Goal: Task Accomplishment & Management: Manage account settings

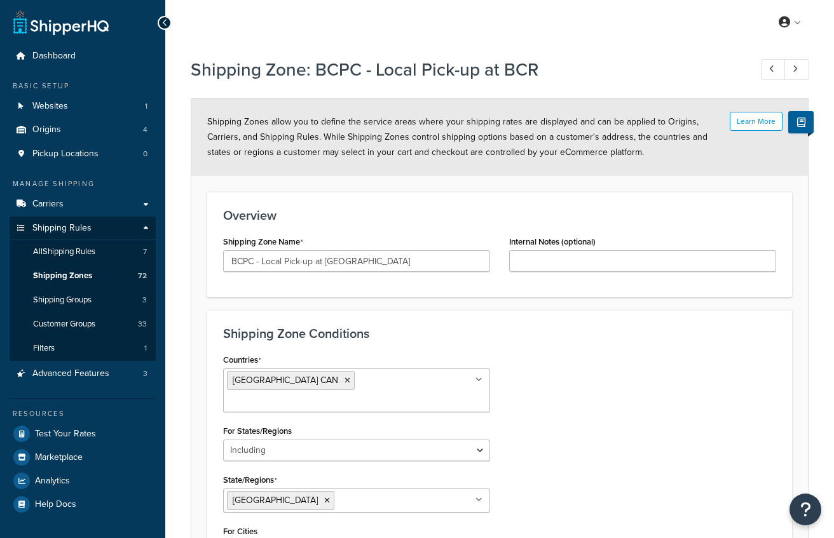
select select "including"
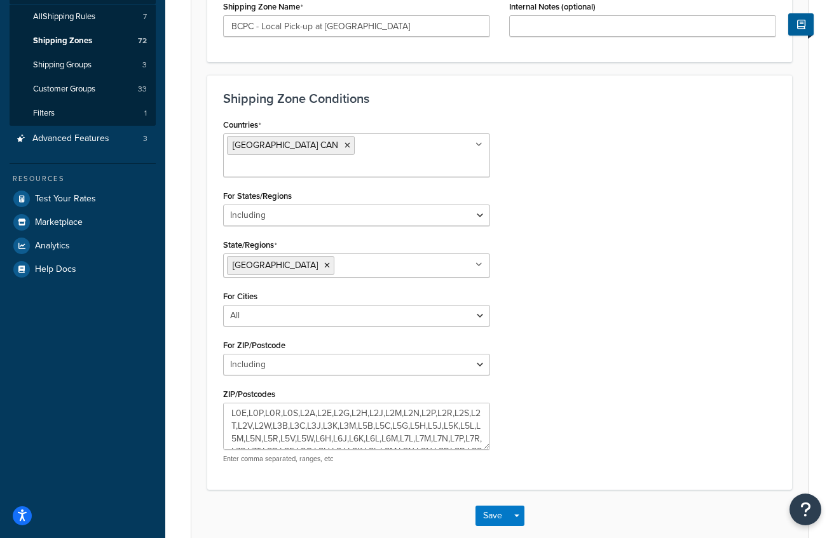
scroll to position [236, 0]
click at [324, 261] on icon at bounding box center [327, 265] width 6 height 8
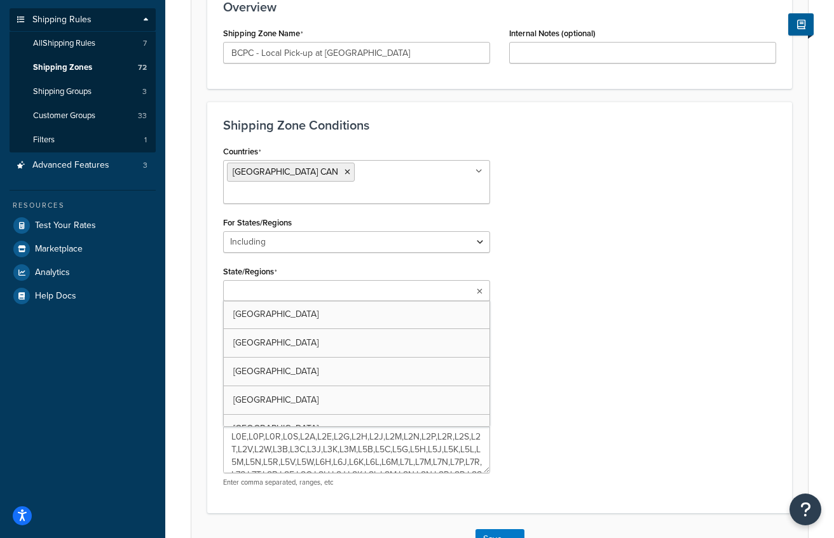
scroll to position [195, 0]
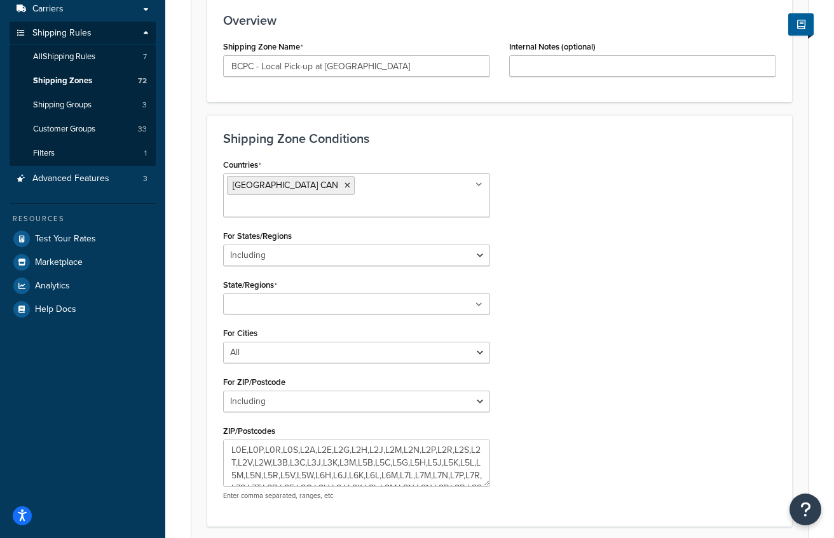
click at [636, 321] on div "Countries [GEOGRAPHIC_DATA] CAN All Countries ALL [GEOGRAPHIC_DATA] [GEOGRAPHIC…" at bounding box center [500, 333] width 572 height 355
click at [480, 245] on select "All Including Excluding" at bounding box center [356, 256] width 267 height 22
select select "all"
click at [223, 245] on select "All Including Excluding" at bounding box center [356, 256] width 267 height 22
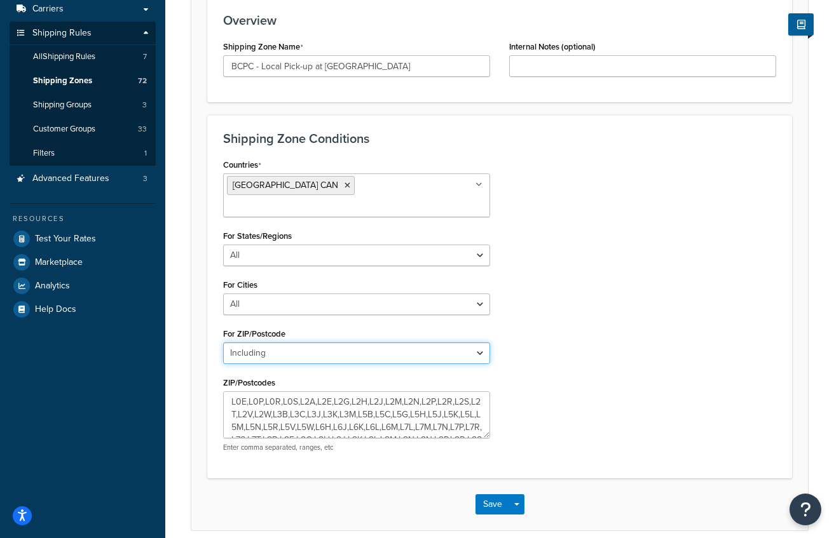
click at [477, 342] on select "All Including Excluding" at bounding box center [356, 353] width 267 height 22
click at [491, 494] on button "Save" at bounding box center [492, 504] width 34 height 20
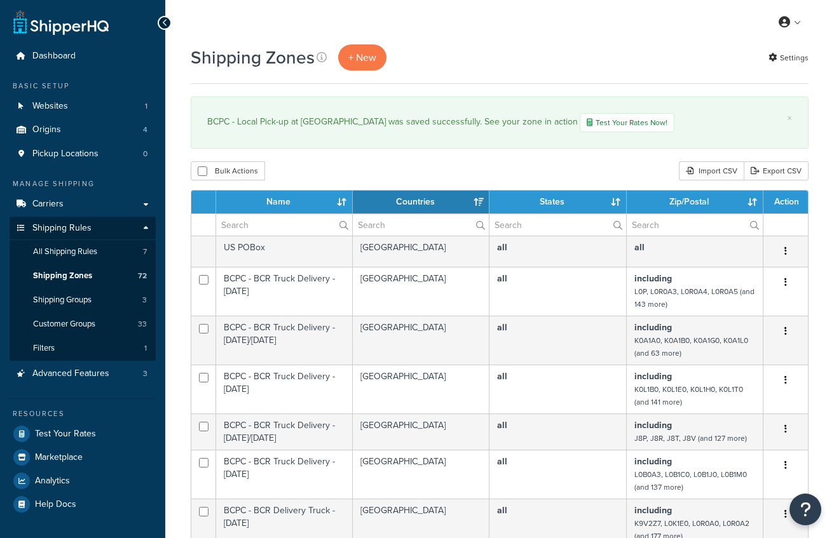
select select "15"
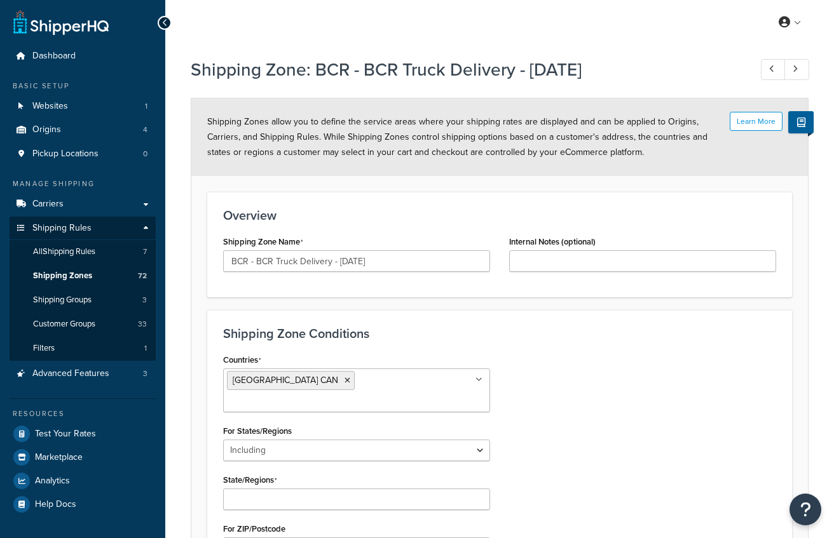
select select "including"
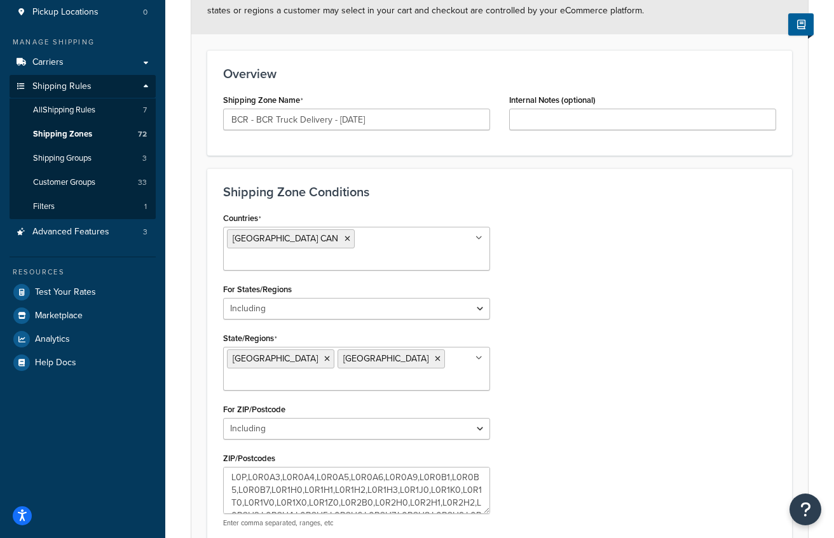
scroll to position [149, 0]
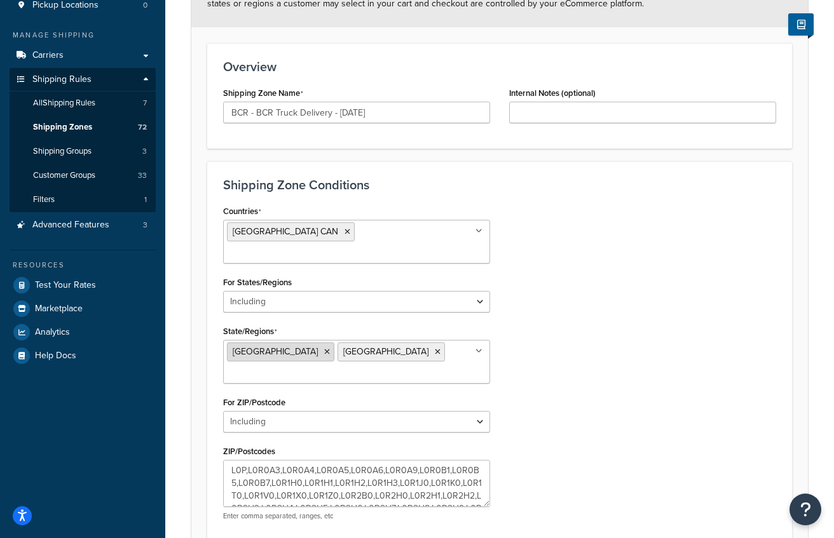
click at [324, 348] on icon at bounding box center [327, 352] width 6 height 8
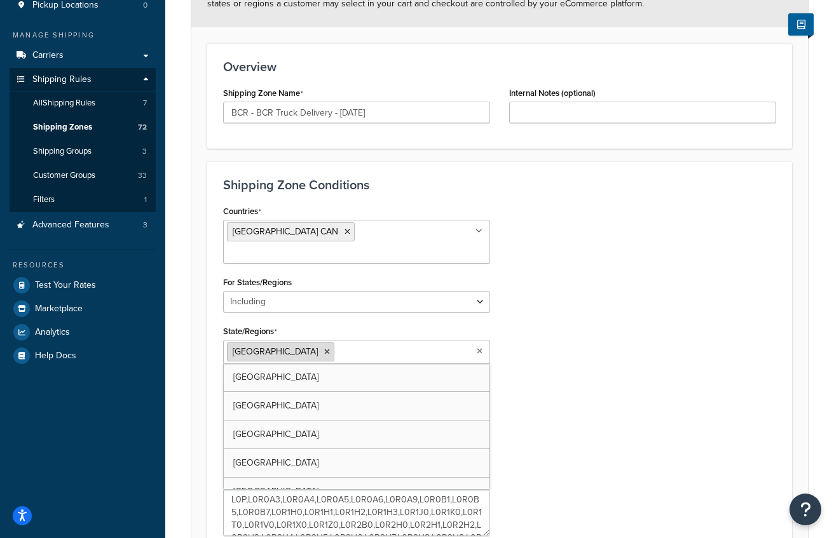
click at [324, 348] on icon at bounding box center [327, 352] width 6 height 8
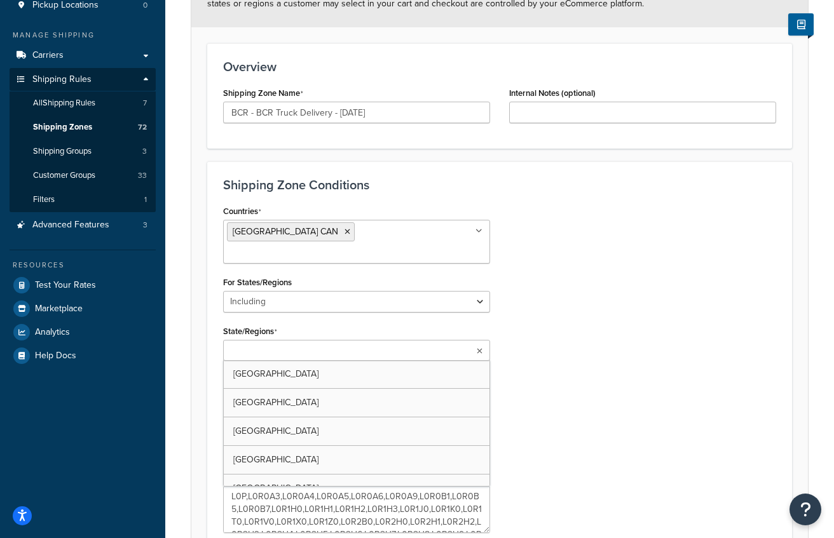
click at [495, 303] on div "Countries [GEOGRAPHIC_DATA] CAN All Countries ALL [GEOGRAPHIC_DATA] [GEOGRAPHIC…" at bounding box center [357, 379] width 286 height 355
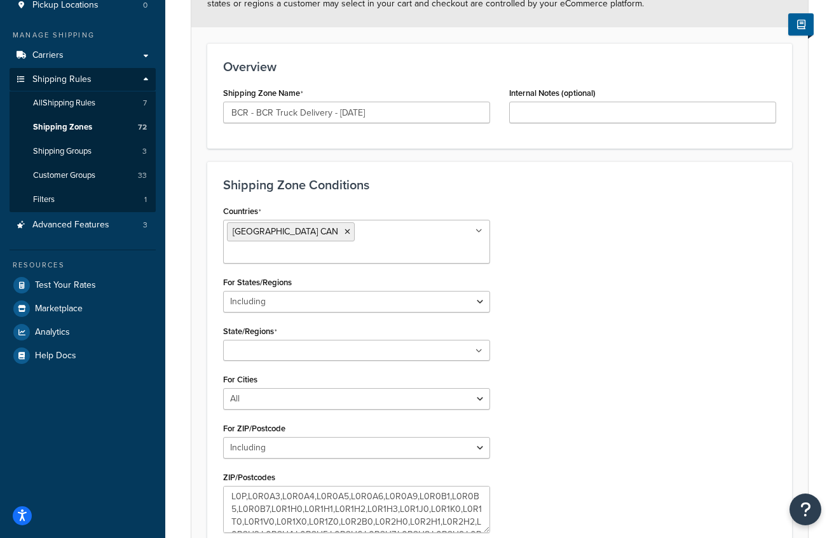
click at [471, 340] on ul at bounding box center [356, 350] width 267 height 21
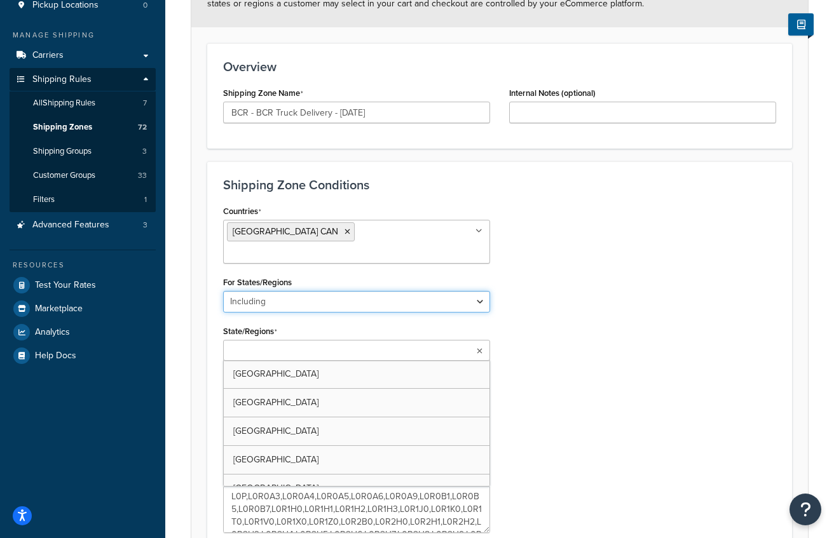
click at [485, 291] on select "All Including Excluding" at bounding box center [356, 302] width 267 height 22
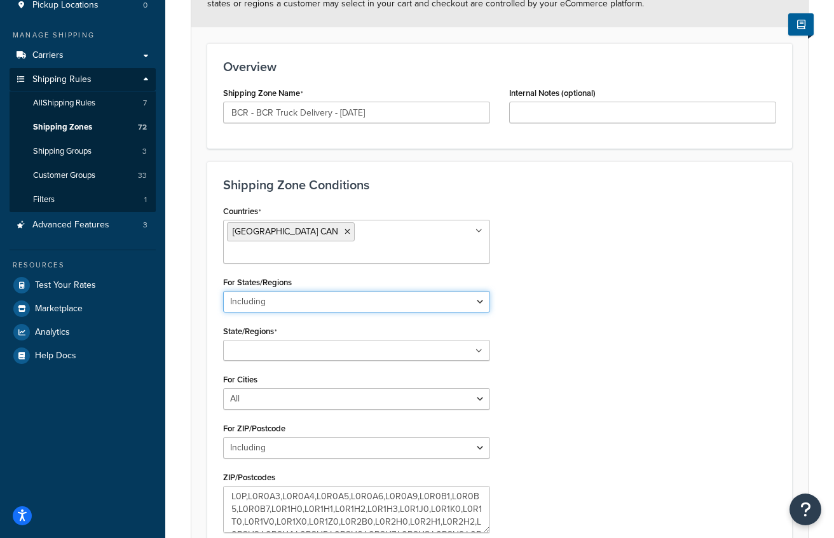
select select "all"
click at [223, 291] on select "All Including Excluding" at bounding box center [356, 302] width 267 height 22
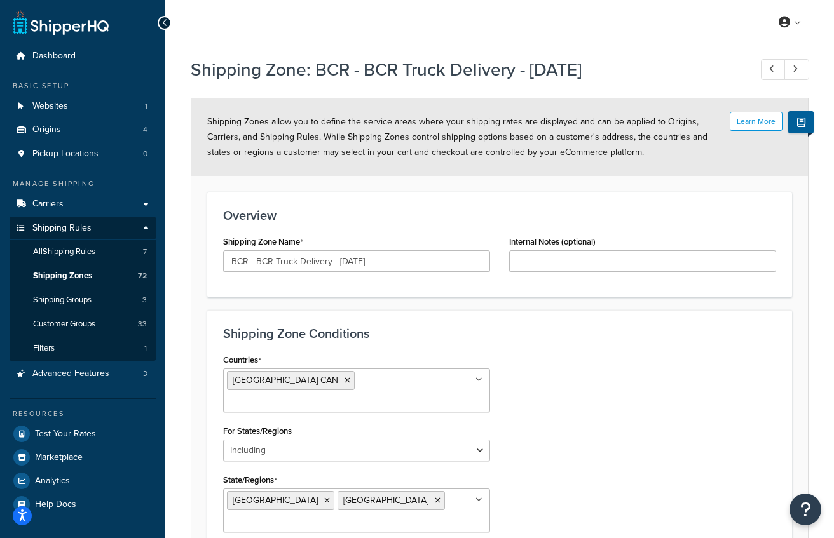
select select "including"
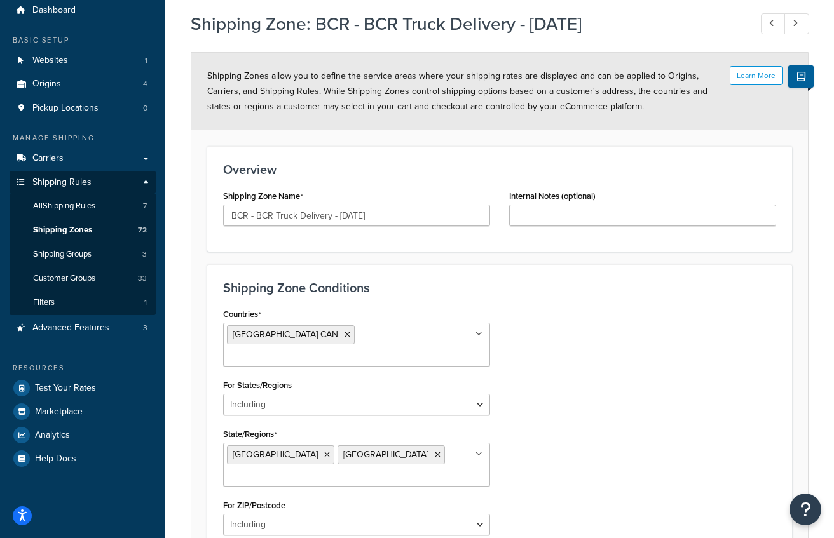
scroll to position [132, 0]
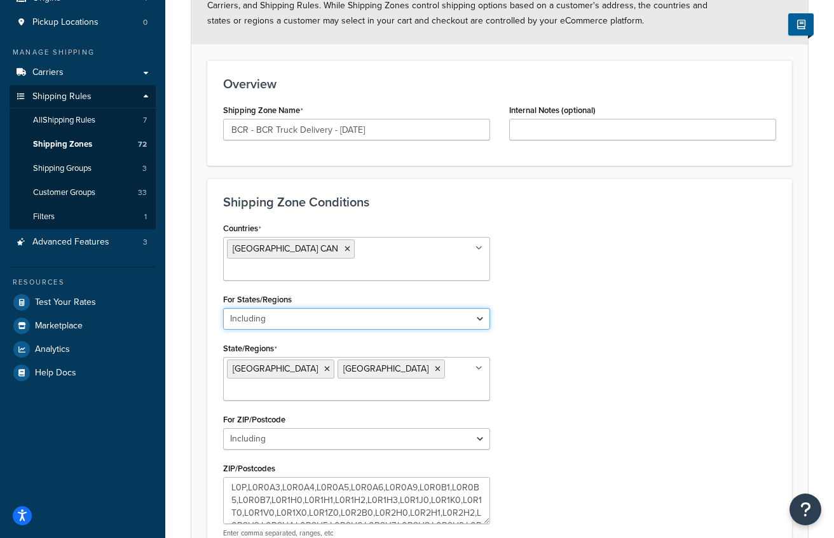
click at [478, 308] on select "All Including Excluding" at bounding box center [356, 319] width 267 height 22
select select "all"
click at [223, 308] on select "All Including Excluding" at bounding box center [356, 319] width 267 height 22
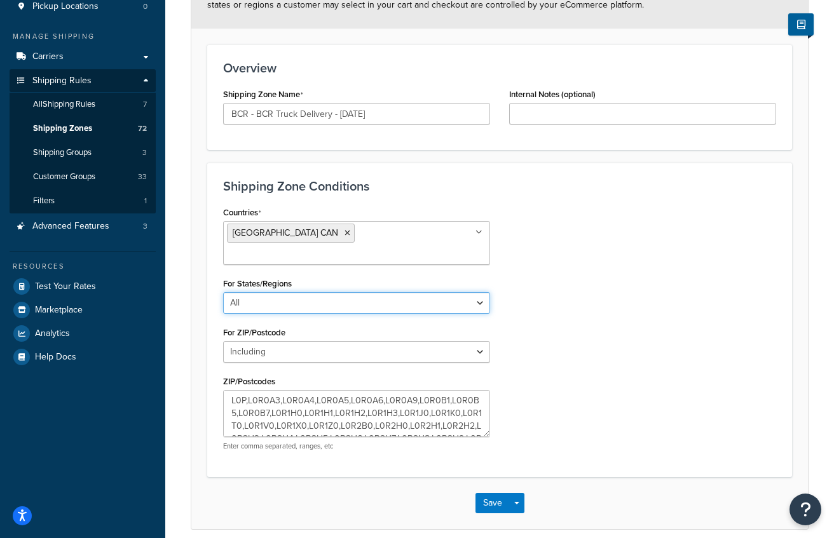
scroll to position [146, 0]
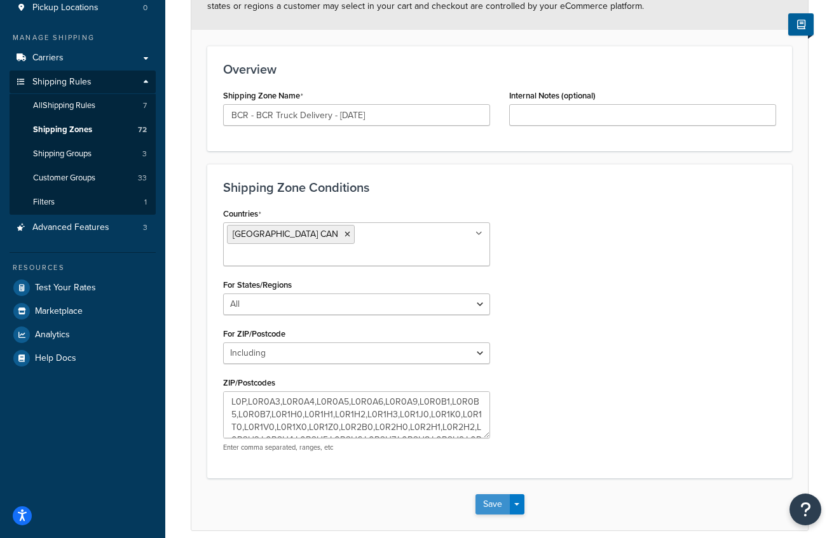
click at [480, 494] on button "Save" at bounding box center [492, 504] width 34 height 20
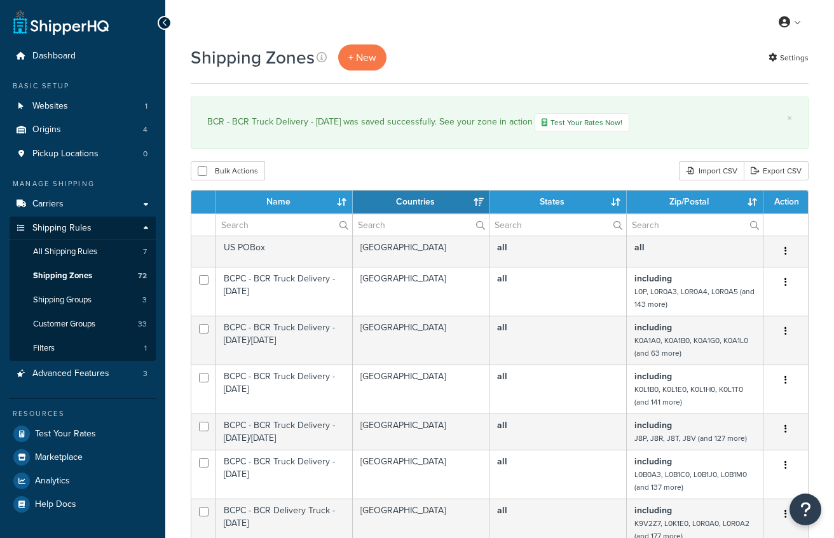
select select "15"
click at [633, 33] on div "My Profile Billing Global Settings Contact Us Logout" at bounding box center [499, 22] width 668 height 44
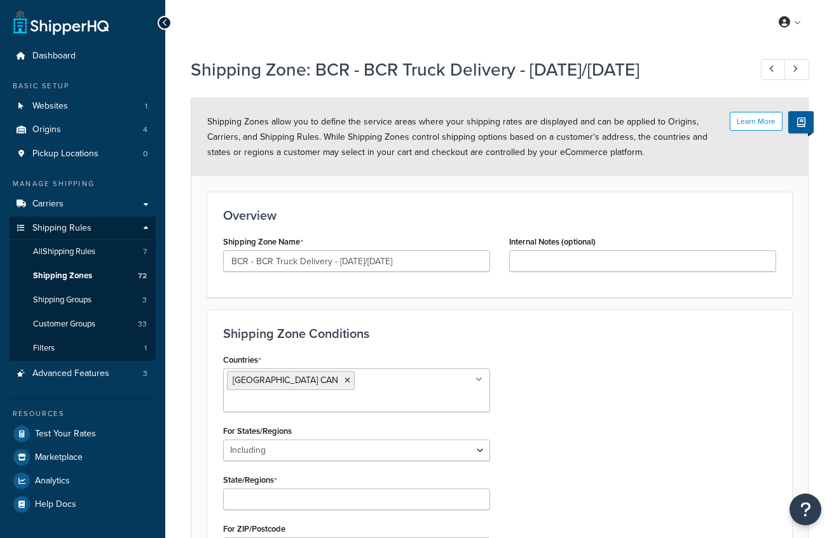
select select "including"
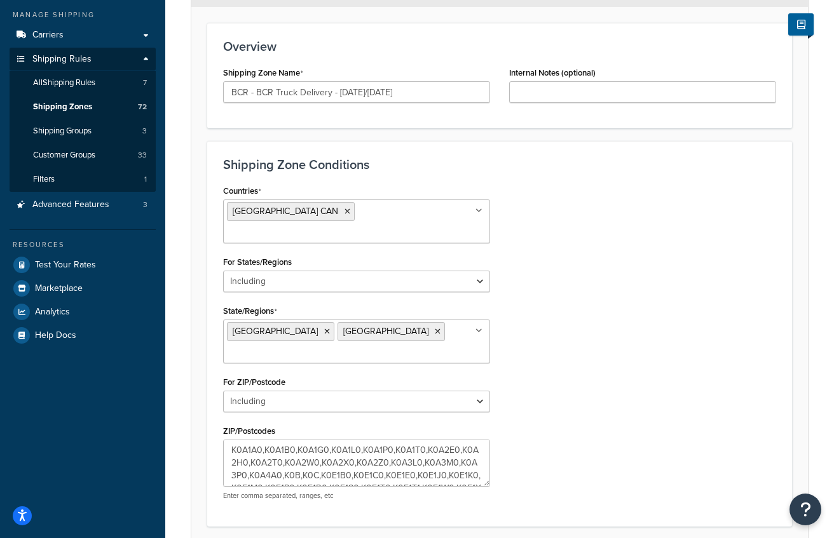
scroll to position [180, 0]
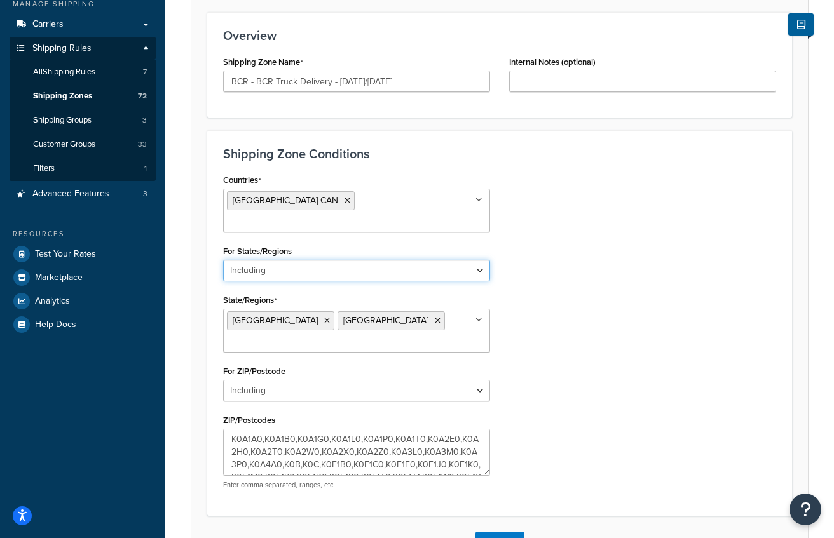
click at [440, 260] on select "All Including Excluding" at bounding box center [356, 271] width 267 height 22
select select "all"
click at [223, 260] on select "All Including Excluding" at bounding box center [356, 271] width 267 height 22
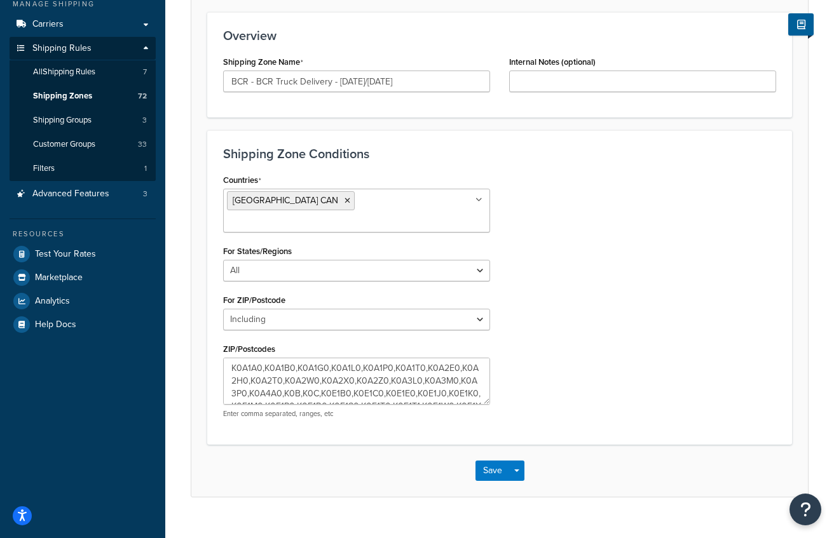
click at [599, 313] on div "Countries [GEOGRAPHIC_DATA] CAN All Countries ALL [GEOGRAPHIC_DATA] [GEOGRAPHIC…" at bounding box center [500, 299] width 572 height 257
click at [489, 461] on button "Save" at bounding box center [492, 471] width 34 height 20
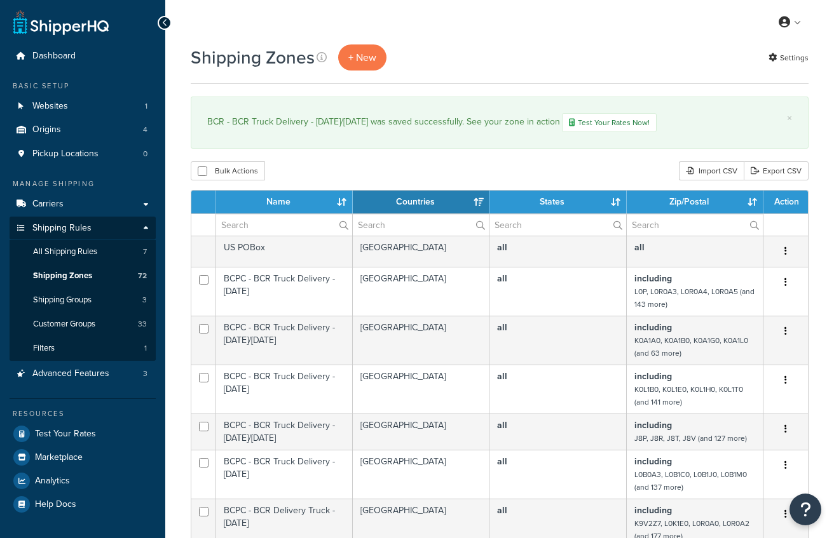
select select "15"
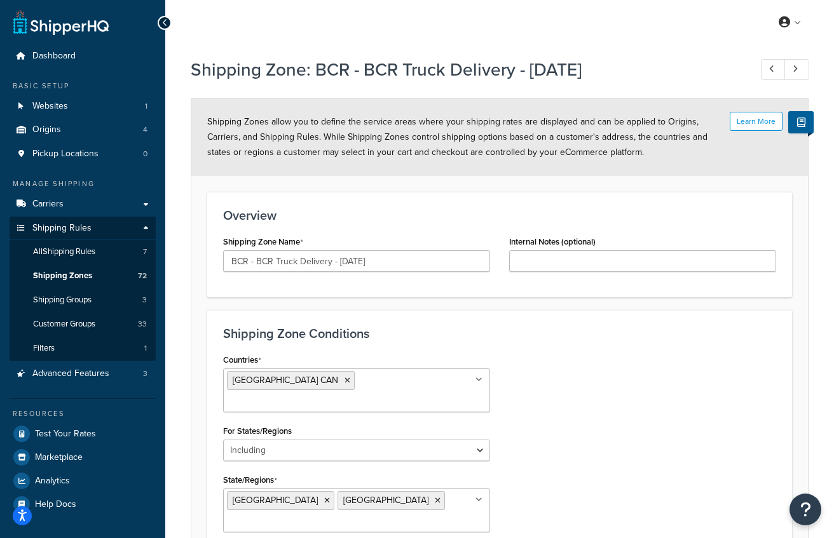
select select "including"
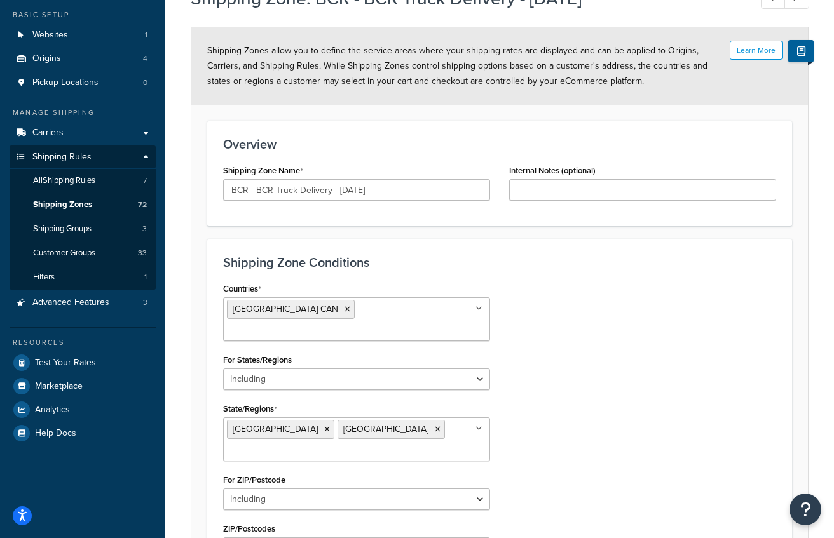
scroll to position [108, 0]
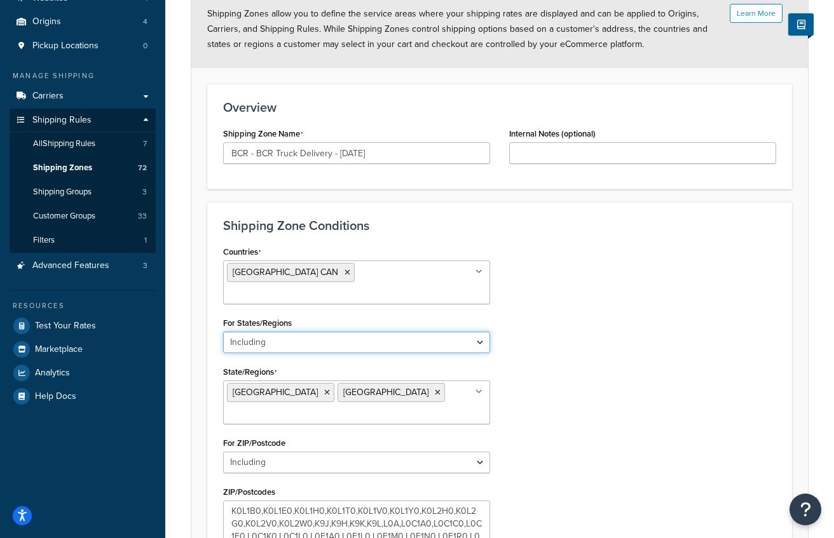
click at [341, 332] on select "All Including Excluding" at bounding box center [356, 343] width 267 height 22
select select "all"
click at [223, 332] on select "All Including Excluding" at bounding box center [356, 343] width 267 height 22
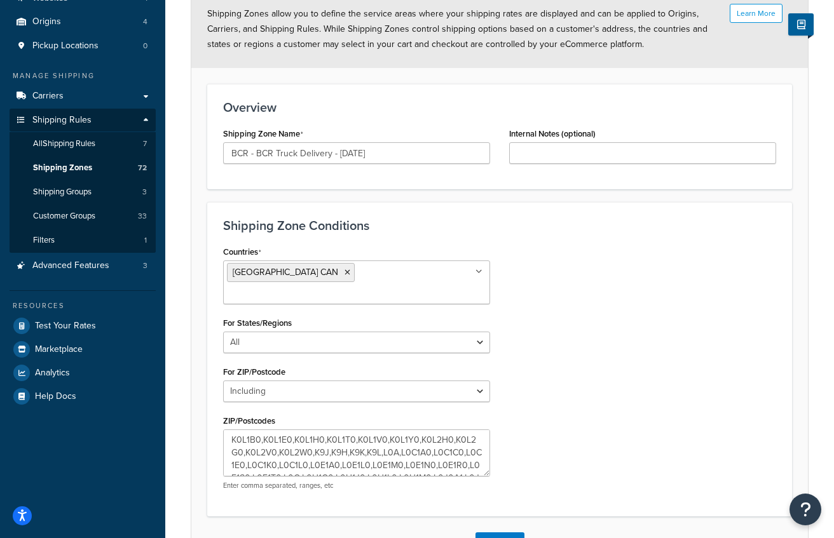
click at [580, 364] on div "Countries [GEOGRAPHIC_DATA] CAN All Countries ALL [GEOGRAPHIC_DATA] [GEOGRAPHIC…" at bounding box center [500, 371] width 572 height 257
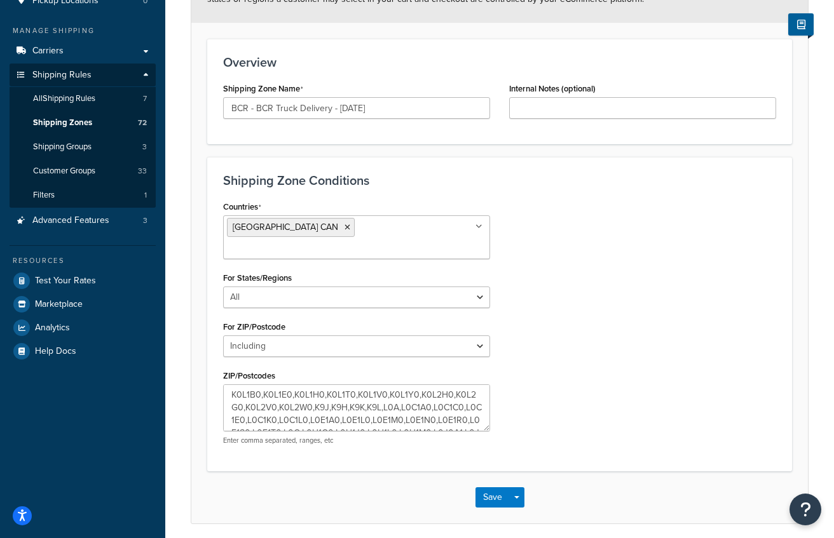
scroll to position [161, 0]
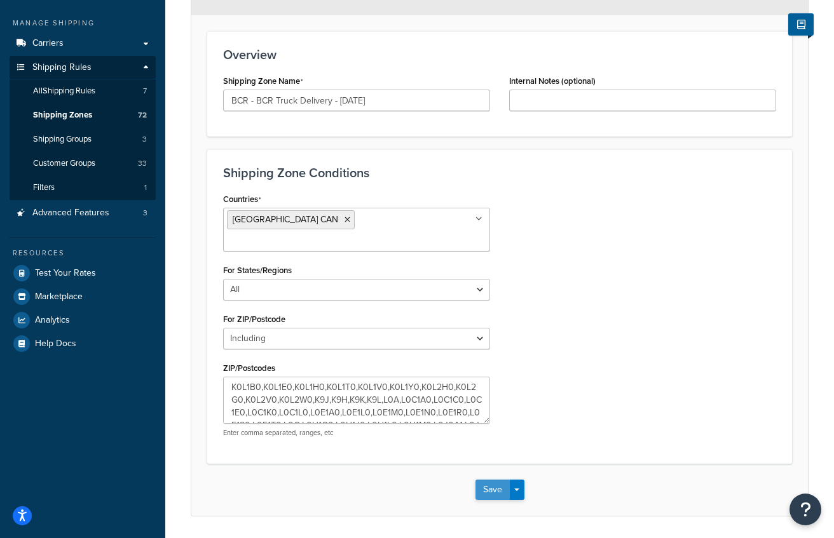
click at [484, 480] on button "Save" at bounding box center [492, 490] width 34 height 20
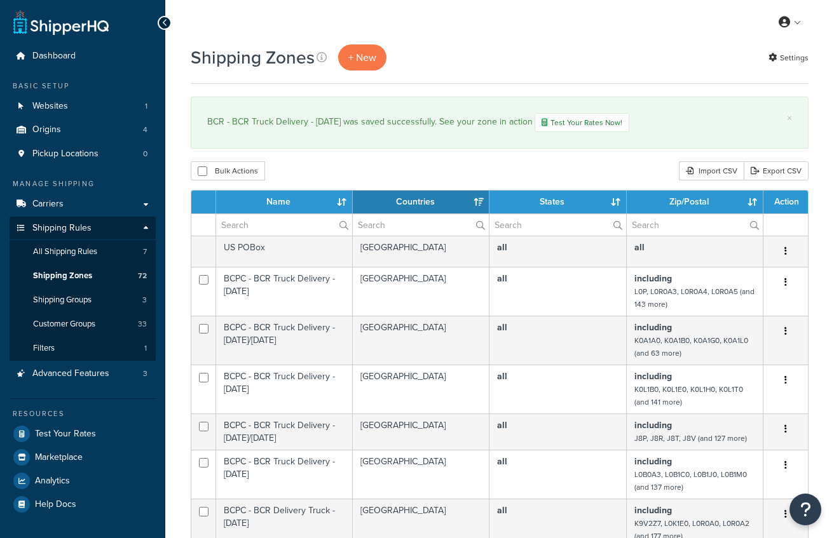
select select "15"
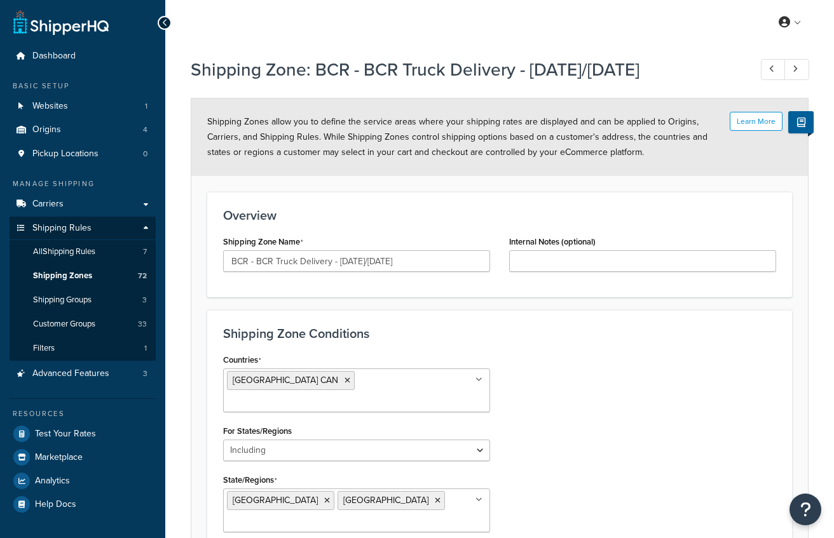
select select "including"
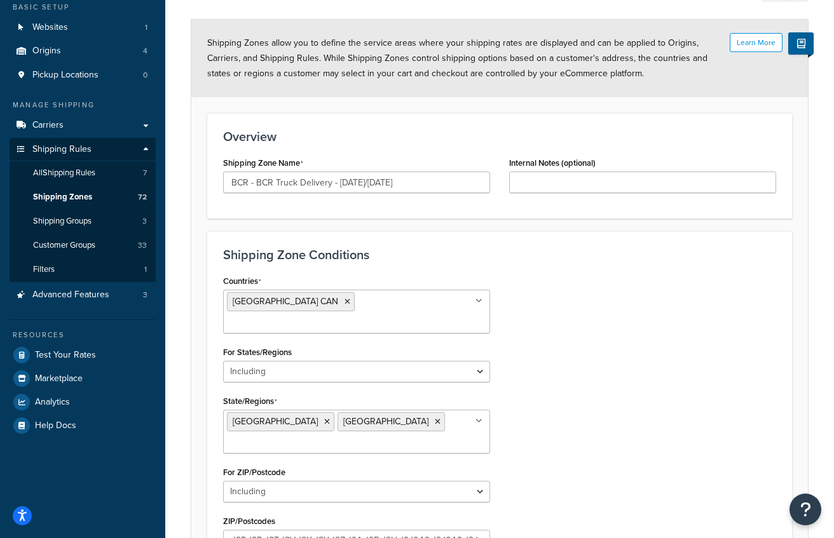
scroll to position [109, 0]
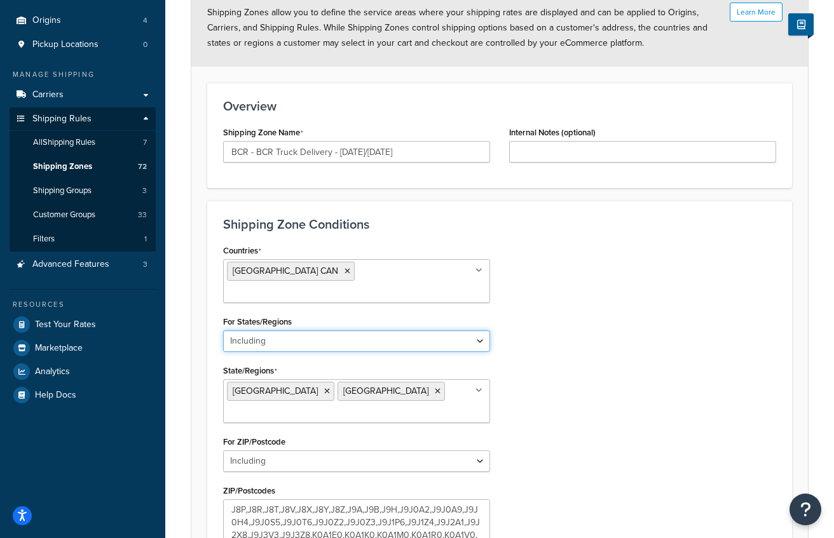
click at [342, 330] on select "All Including Excluding" at bounding box center [356, 341] width 267 height 22
select select "all"
click at [223, 330] on select "All Including Excluding" at bounding box center [356, 341] width 267 height 22
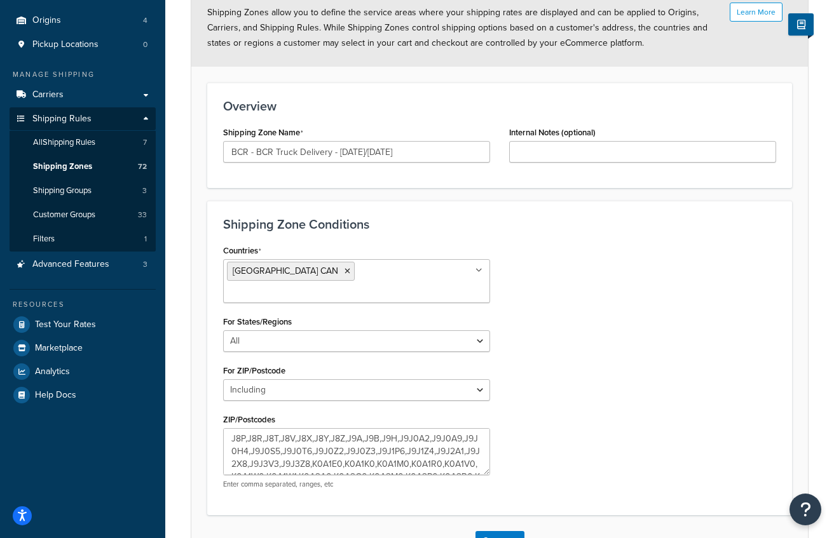
click at [636, 312] on div "Countries [GEOGRAPHIC_DATA] CAN All Countries ALL [GEOGRAPHIC_DATA] [GEOGRAPHIC…" at bounding box center [500, 369] width 572 height 257
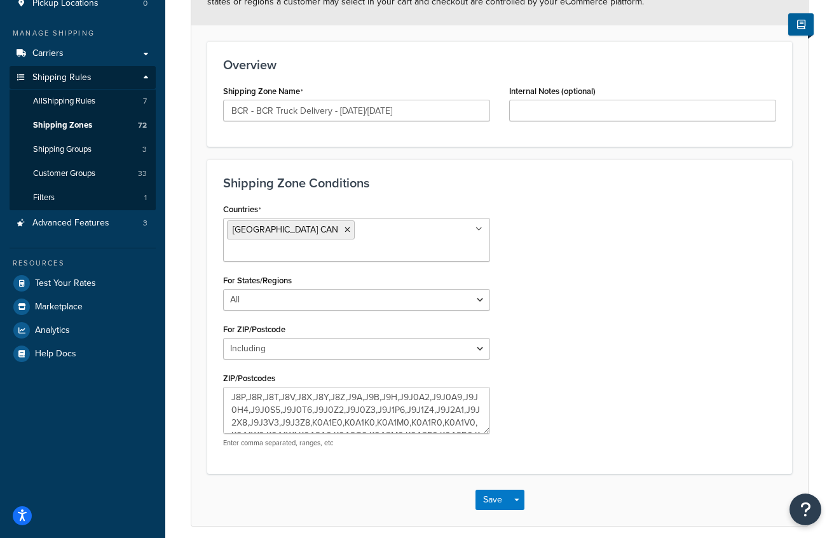
scroll to position [152, 0]
click at [482, 489] on button "Save" at bounding box center [492, 499] width 34 height 20
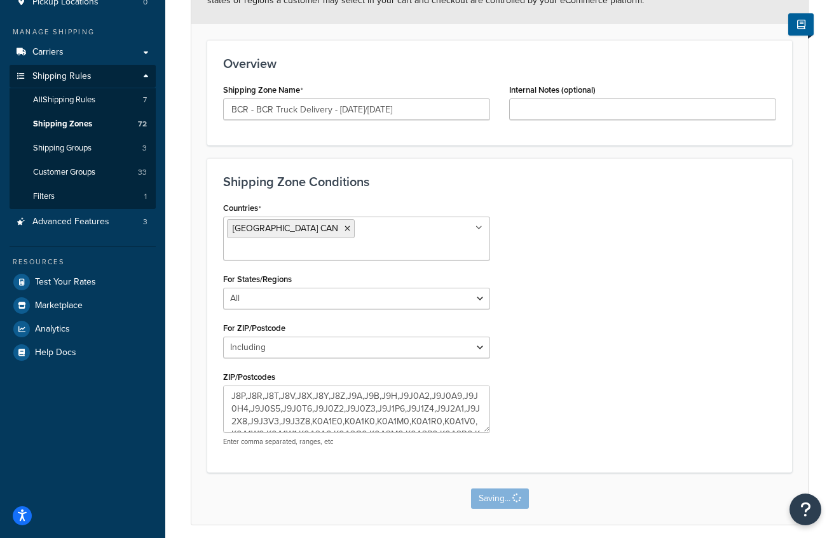
scroll to position [0, 0]
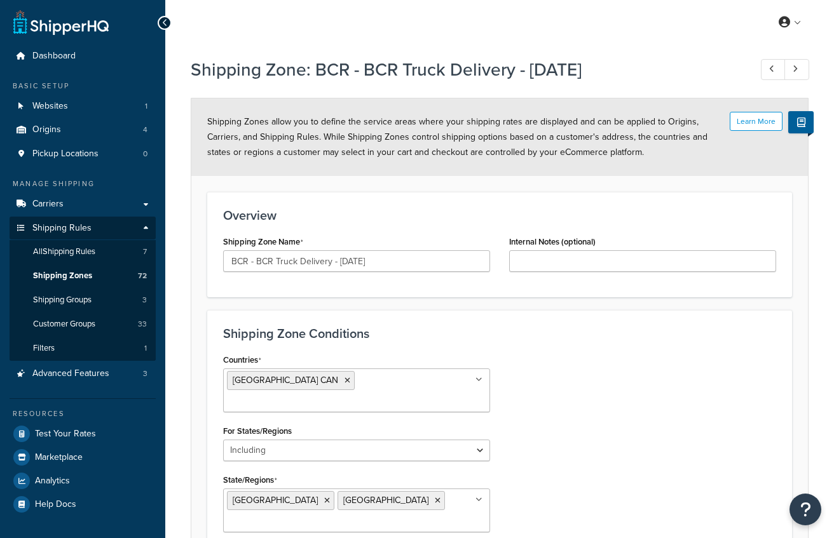
select select "including"
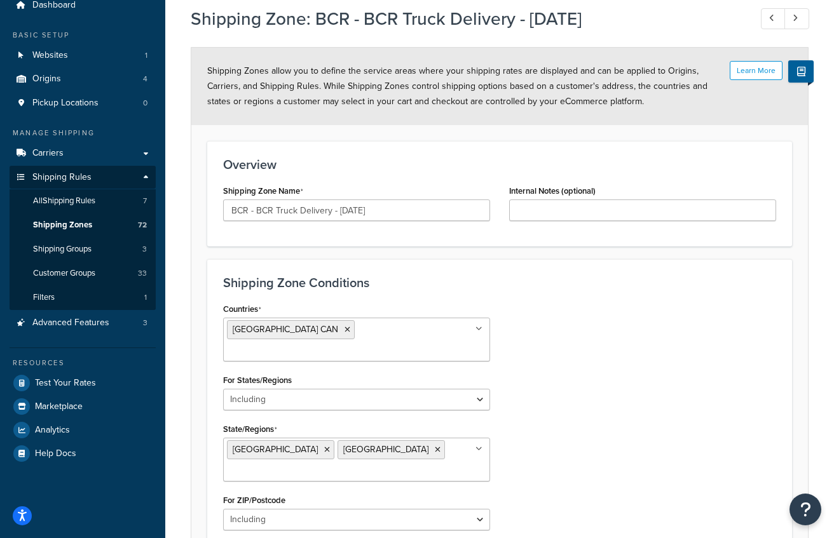
scroll to position [64, 0]
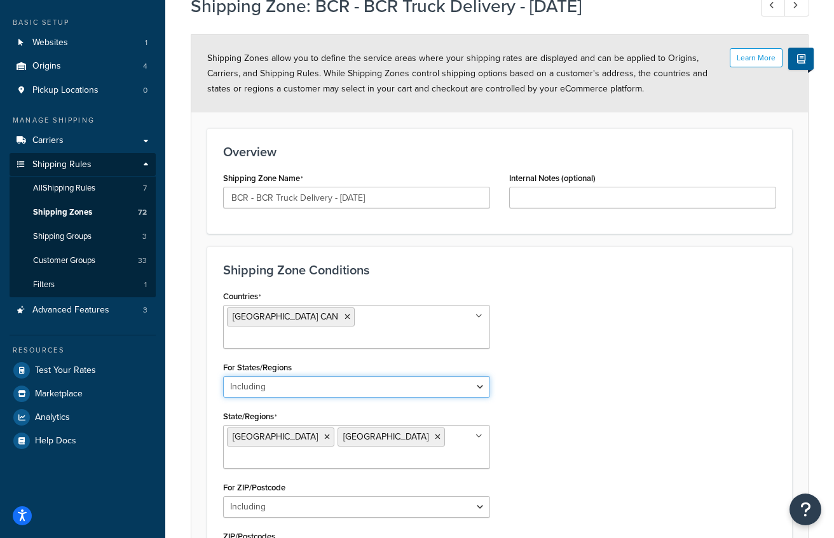
click at [368, 376] on select "All Including Excluding" at bounding box center [356, 387] width 267 height 22
select select "all"
click at [223, 376] on select "All Including Excluding" at bounding box center [356, 387] width 267 height 22
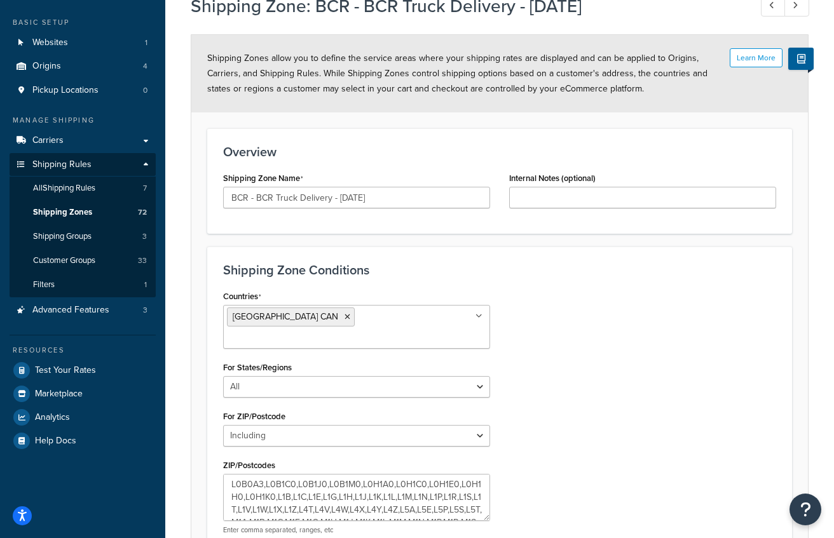
click at [583, 362] on div "Countries [GEOGRAPHIC_DATA] CAN All Countries ALL [GEOGRAPHIC_DATA] [GEOGRAPHIC…" at bounding box center [500, 415] width 572 height 257
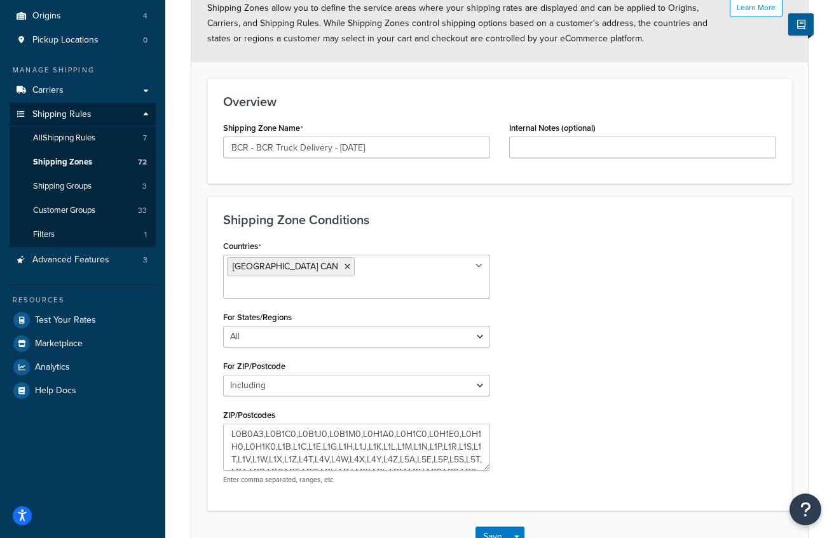
scroll to position [130, 0]
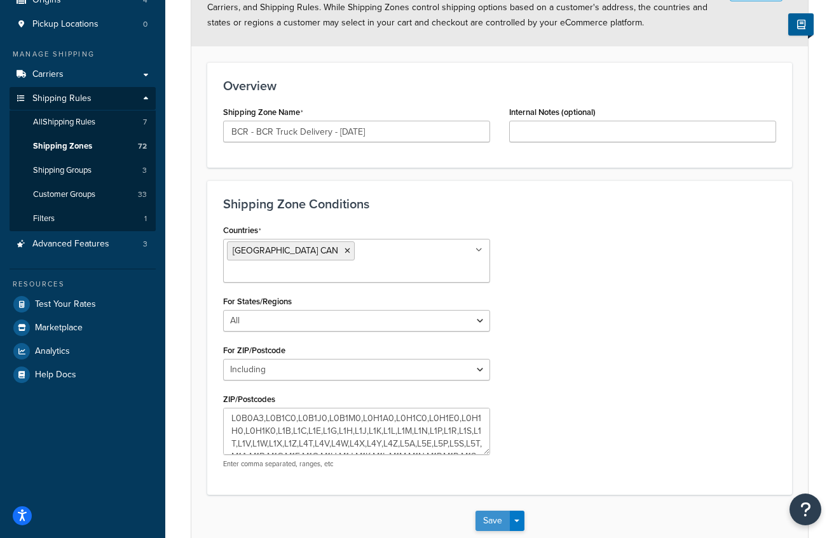
click at [485, 511] on button "Save" at bounding box center [492, 521] width 34 height 20
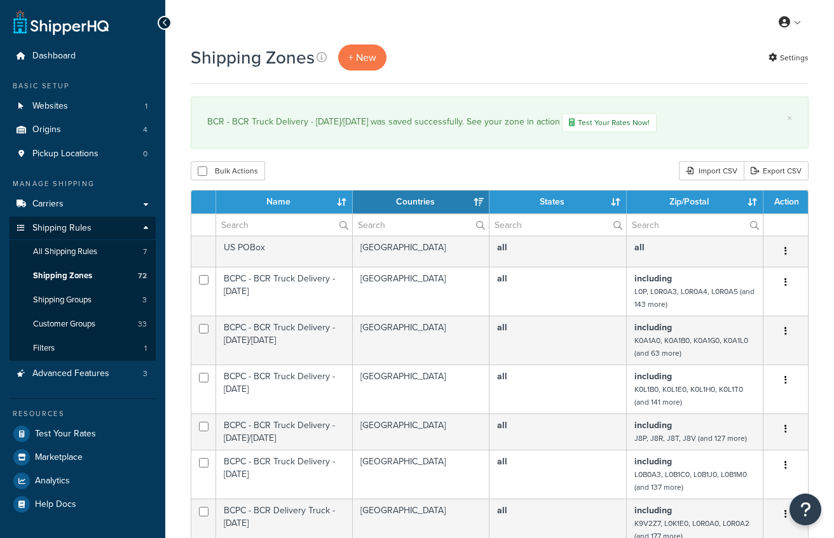
select select "15"
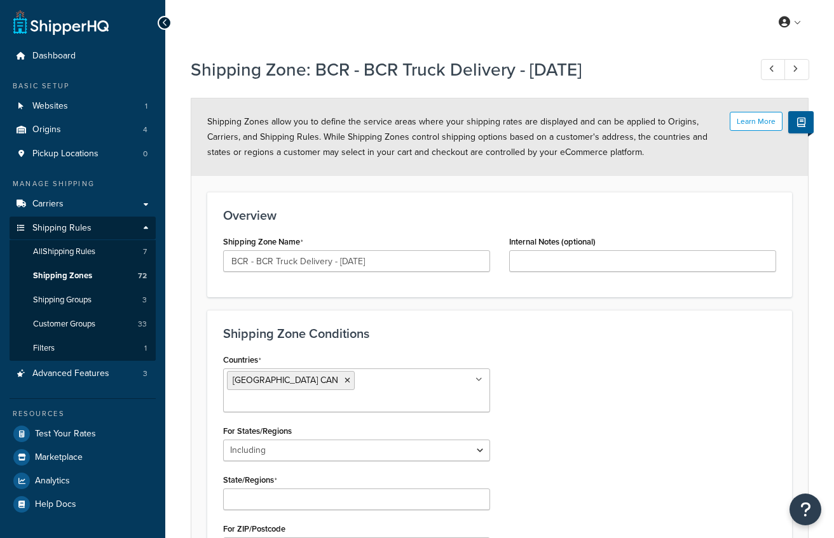
select select "including"
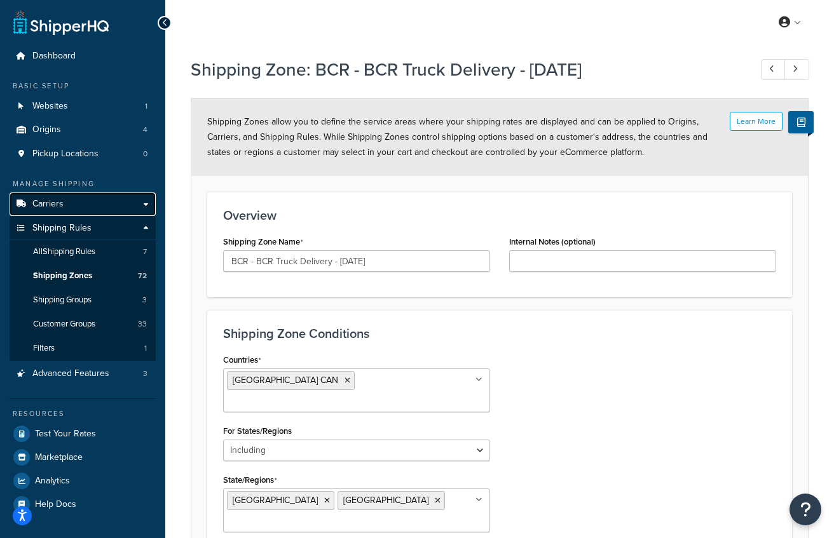
click at [62, 201] on span "Carriers" at bounding box center [47, 204] width 31 height 11
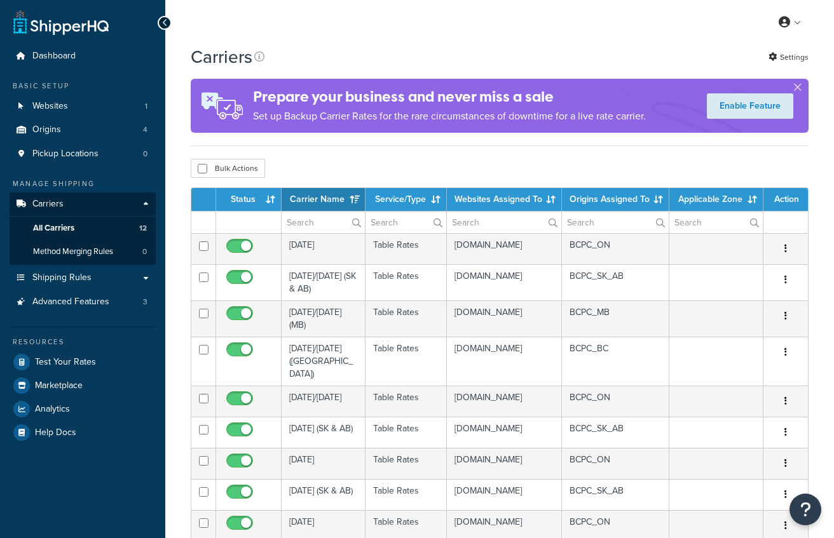
select select "15"
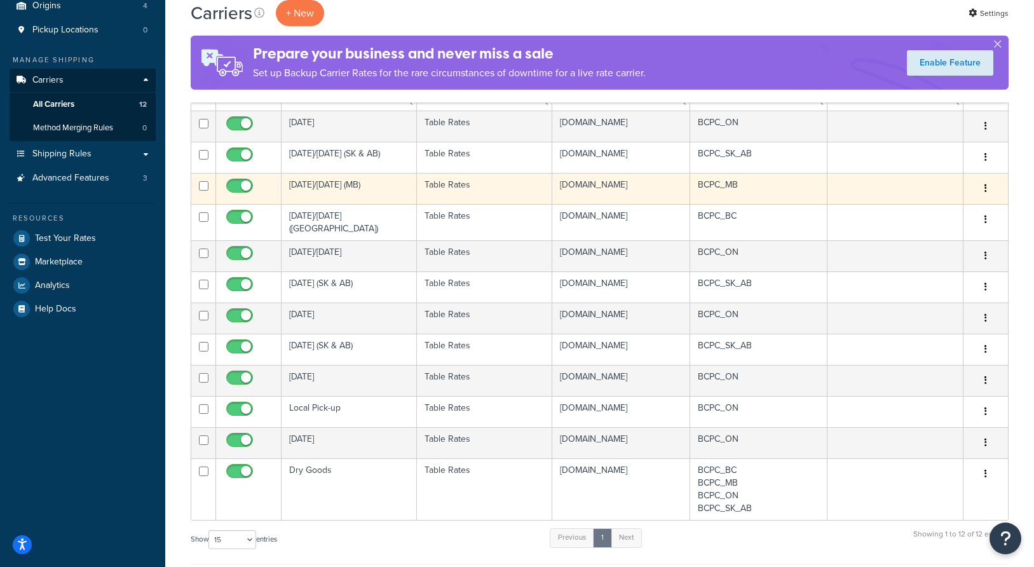
scroll to position [145, 0]
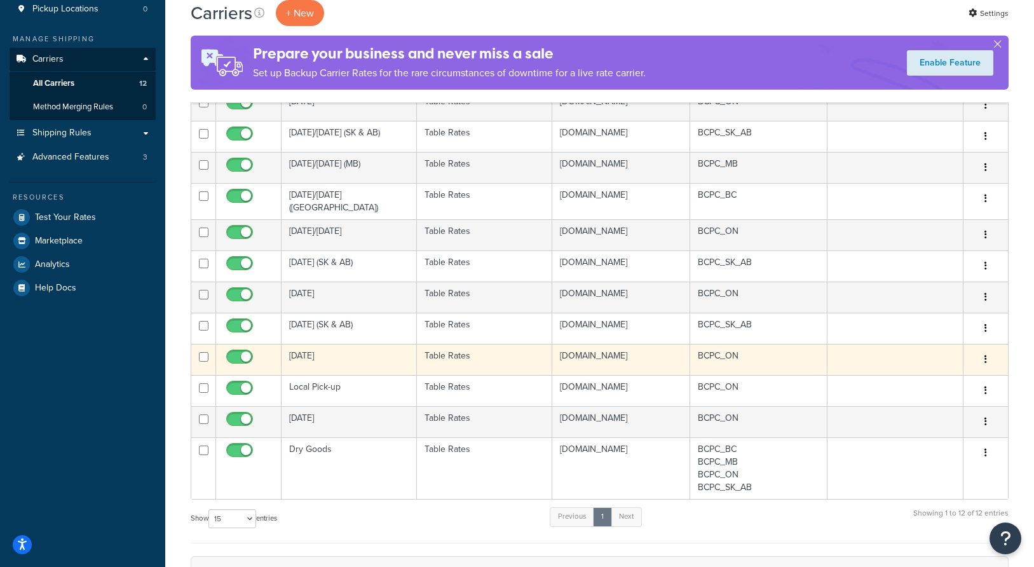
click at [406, 375] on td "Thursday" at bounding box center [348, 359] width 135 height 31
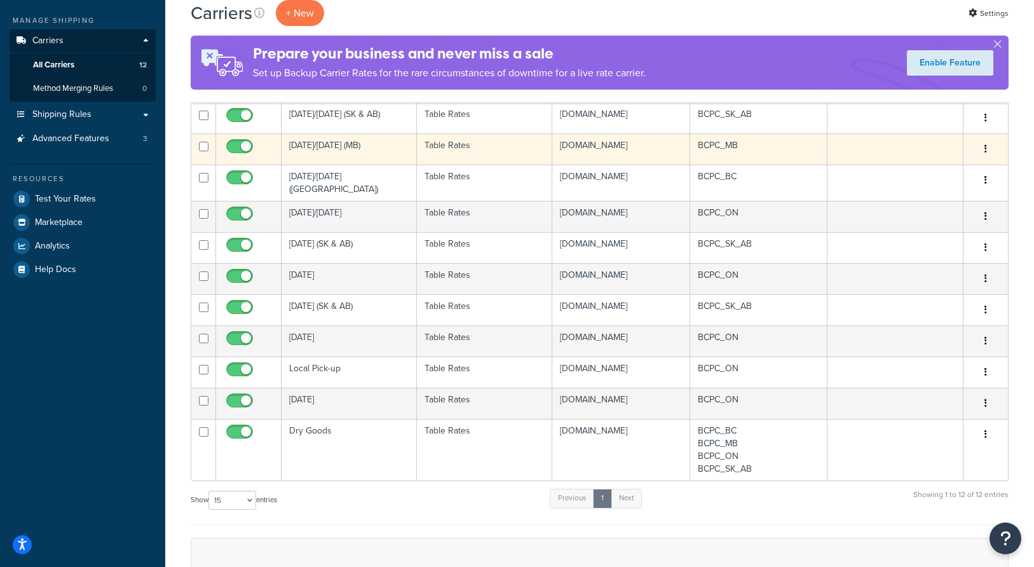
scroll to position [180, 0]
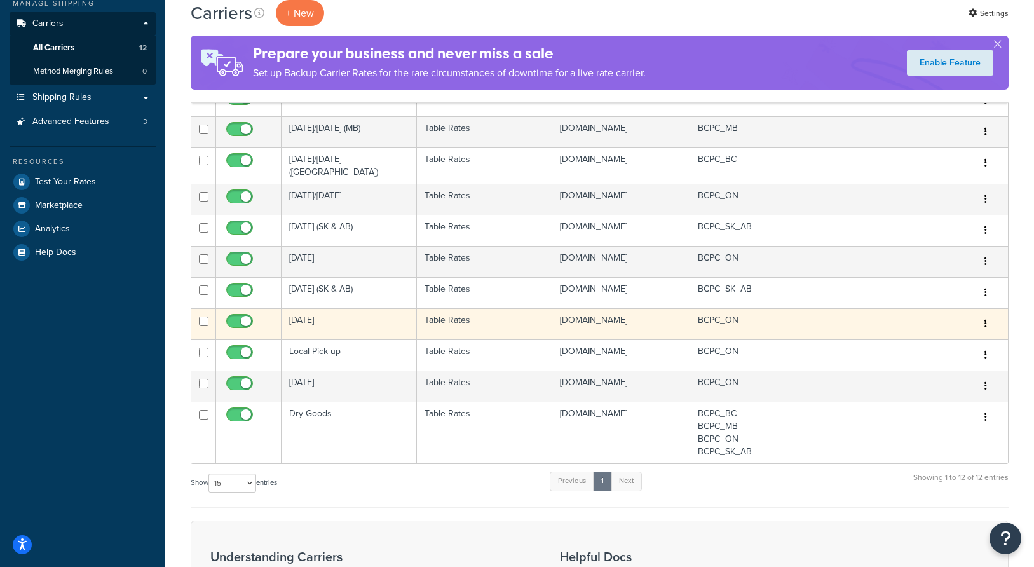
click at [402, 339] on td "Thursday" at bounding box center [348, 323] width 135 height 31
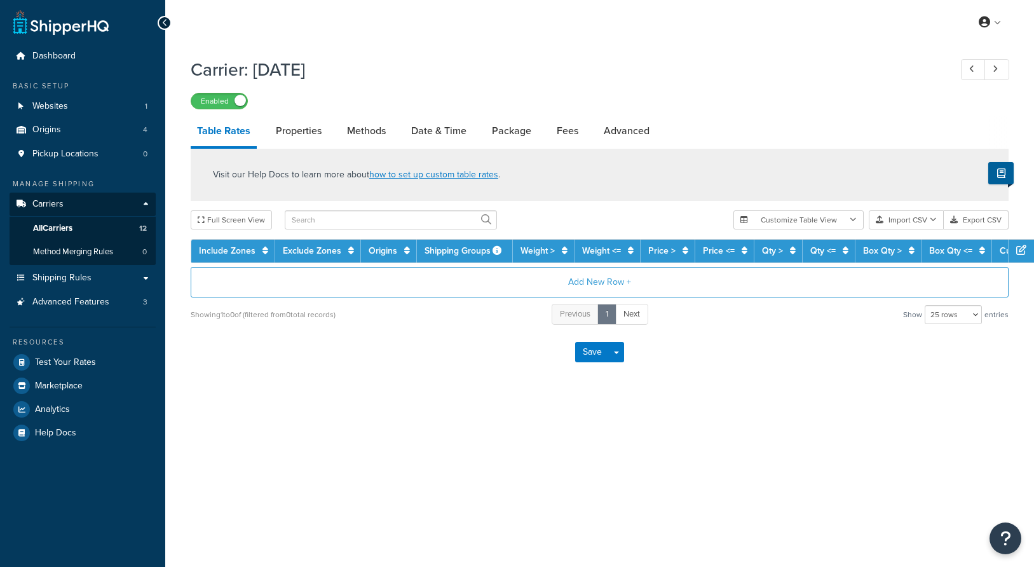
select select "25"
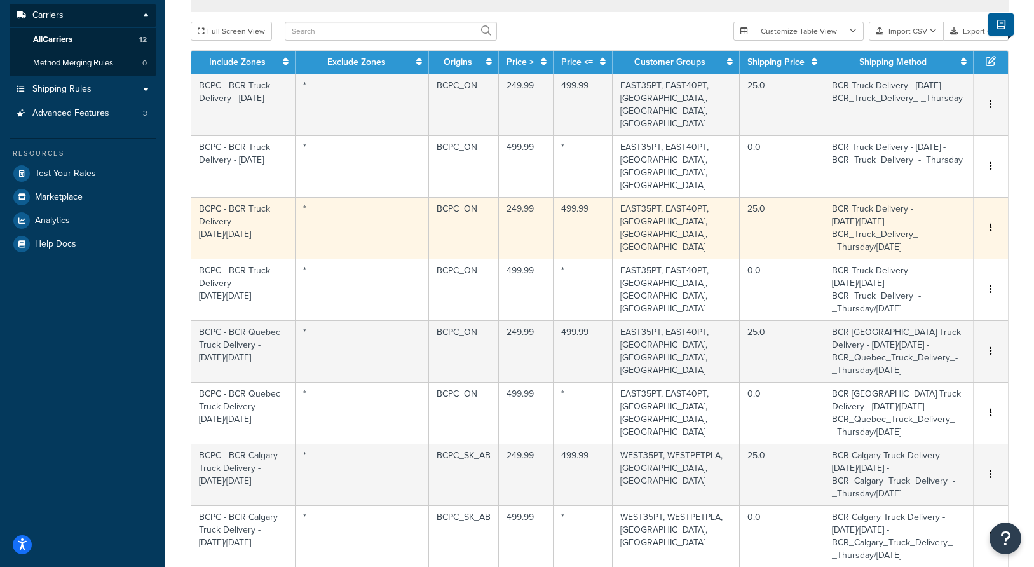
scroll to position [143, 0]
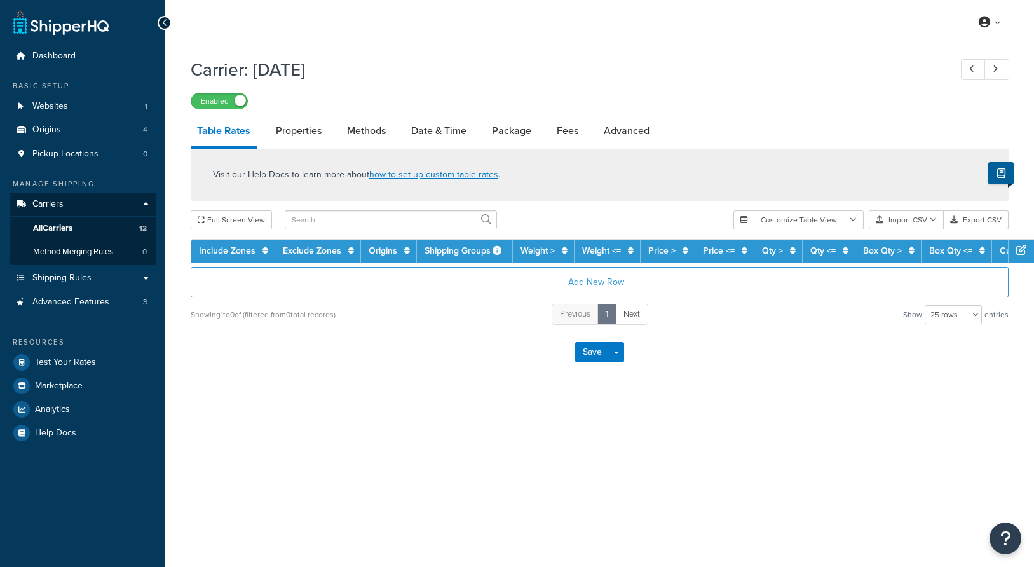
select select "25"
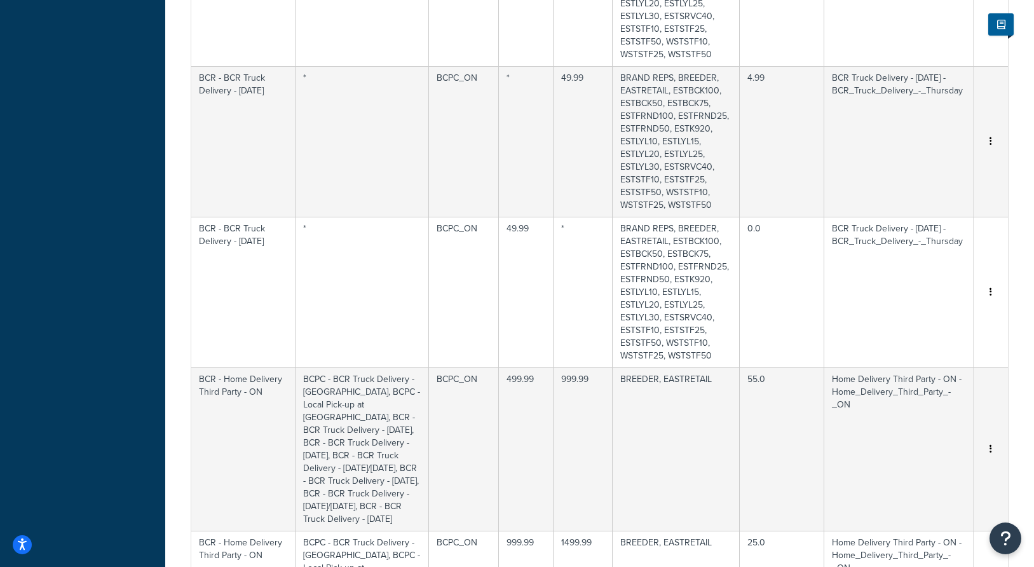
scroll to position [1164, 0]
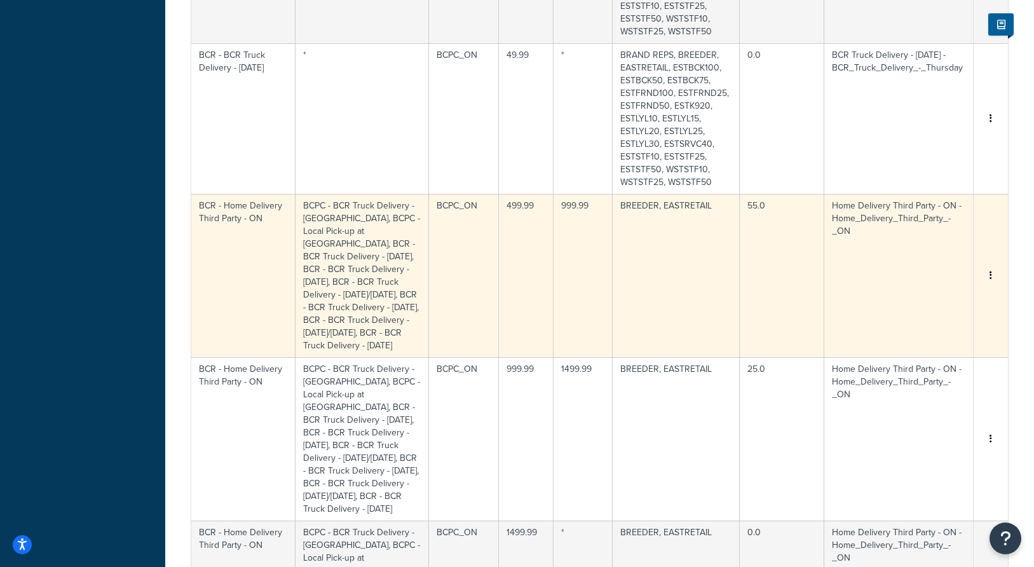
click at [363, 243] on td "BCPC - BCR Truck Delivery - [GEOGRAPHIC_DATA], BCPC - Local Pick-up at [GEOGRAP…" at bounding box center [361, 275] width 133 height 163
select select "176556"
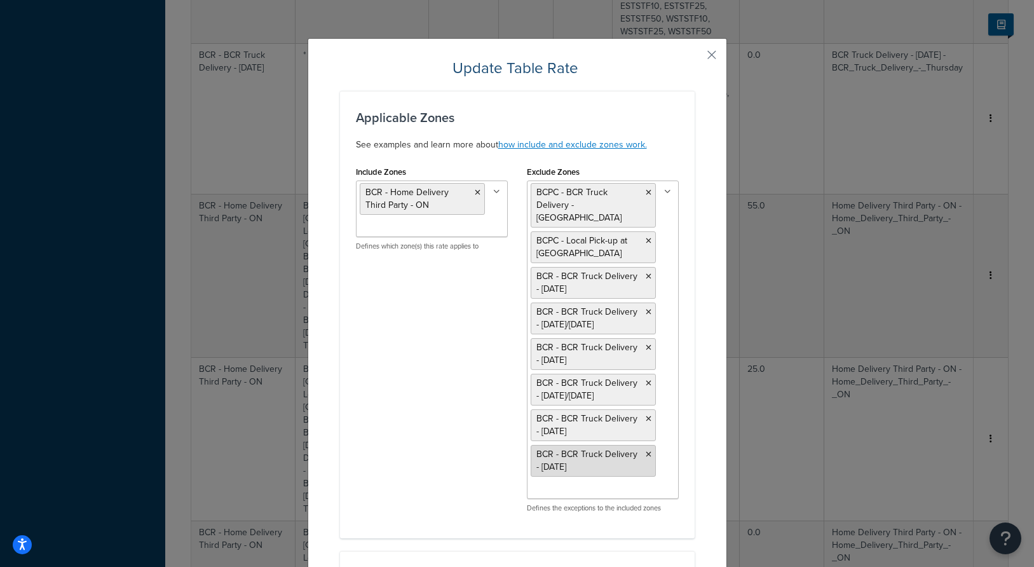
click at [647, 451] on icon at bounding box center [649, 455] width 6 height 8
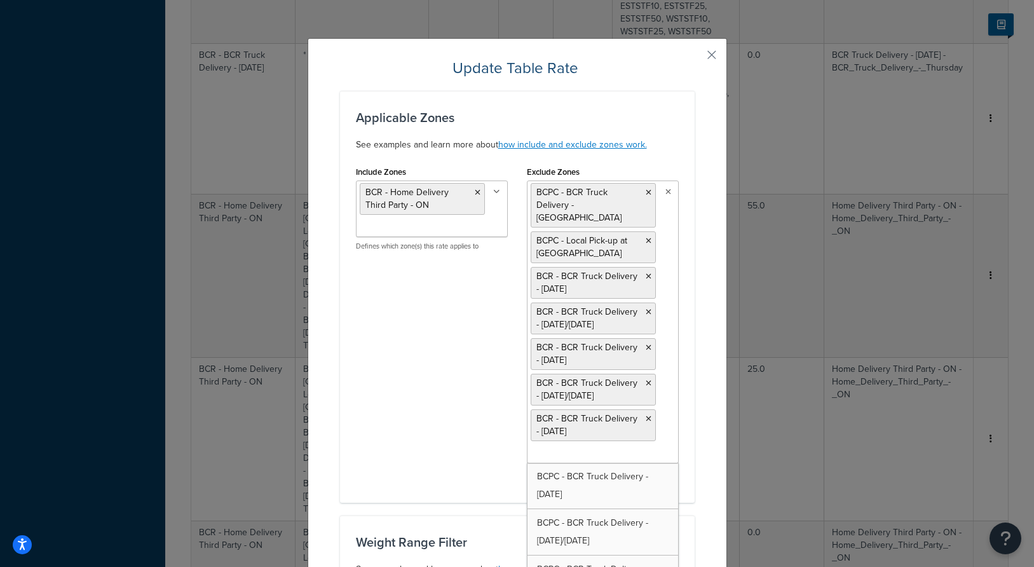
click at [689, 412] on div "Applicable Zones See examples and learn more about how include and exclude zone…" at bounding box center [517, 297] width 355 height 412
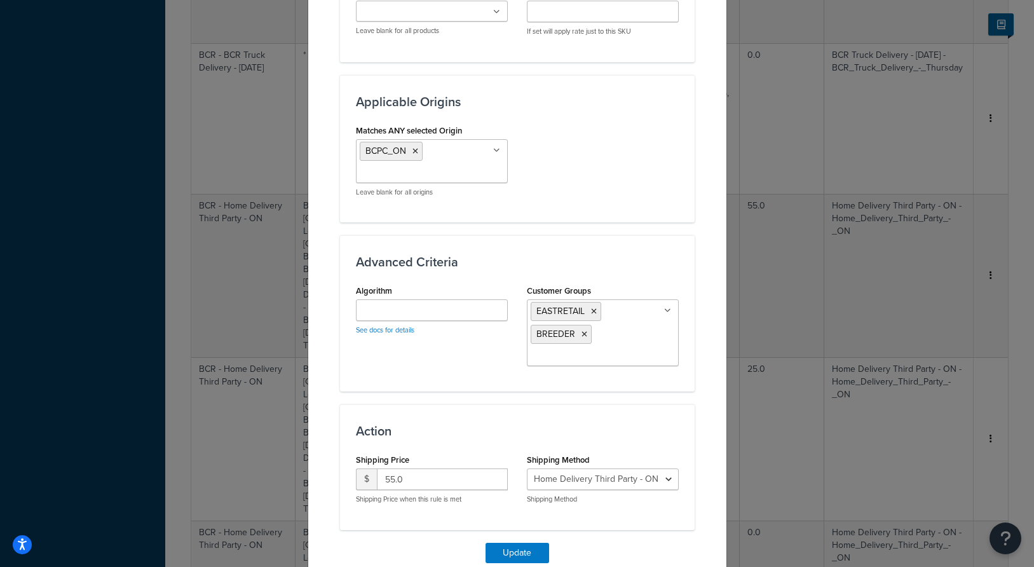
scroll to position [1045, 0]
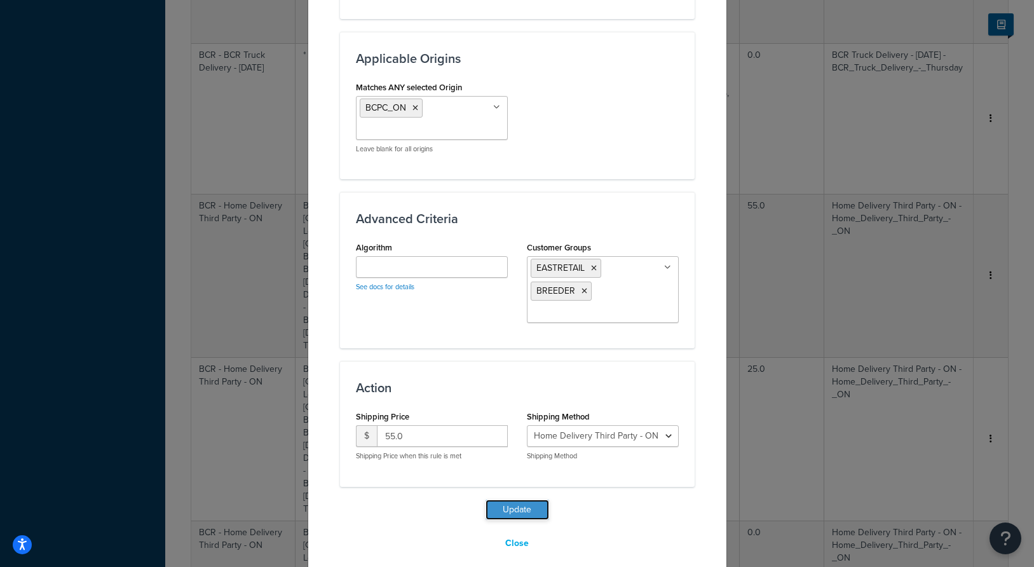
click at [513, 499] on button "Update" at bounding box center [517, 509] width 64 height 20
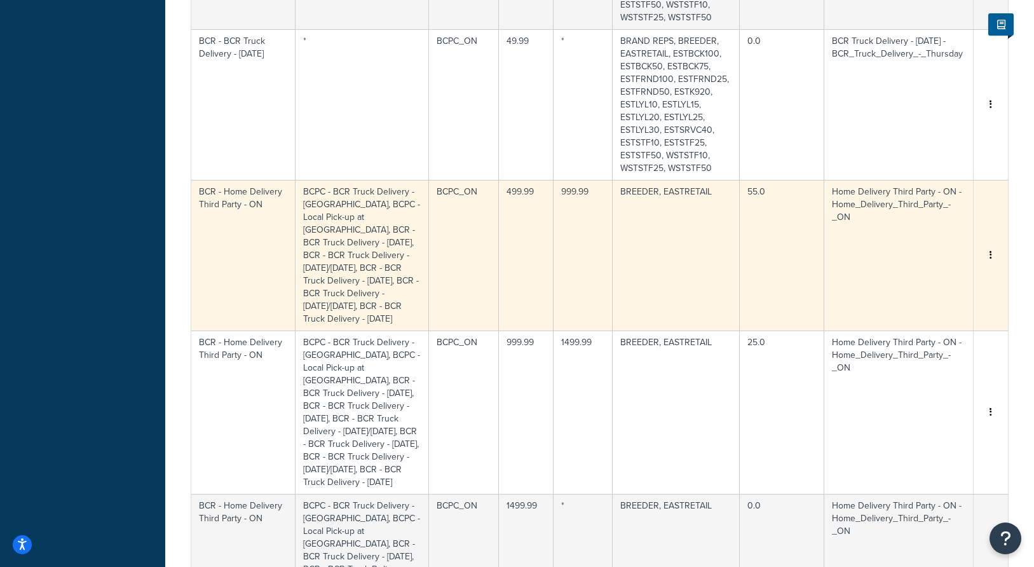
scroll to position [1280, 0]
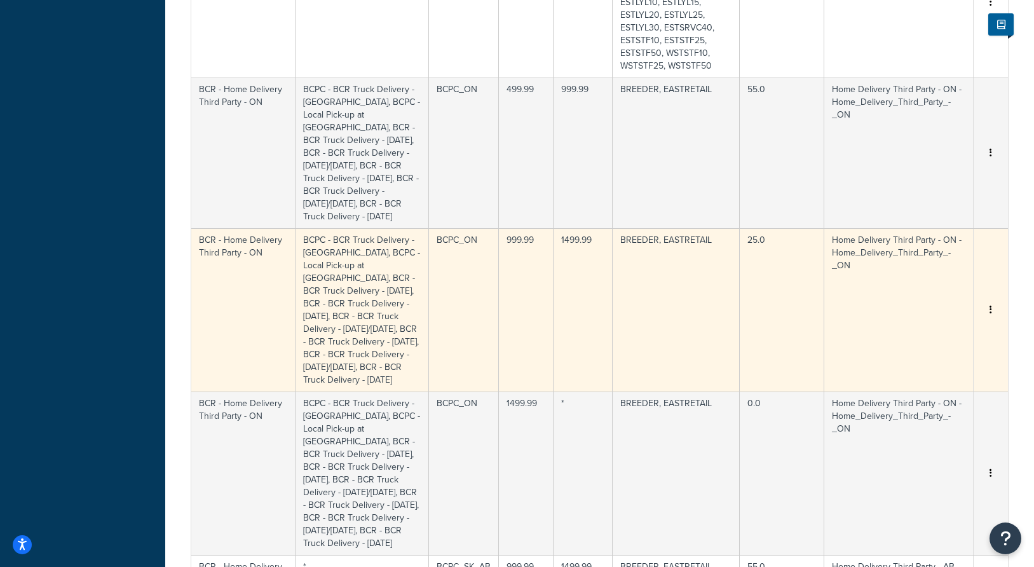
click at [430, 351] on td "BCPC_ON" at bounding box center [464, 309] width 70 height 163
select select "176556"
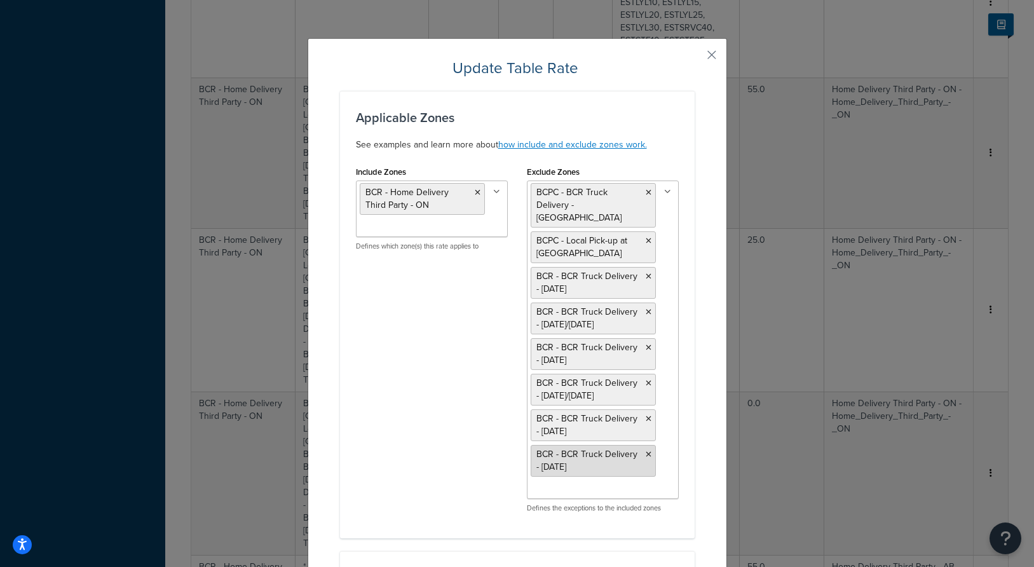
click at [649, 451] on icon at bounding box center [649, 455] width 6 height 8
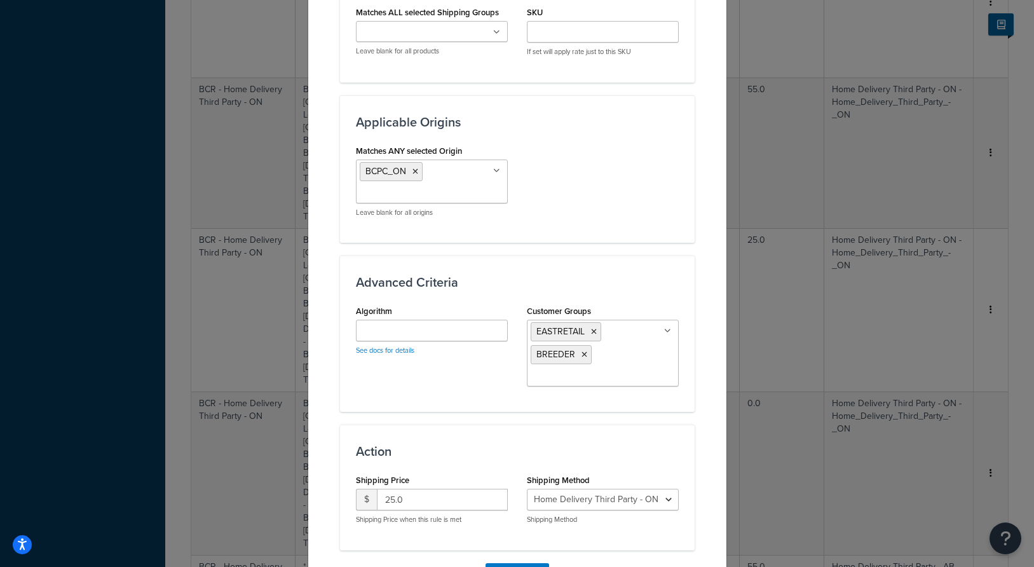
scroll to position [1045, 0]
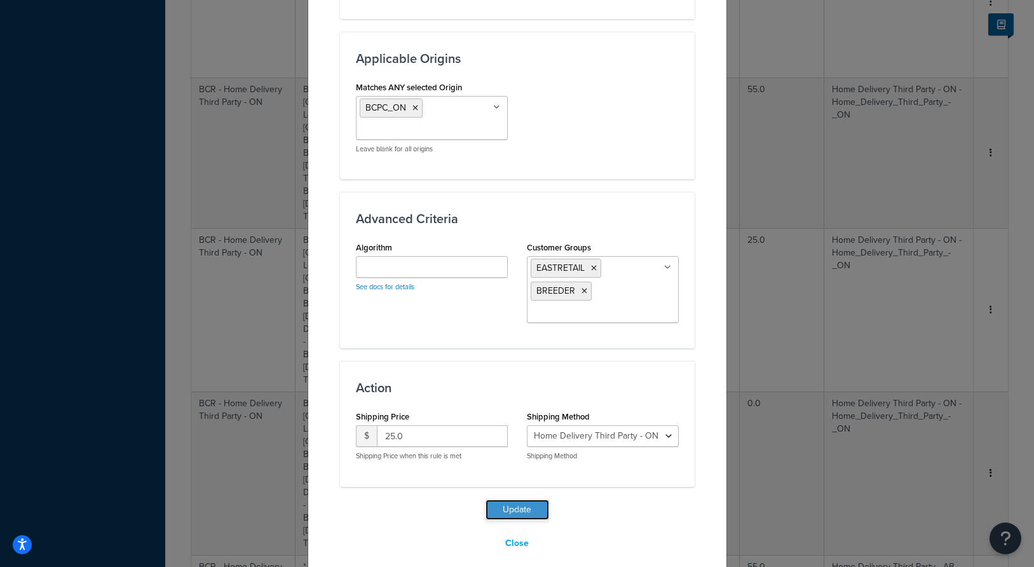
click at [500, 502] on button "Update" at bounding box center [517, 509] width 64 height 20
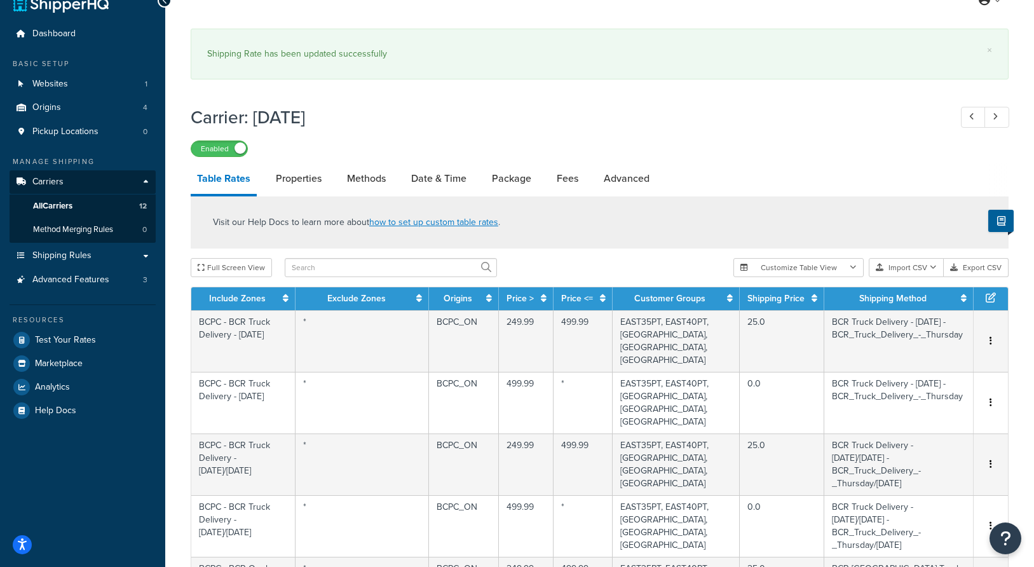
scroll to position [0, 0]
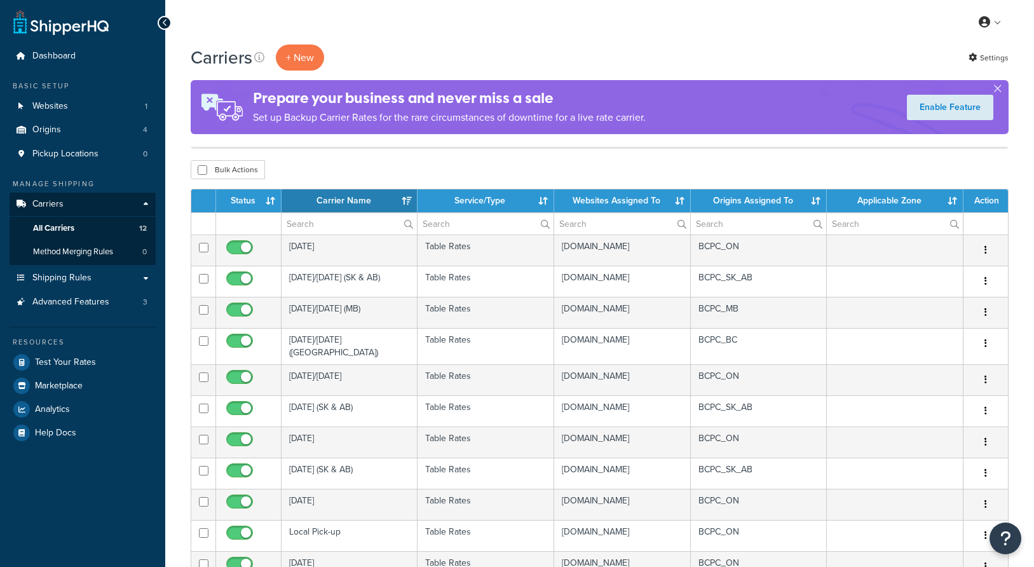
select select "15"
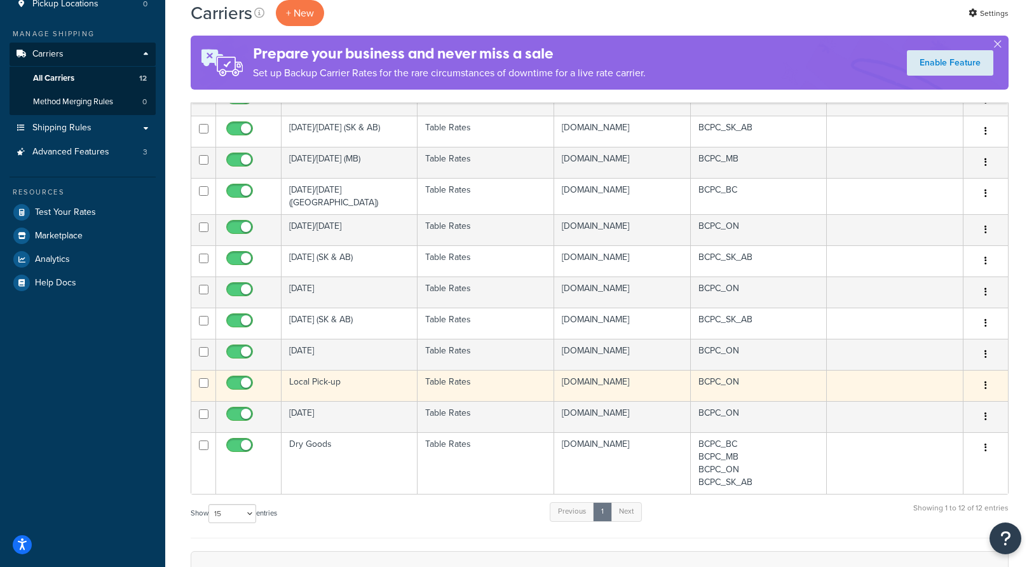
scroll to position [144, 0]
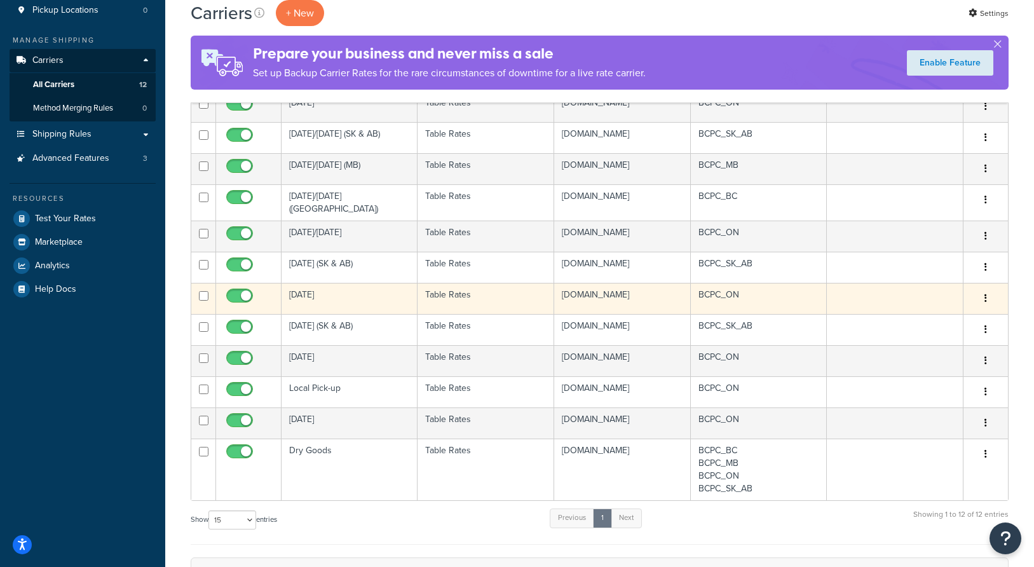
click at [377, 314] on td "Tuesday" at bounding box center [349, 298] width 136 height 31
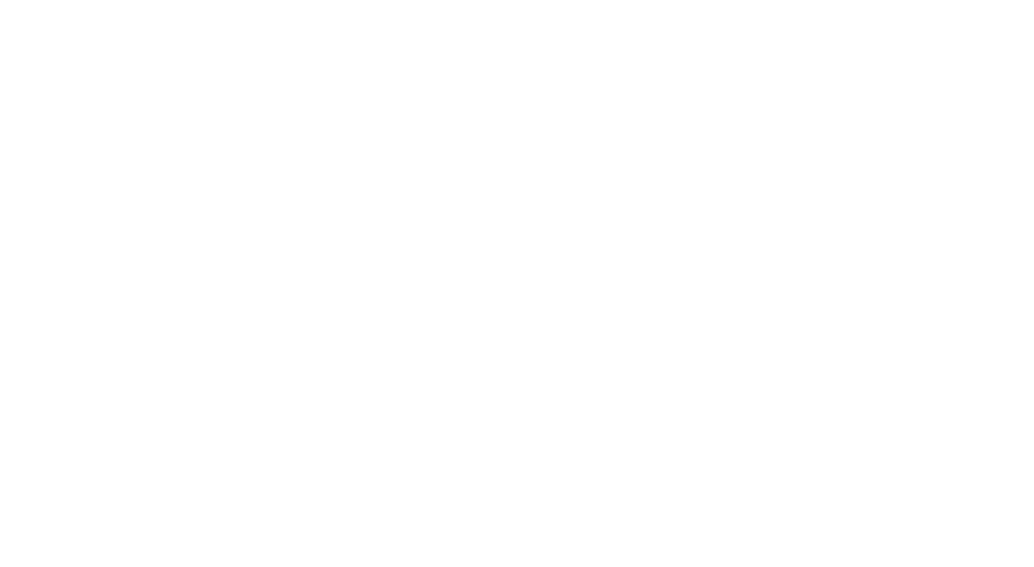
select select "25"
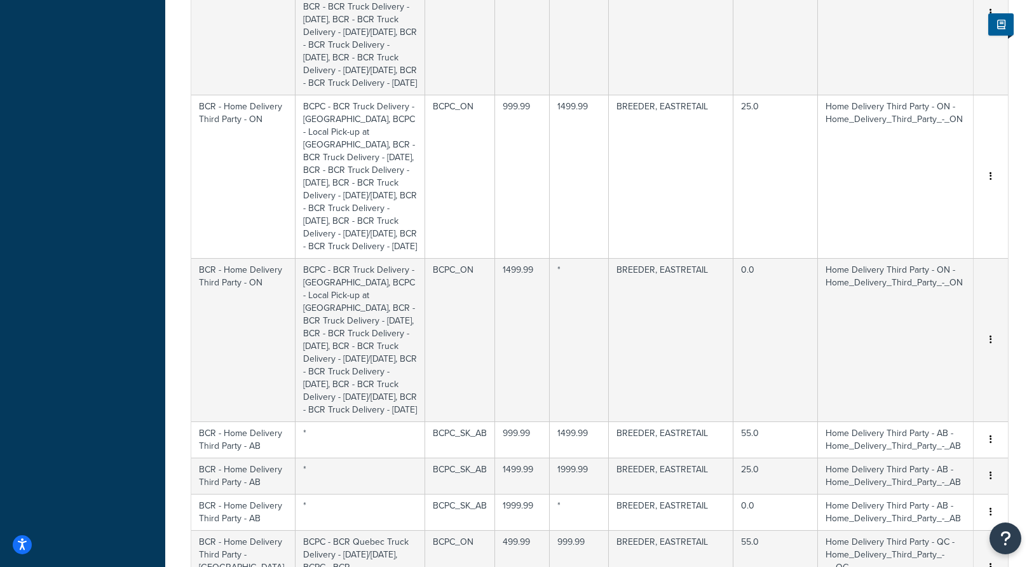
scroll to position [1198, 0]
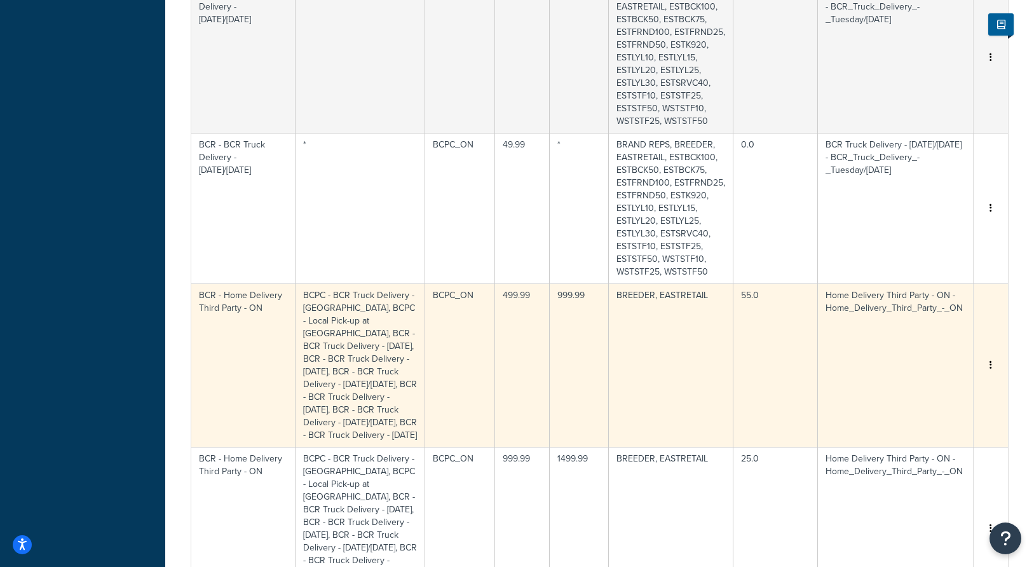
click at [367, 340] on td "BCPC - BCR Truck Delivery - Windsor, BCPC - Local Pick-up at BCR, BCR - BCR Tru…" at bounding box center [360, 364] width 130 height 163
select select "176555"
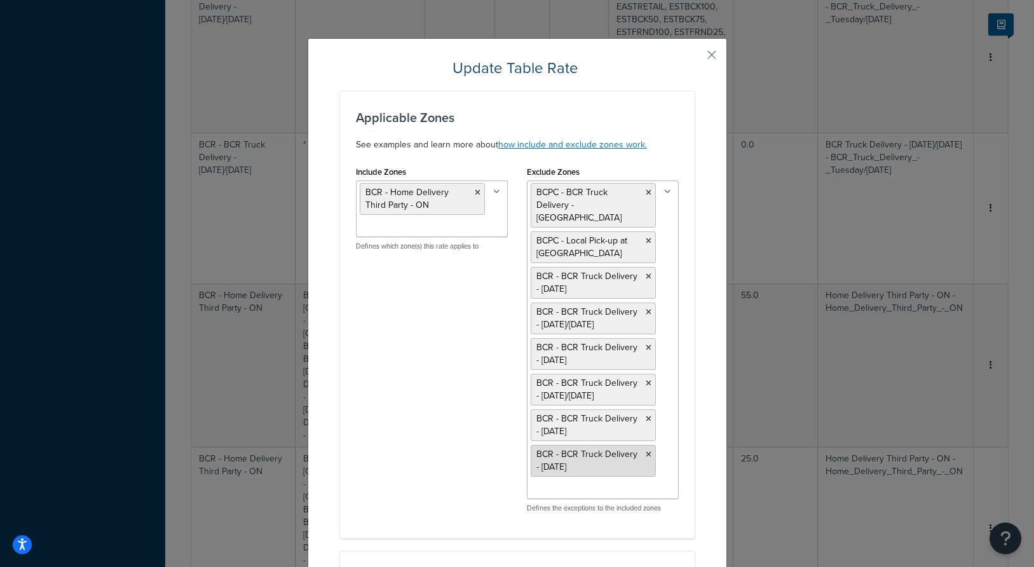
click at [648, 451] on icon at bounding box center [649, 455] width 6 height 8
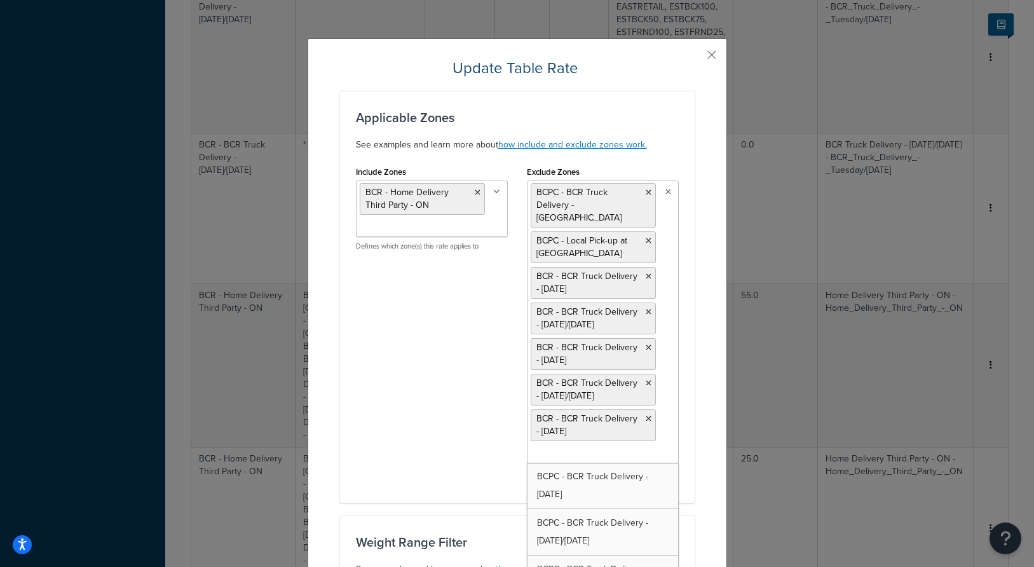
click at [687, 408] on div "Exclude Zones BCPC - BCR Truck Delivery - Windsor BCPC - Local Pick-up at BCR B…" at bounding box center [602, 325] width 171 height 324
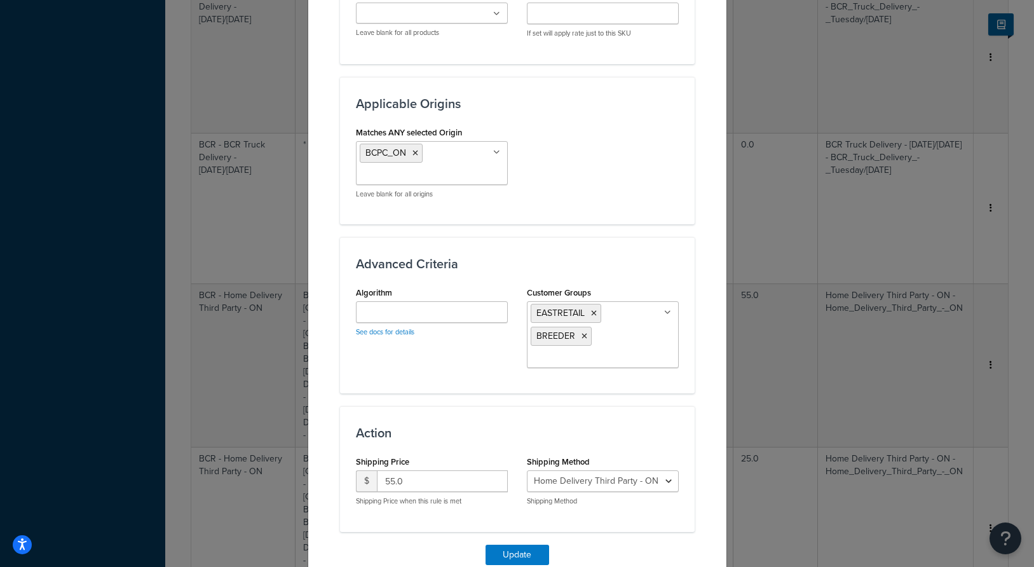
scroll to position [1045, 0]
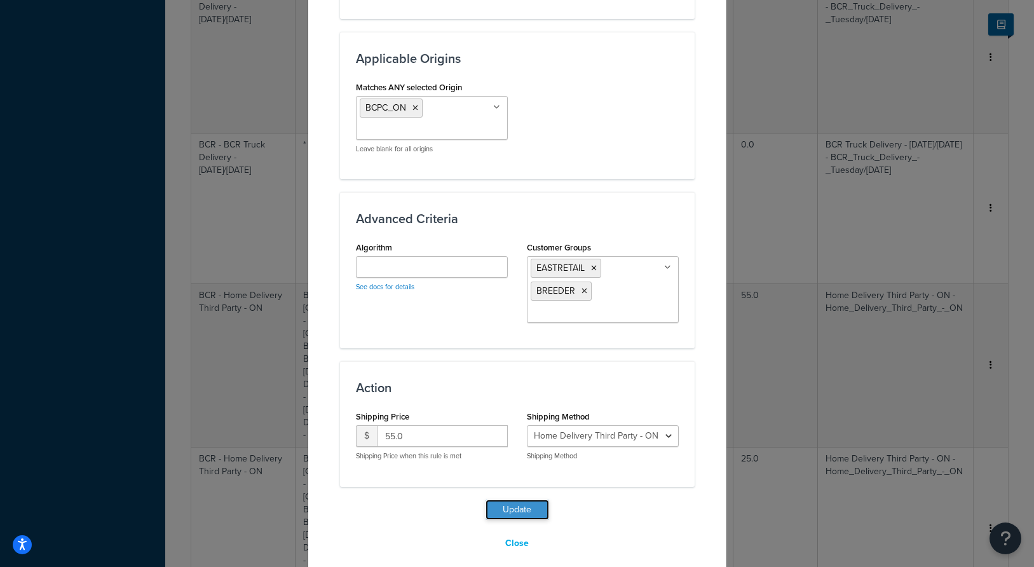
click at [519, 499] on button "Update" at bounding box center [517, 509] width 64 height 20
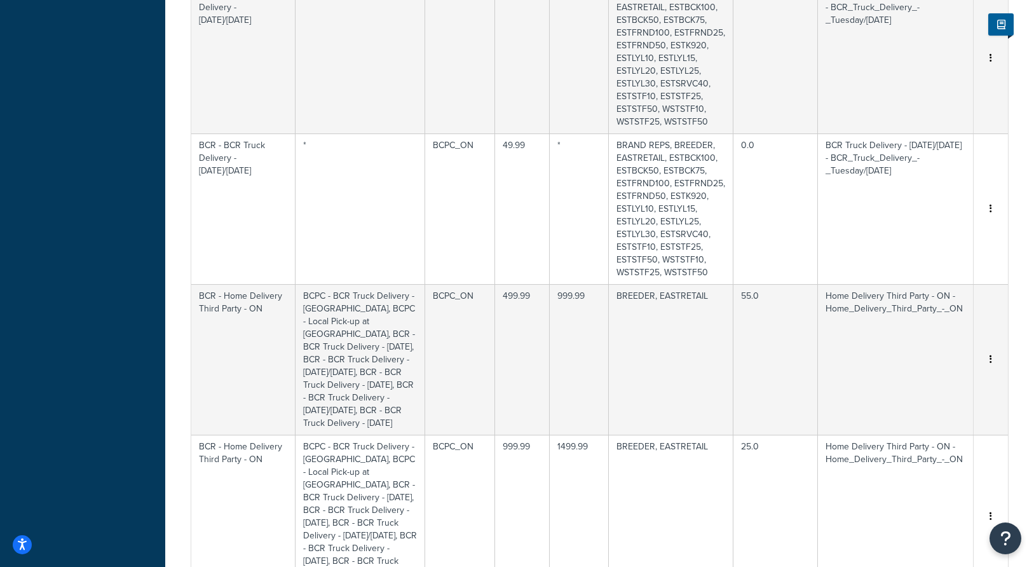
scroll to position [1268, 0]
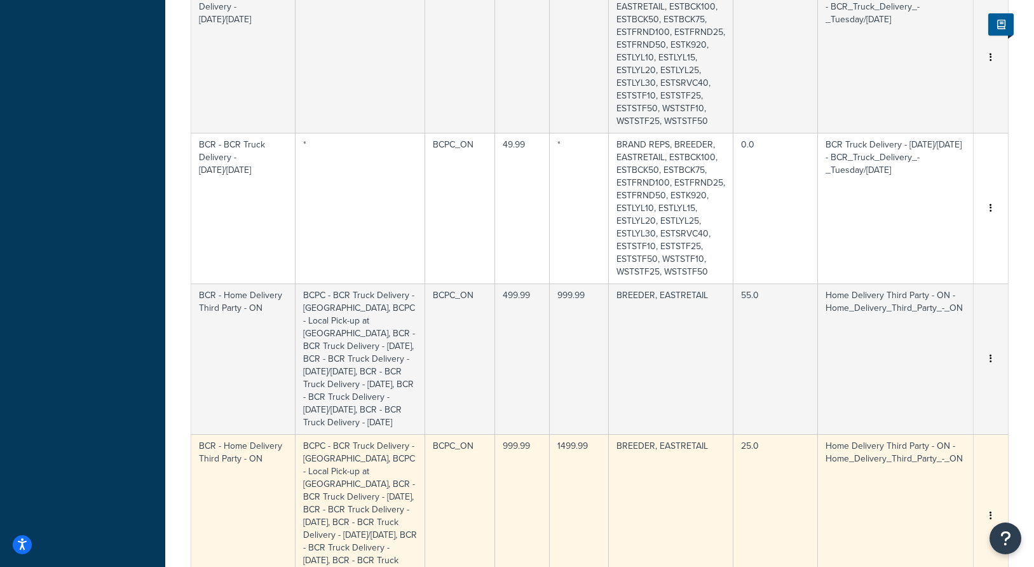
click at [368, 434] on td "BCPC - BCR Truck Delivery - Windsor, BCPC - Local Pick-up at BCR, BCR - BCR Tru…" at bounding box center [360, 515] width 130 height 163
select select "176555"
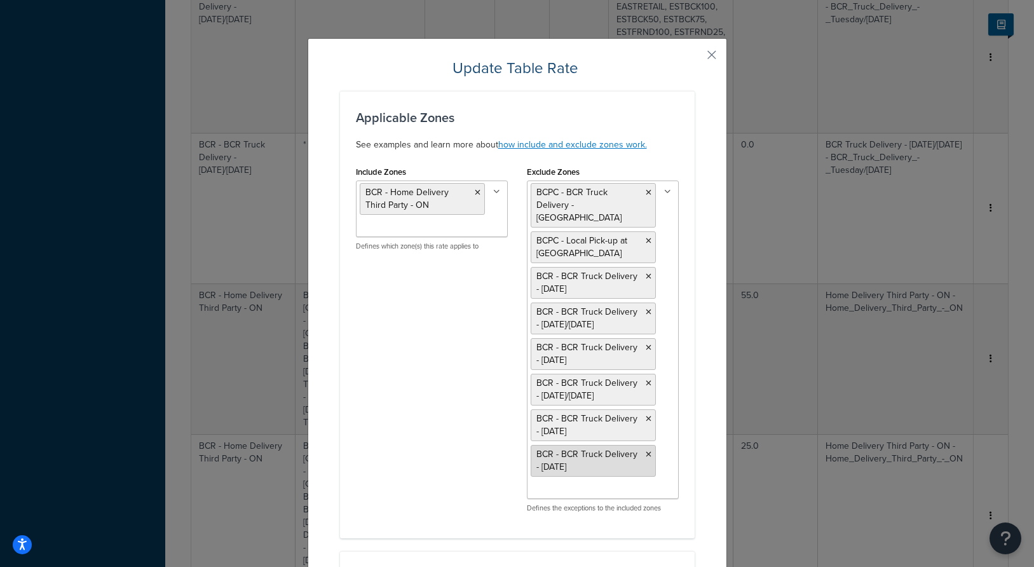
click at [650, 451] on icon at bounding box center [649, 455] width 6 height 8
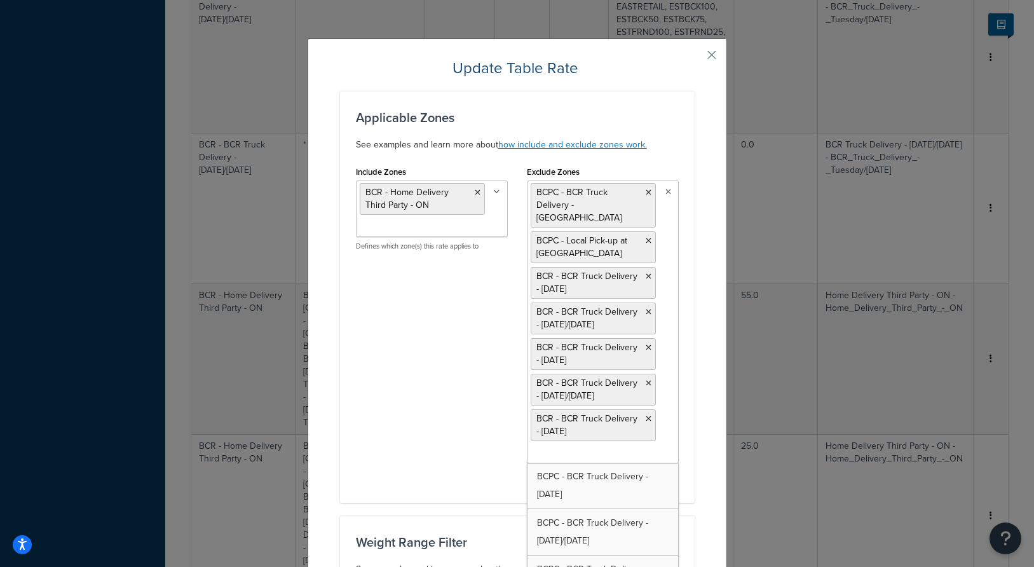
click at [690, 428] on div "Applicable Zones See examples and learn more about how include and exclude zone…" at bounding box center [517, 297] width 355 height 412
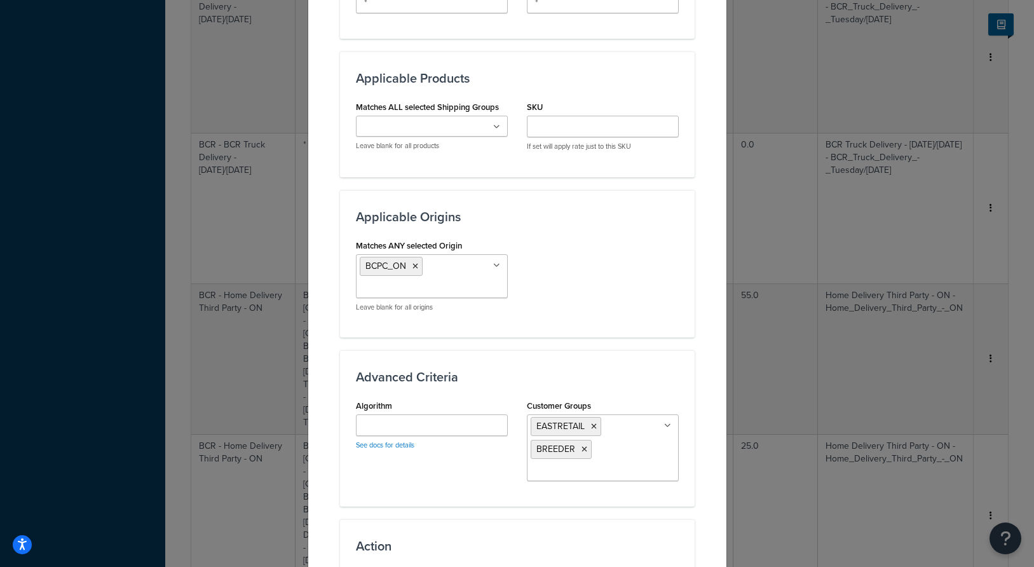
scroll to position [1045, 0]
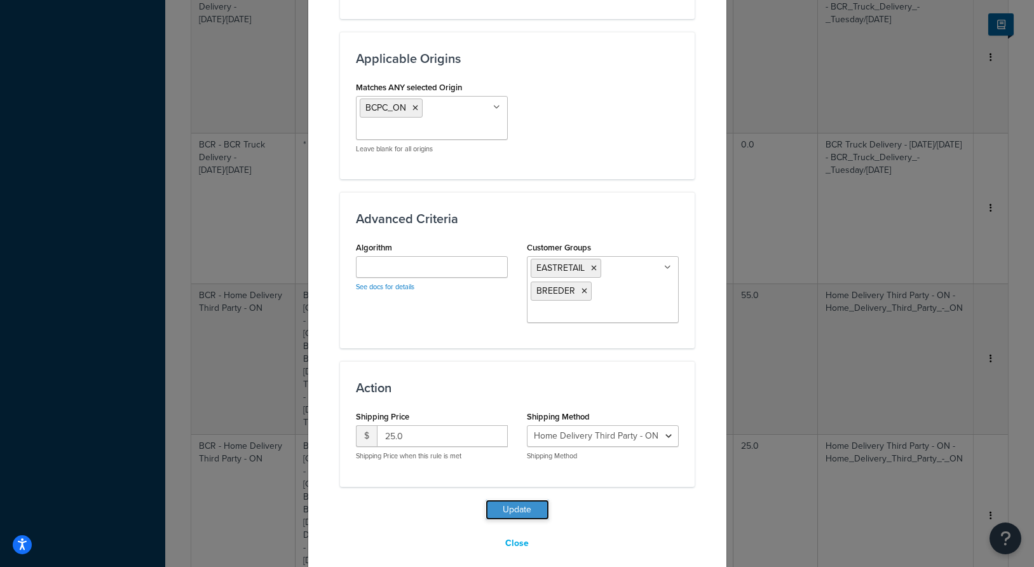
click at [513, 499] on button "Update" at bounding box center [517, 509] width 64 height 20
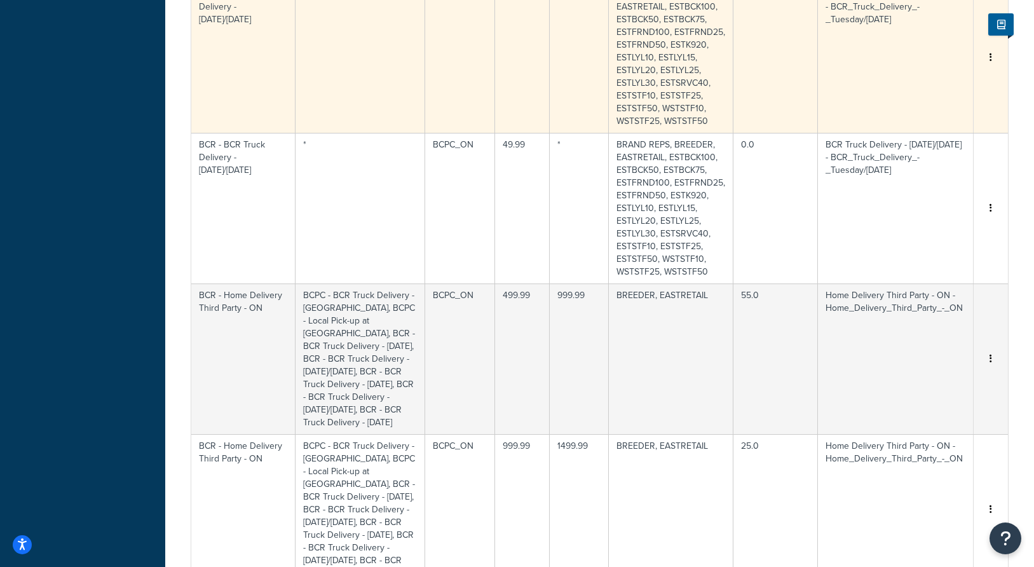
scroll to position [1632, 0]
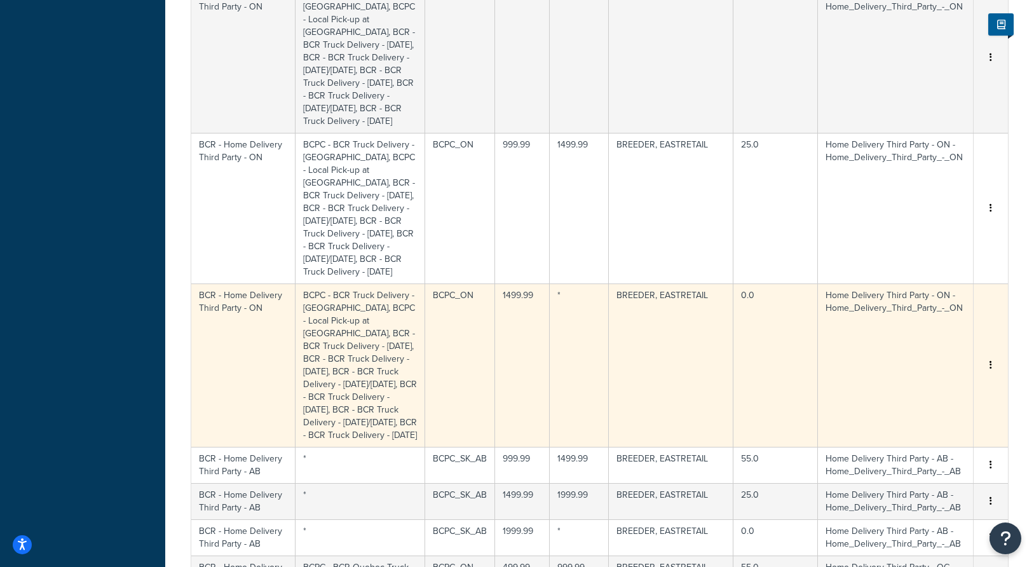
click at [428, 283] on td "BCPC_ON" at bounding box center [460, 364] width 70 height 163
select select "176555"
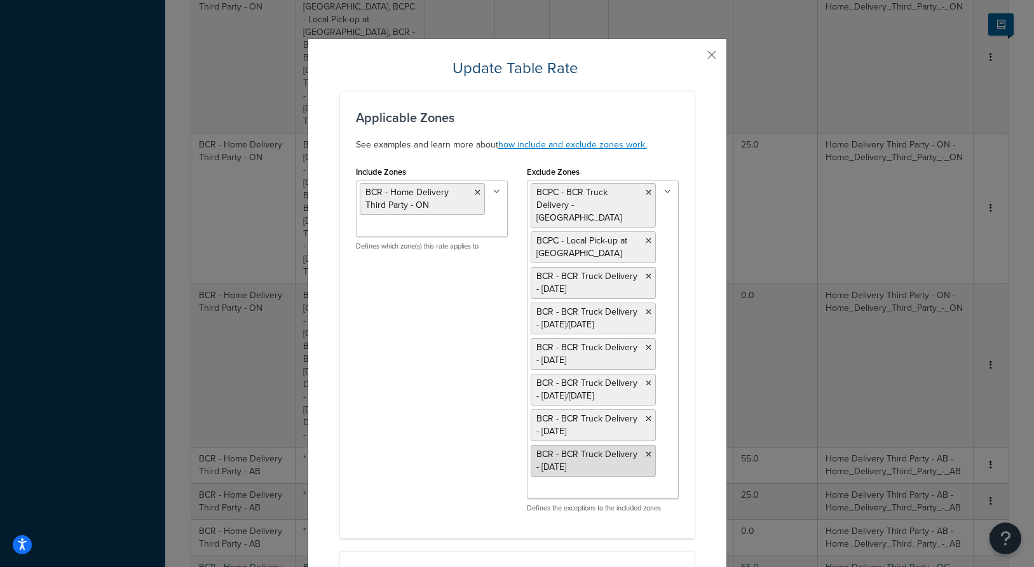
click at [648, 451] on icon at bounding box center [649, 455] width 6 height 8
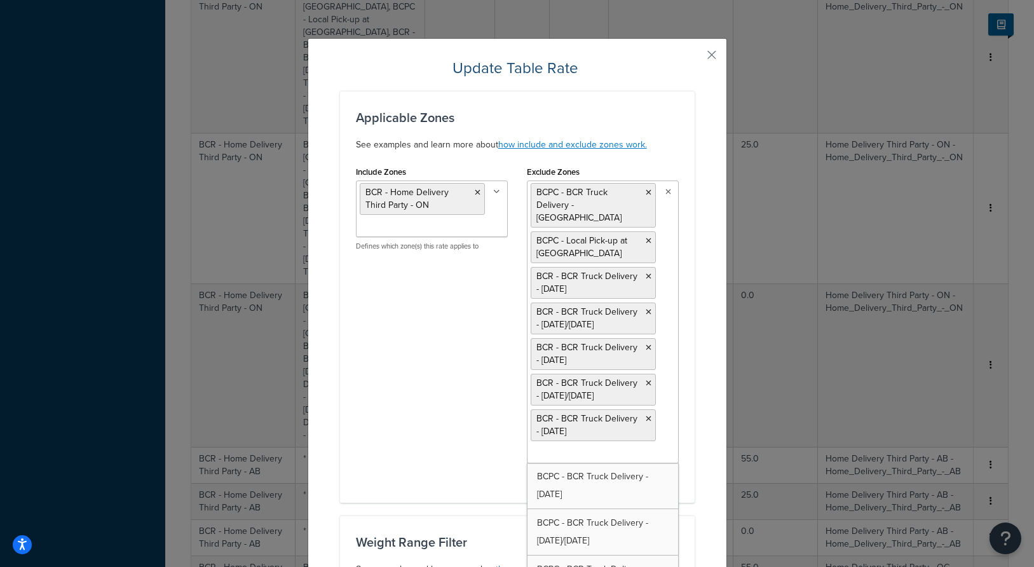
click at [680, 427] on div "Exclude Zones BCPC - BCR Truck Delivery - Windsor BCPC - Local Pick-up at BCR B…" at bounding box center [602, 325] width 171 height 324
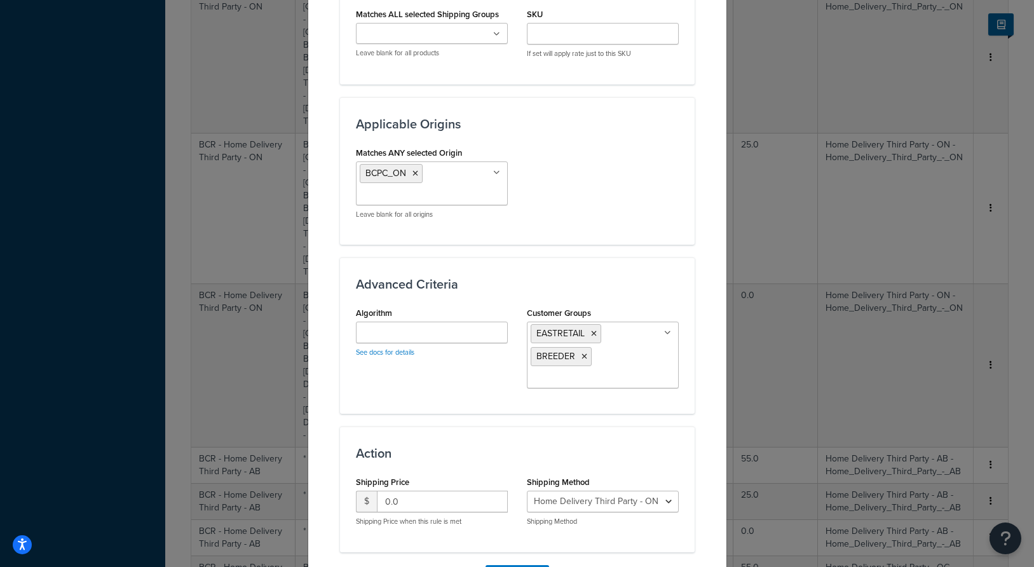
scroll to position [1045, 0]
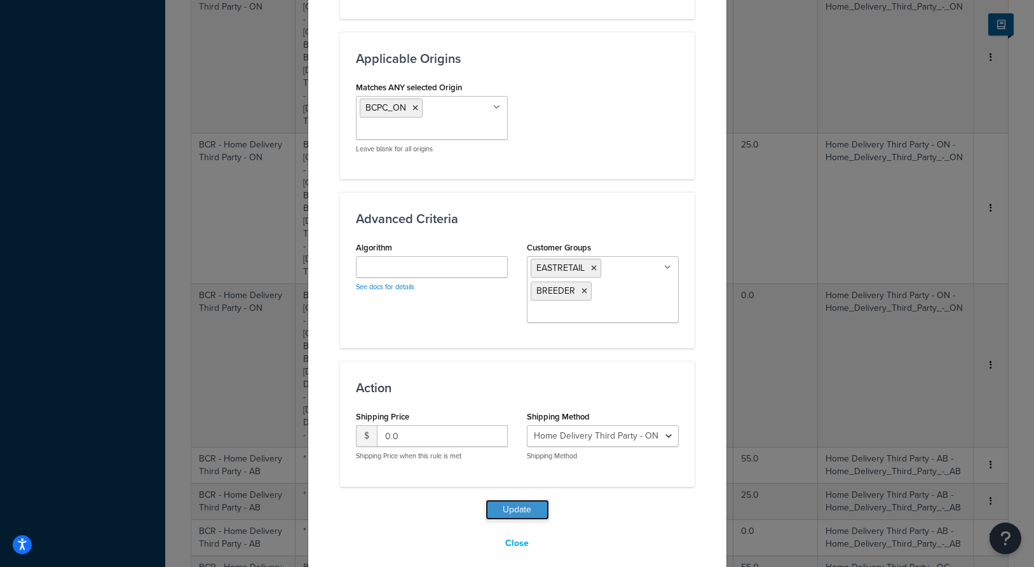
click at [519, 499] on button "Update" at bounding box center [517, 509] width 64 height 20
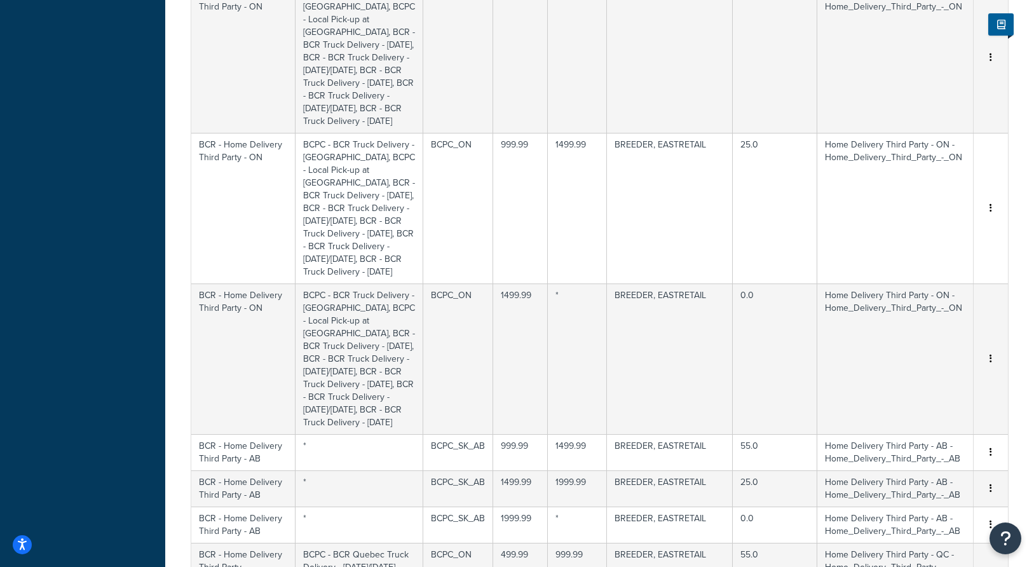
scroll to position [2060, 0]
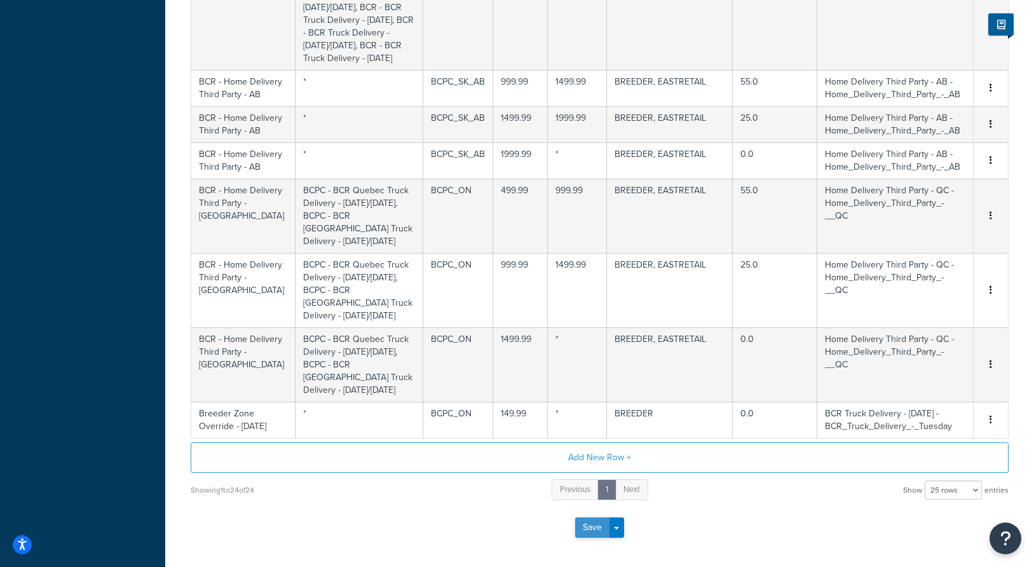
click at [583, 517] on button "Save" at bounding box center [592, 527] width 34 height 20
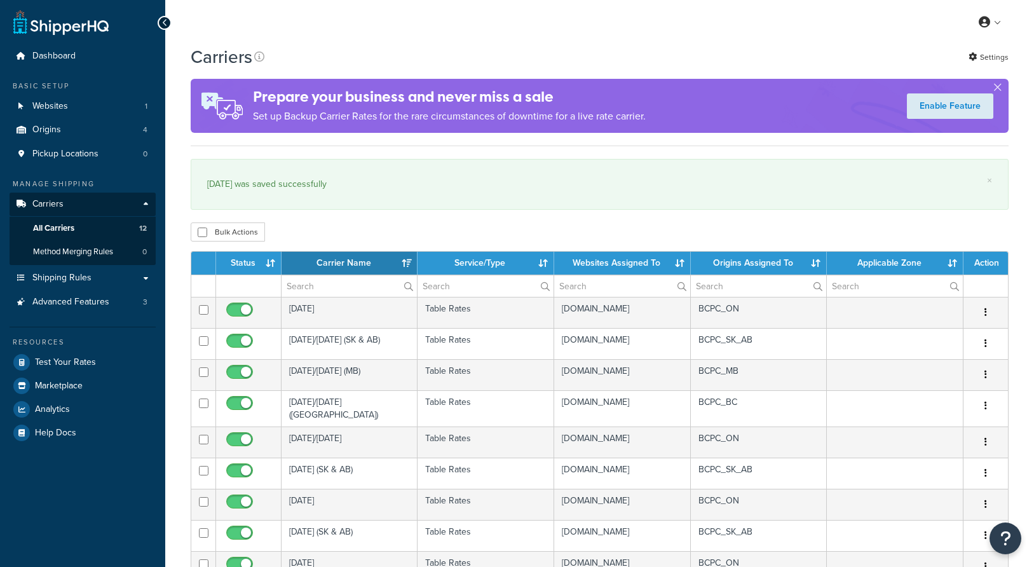
select select "15"
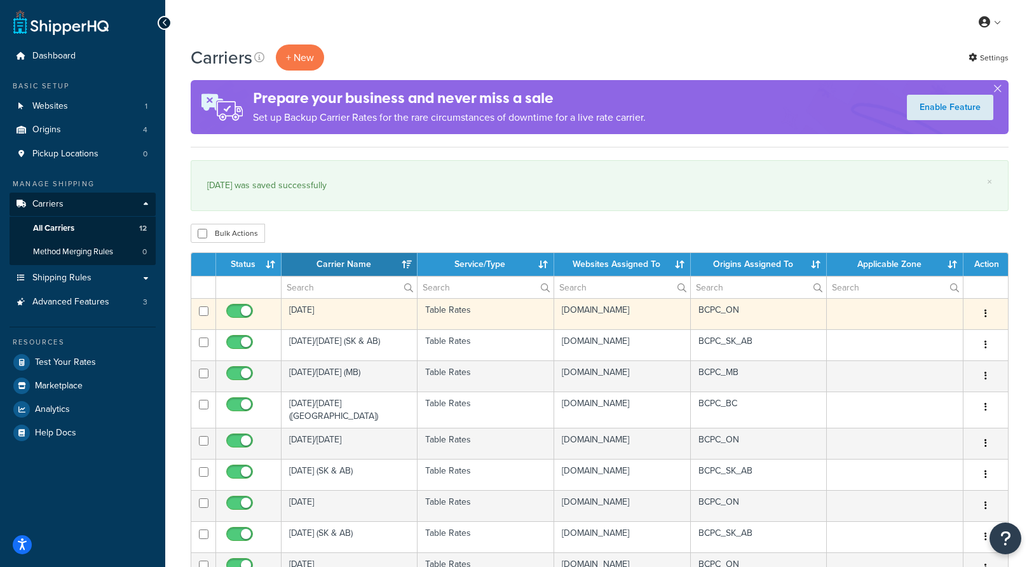
click at [472, 329] on td "Table Rates" at bounding box center [485, 313] width 136 height 31
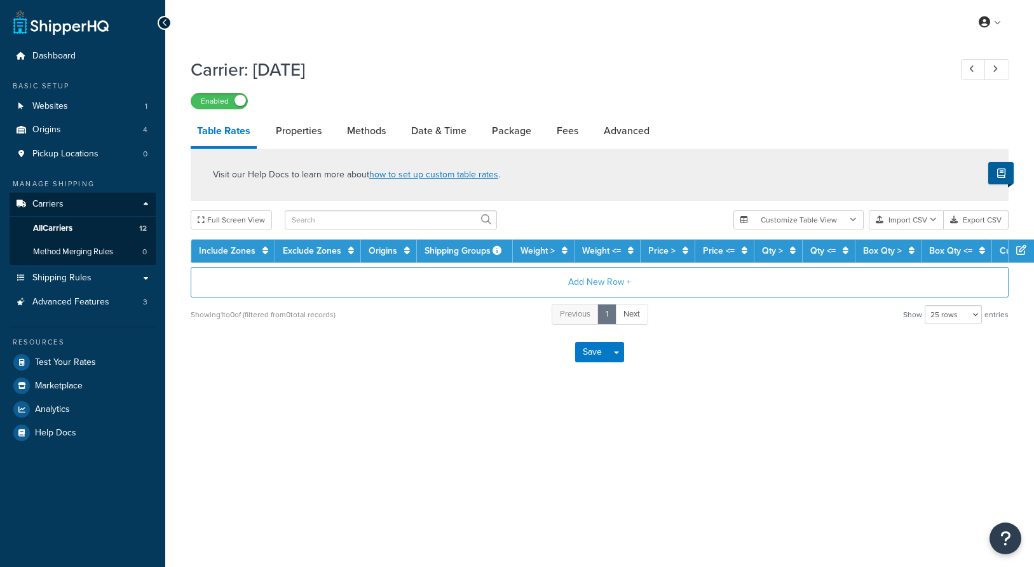
select select "25"
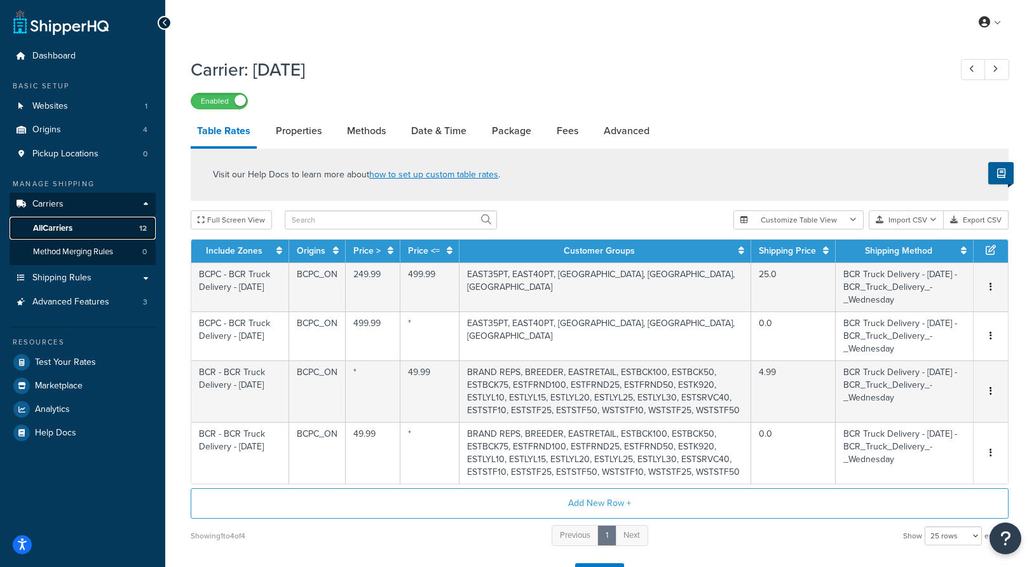
click at [59, 223] on span "All Carriers" at bounding box center [52, 228] width 39 height 11
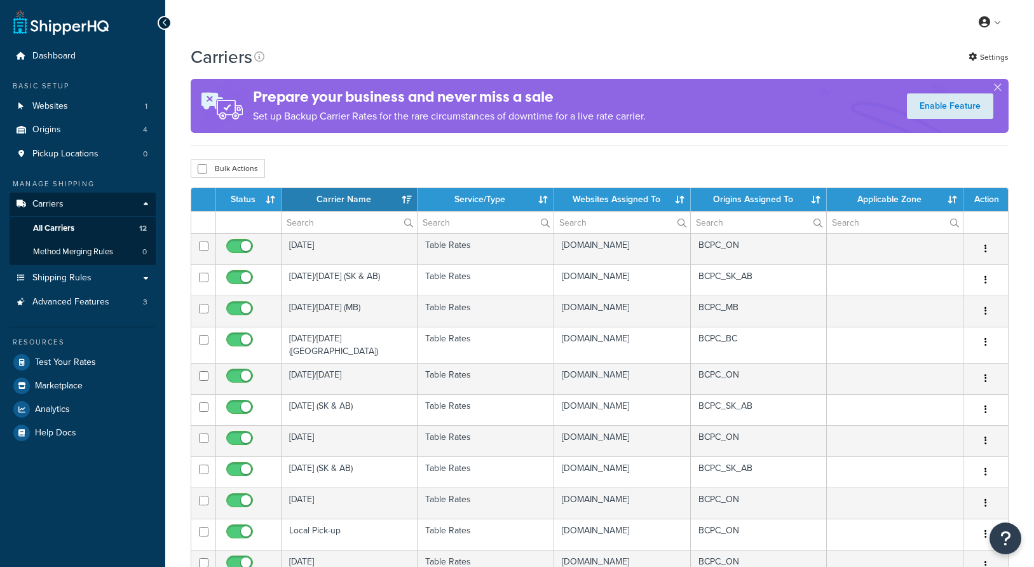
select select "15"
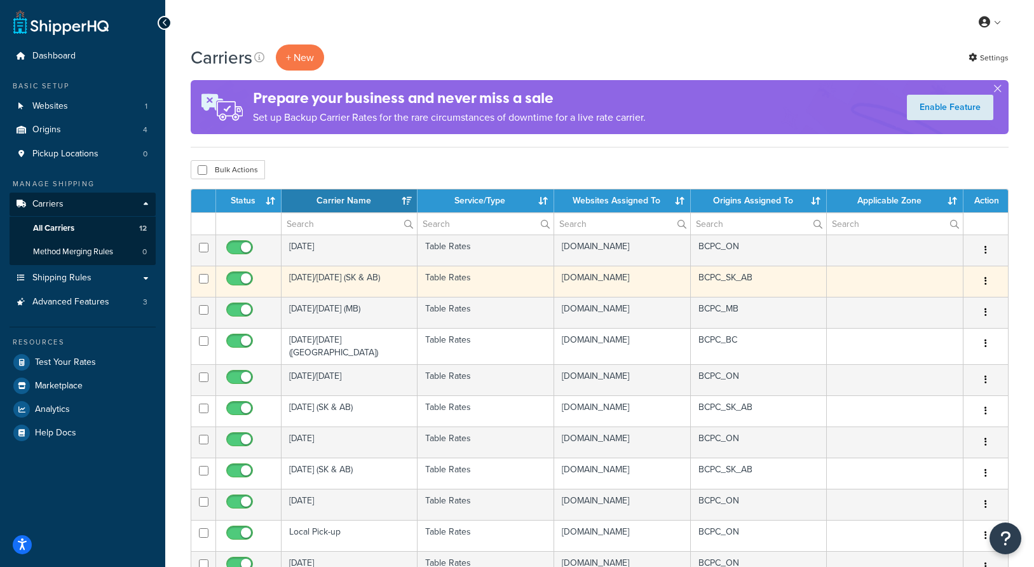
click at [500, 296] on td "Table Rates" at bounding box center [485, 281] width 136 height 31
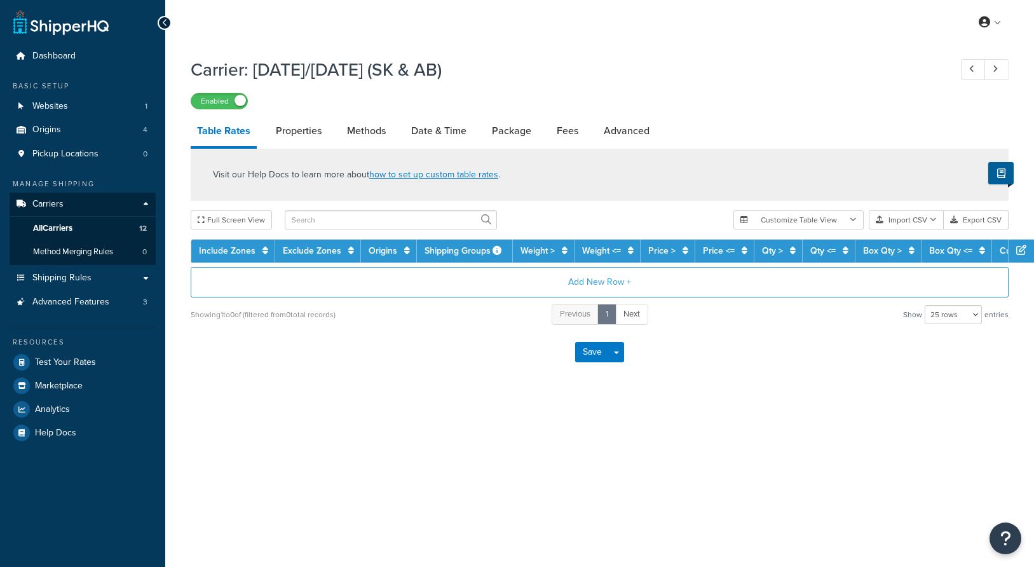
select select "25"
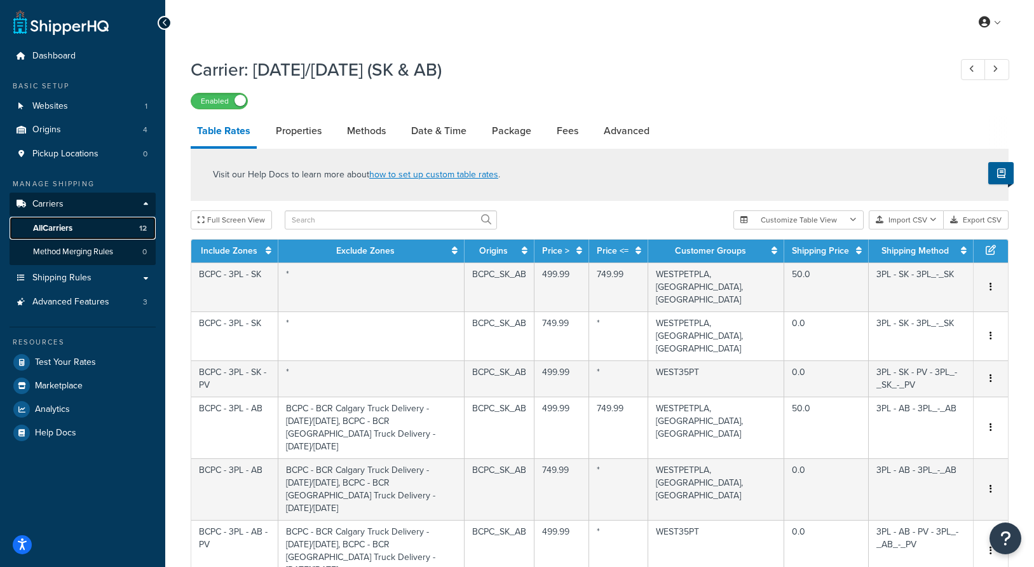
click at [54, 232] on span "All Carriers" at bounding box center [52, 228] width 39 height 11
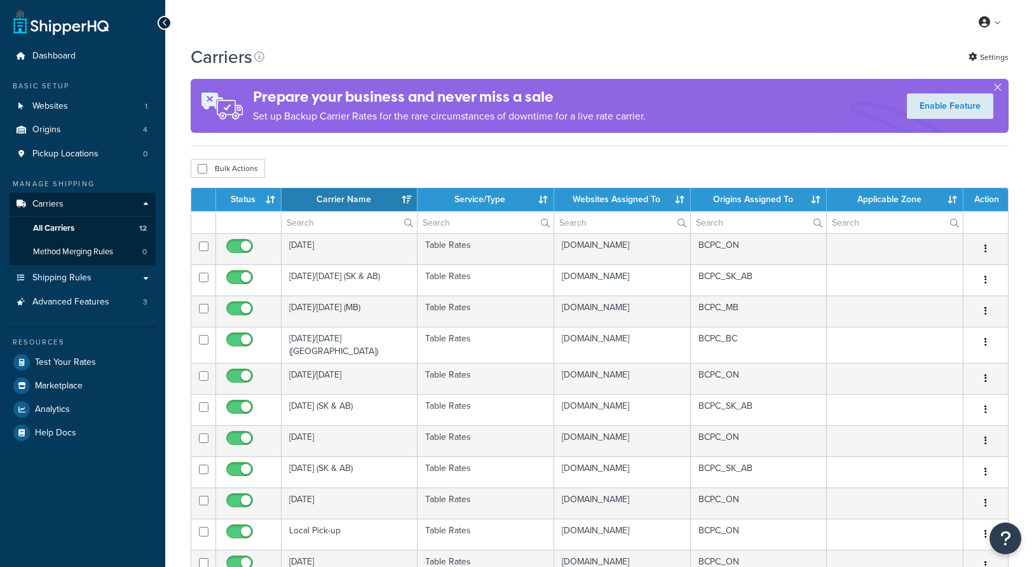
select select "15"
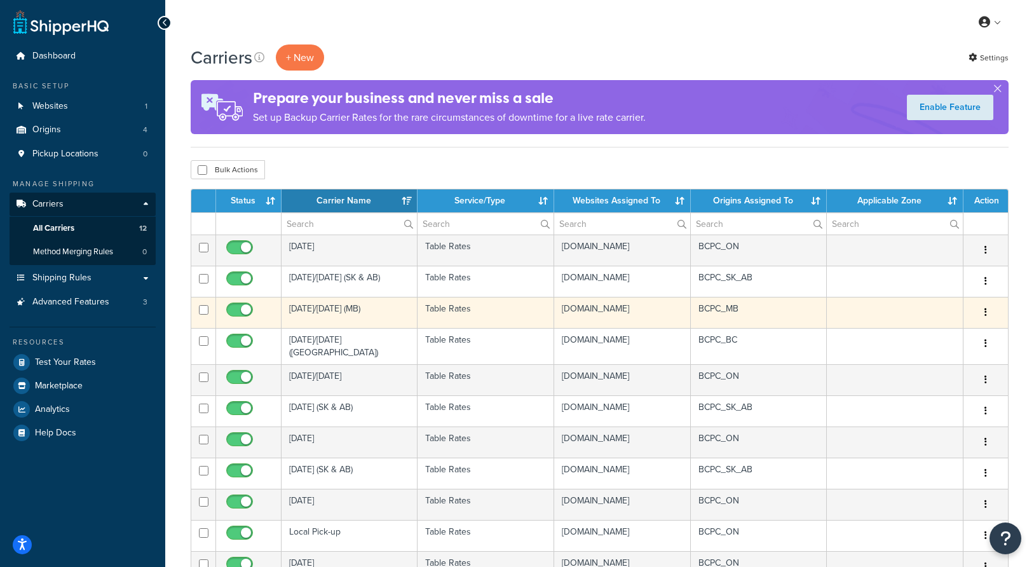
click at [327, 320] on td "Tuesday/Thursday (MB)" at bounding box center [349, 312] width 136 height 31
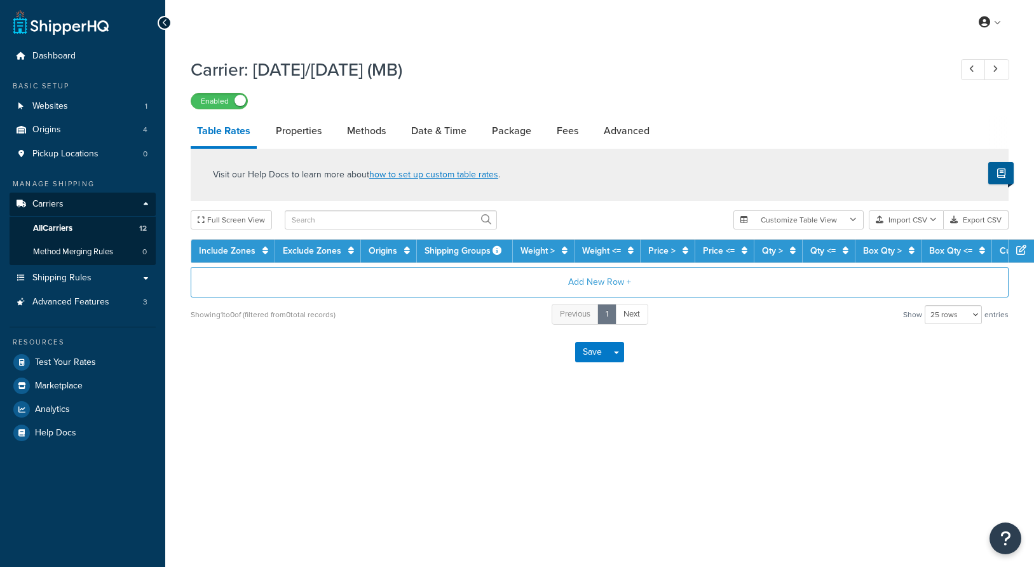
select select "25"
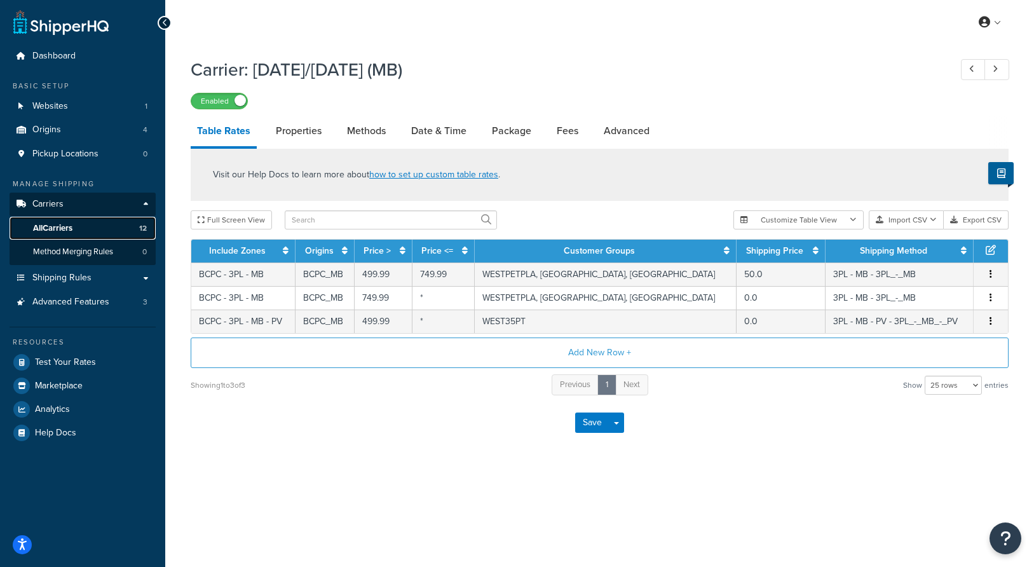
click at [60, 224] on span "All Carriers" at bounding box center [52, 228] width 39 height 11
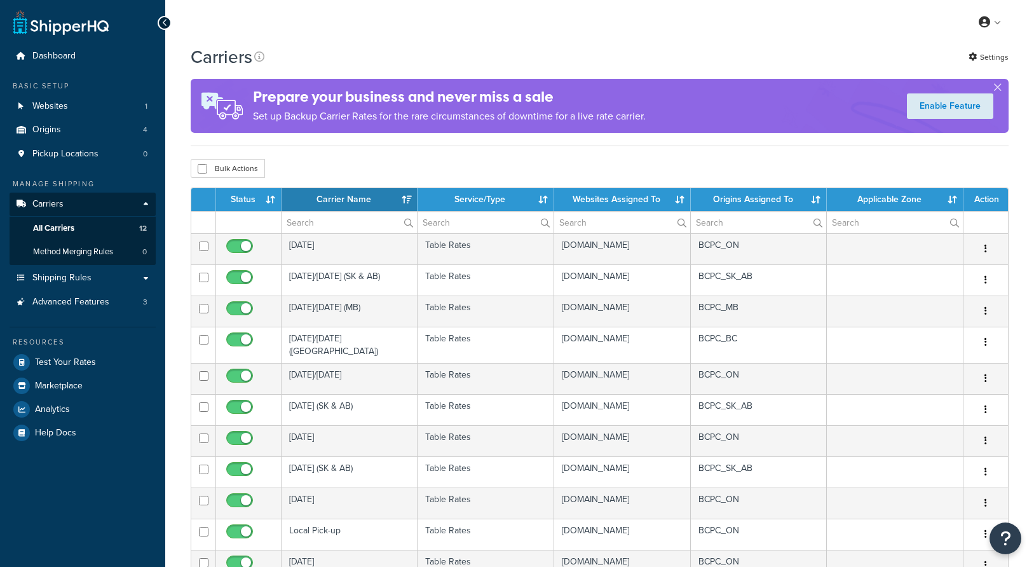
select select "15"
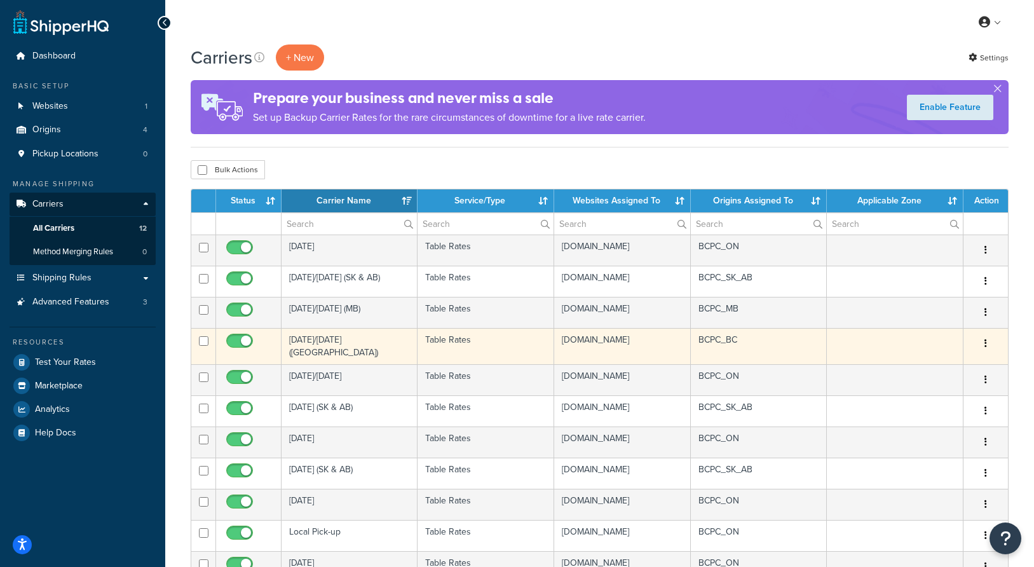
click at [346, 364] on td "[DATE]/[DATE] ([GEOGRAPHIC_DATA])" at bounding box center [349, 346] width 136 height 36
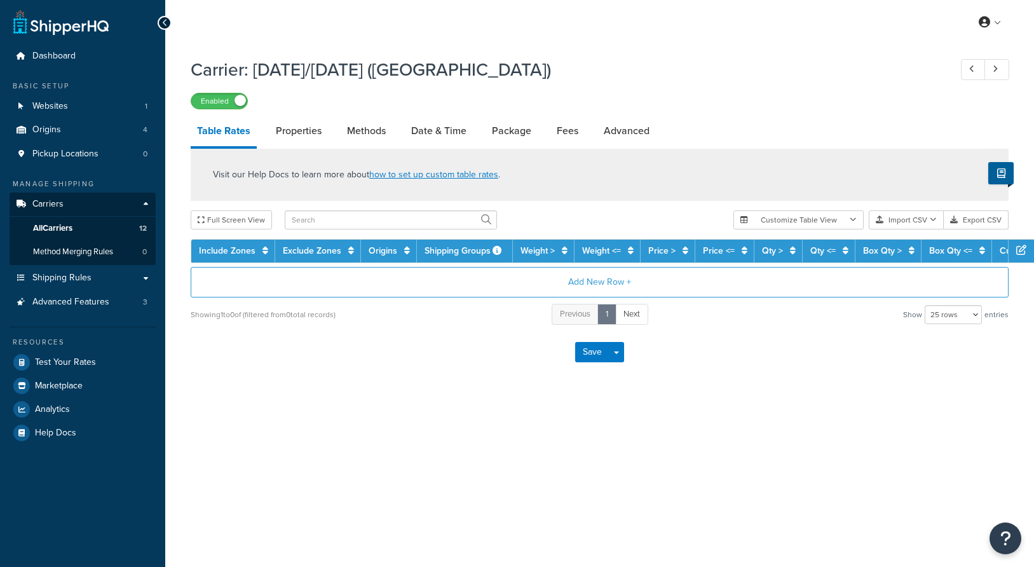
select select "25"
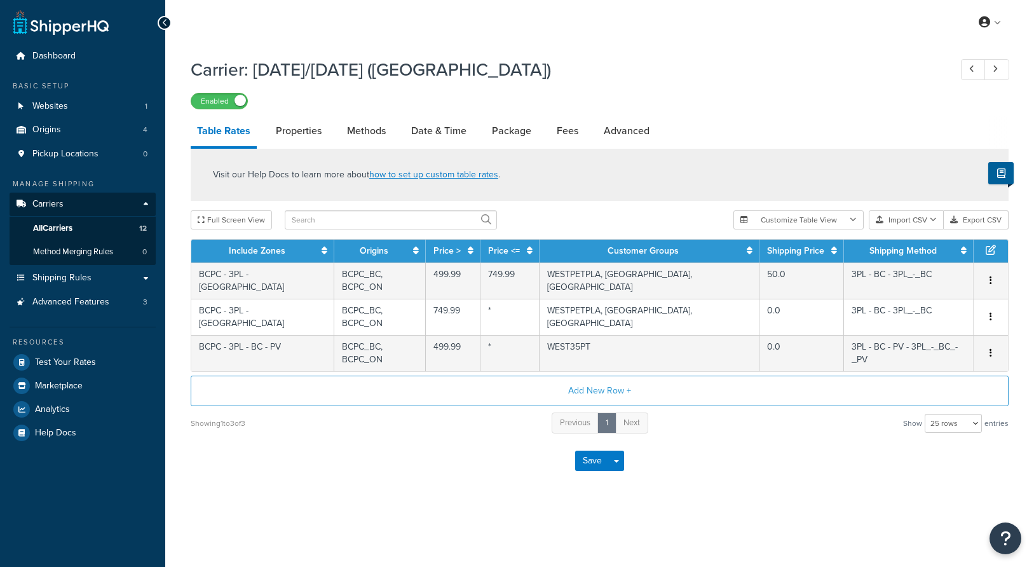
click at [582, 73] on h1 "Carrier: Tuesday/Thursday (BC)" at bounding box center [564, 69] width 747 height 25
click at [72, 229] on span "All Carriers" at bounding box center [52, 228] width 39 height 11
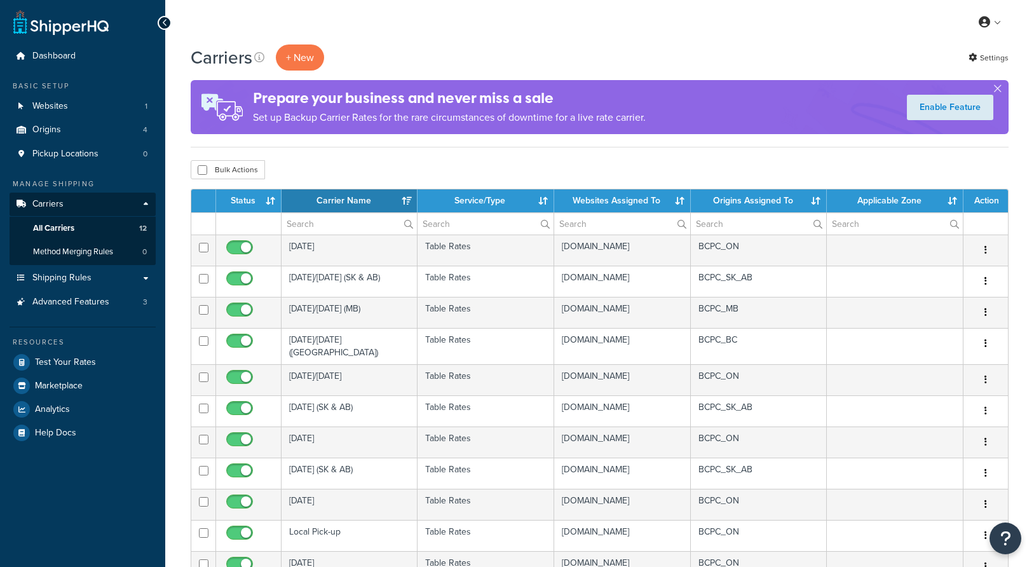
select select "15"
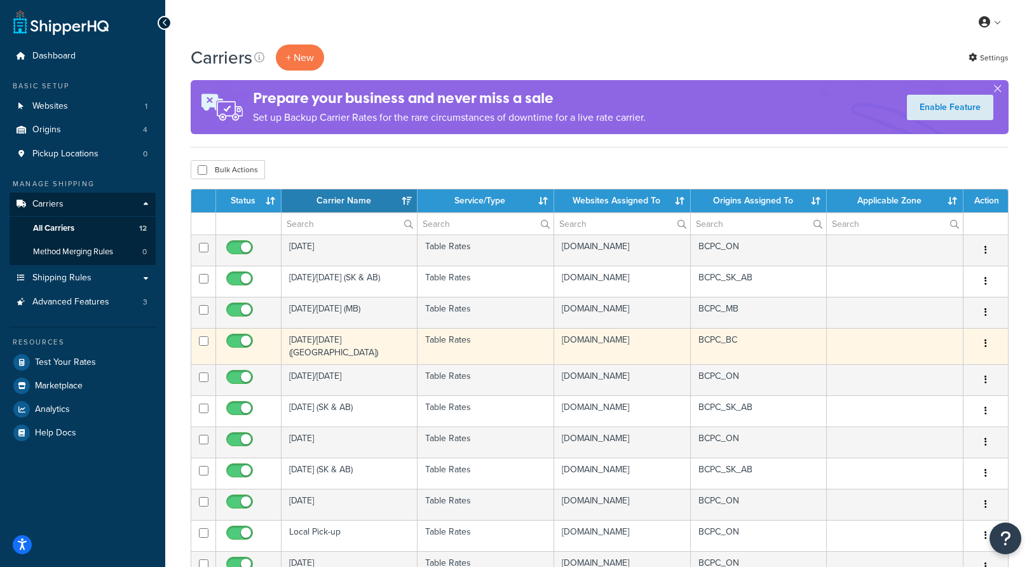
click at [323, 364] on td "[DATE]/[DATE] ([GEOGRAPHIC_DATA])" at bounding box center [349, 346] width 136 height 36
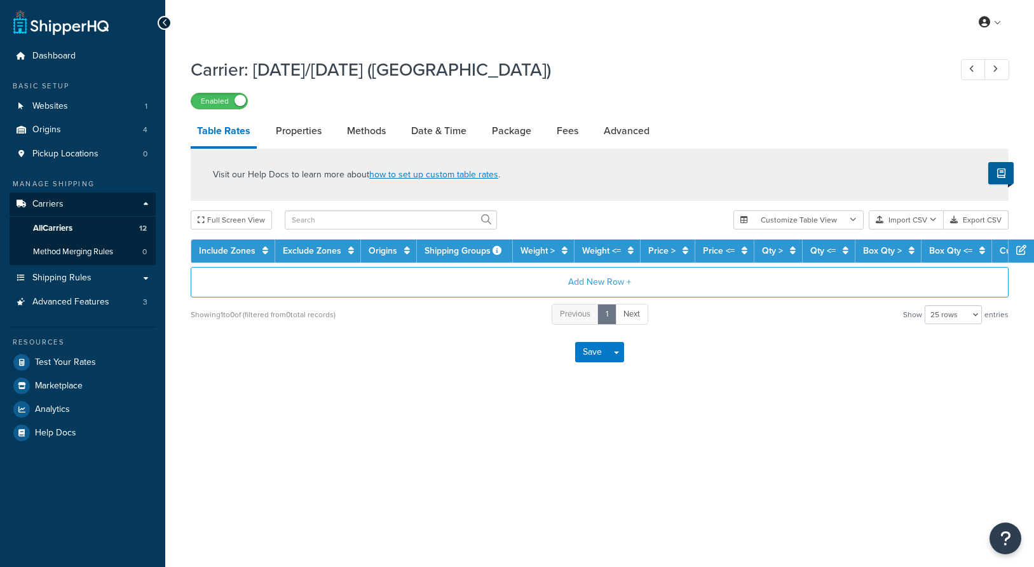
select select "25"
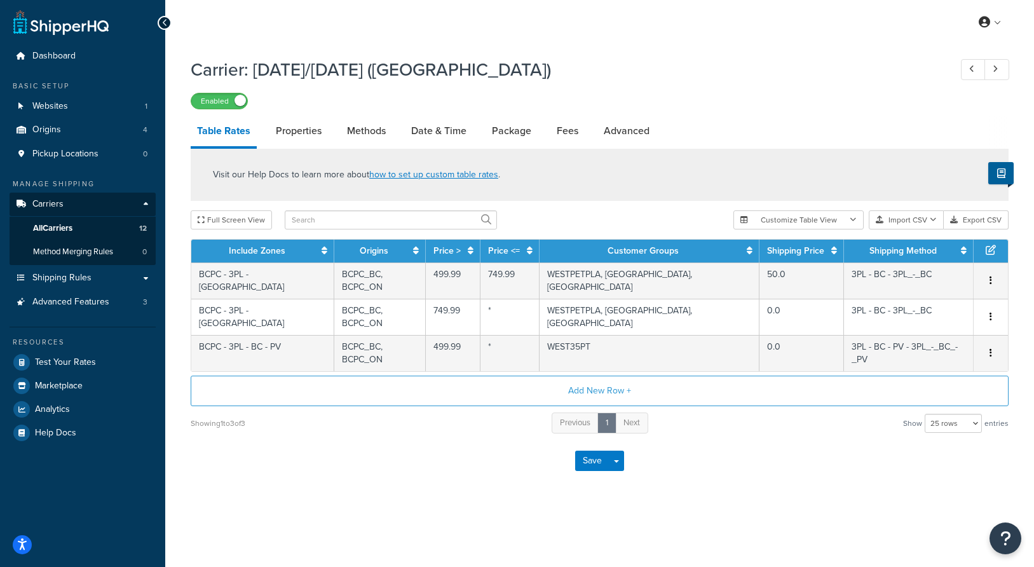
click at [71, 227] on span "All Carriers" at bounding box center [52, 228] width 39 height 11
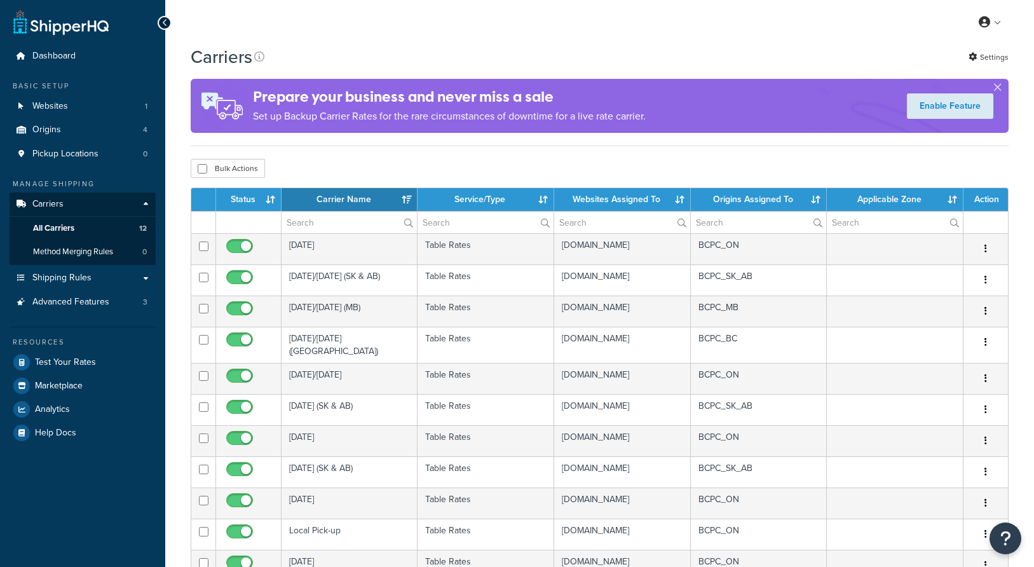
select select "15"
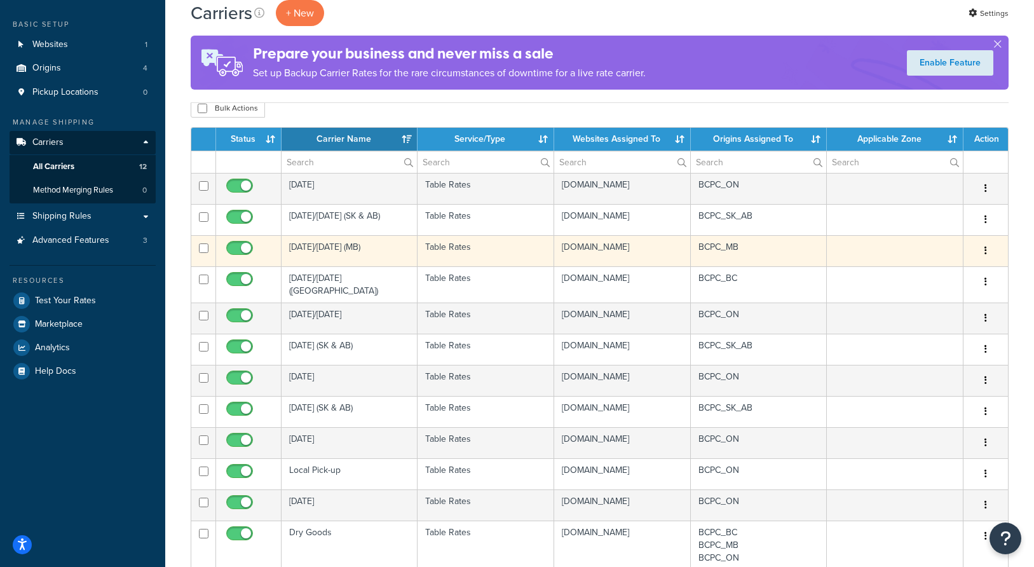
scroll to position [70, 0]
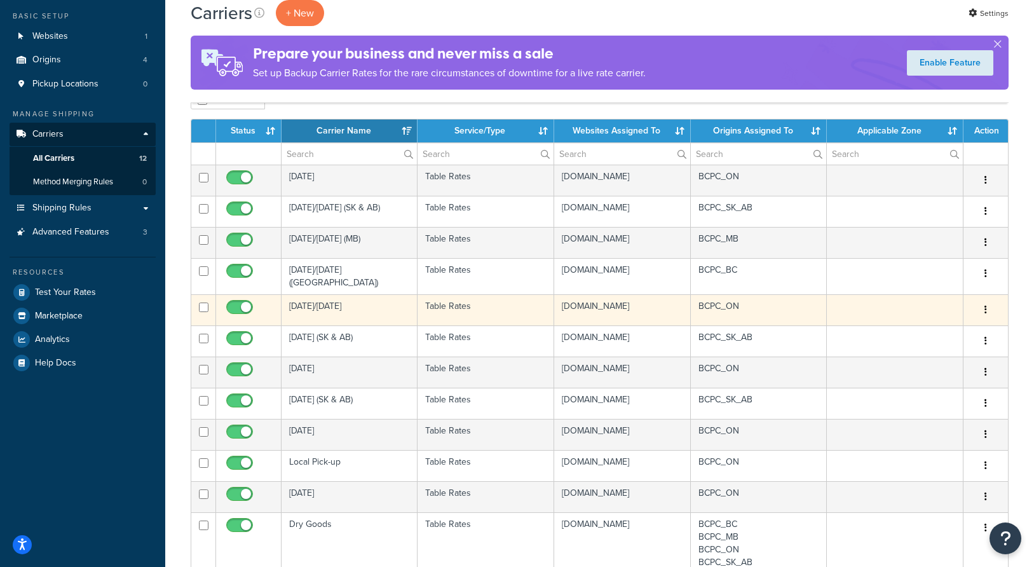
click at [354, 325] on td "[DATE]/[DATE]" at bounding box center [349, 309] width 136 height 31
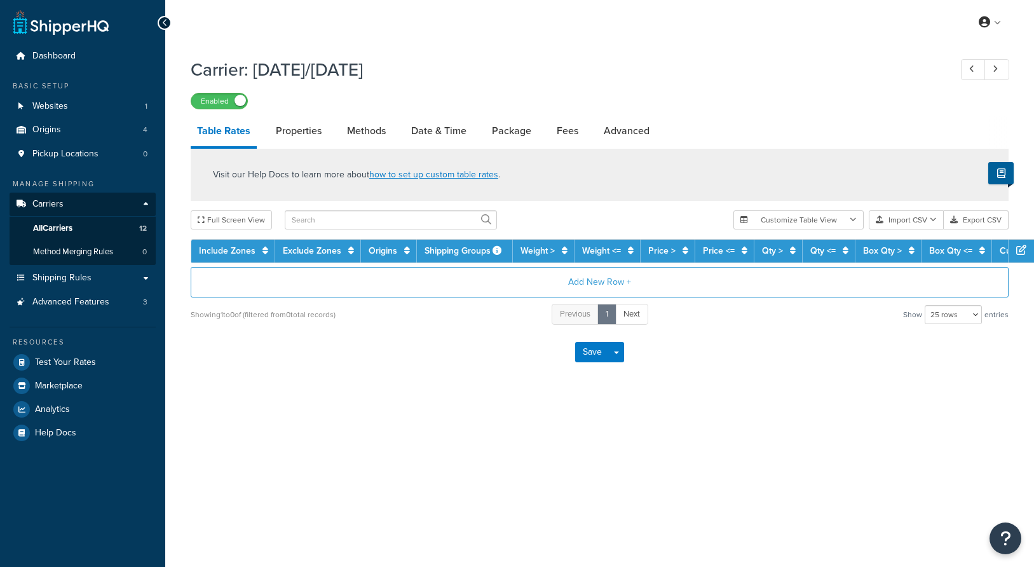
select select "25"
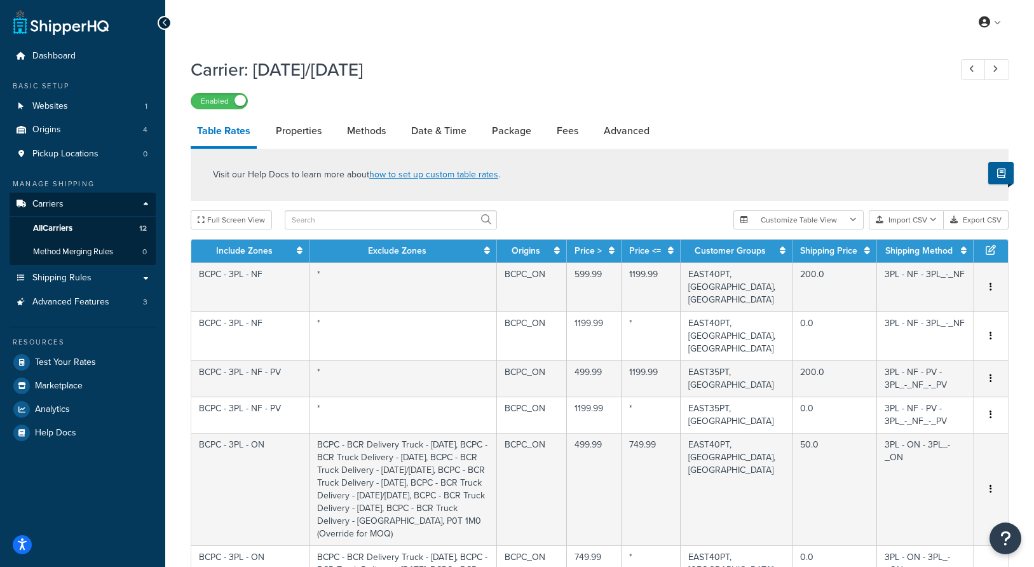
click at [539, 99] on div "Enabled" at bounding box center [600, 101] width 818 height 18
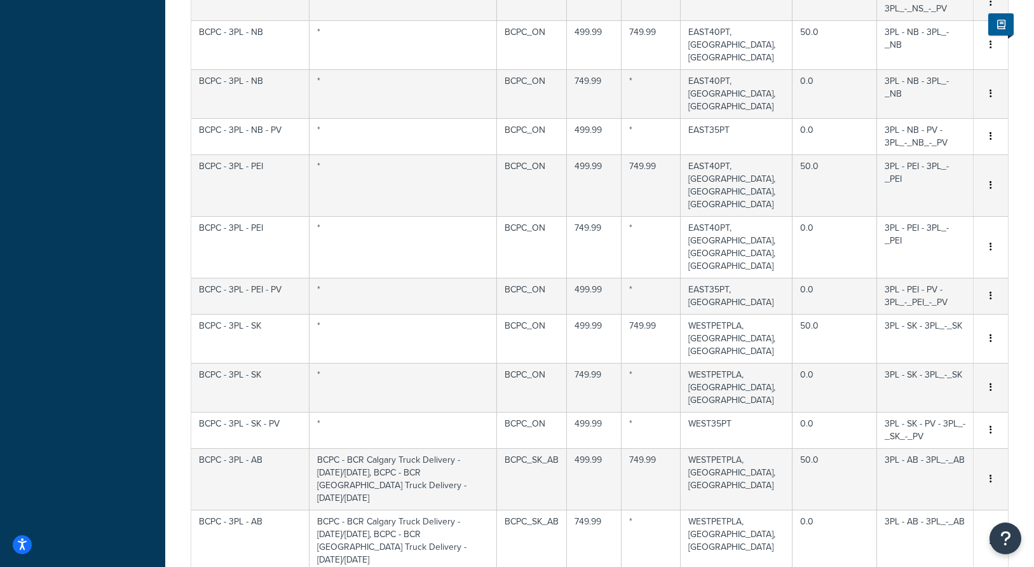
scroll to position [1454, 0]
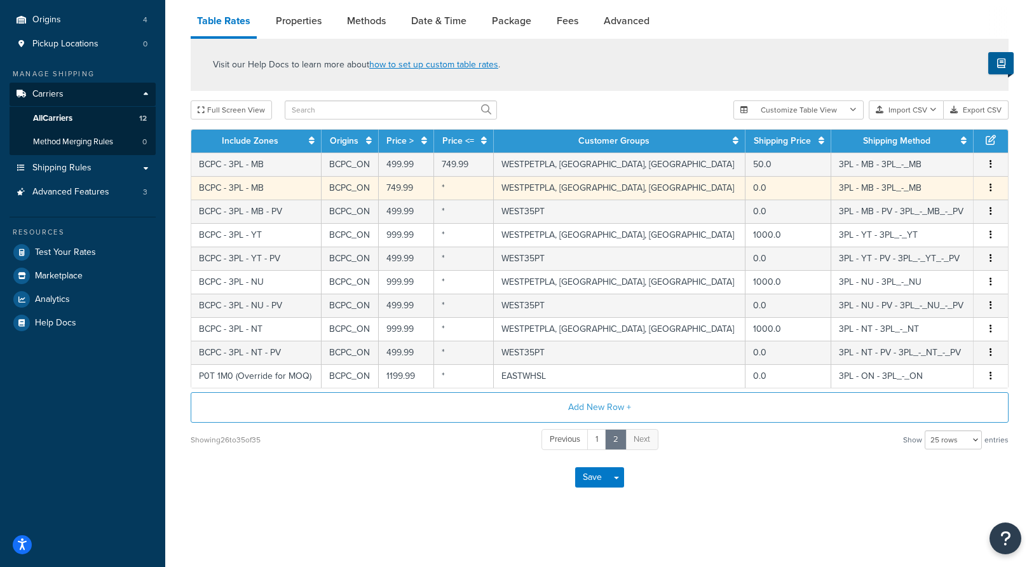
scroll to position [0, 0]
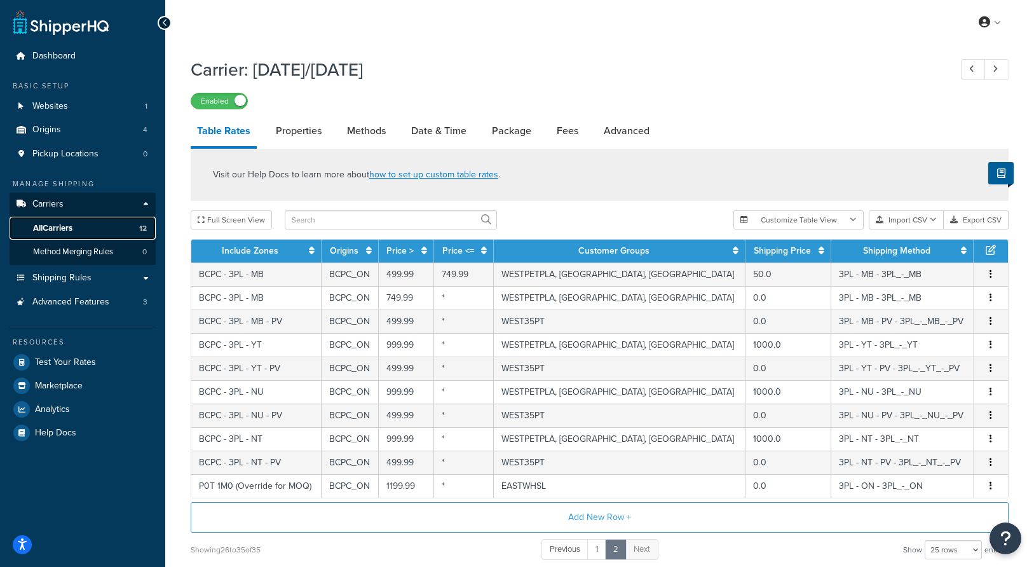
click at [57, 226] on span "All Carriers" at bounding box center [52, 228] width 39 height 11
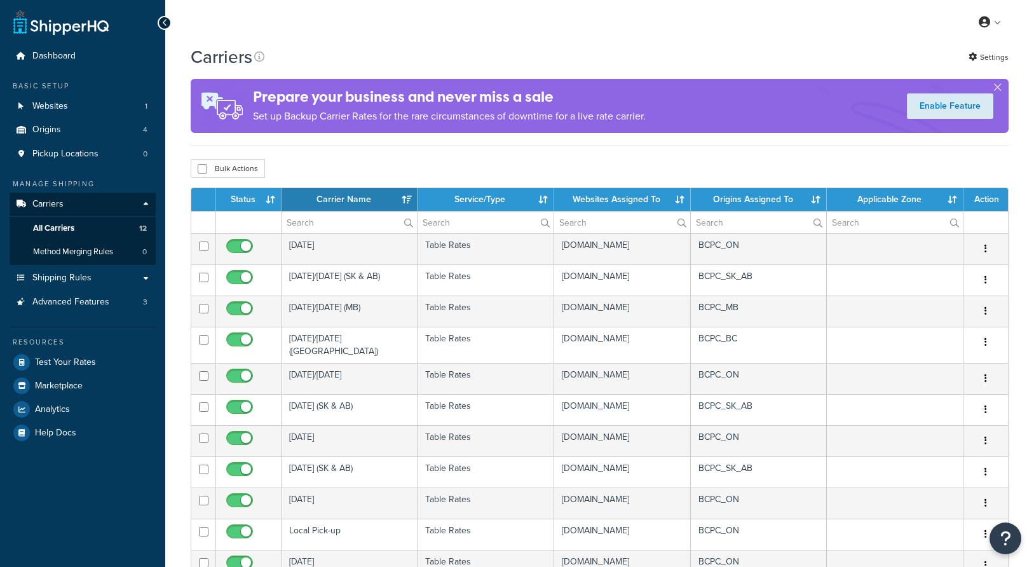
select select "15"
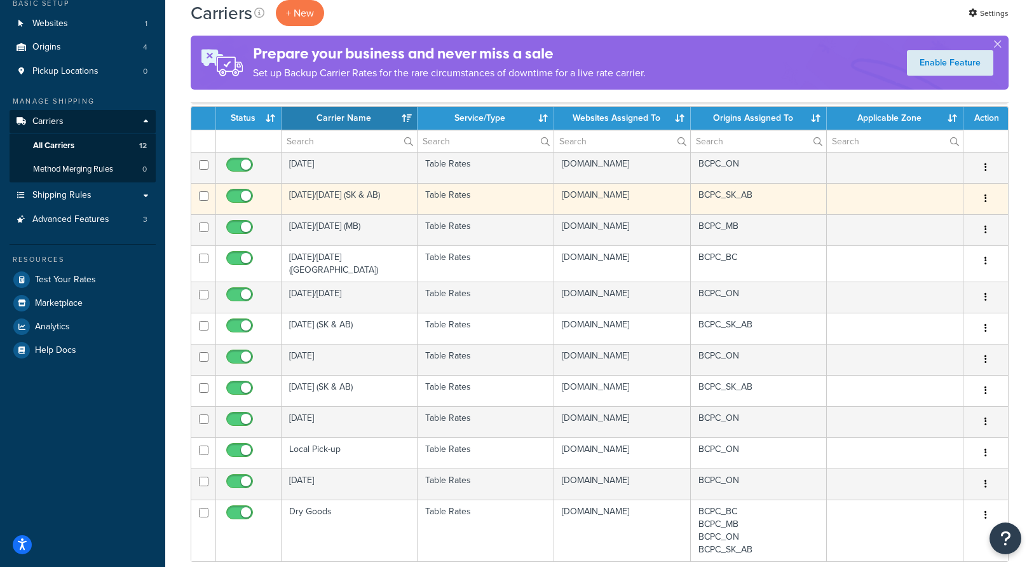
scroll to position [88, 0]
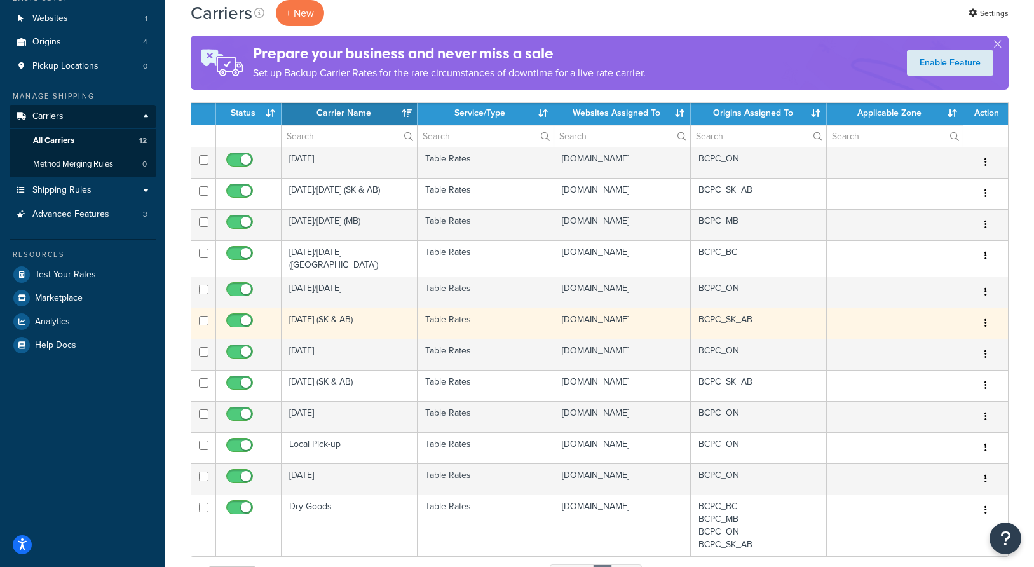
click at [378, 339] on td "[DATE] (SK & AB)" at bounding box center [349, 323] width 136 height 31
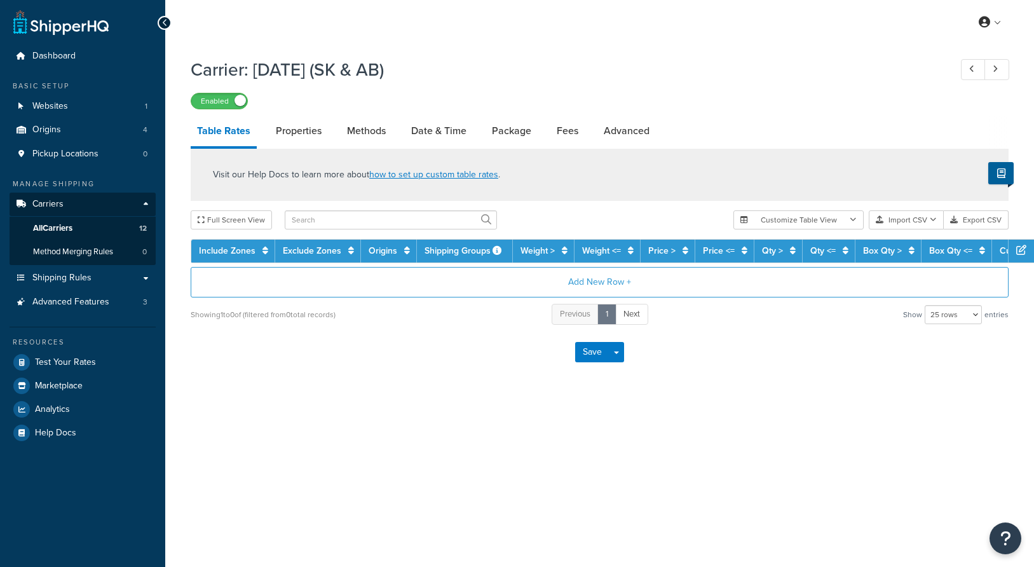
select select "25"
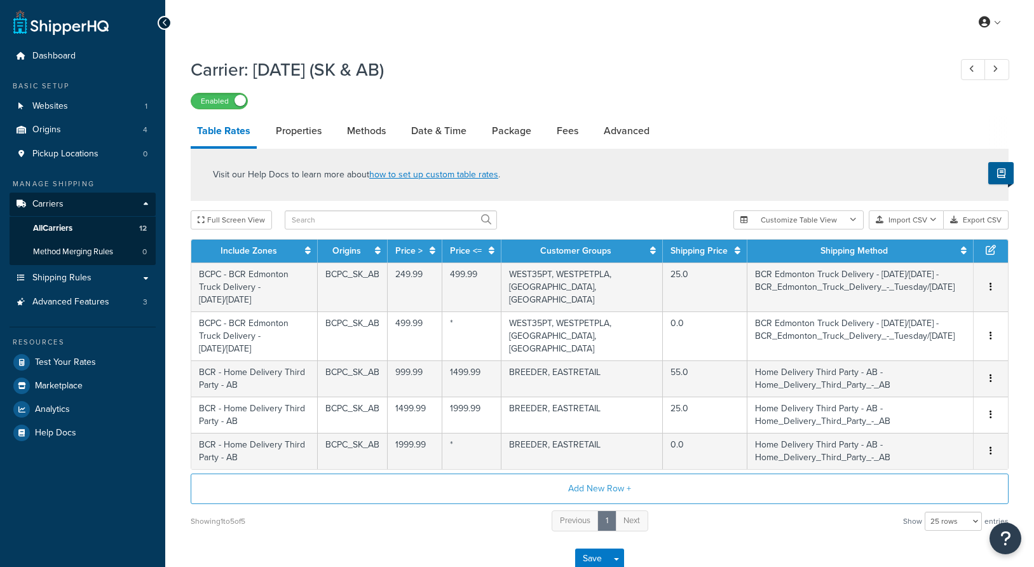
click at [464, 98] on div "Enabled" at bounding box center [600, 101] width 818 height 18
click at [72, 227] on span "All Carriers" at bounding box center [52, 228] width 39 height 11
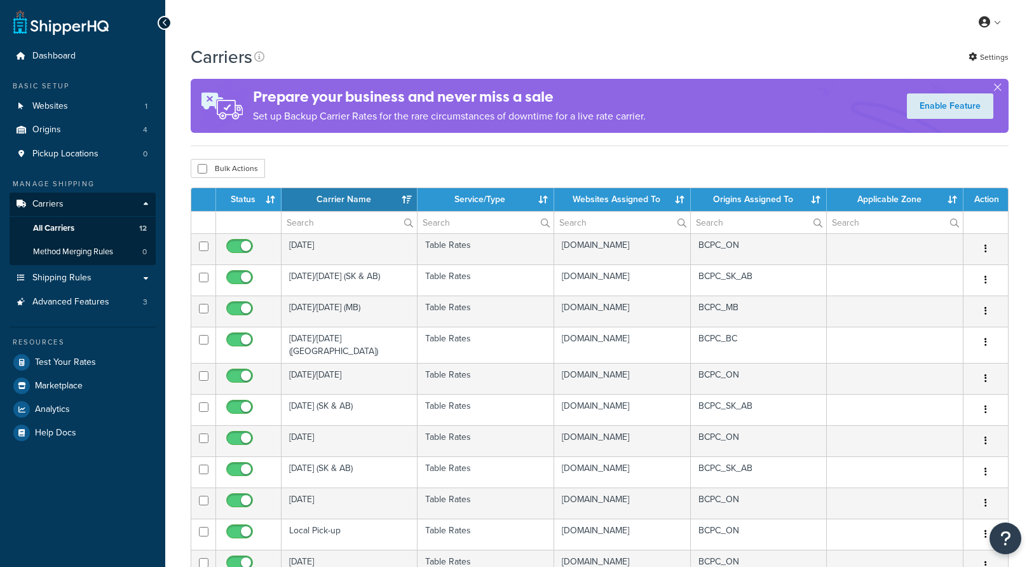
select select "15"
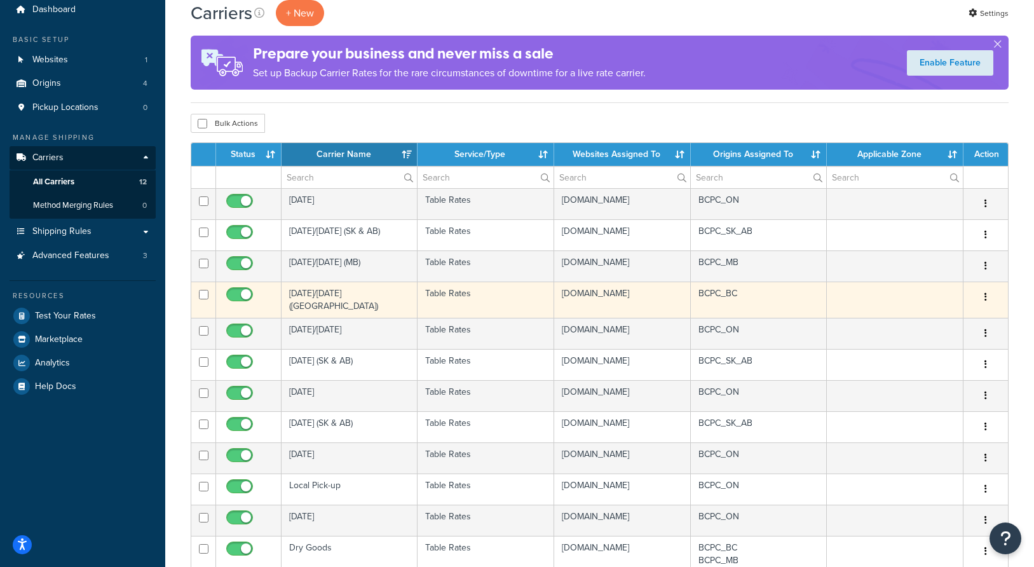
scroll to position [108, 0]
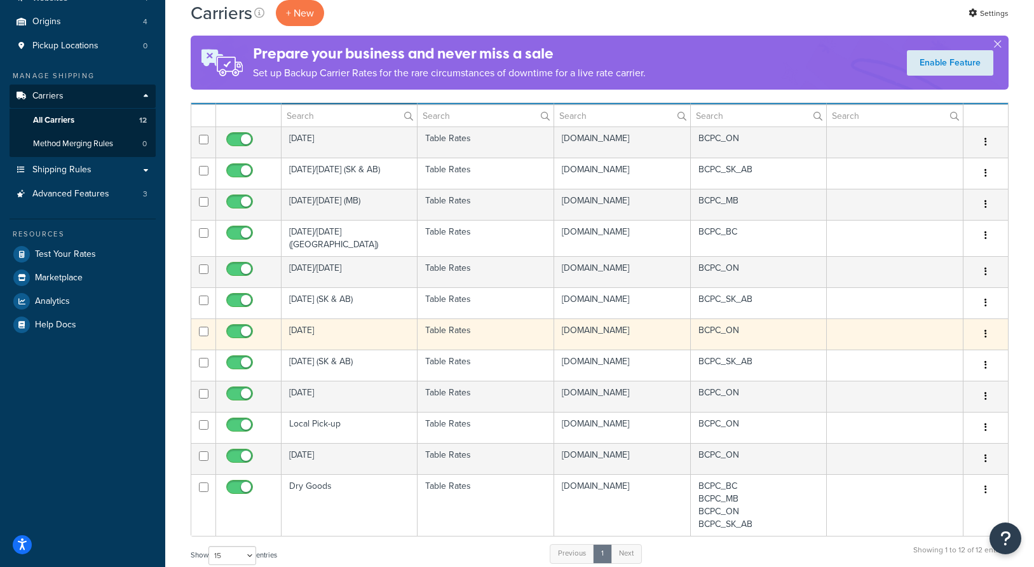
click at [351, 349] on td "Tuesday" at bounding box center [349, 333] width 136 height 31
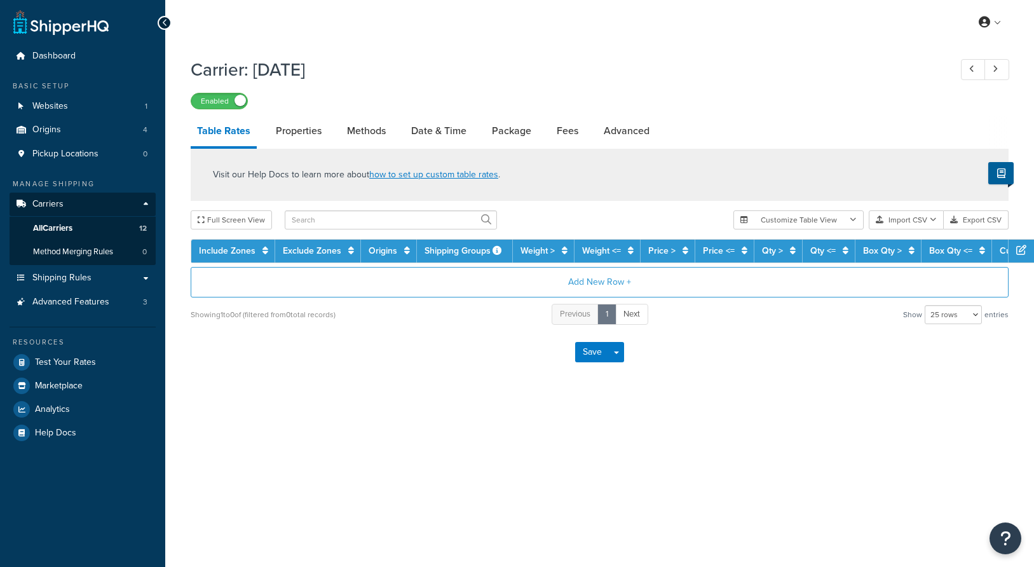
select select "25"
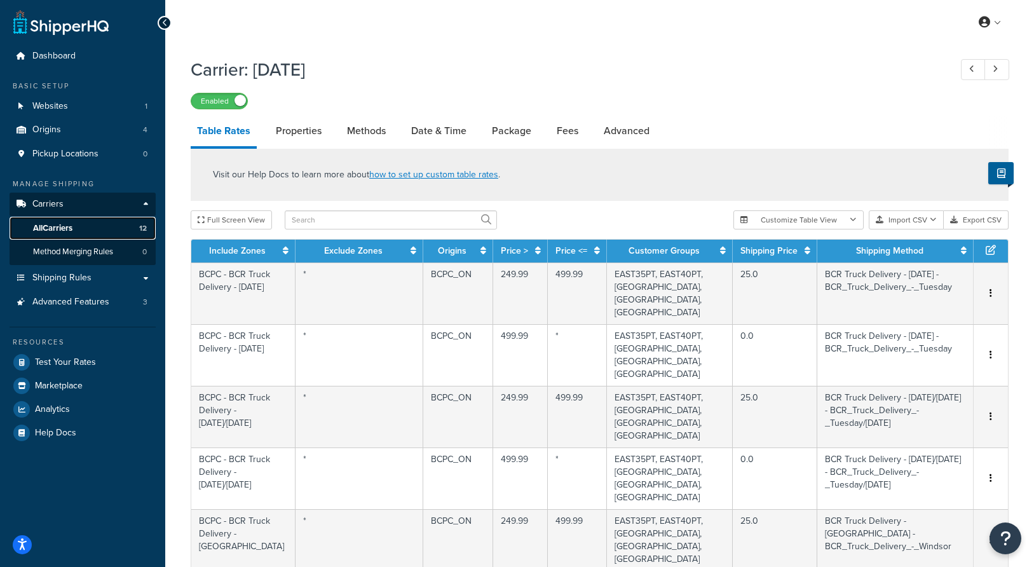
click at [78, 229] on link "All Carriers 12" at bounding box center [83, 229] width 146 height 24
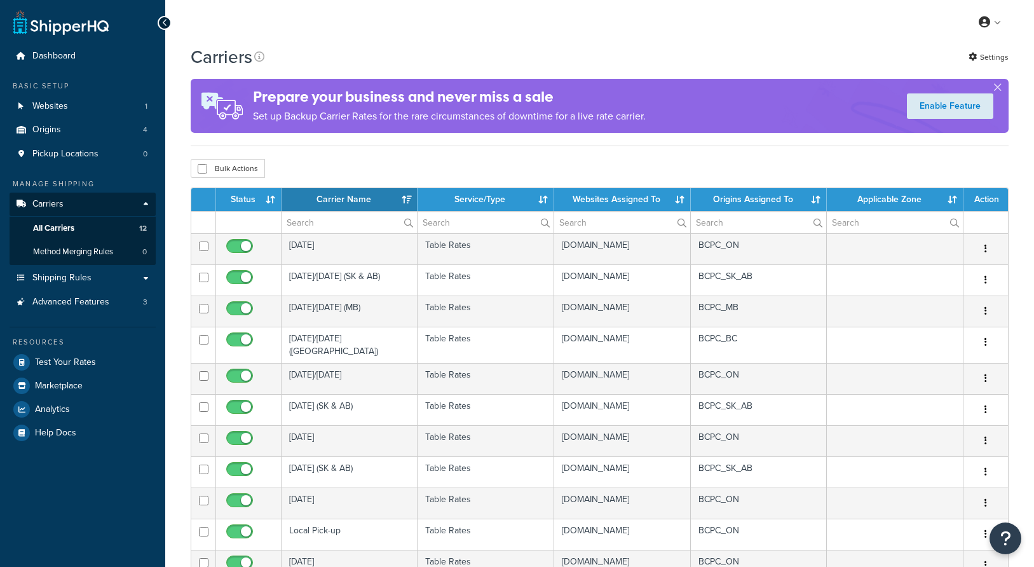
select select "15"
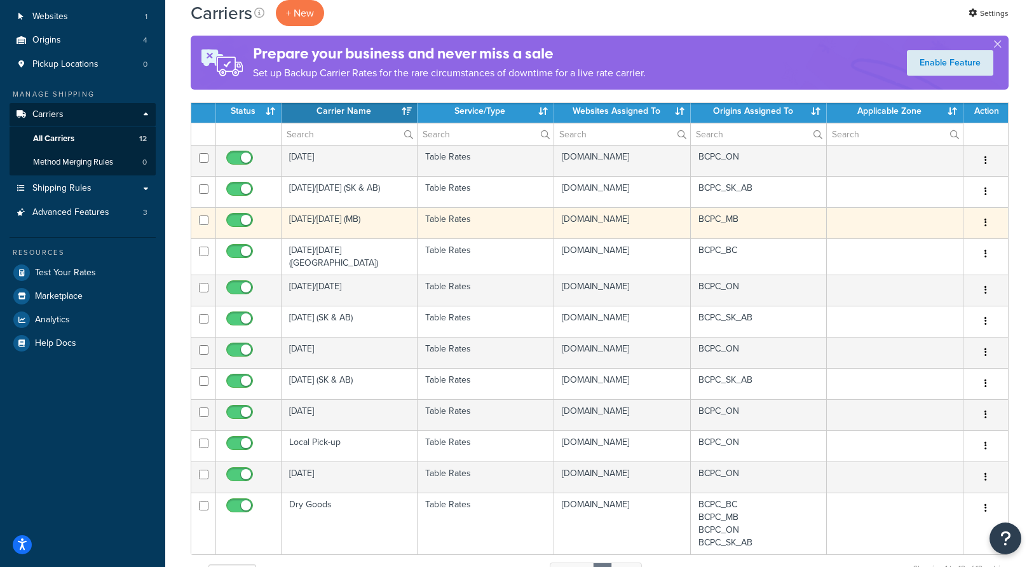
scroll to position [100, 0]
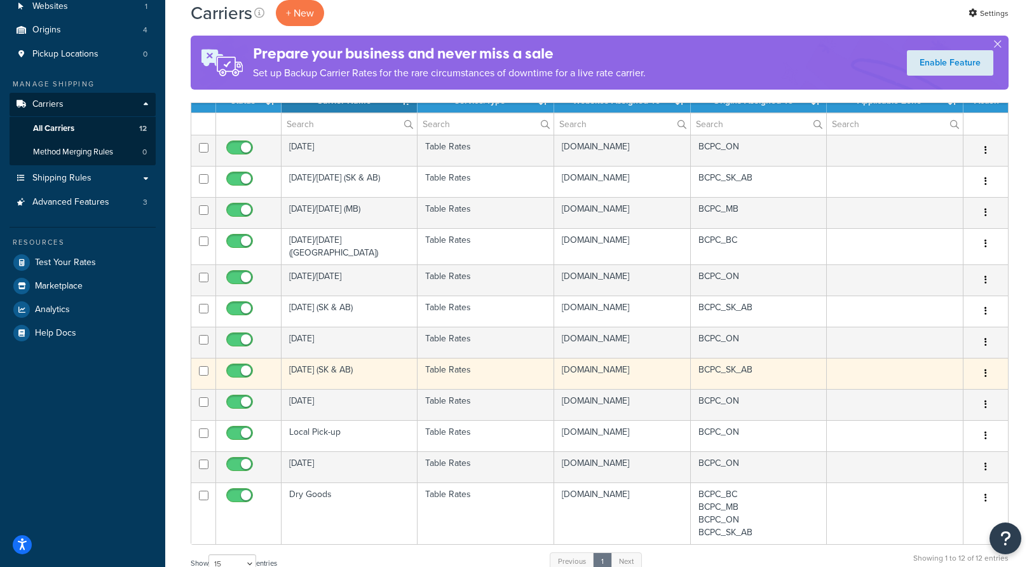
click at [369, 389] on td "[DATE] (SK & AB)" at bounding box center [349, 373] width 136 height 31
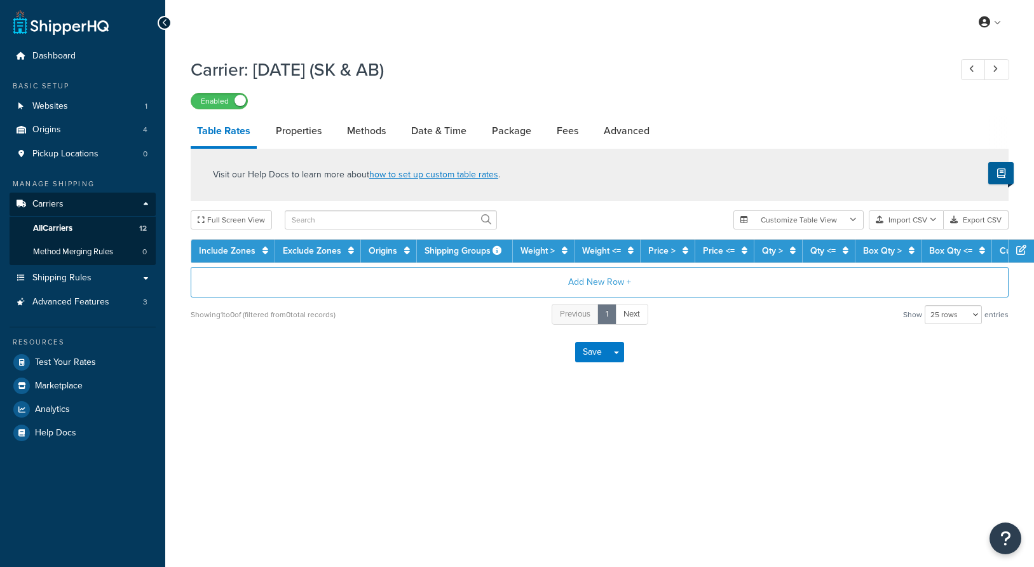
select select "25"
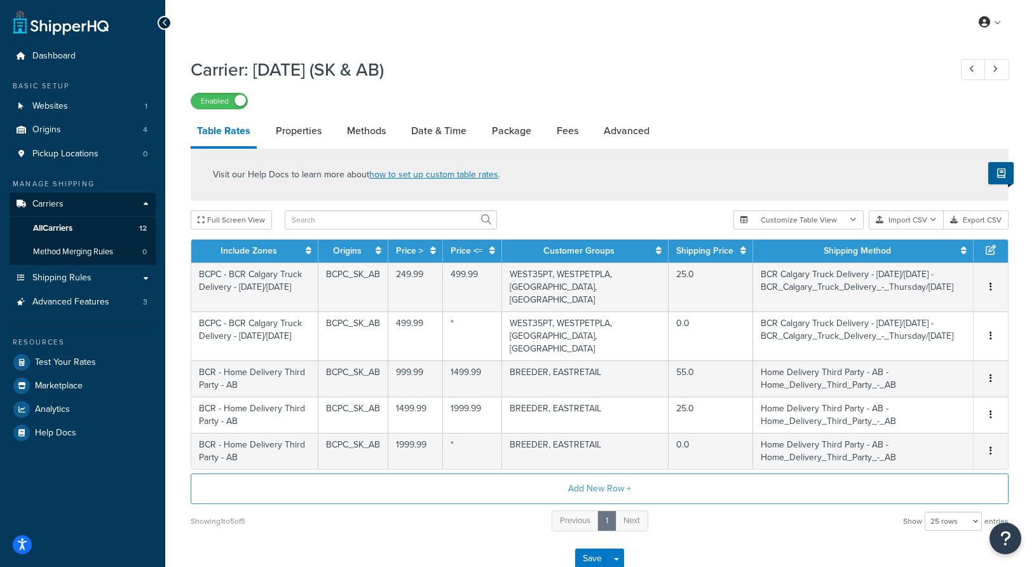
click at [67, 226] on span "All Carriers" at bounding box center [52, 228] width 39 height 11
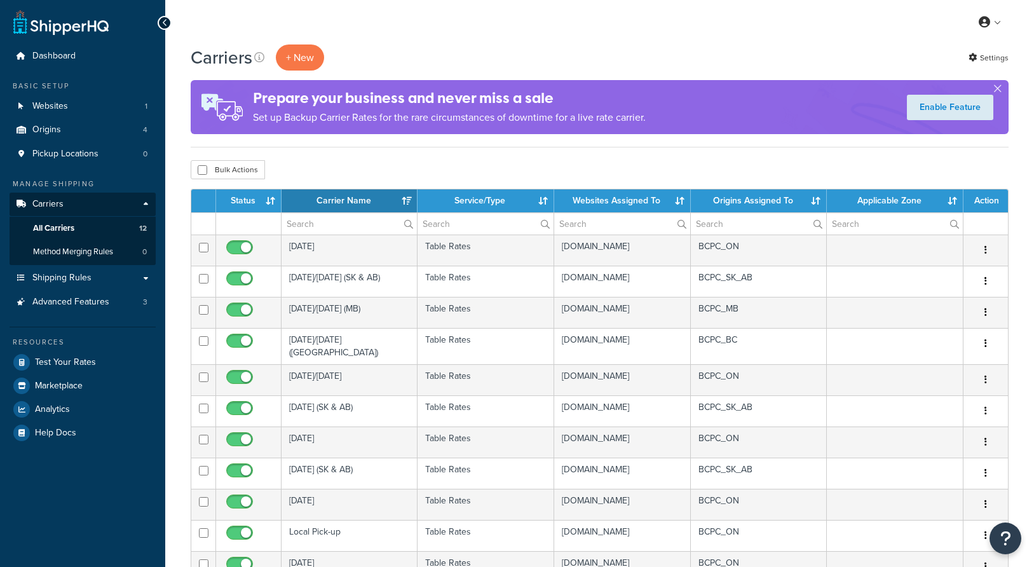
select select "15"
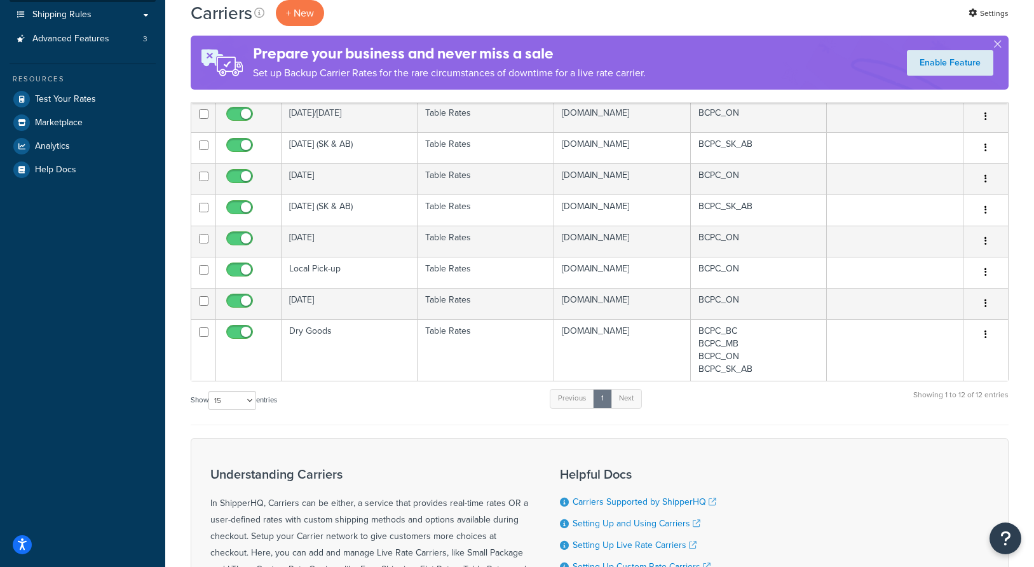
scroll to position [254, 0]
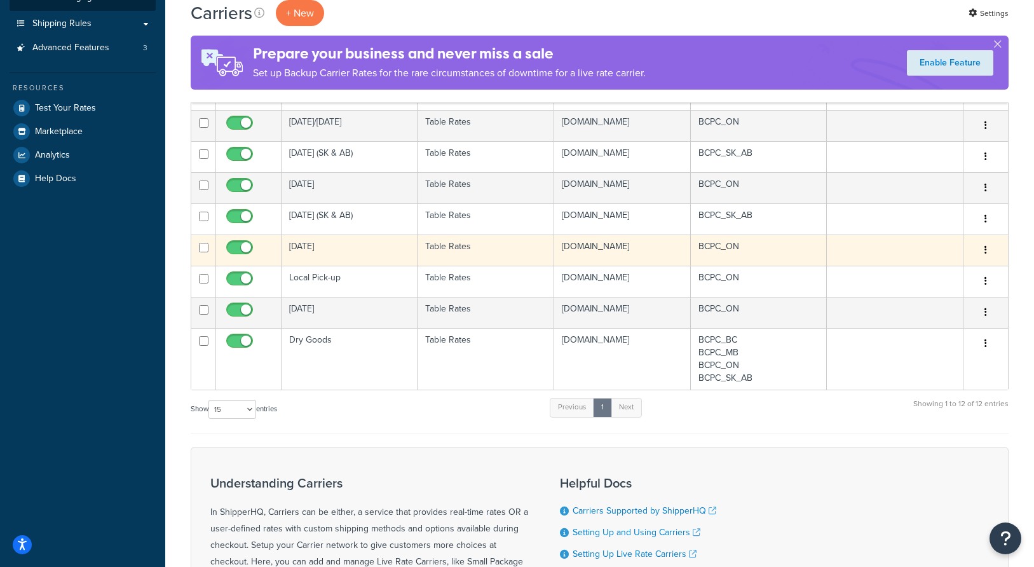
click at [353, 266] on td "Thursday" at bounding box center [349, 249] width 136 height 31
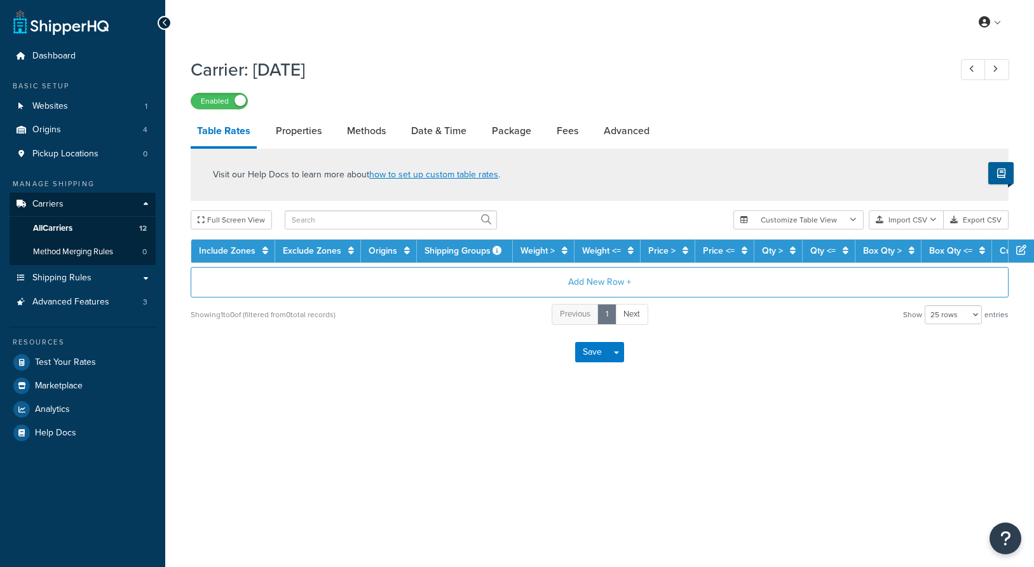
select select "25"
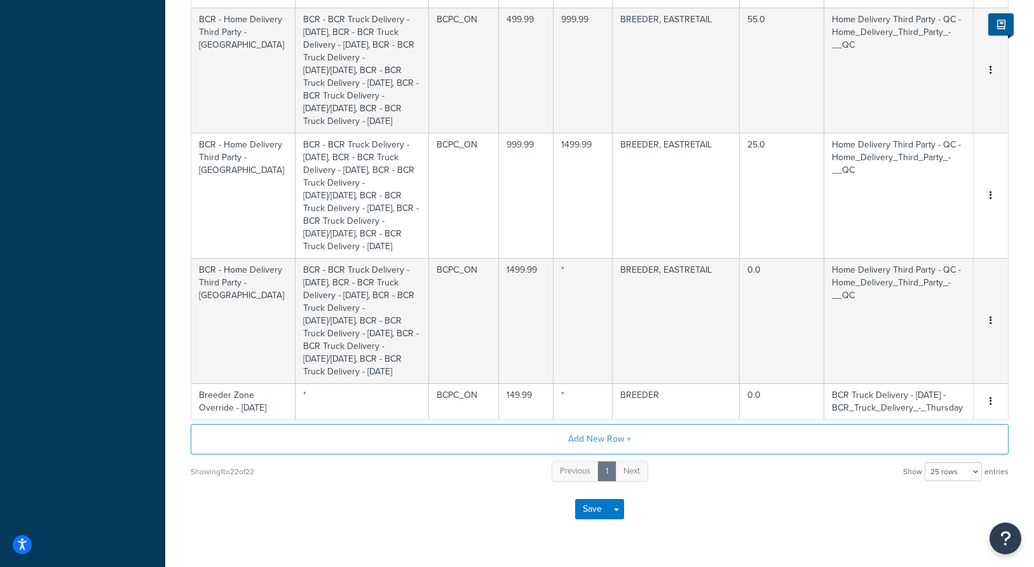
scroll to position [1401, 0]
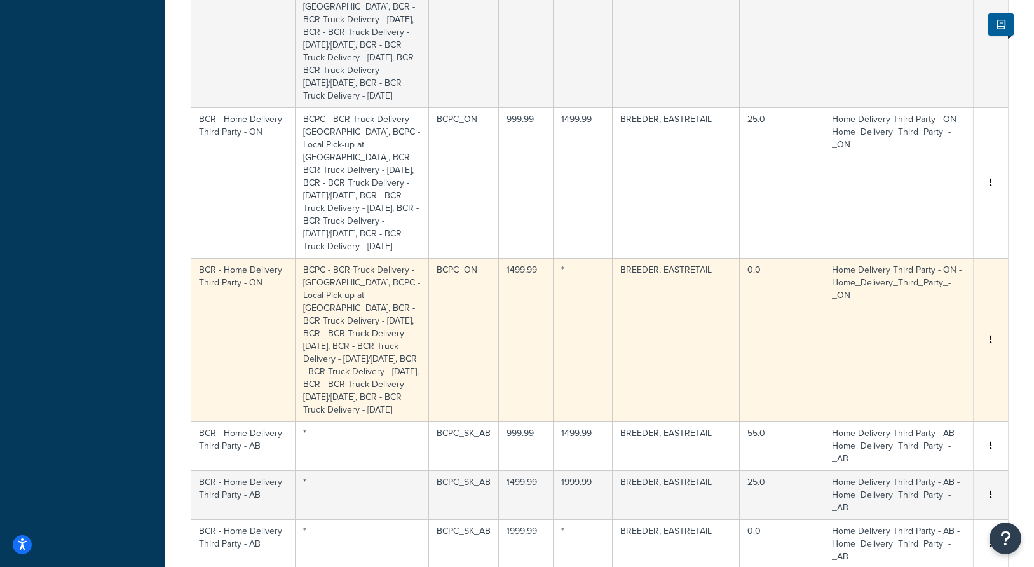
click at [358, 294] on td "BCPC - BCR Truck Delivery - Windsor, BCPC - Local Pick-up at BCR, BCR - BCR Tru…" at bounding box center [361, 339] width 133 height 163
select select "176556"
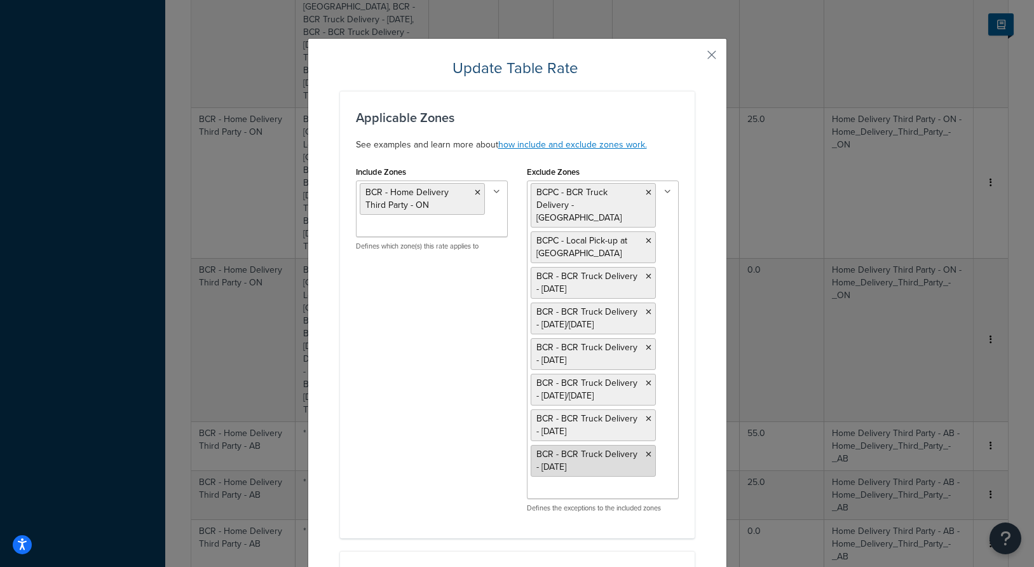
click at [648, 451] on icon at bounding box center [649, 455] width 6 height 8
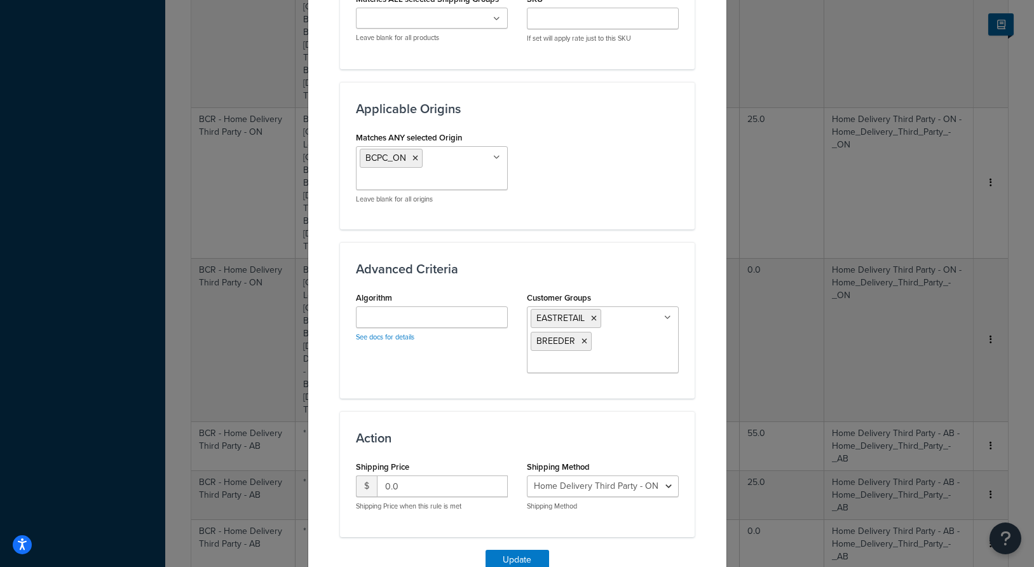
scroll to position [1045, 0]
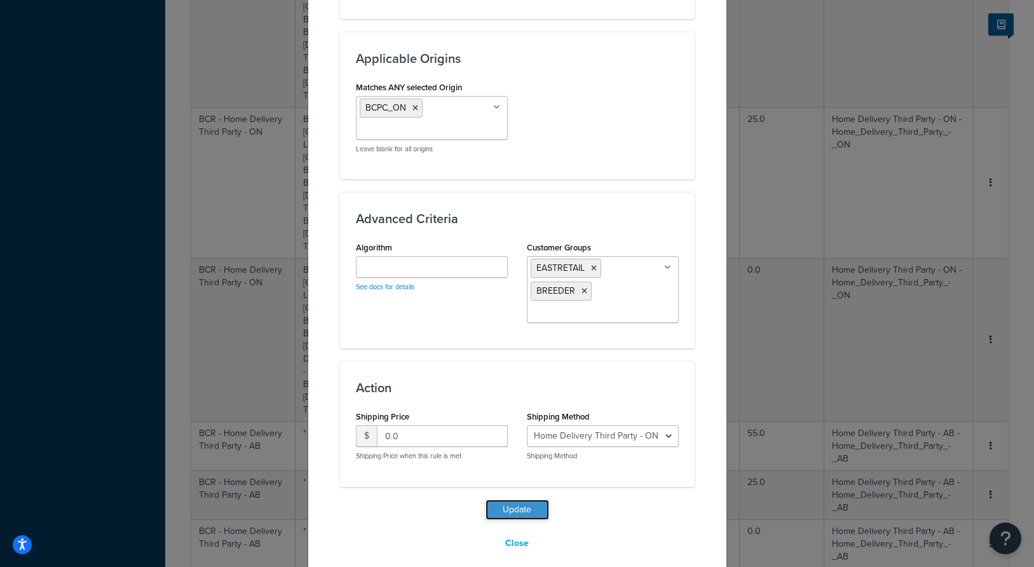
click at [522, 499] on button "Update" at bounding box center [517, 509] width 64 height 20
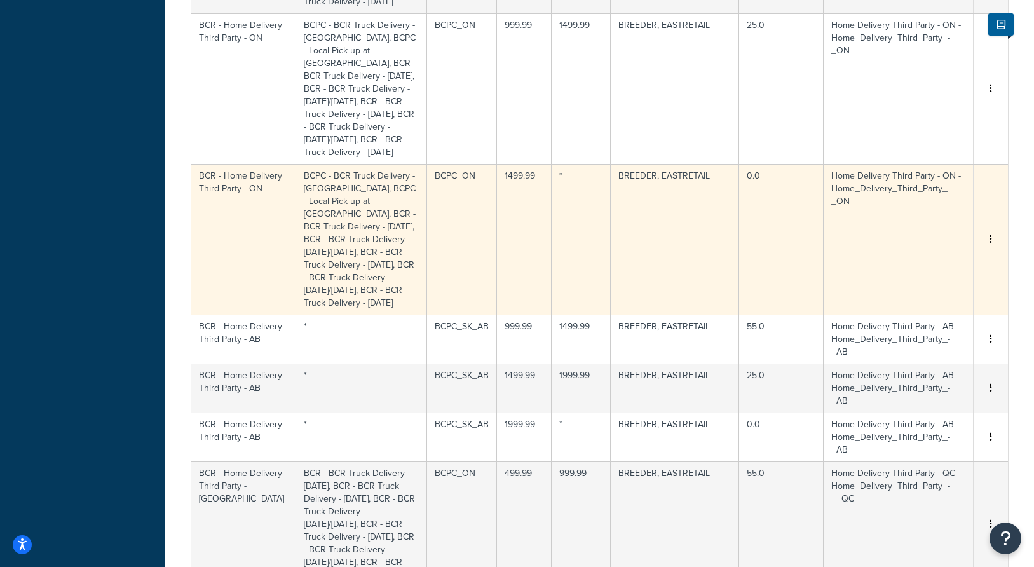
scroll to position [1611, 0]
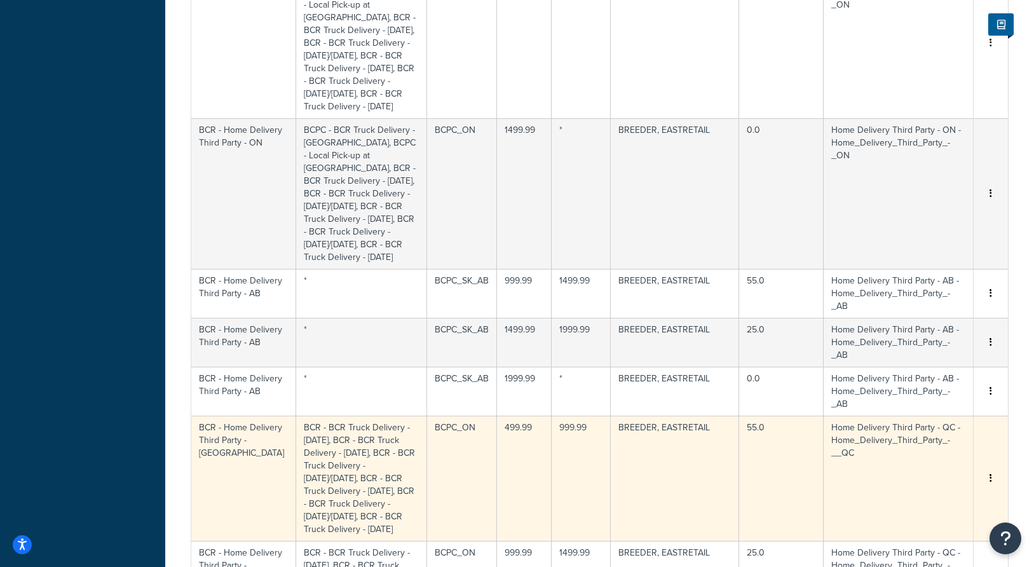
click at [388, 416] on td "BCR - BCR Truck Delivery - Monday, BCR - BCR Truck Delivery - Thursday, BCR - B…" at bounding box center [361, 478] width 131 height 125
select select "176560"
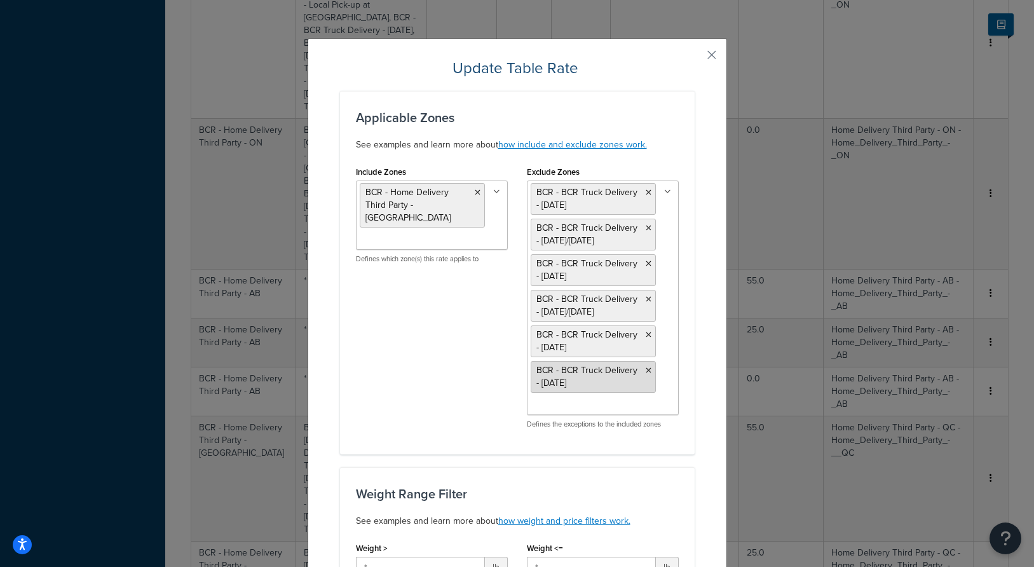
click at [649, 370] on icon at bounding box center [649, 371] width 6 height 8
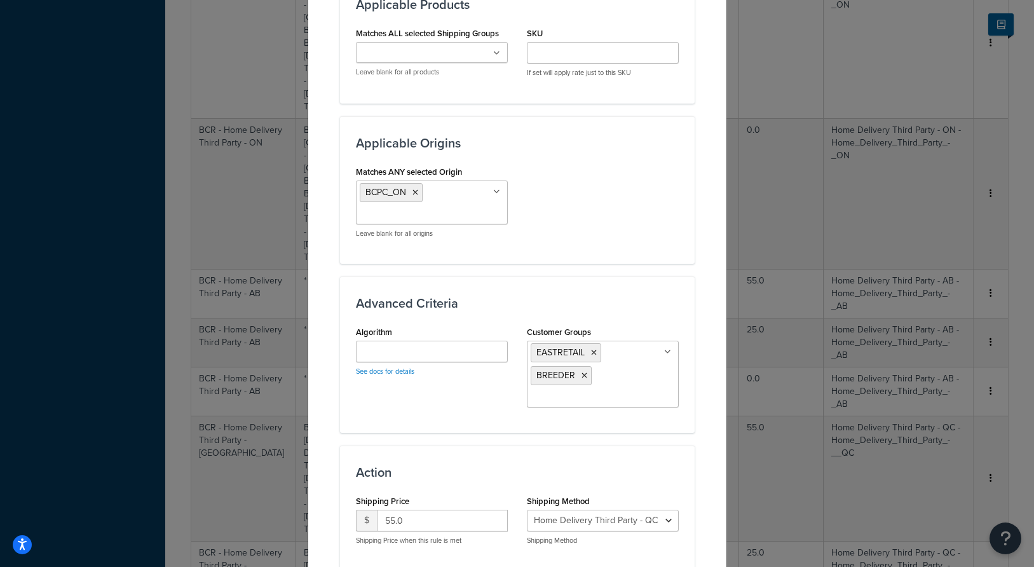
scroll to position [973, 0]
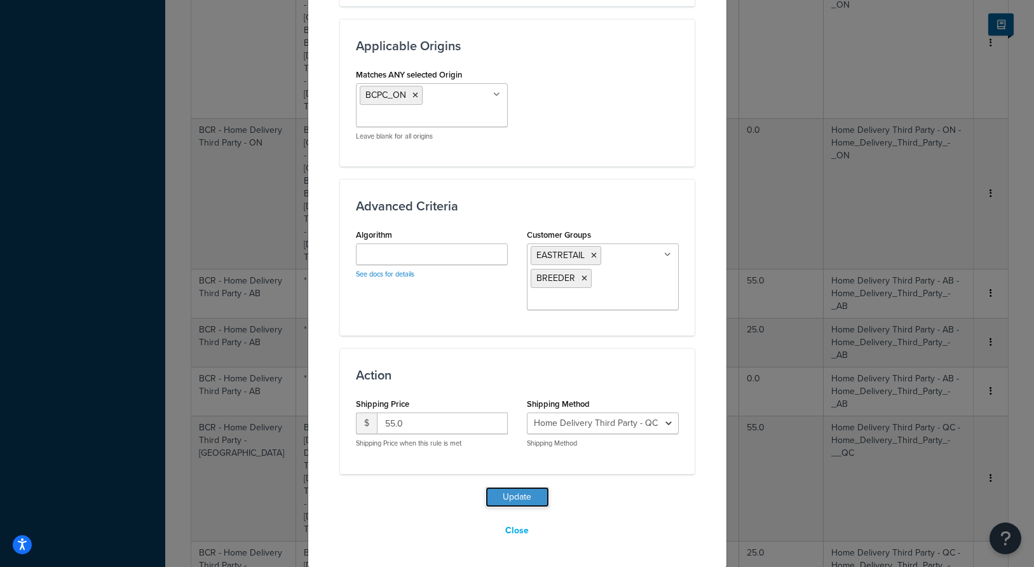
click at [525, 501] on button "Update" at bounding box center [517, 497] width 64 height 20
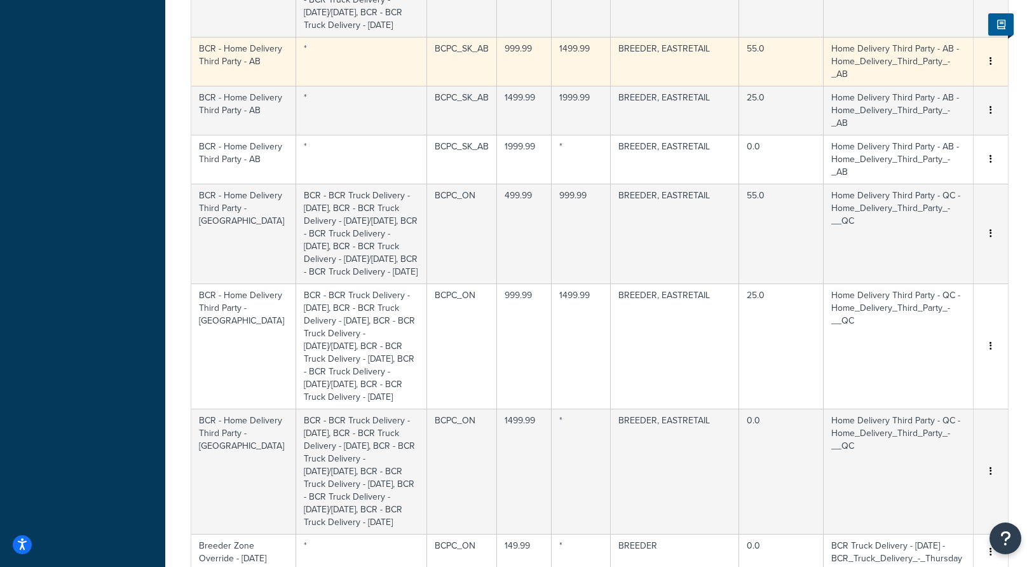
scroll to position [1912, 0]
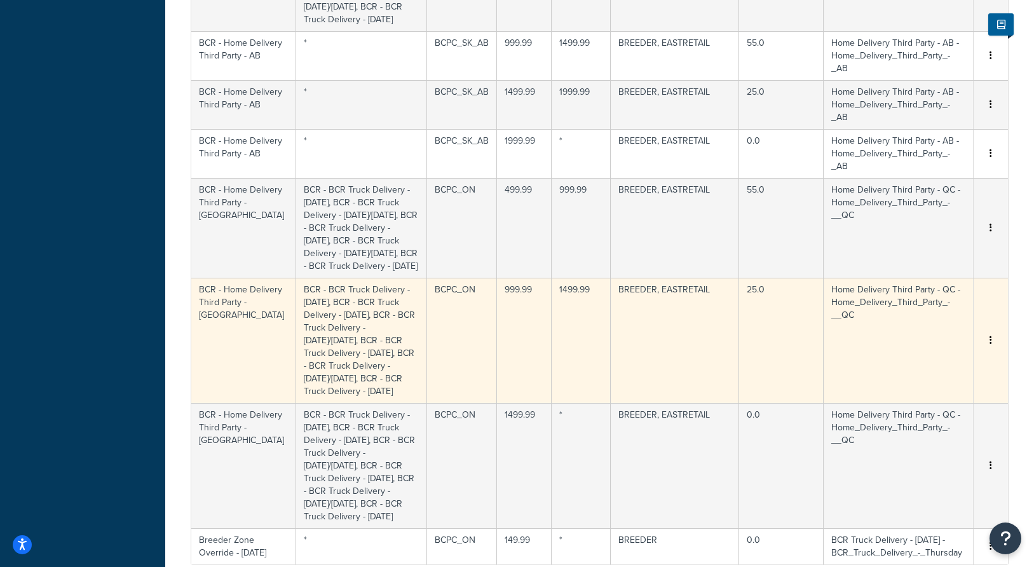
click at [386, 339] on td "BCR - BCR Truck Delivery - Monday, BCR - BCR Truck Delivery - Thursday, BCR - B…" at bounding box center [361, 340] width 131 height 125
select select "176560"
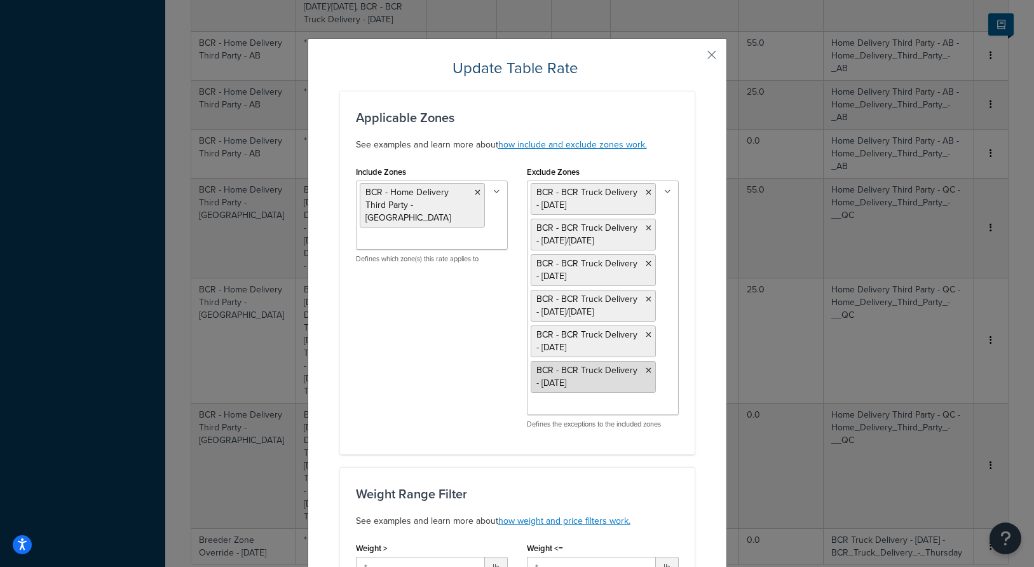
click at [650, 370] on icon at bounding box center [649, 371] width 6 height 8
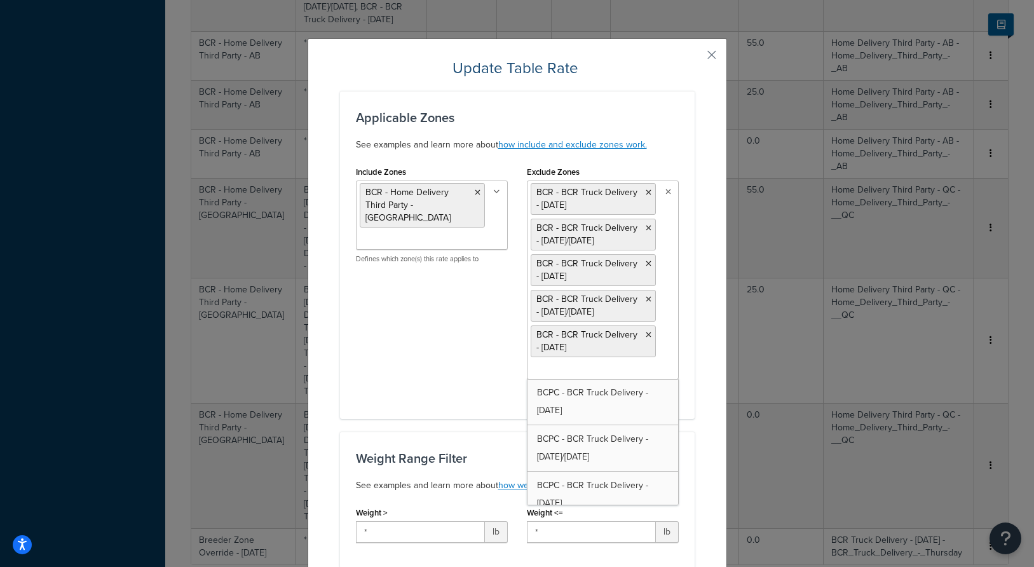
click at [686, 375] on div "Exclude Zones BCR - BCR Truck Delivery - Tuesday BCR - BCR Truck Delivery - Tue…" at bounding box center [602, 283] width 171 height 240
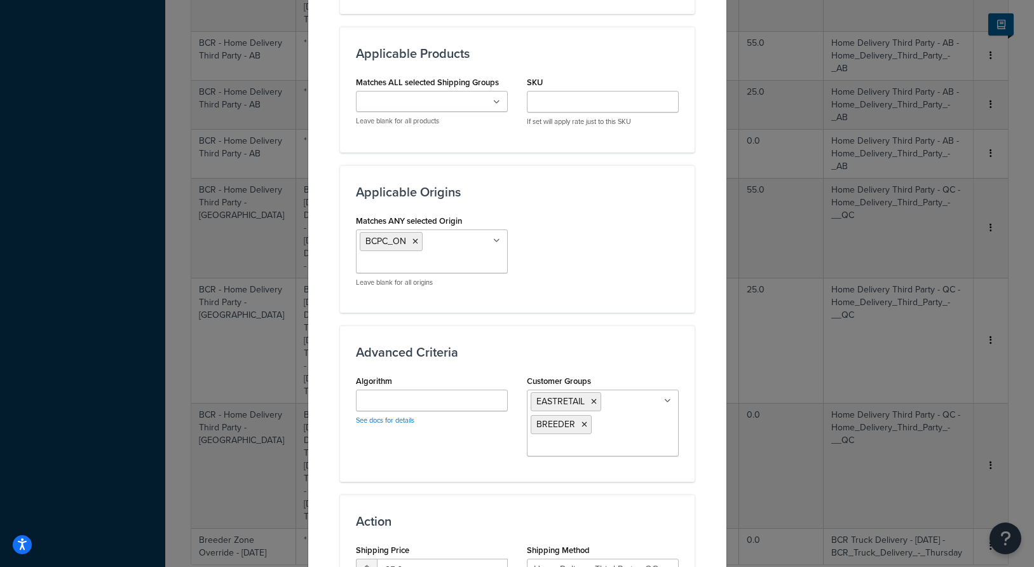
scroll to position [973, 0]
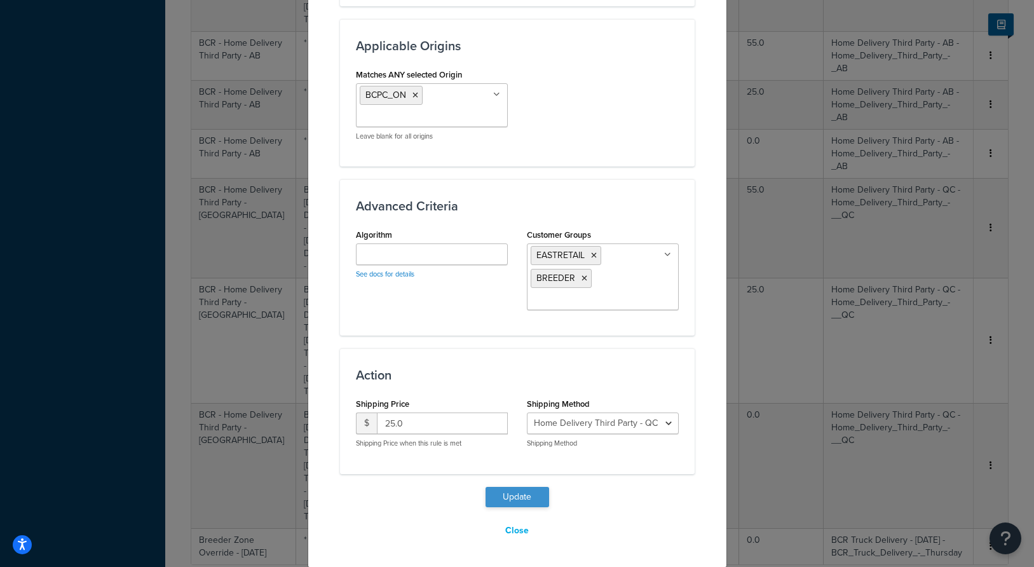
click at [512, 499] on button "Update" at bounding box center [517, 497] width 64 height 20
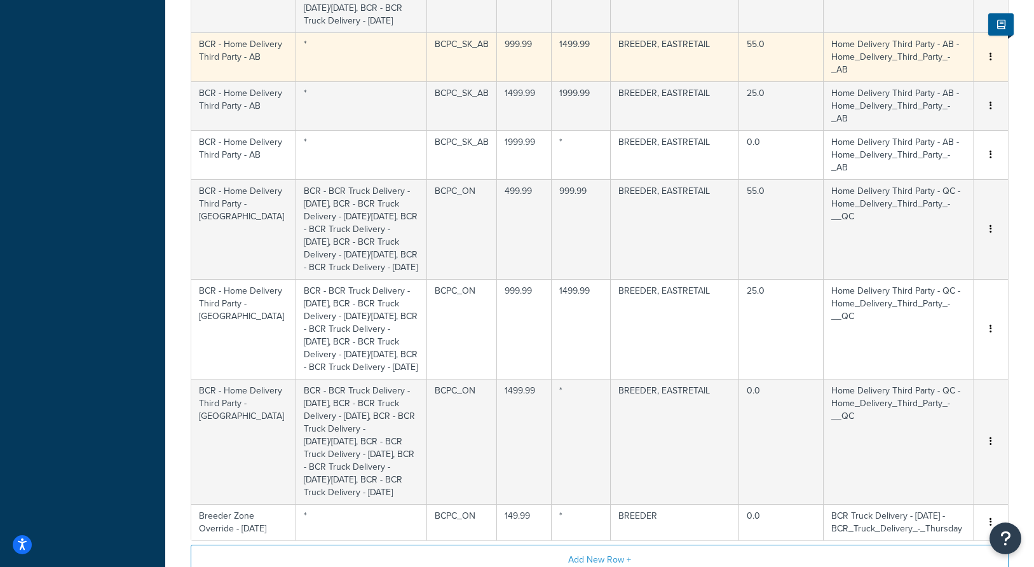
scroll to position [1976, 0]
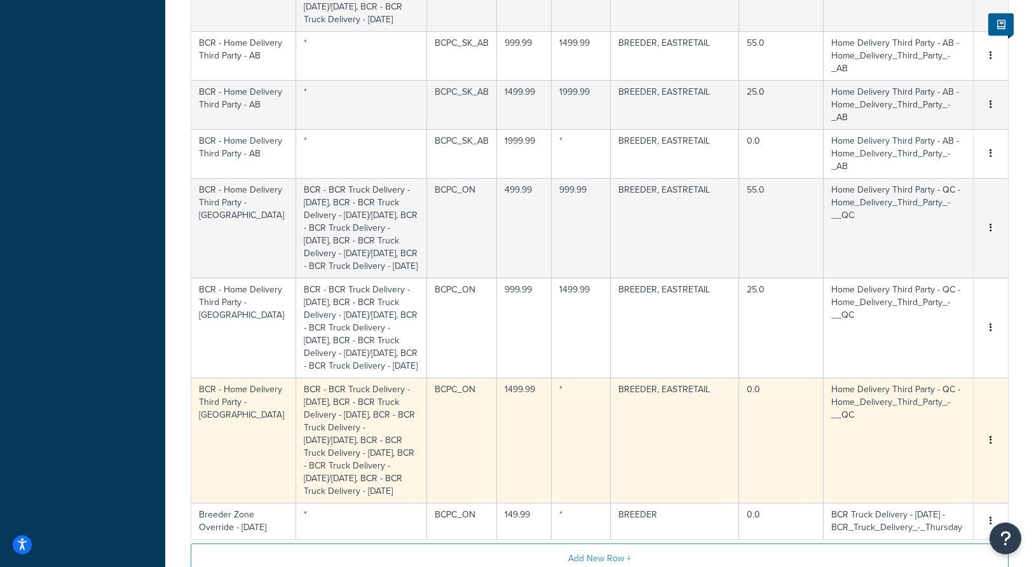
click at [345, 416] on td "BCR - BCR Truck Delivery - Monday, BCR - BCR Truck Delivery - Thursday, BCR - B…" at bounding box center [361, 439] width 131 height 125
select select "176560"
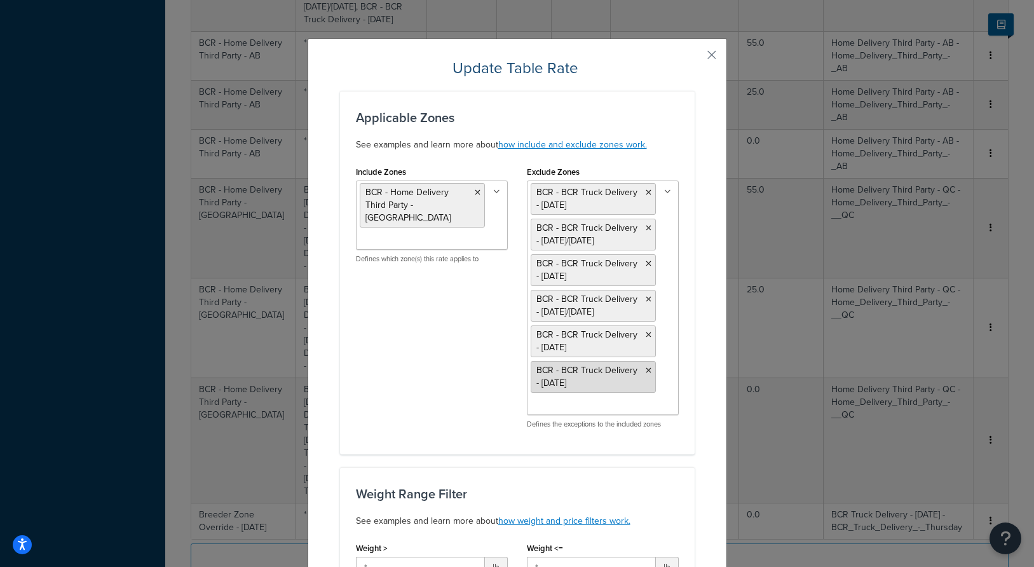
click at [649, 371] on icon at bounding box center [649, 371] width 6 height 8
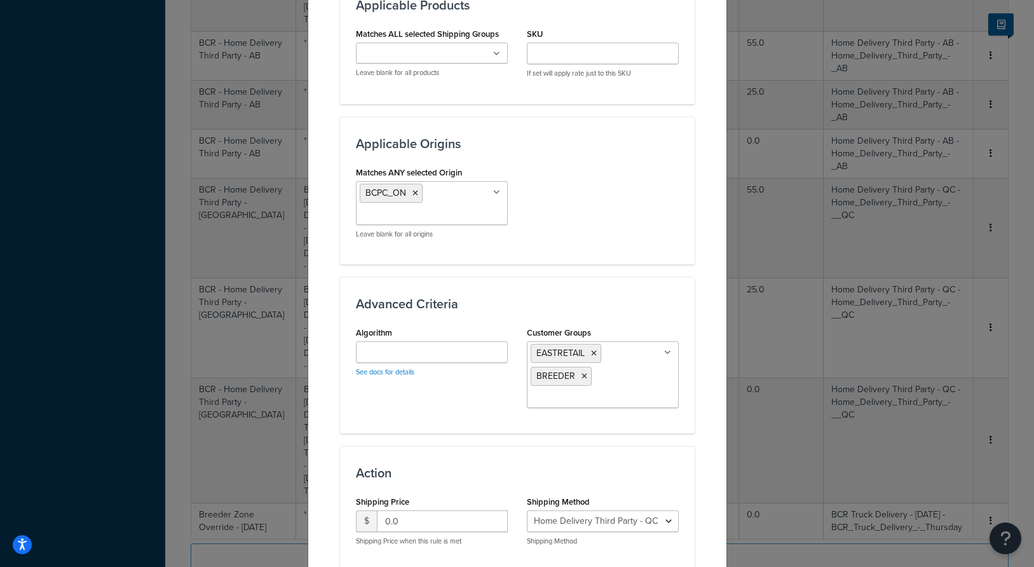
scroll to position [973, 0]
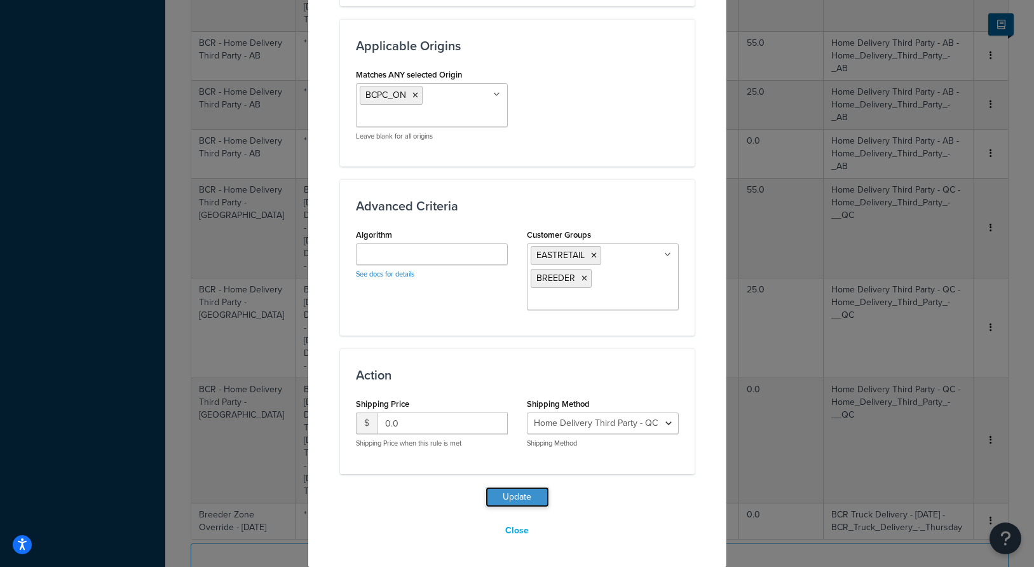
click at [510, 487] on button "Update" at bounding box center [517, 497] width 64 height 20
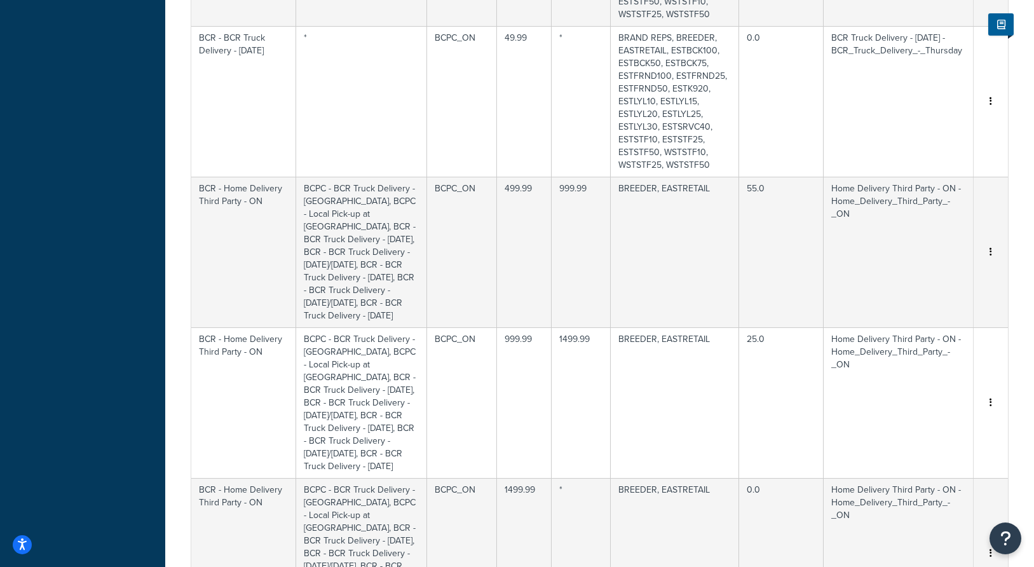
scroll to position [2191, 0]
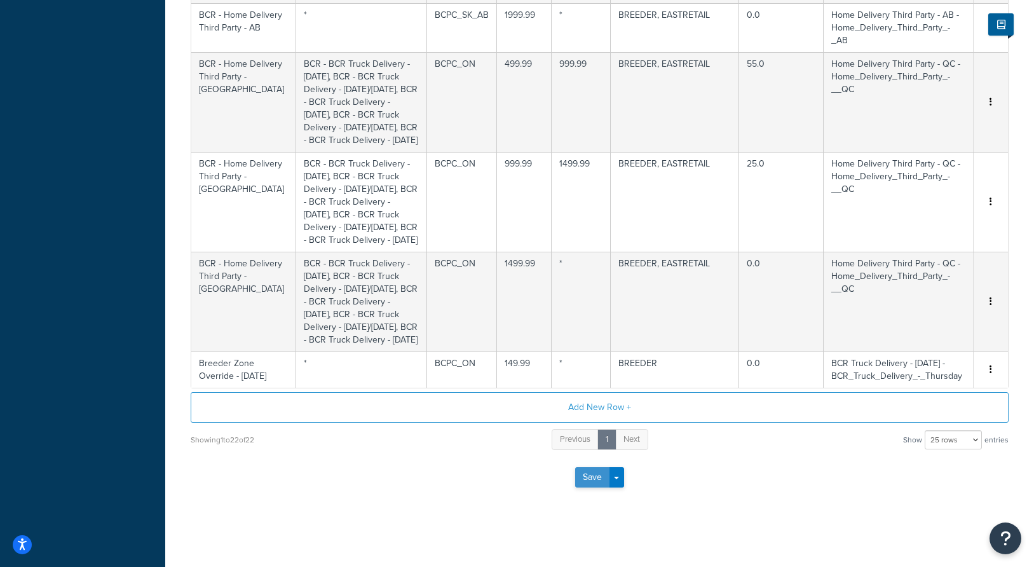
click at [586, 476] on button "Save" at bounding box center [592, 477] width 34 height 20
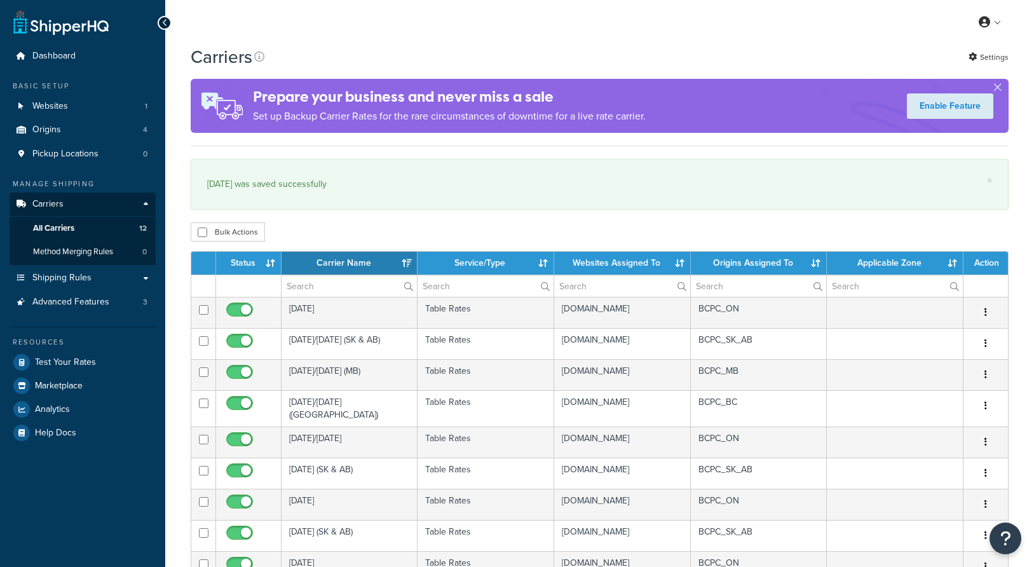
select select "15"
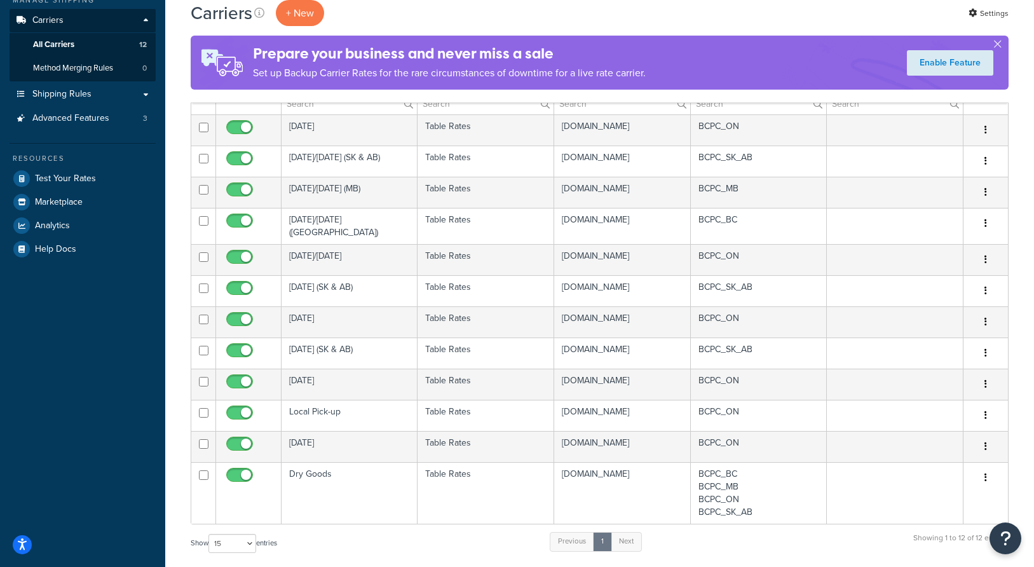
scroll to position [191, 0]
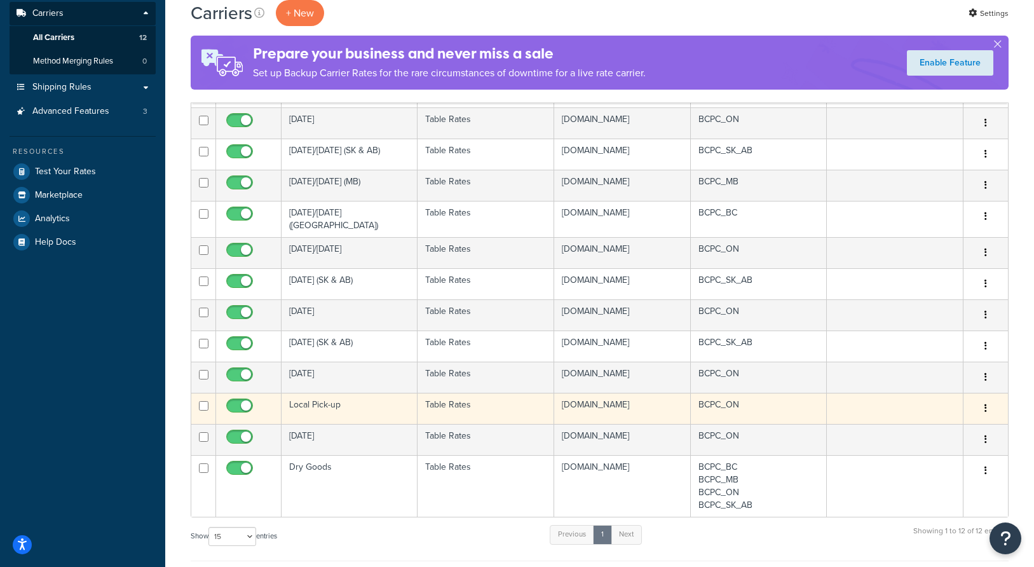
click at [496, 424] on td "Table Rates" at bounding box center [485, 408] width 136 height 31
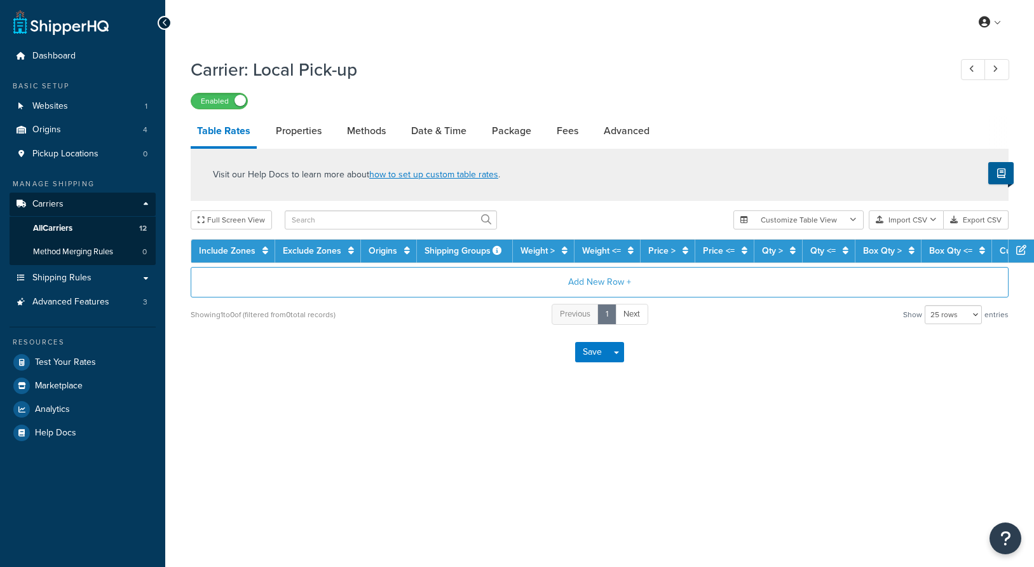
select select "25"
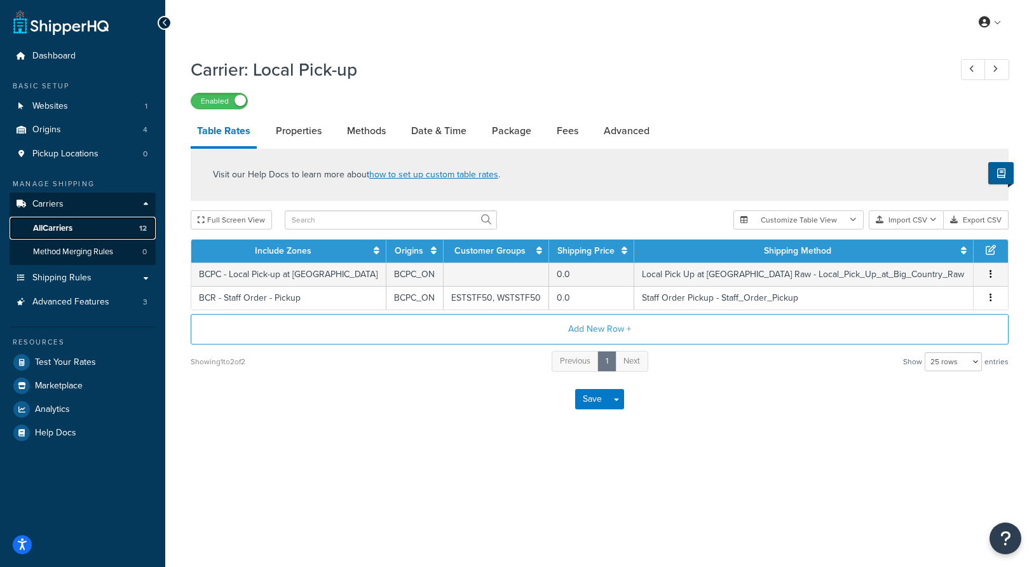
click at [69, 229] on span "All Carriers" at bounding box center [52, 228] width 39 height 11
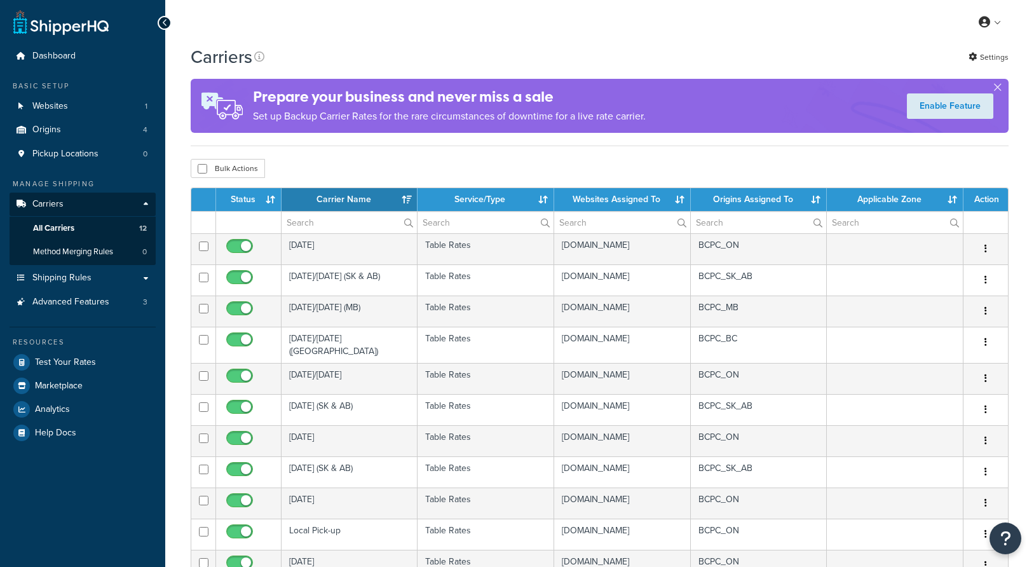
select select "15"
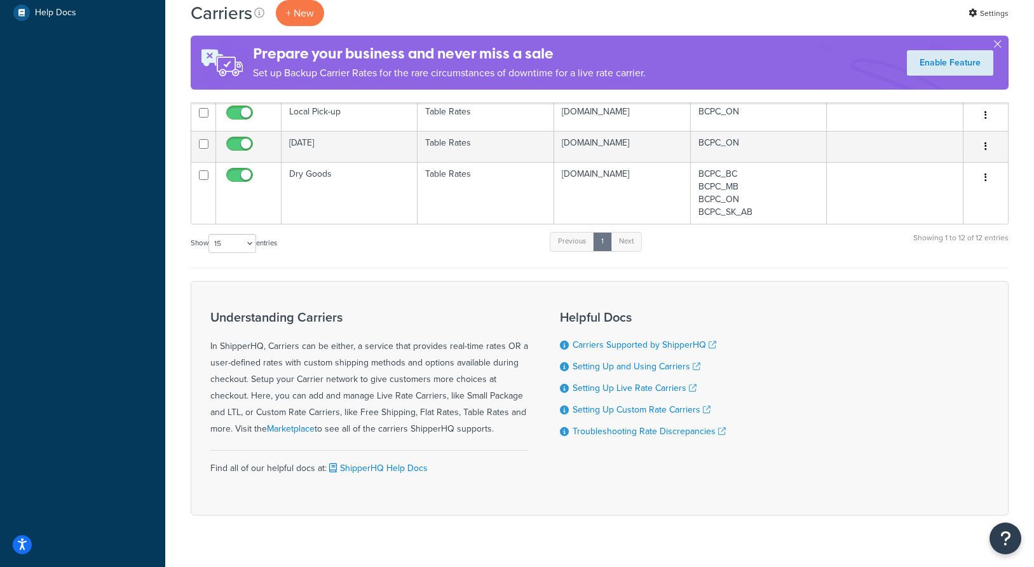
scroll to position [400, 0]
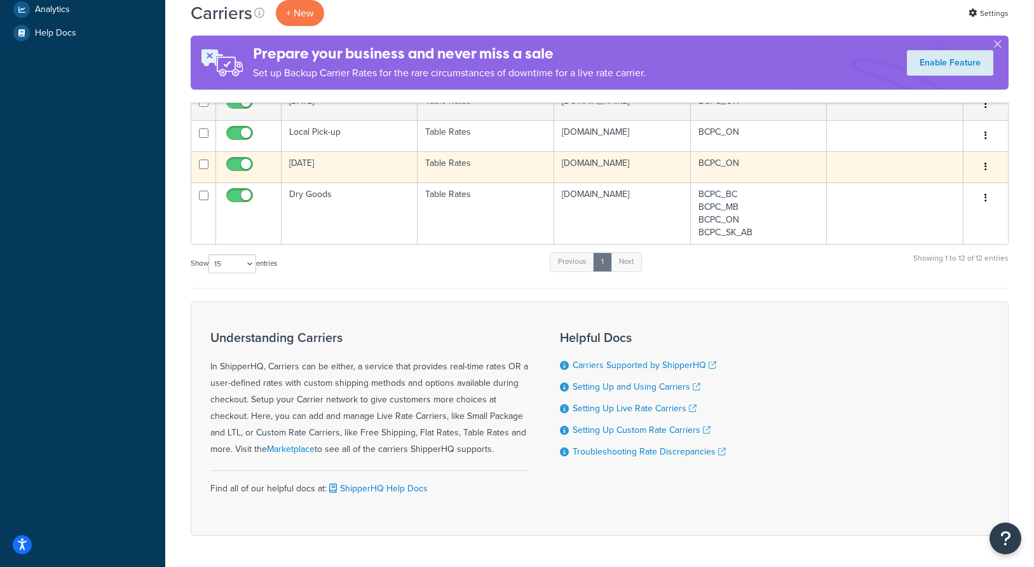
click at [496, 182] on td "Table Rates" at bounding box center [485, 166] width 136 height 31
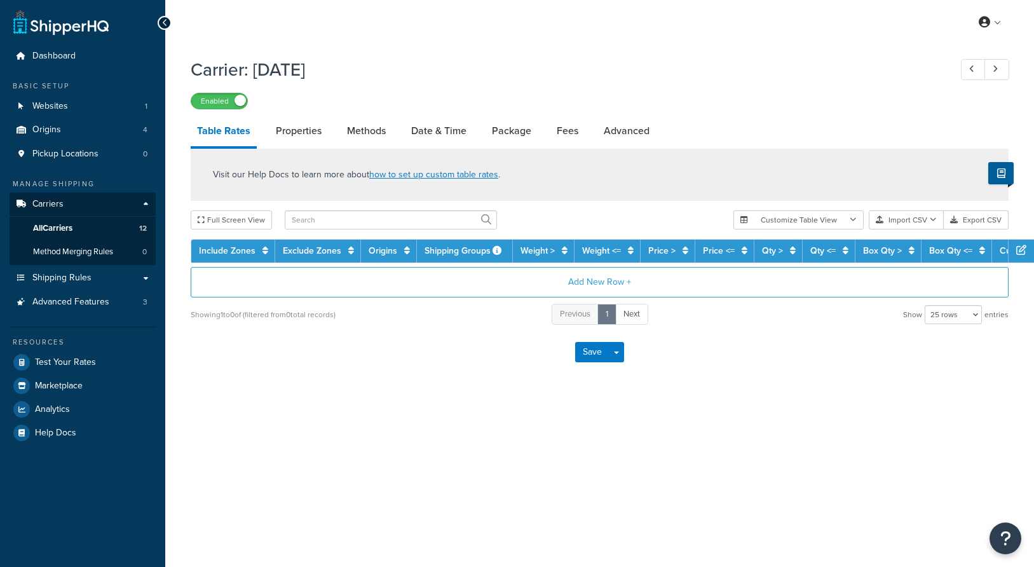
select select "25"
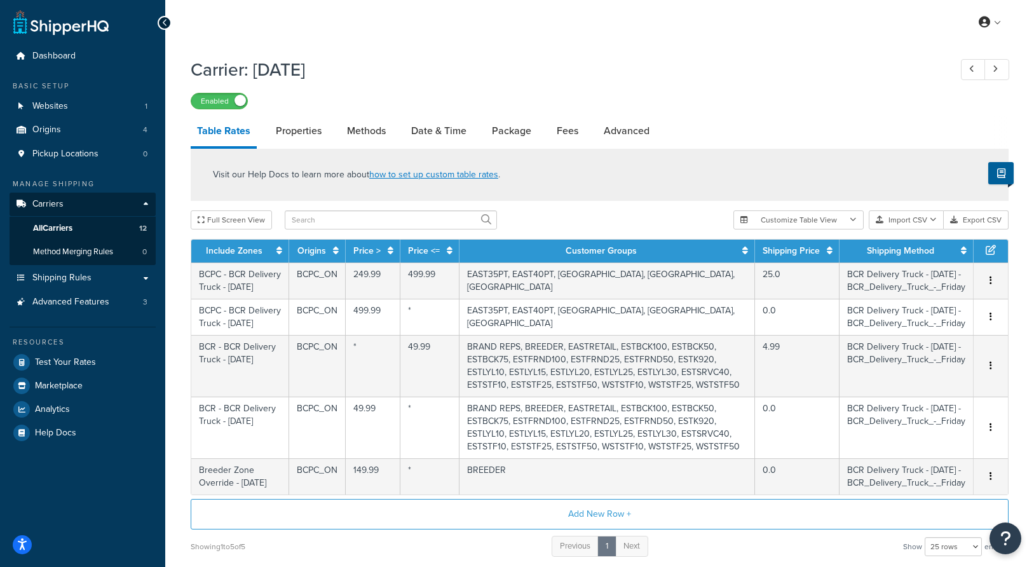
click at [607, 69] on h1 "Carrier: [DATE]" at bounding box center [564, 69] width 747 height 25
click at [73, 357] on span "Test Your Rates" at bounding box center [65, 362] width 61 height 11
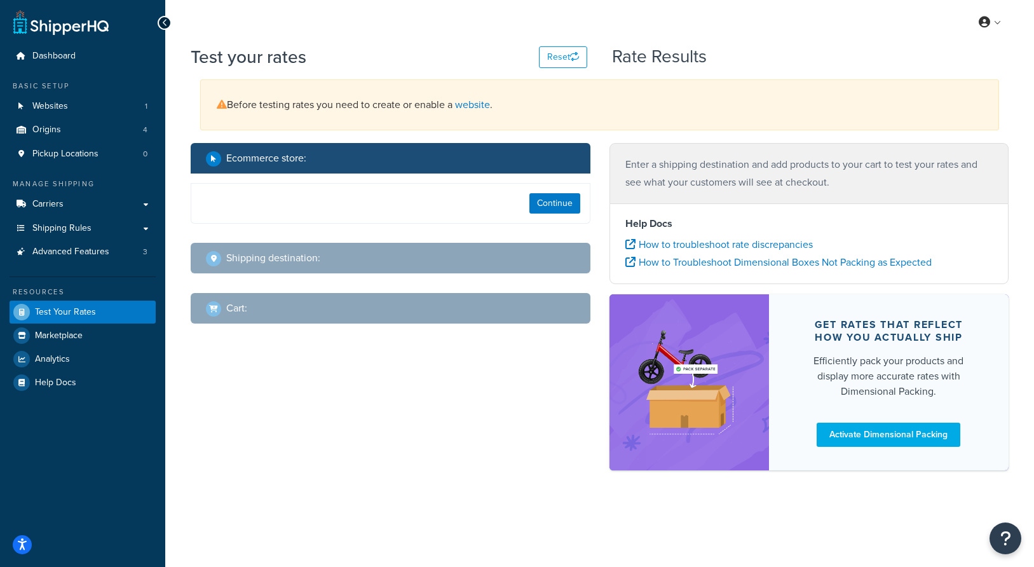
select select "TX"
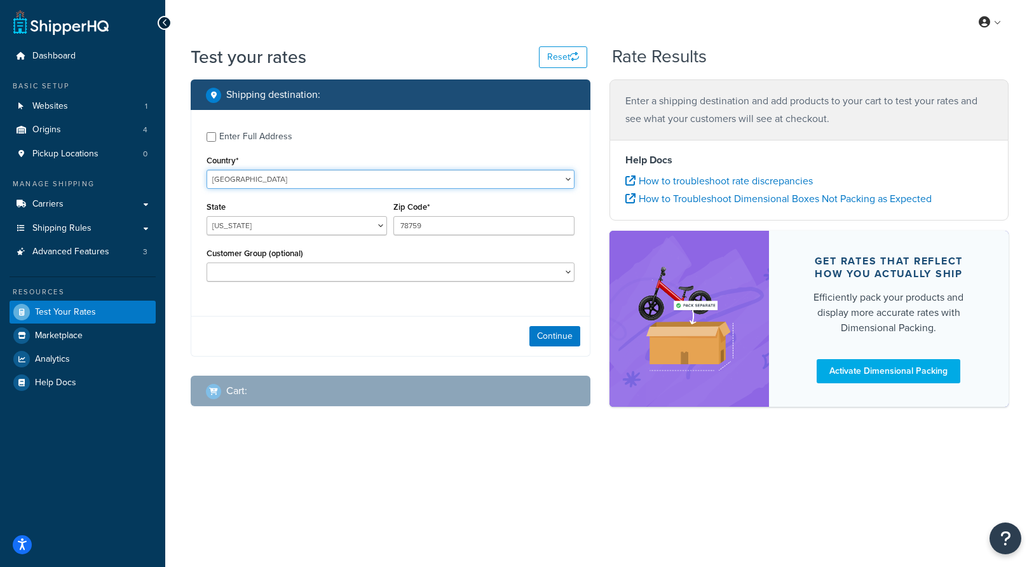
click at [294, 187] on select "United States United Kingdom Afghanistan Åland Islands Albania Algeria American…" at bounding box center [391, 179] width 368 height 19
select select "CA"
click at [207, 170] on select "United States United Kingdom Afghanistan Åland Islands Albania Algeria American…" at bounding box center [391, 179] width 368 height 19
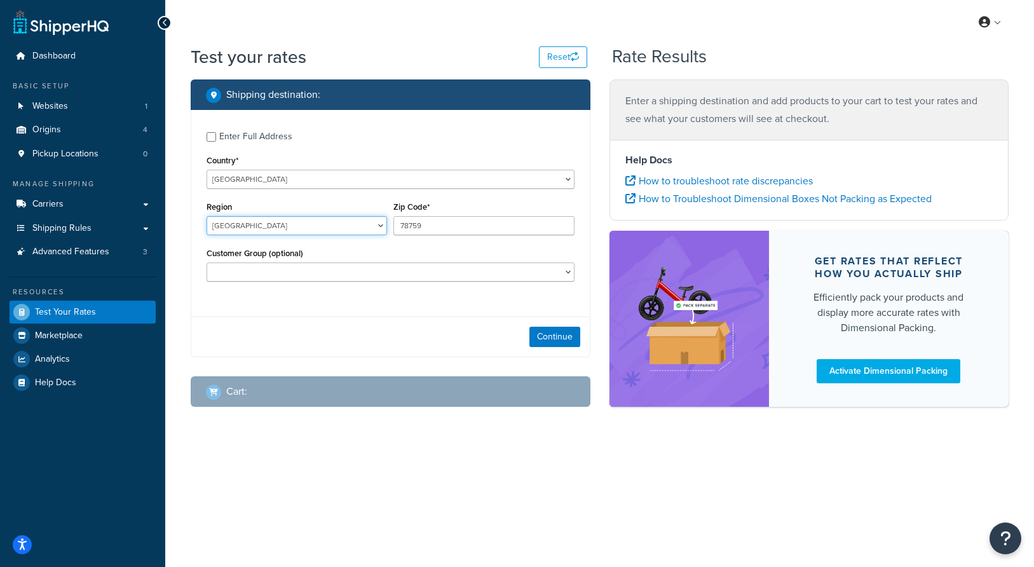
click at [314, 222] on select "Alberta British Columbia Manitoba New Brunswick Newfoundland and Labrador North…" at bounding box center [297, 225] width 180 height 19
select select "ON"
click at [207, 216] on select "Alberta British Columbia Manitoba New Brunswick Newfoundland and Labrador North…" at bounding box center [297, 225] width 180 height 19
drag, startPoint x: 437, startPoint y: 232, endPoint x: 377, endPoint y: 232, distance: 59.7
click at [379, 232] on div "Region Alberta British Columbia Manitoba New Brunswick Newfoundland and Labrado…" at bounding box center [390, 221] width 374 height 46
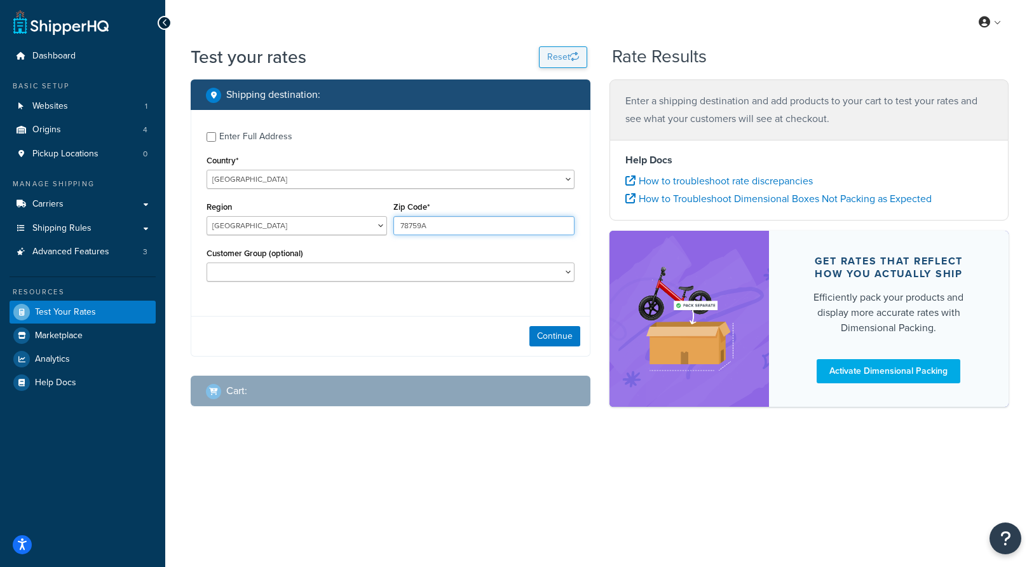
type input "78759A"
click at [554, 58] on button "Reset" at bounding box center [563, 57] width 48 height 22
select select "US"
type input "78759"
click at [554, 58] on button "Reset" at bounding box center [563, 57] width 48 height 22
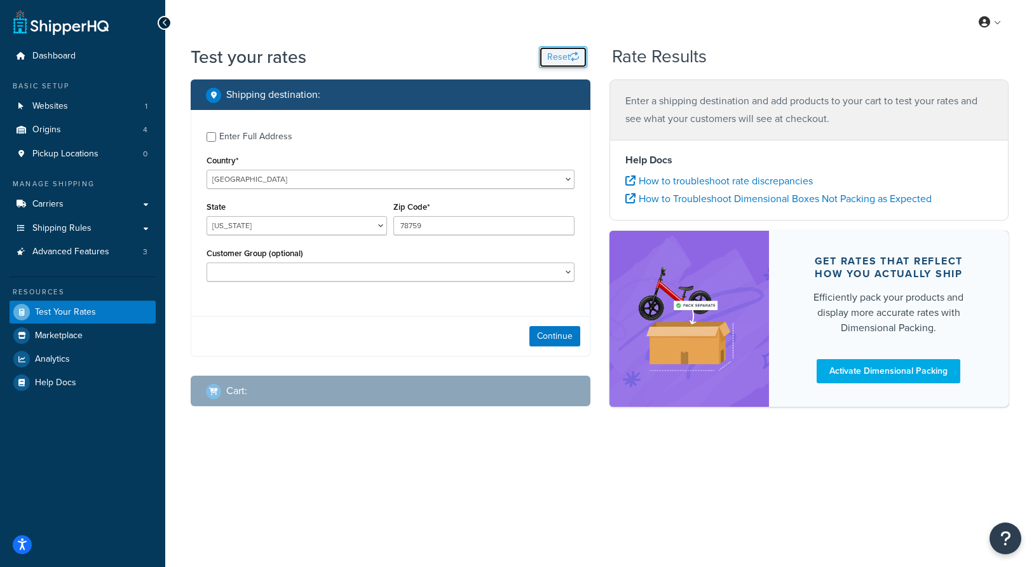
select select "TX"
click at [380, 178] on select "United States United Kingdom Afghanistan Åland Islands Albania Algeria American…" at bounding box center [391, 179] width 368 height 19
select select "CA"
click at [207, 170] on select "United States United Kingdom Afghanistan Åland Islands Albania Algeria American…" at bounding box center [391, 179] width 368 height 19
click at [276, 231] on select "Alberta British Columbia Manitoba New Brunswick Newfoundland and Labrador North…" at bounding box center [297, 225] width 180 height 19
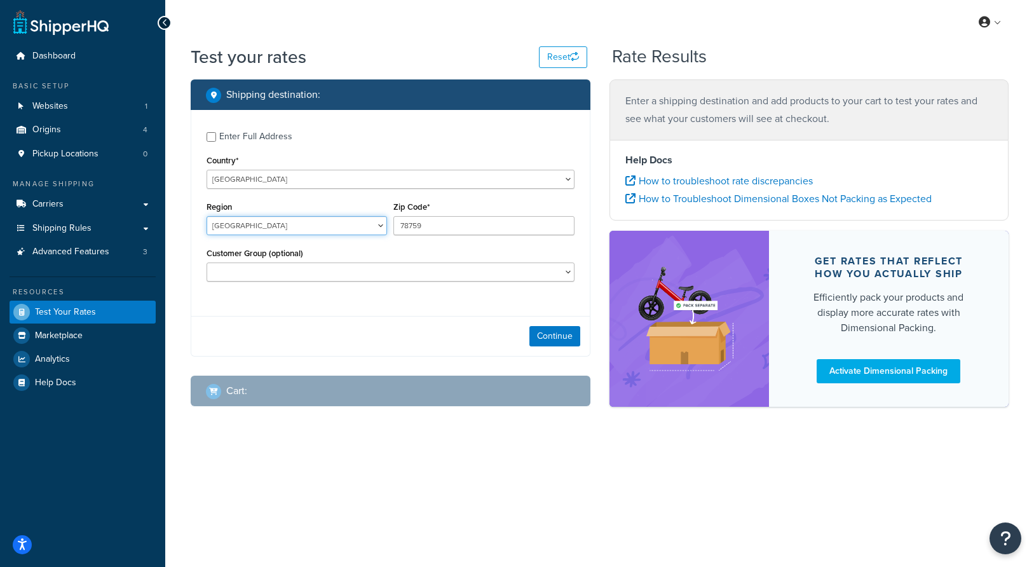
select select "ON"
click at [207, 216] on select "Alberta British Columbia Manitoba New Brunswick Newfoundland and Labrador North…" at bounding box center [297, 225] width 180 height 19
click at [423, 222] on input "78759" at bounding box center [483, 225] width 180 height 19
type input "A1A1A2"
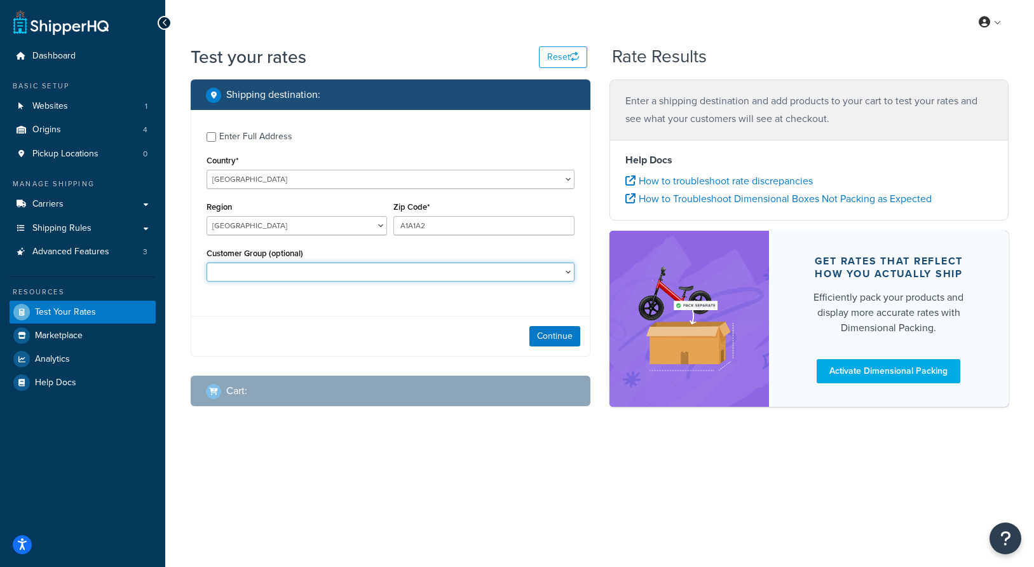
click at [442, 271] on select "BRAND REPS BREEDER EAST35PT EAST40PT EASTCHICO EASTRETAIL EASTWHSL EASTWHSLK ES…" at bounding box center [391, 271] width 368 height 19
select select "EASTRETAIL"
click at [207, 262] on select "BRAND REPS BREEDER EAST35PT EAST40PT EASTCHICO EASTRETAIL EASTWHSL EASTWHSLK ES…" at bounding box center [391, 271] width 368 height 19
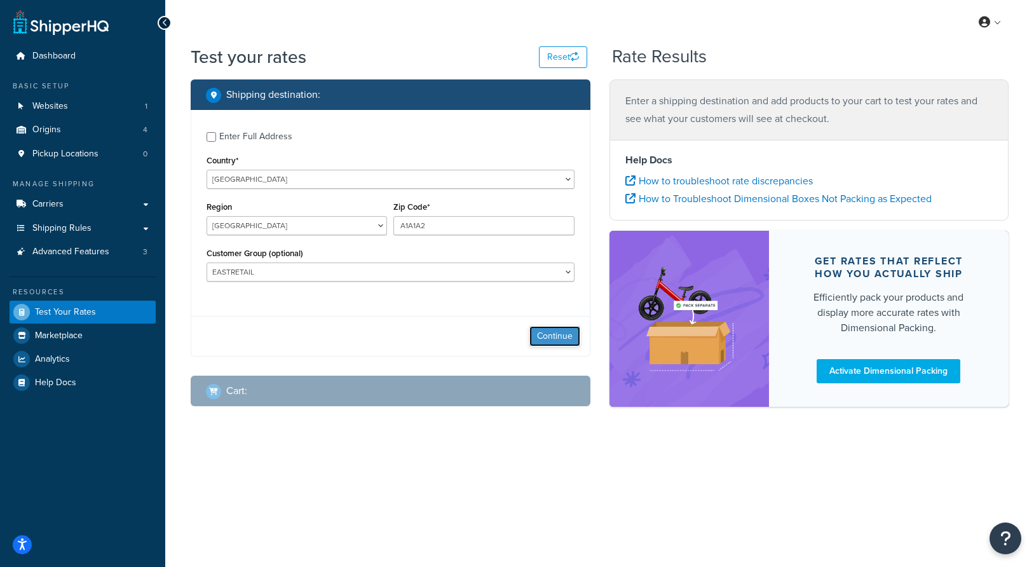
click at [555, 334] on button "Continue" at bounding box center [554, 336] width 51 height 20
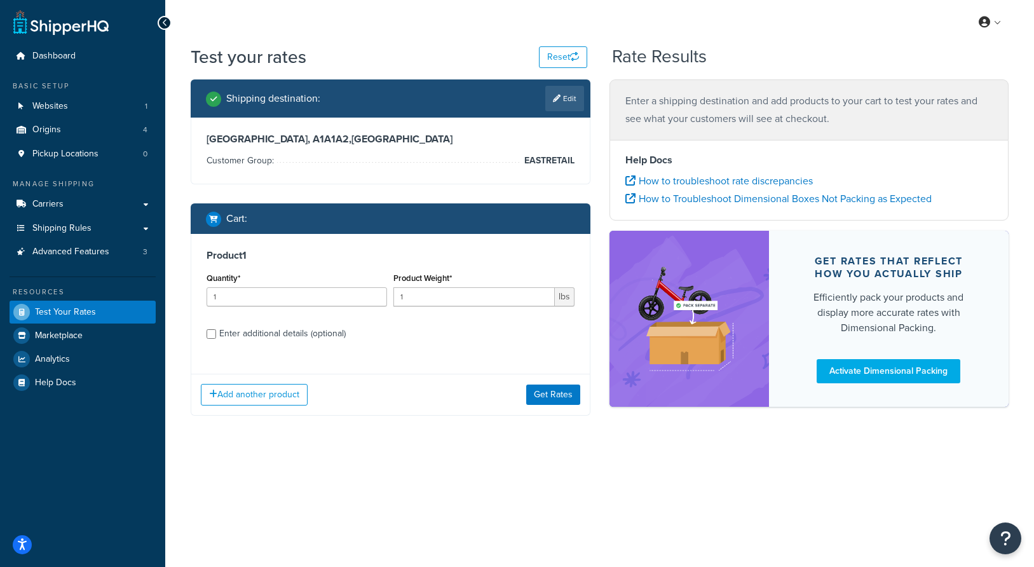
click at [338, 330] on div "Enter additional details (optional)" at bounding box center [282, 334] width 126 height 18
click at [216, 330] on input "Enter additional details (optional)" at bounding box center [212, 334] width 10 height 10
checkbox input "true"
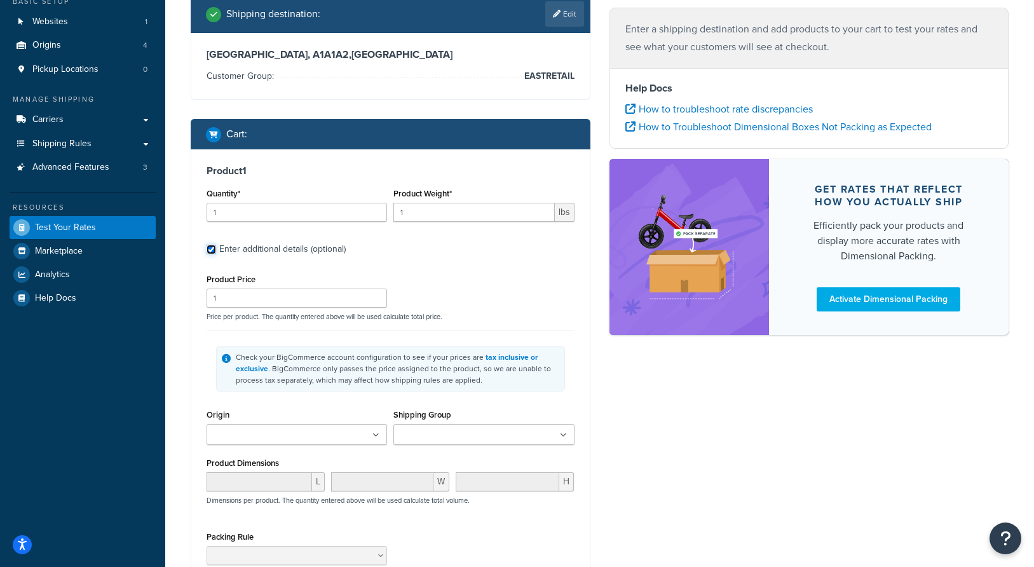
scroll to position [94, 0]
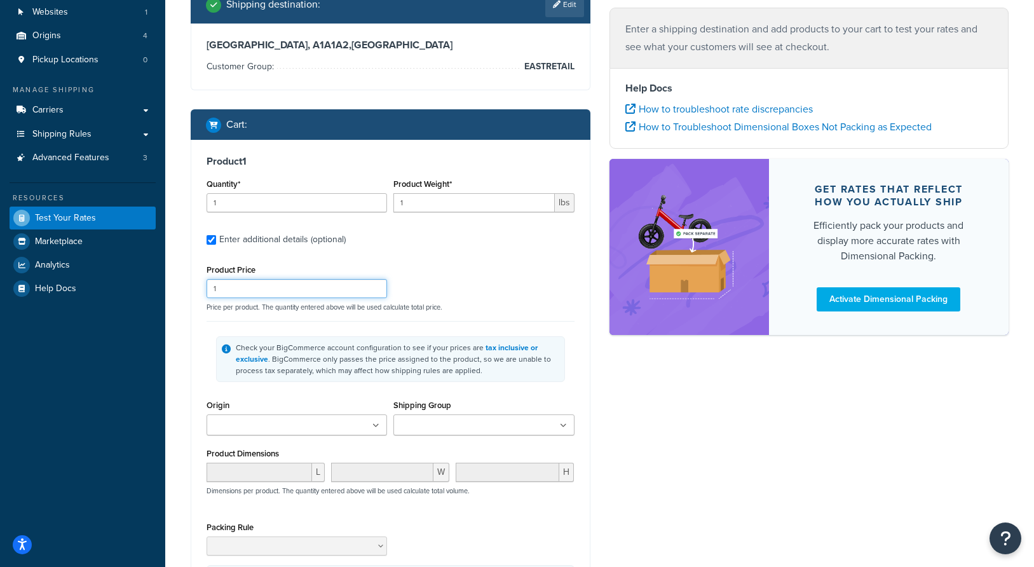
drag, startPoint x: 245, startPoint y: 290, endPoint x: 186, endPoint y: 290, distance: 58.5
click at [186, 290] on div "Shipping destination : Edit Ontario, A1A1A2 , Canada Customer Group: EASTRETAIL…" at bounding box center [390, 335] width 419 height 700
type input "890"
click at [702, 470] on div "Shipping destination : Edit Ontario, A1A1A2 , Canada Customer Group: EASTRETAIL…" at bounding box center [599, 335] width 837 height 700
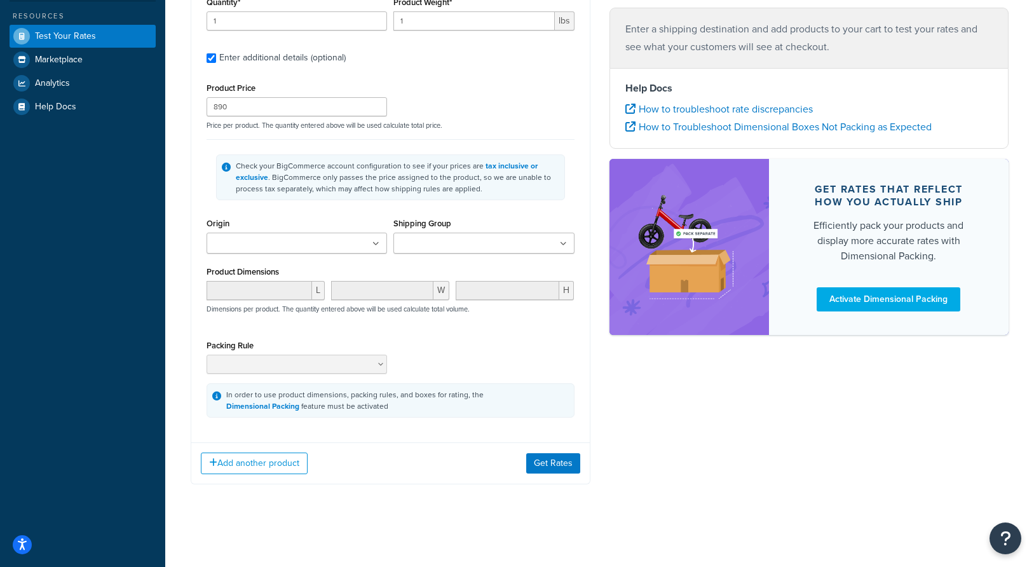
click at [560, 447] on div "Add another product Get Rates" at bounding box center [390, 462] width 398 height 41
click at [560, 462] on button "Get Rates" at bounding box center [553, 463] width 54 height 20
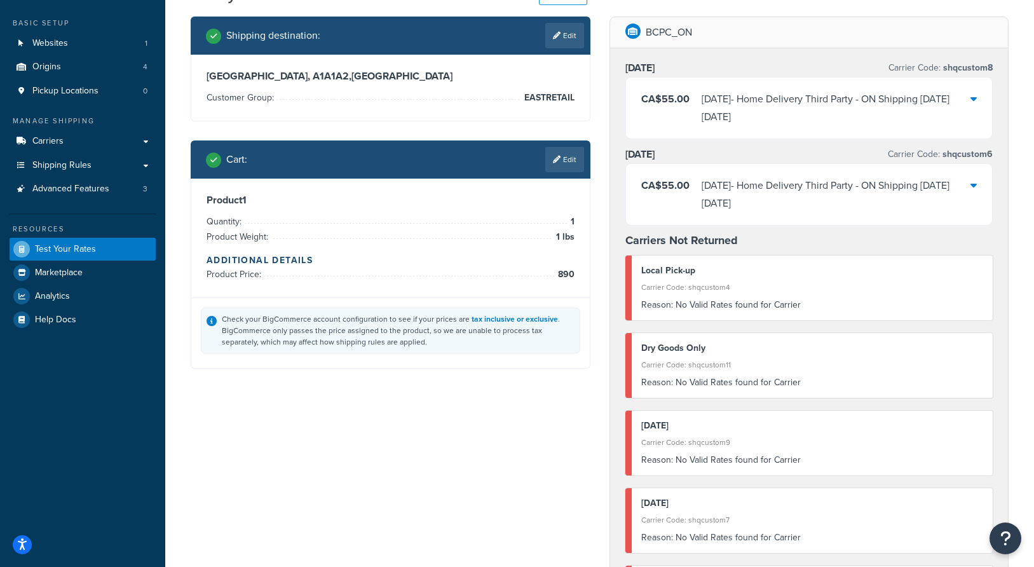
scroll to position [0, 0]
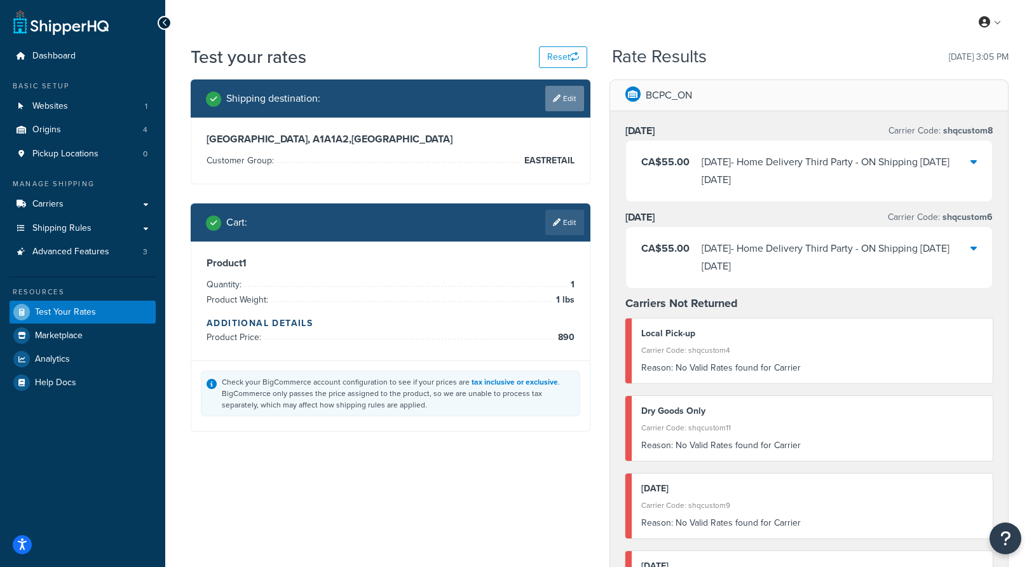
click at [566, 100] on link "Edit" at bounding box center [564, 98] width 39 height 25
select select "CA"
select select "ON"
select select "EASTRETAIL"
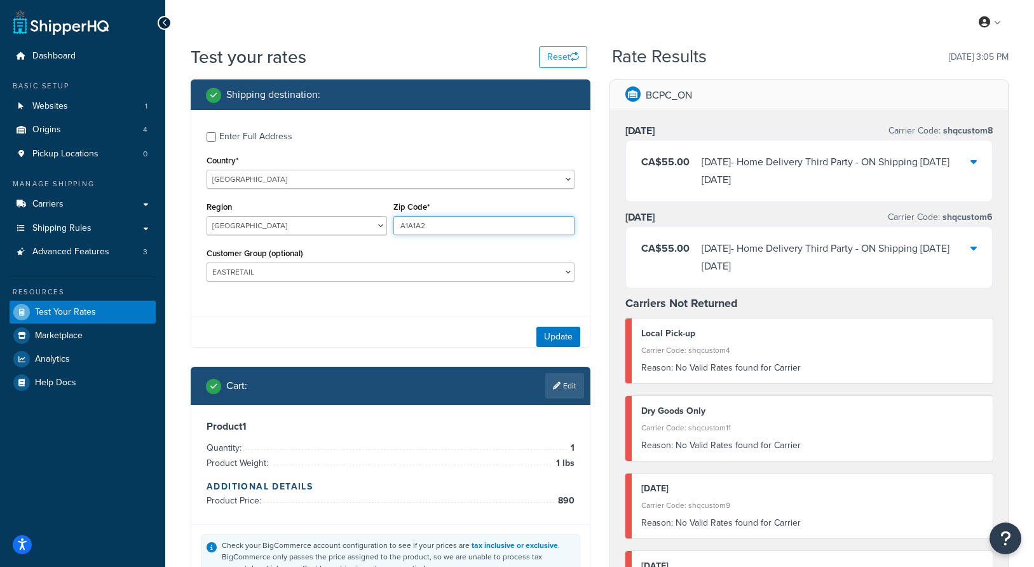
click at [433, 222] on input "A1A1A2" at bounding box center [483, 225] width 180 height 19
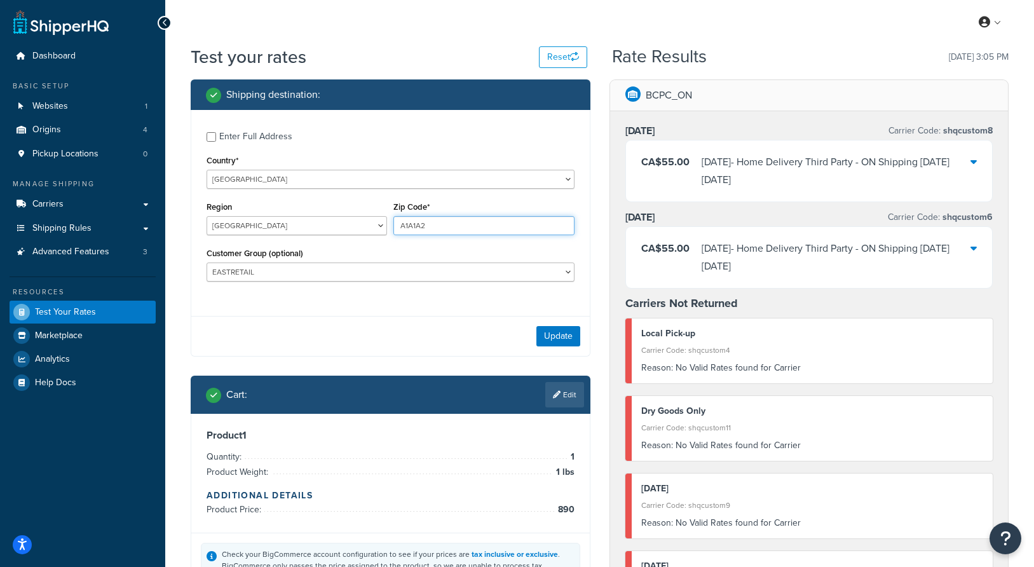
paste input "P7E 2E"
type input "P7E 2E2"
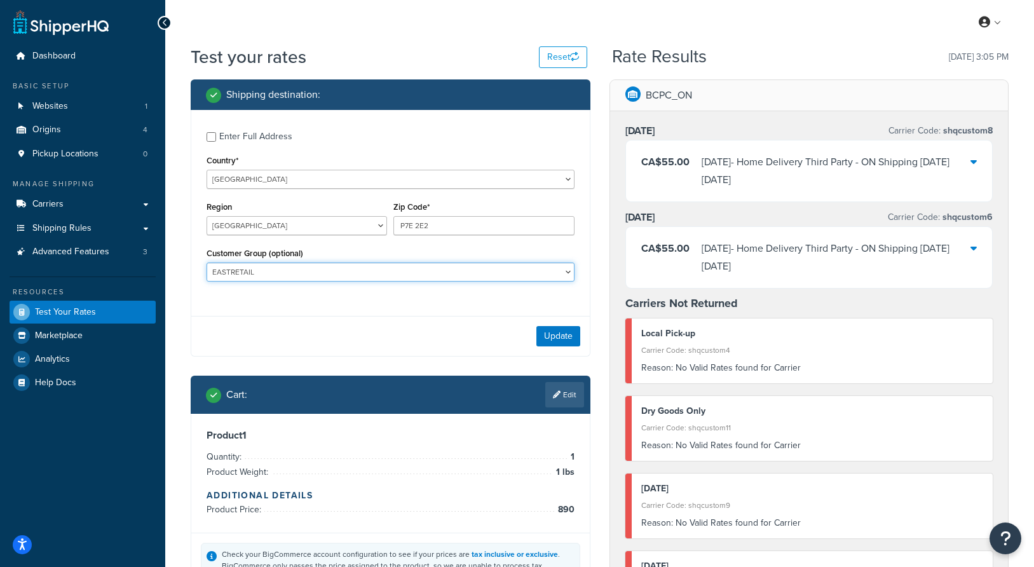
click at [397, 266] on select "BRAND REPS BREEDER EAST35PT EAST40PT EASTCHICO EASTRETAIL EASTWHSL EASTWHSLK ES…" at bounding box center [391, 271] width 368 height 19
select select "BREEDER"
click at [207, 262] on select "BRAND REPS BREEDER EAST35PT EAST40PT EASTCHICO EASTRETAIL EASTWHSL EASTWHSLK ES…" at bounding box center [391, 271] width 368 height 19
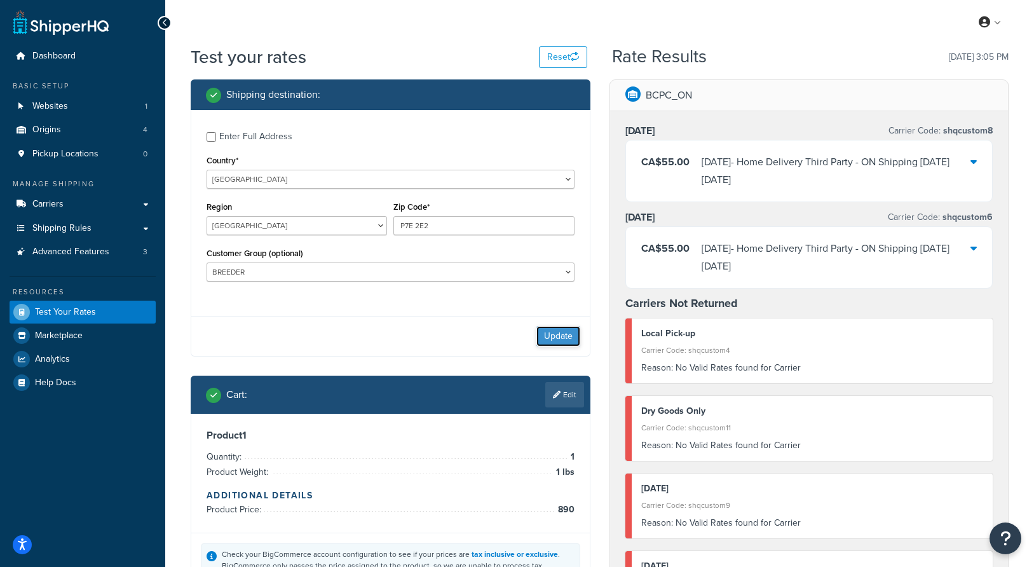
click at [565, 342] on button "Update" at bounding box center [558, 336] width 44 height 20
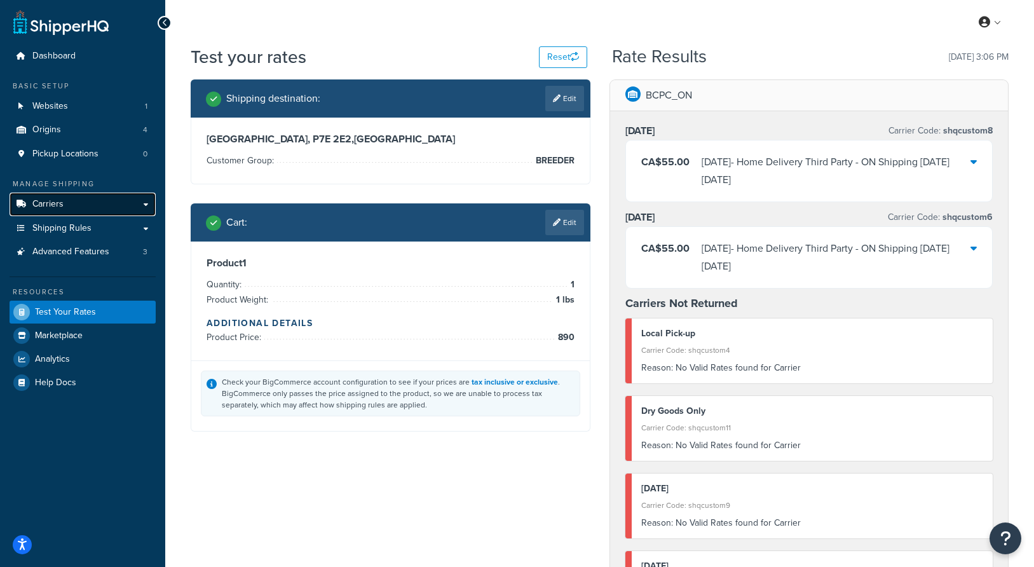
click at [67, 206] on link "Carriers" at bounding box center [83, 205] width 146 height 24
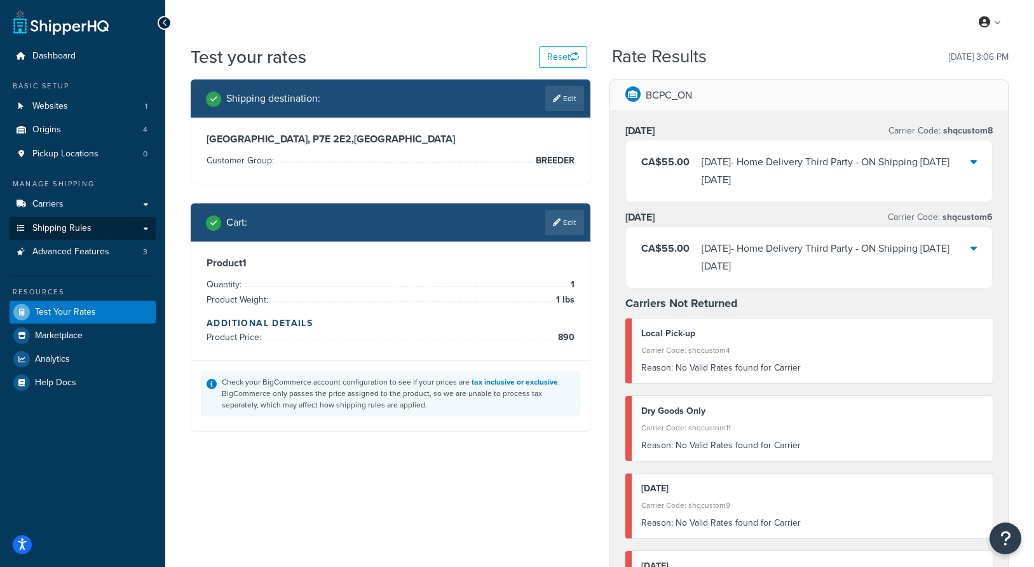
click at [62, 223] on span "Shipping Rules" at bounding box center [61, 228] width 59 height 11
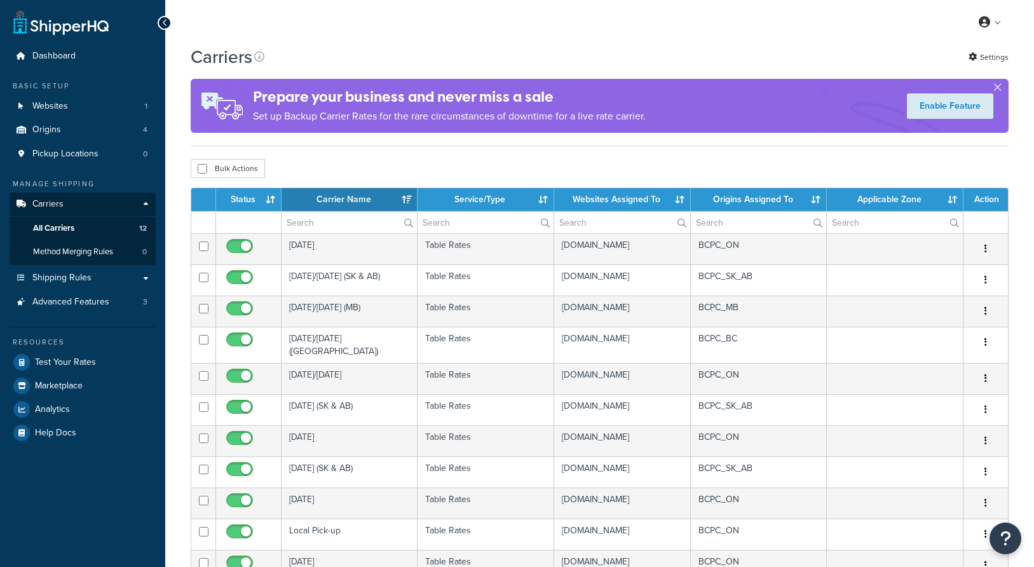
select select "15"
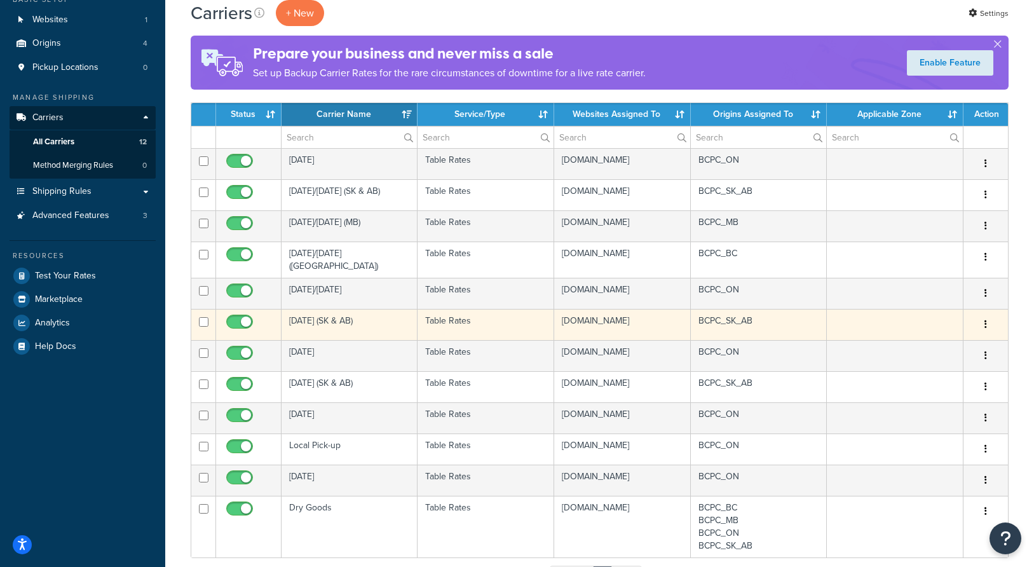
scroll to position [102, 0]
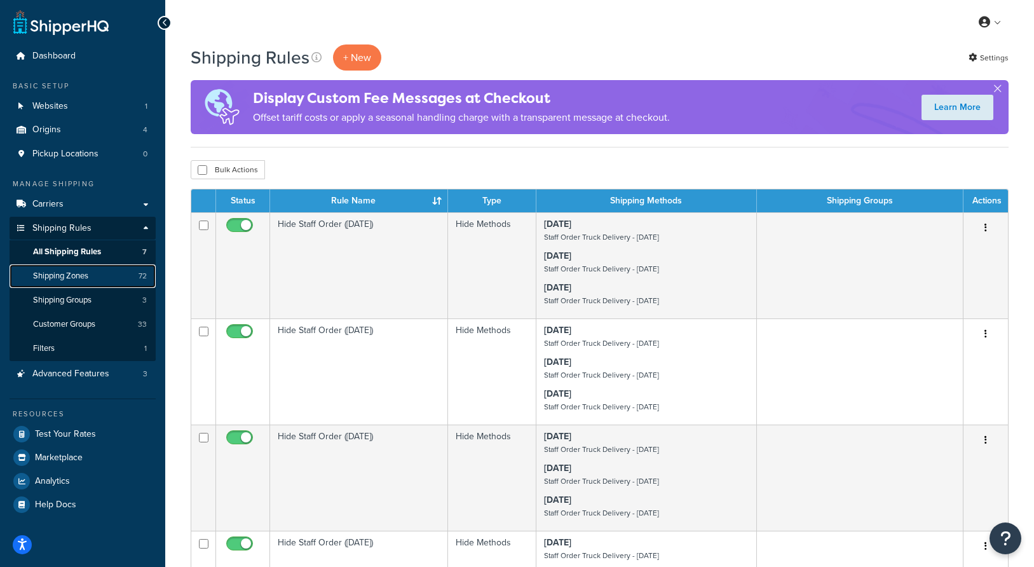
click at [93, 273] on link "Shipping Zones 72" at bounding box center [83, 276] width 146 height 24
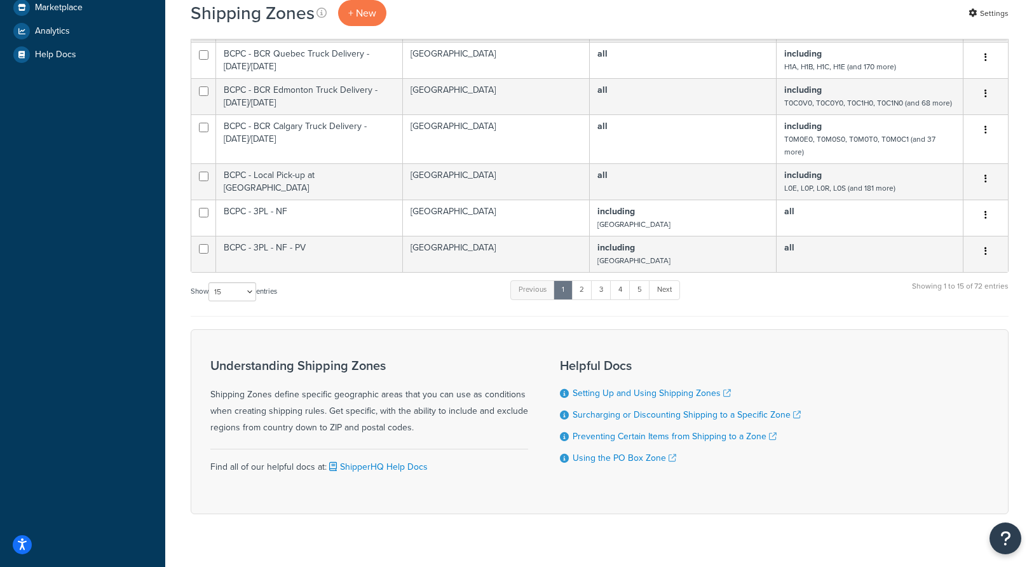
scroll to position [473, 0]
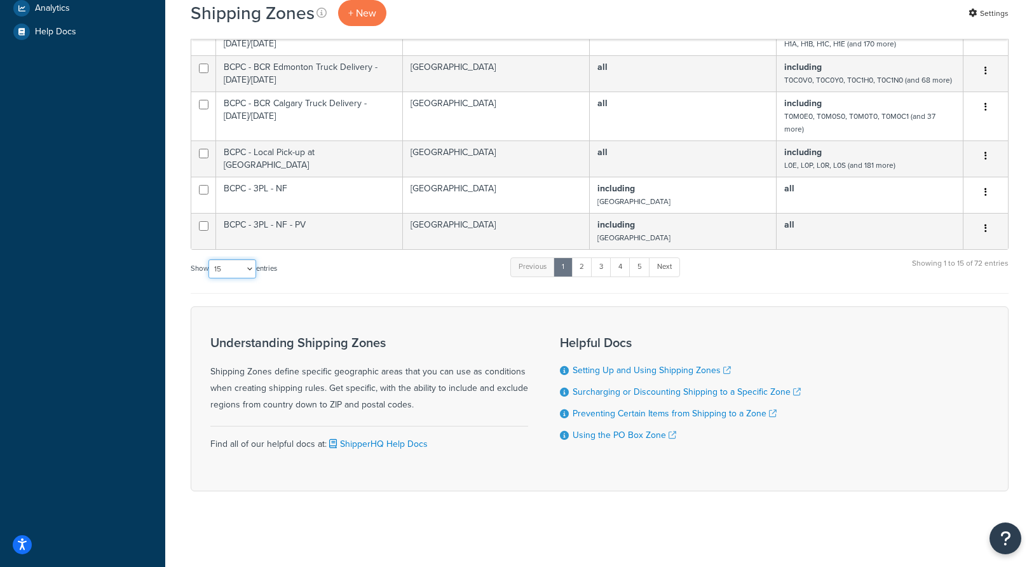
click at [234, 273] on select "10 15 25 50 100" at bounding box center [232, 268] width 48 height 19
select select "100"
click at [210, 278] on select "10 15 25 50 100" at bounding box center [232, 268] width 48 height 19
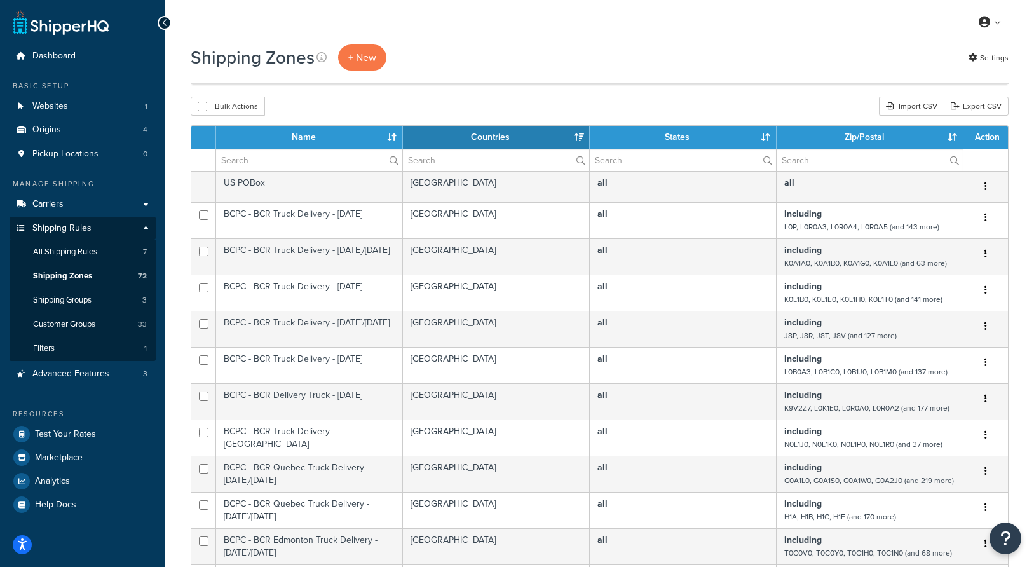
scroll to position [1356, 0]
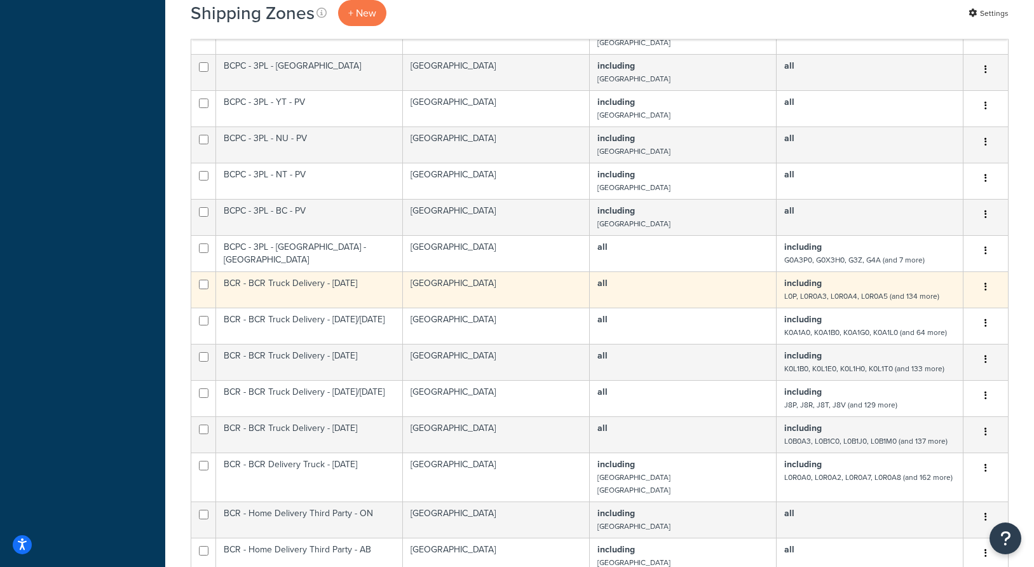
click at [986, 288] on icon "button" at bounding box center [985, 286] width 3 height 9
click at [915, 309] on link "Edit" at bounding box center [934, 312] width 100 height 26
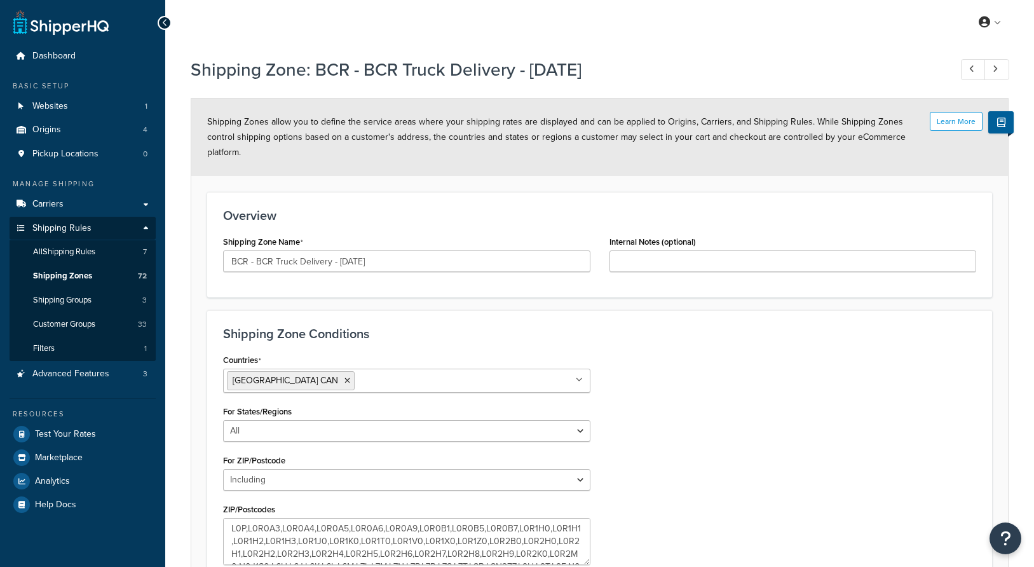
select select "including"
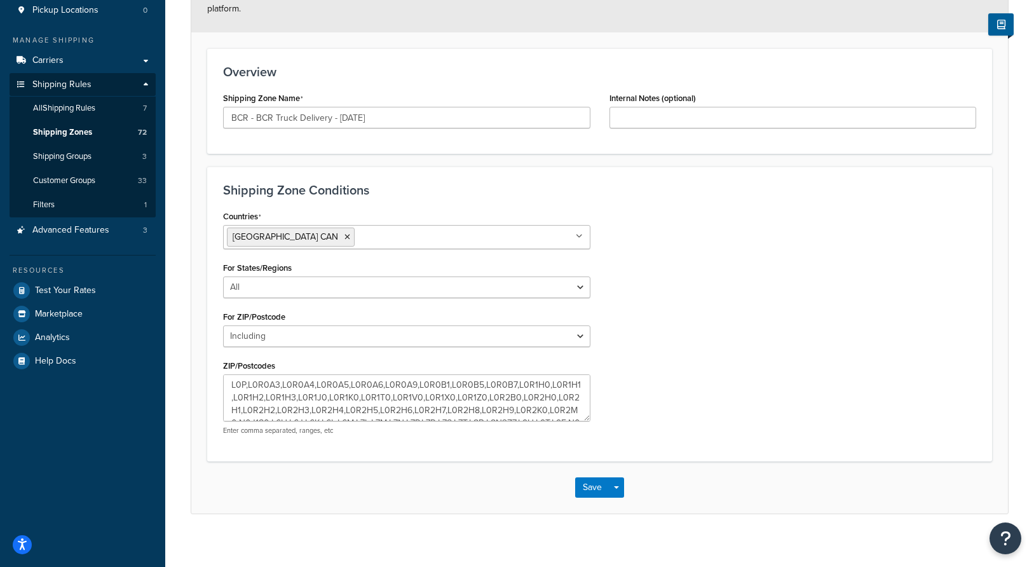
scroll to position [142, 0]
click at [453, 294] on select "All Including Excluding" at bounding box center [406, 289] width 367 height 22
select select "including"
click at [223, 278] on select "All Including Excluding" at bounding box center [406, 289] width 367 height 22
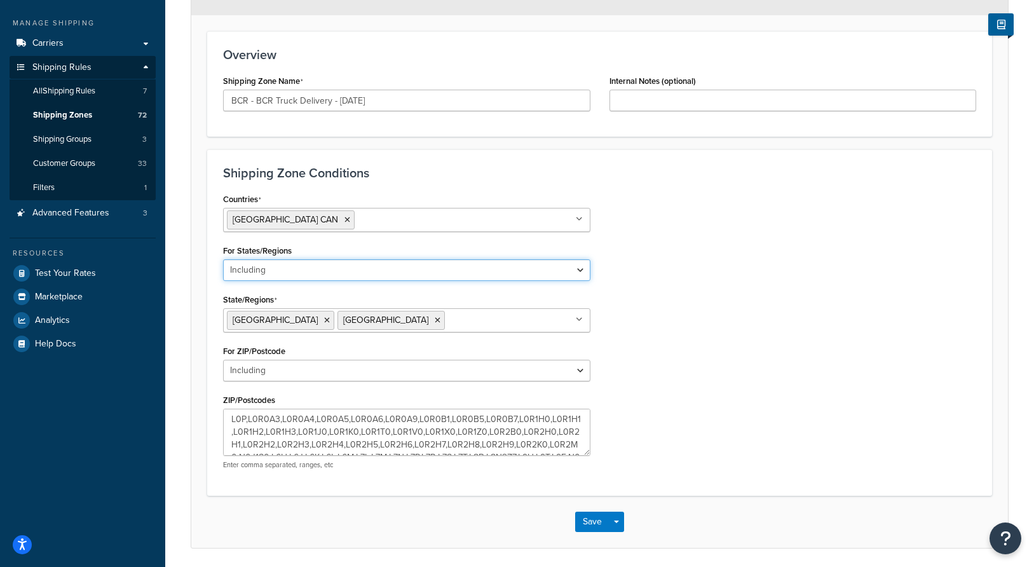
scroll to position [205, 0]
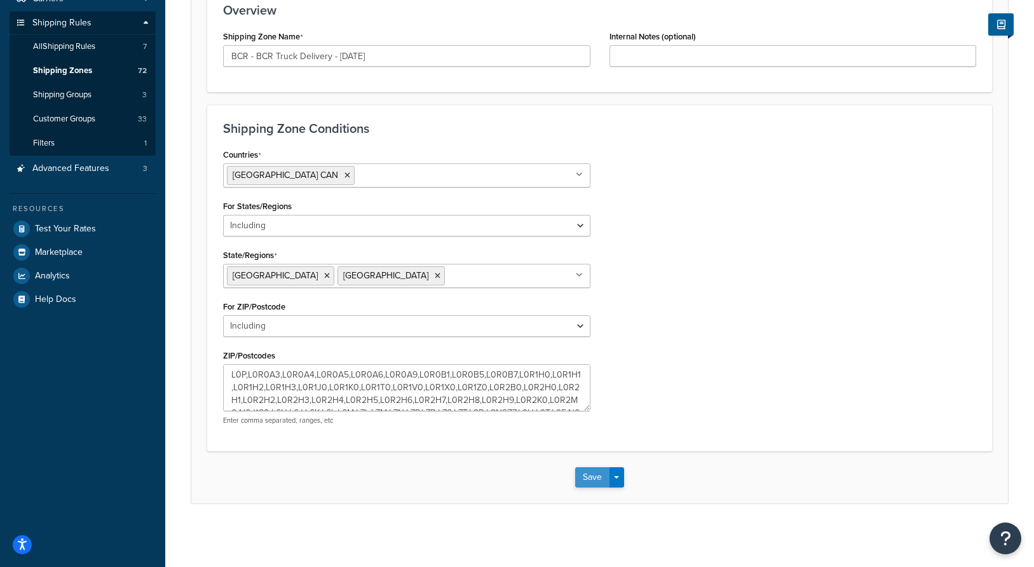
click at [587, 476] on button "Save" at bounding box center [592, 477] width 34 height 20
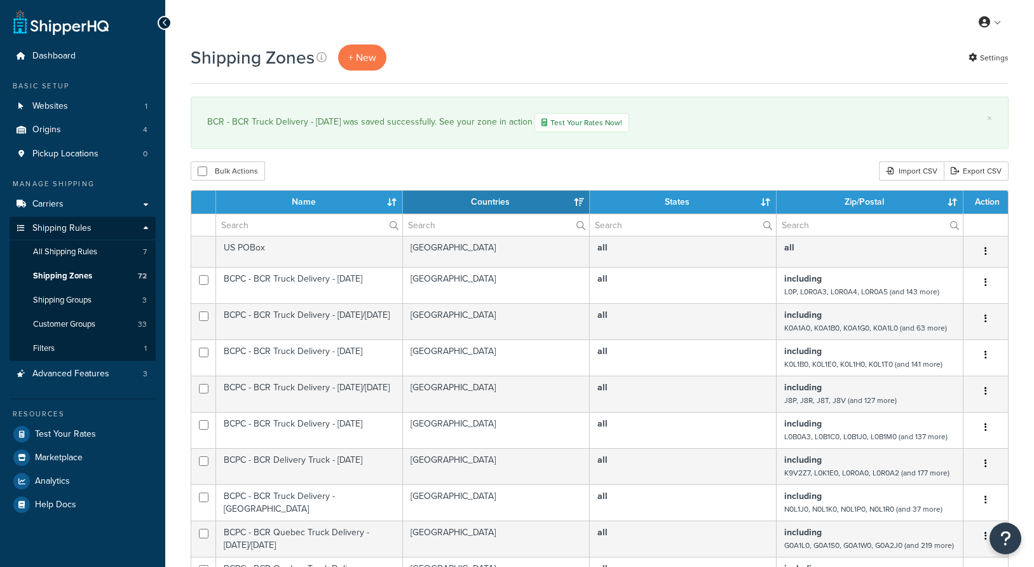
select select "15"
click at [63, 435] on span "Test Your Rates" at bounding box center [65, 434] width 61 height 11
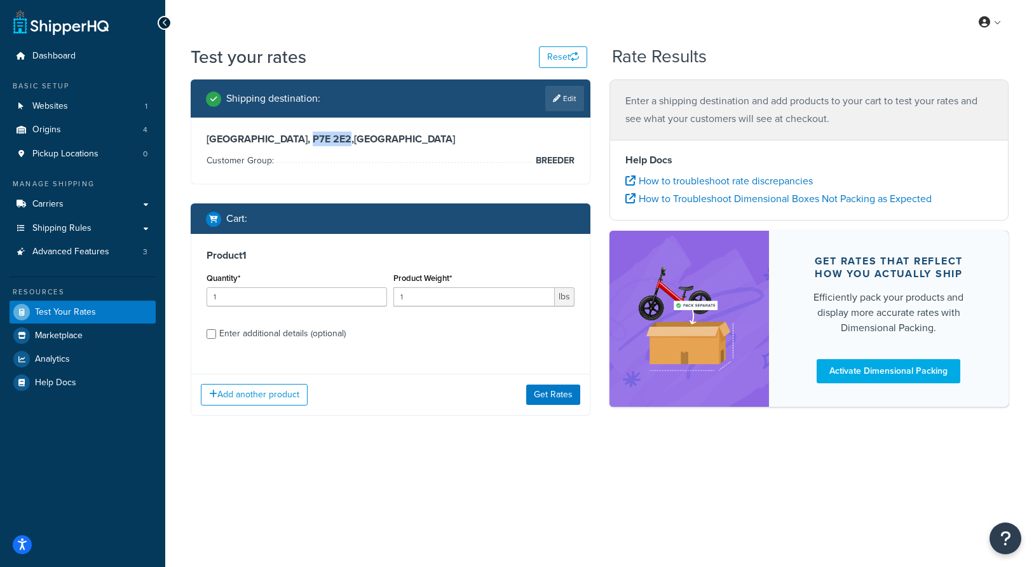
drag, startPoint x: 284, startPoint y: 139, endPoint x: 248, endPoint y: 139, distance: 35.6
click at [248, 139] on h3 "[GEOGRAPHIC_DATA], P7E 2E2 , [GEOGRAPHIC_DATA]" at bounding box center [391, 139] width 368 height 13
copy h3 "P7E 2E2"
click at [556, 62] on button "Reset" at bounding box center [563, 57] width 48 height 22
select select "TX"
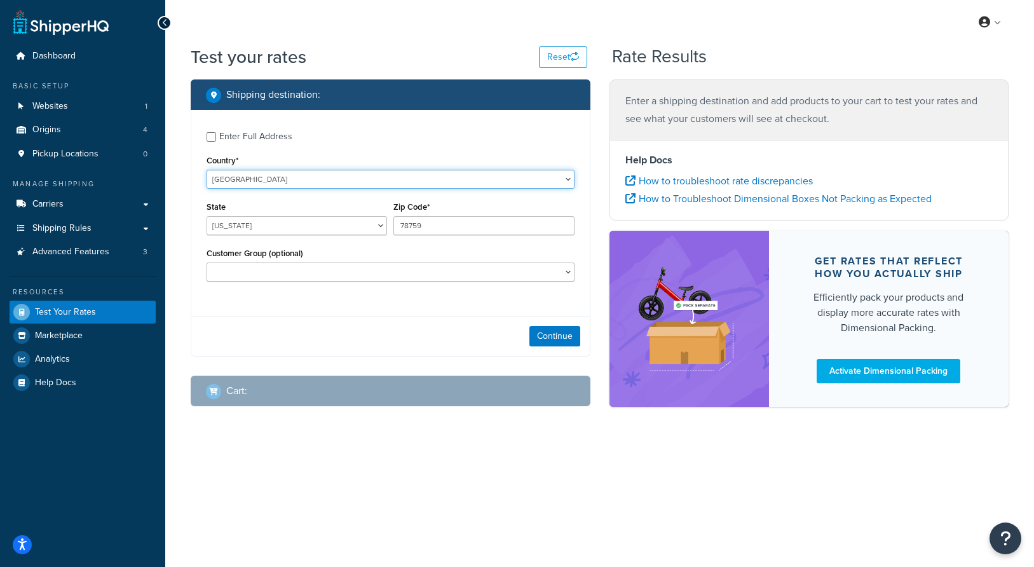
click at [349, 181] on select "United States United Kingdom Afghanistan Åland Islands Albania Algeria American…" at bounding box center [391, 179] width 368 height 19
select select "CA"
click at [207, 170] on select "United States United Kingdom Afghanistan Åland Islands Albania Algeria American…" at bounding box center [391, 179] width 368 height 19
click at [351, 232] on select "Alberta British Columbia Manitoba New Brunswick Newfoundland and Labrador North…" at bounding box center [297, 225] width 180 height 19
select select "ON"
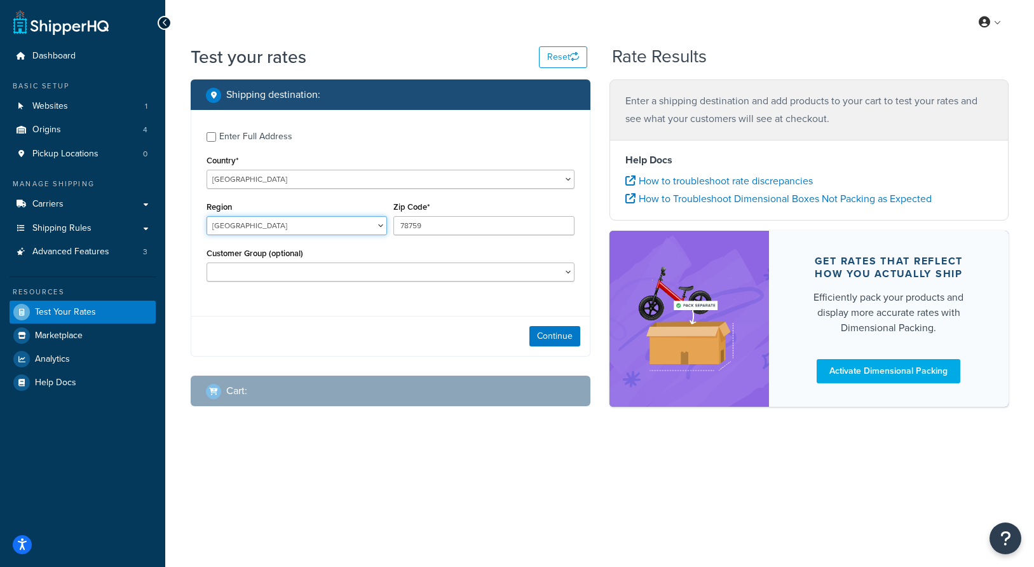
click at [207, 216] on select "Alberta British Columbia Manitoba New Brunswick Newfoundland and Labrador North…" at bounding box center [297, 225] width 180 height 19
click at [426, 227] on input "78759" at bounding box center [483, 225] width 180 height 19
paste input "P7E 2E2"
type input "P7E 2E2"
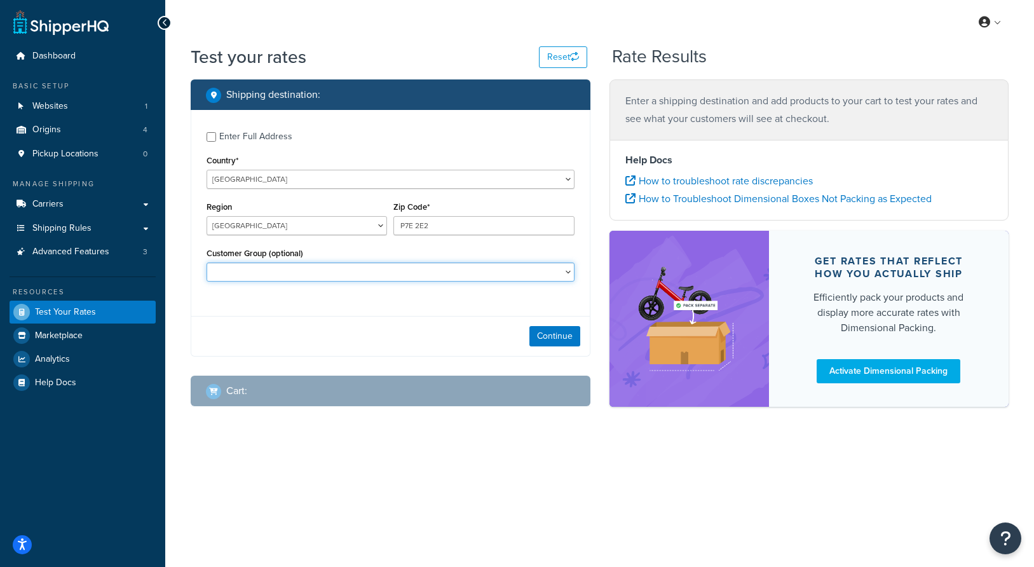
click at [408, 266] on select "BRAND REPS BREEDER EAST35PT EAST40PT EASTCHICO EASTRETAIL EASTWHSL EASTWHSLK ES…" at bounding box center [391, 271] width 368 height 19
select select "BREEDER"
click at [207, 262] on select "BRAND REPS BREEDER EAST35PT EAST40PT EASTCHICO EASTRETAIL EASTWHSL EASTWHSLK ES…" at bounding box center [391, 271] width 368 height 19
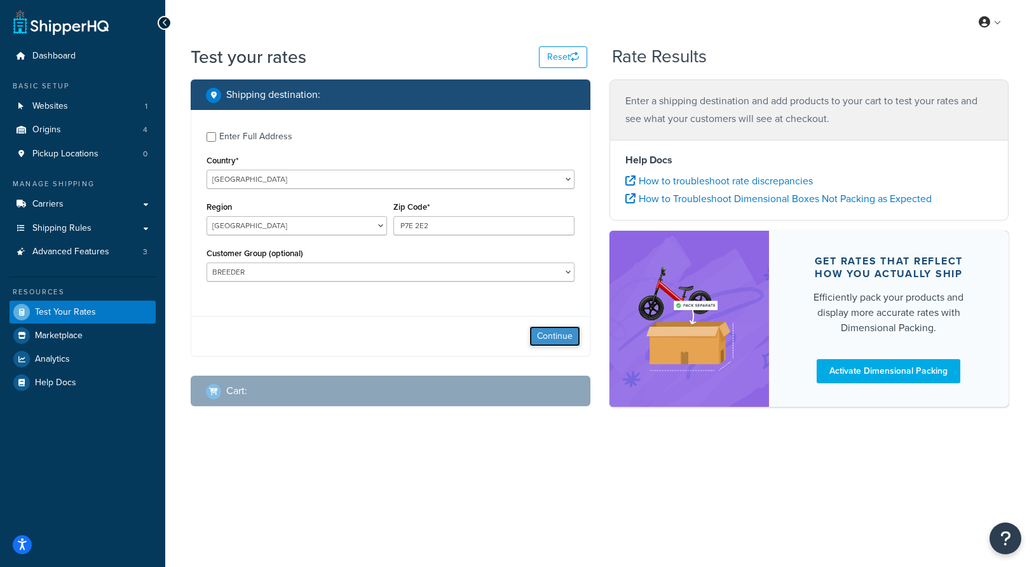
click at [556, 338] on button "Continue" at bounding box center [554, 336] width 51 height 20
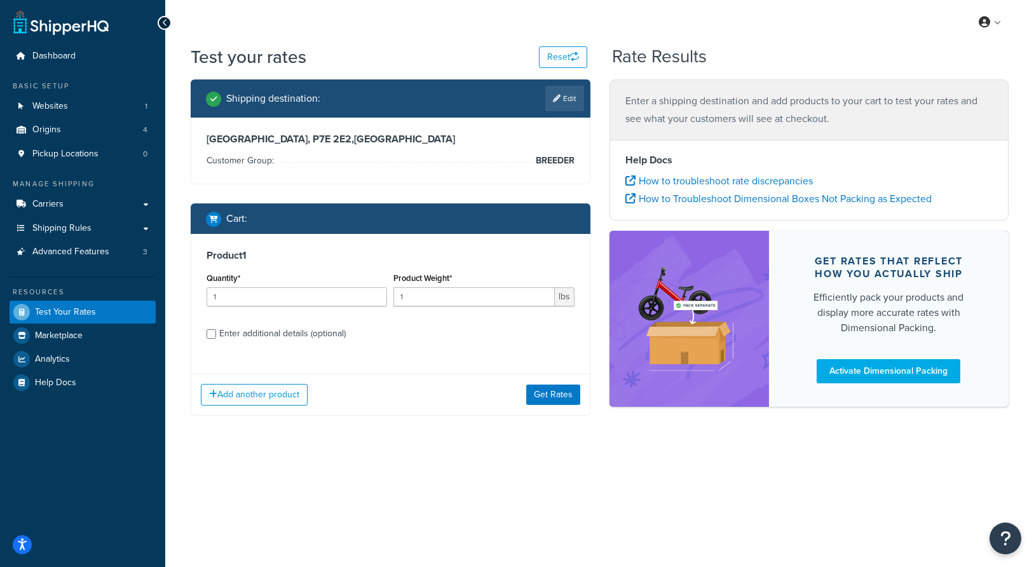
click at [334, 332] on div "Enter additional details (optional)" at bounding box center [282, 334] width 126 height 18
click at [216, 332] on input "Enter additional details (optional)" at bounding box center [212, 334] width 10 height 10
checkbox input "true"
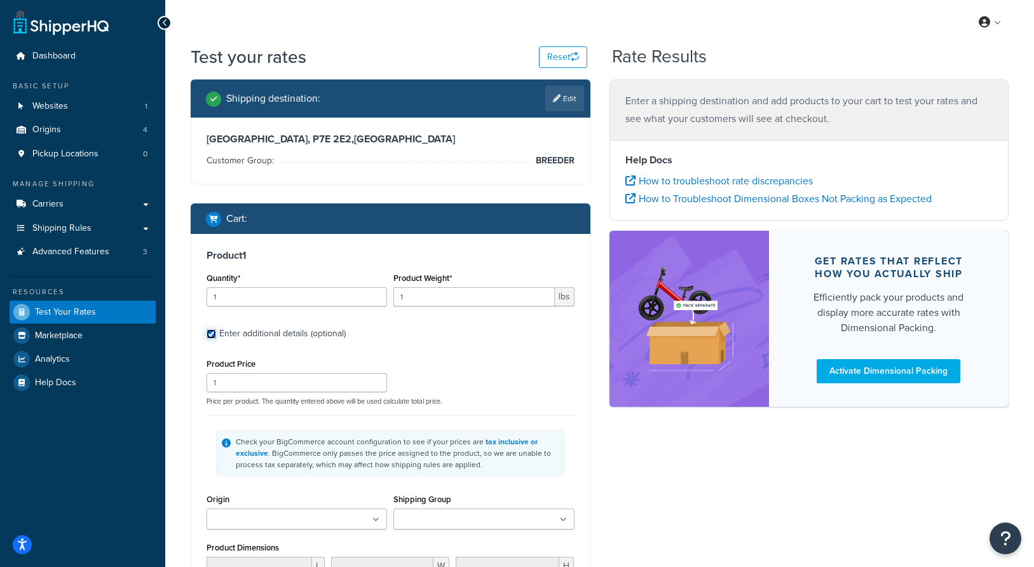
scroll to position [24, 0]
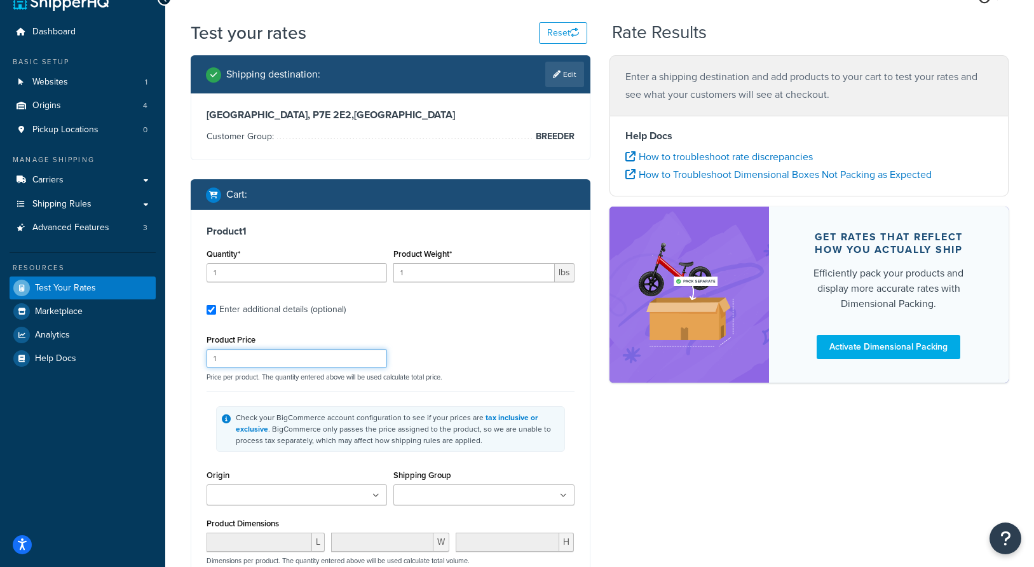
drag, startPoint x: 262, startPoint y: 361, endPoint x: 184, endPoint y: 361, distance: 78.2
click at [184, 361] on div "Shipping destination : Edit Ontario, P7E 2E2 , Canada Customer Group: BREEDER C…" at bounding box center [390, 405] width 419 height 700
type input "900"
click at [597, 503] on div "Shipping destination : Edit Ontario, P7E 2E2 , Canada Customer Group: BREEDER C…" at bounding box center [390, 405] width 419 height 700
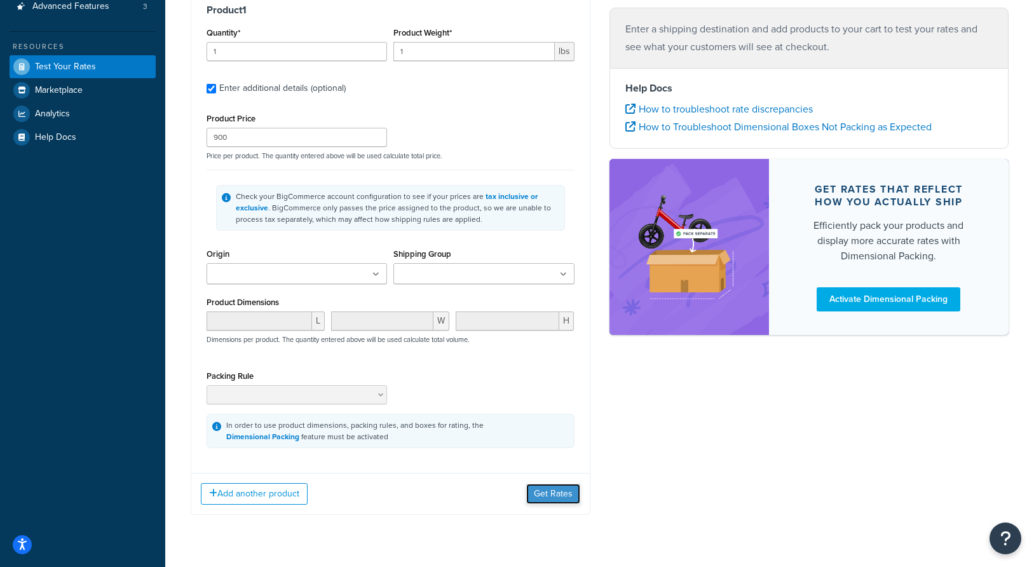
click at [559, 495] on button "Get Rates" at bounding box center [553, 494] width 54 height 20
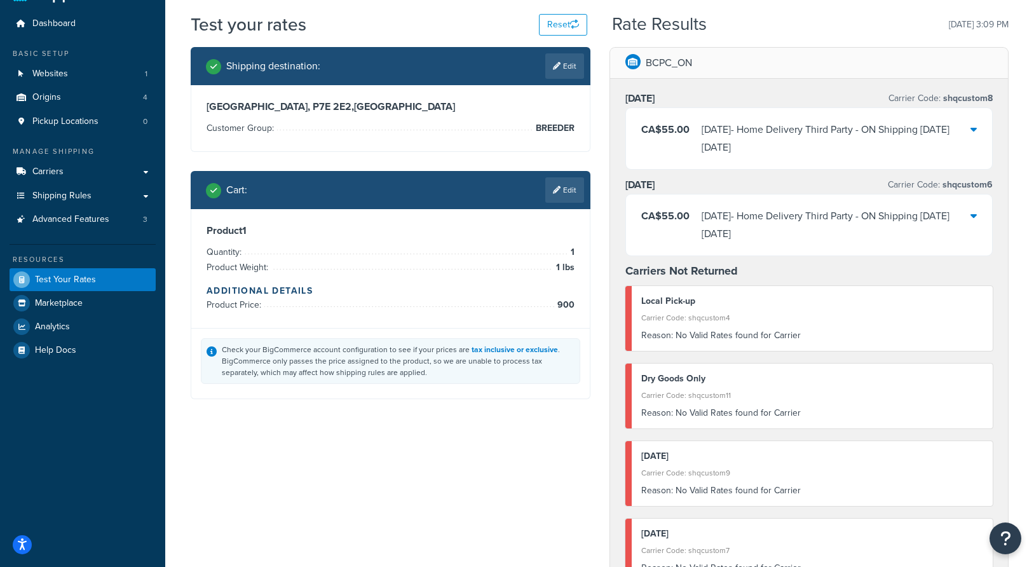
scroll to position [0, 0]
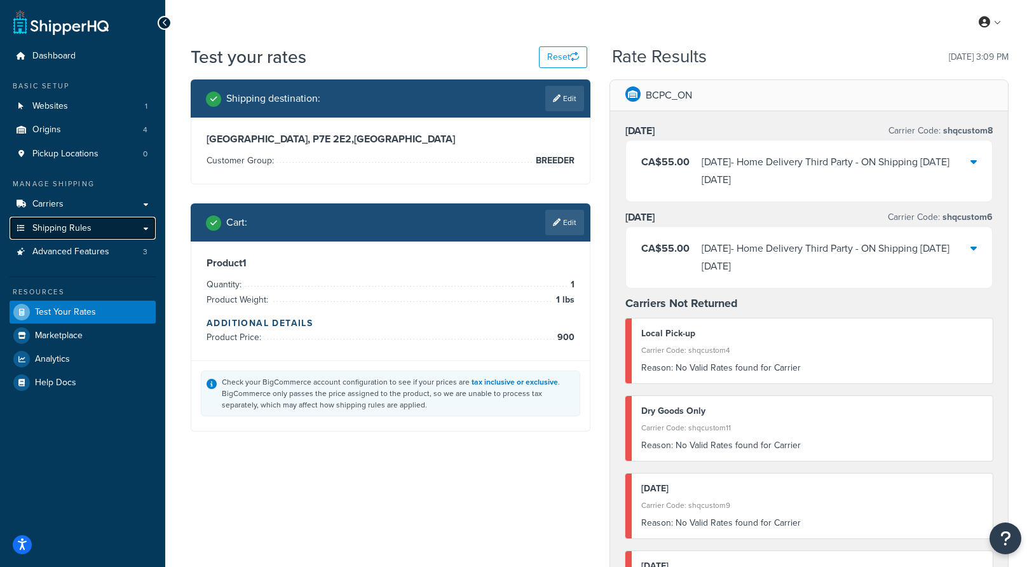
click at [83, 234] on link "Shipping Rules" at bounding box center [83, 229] width 146 height 24
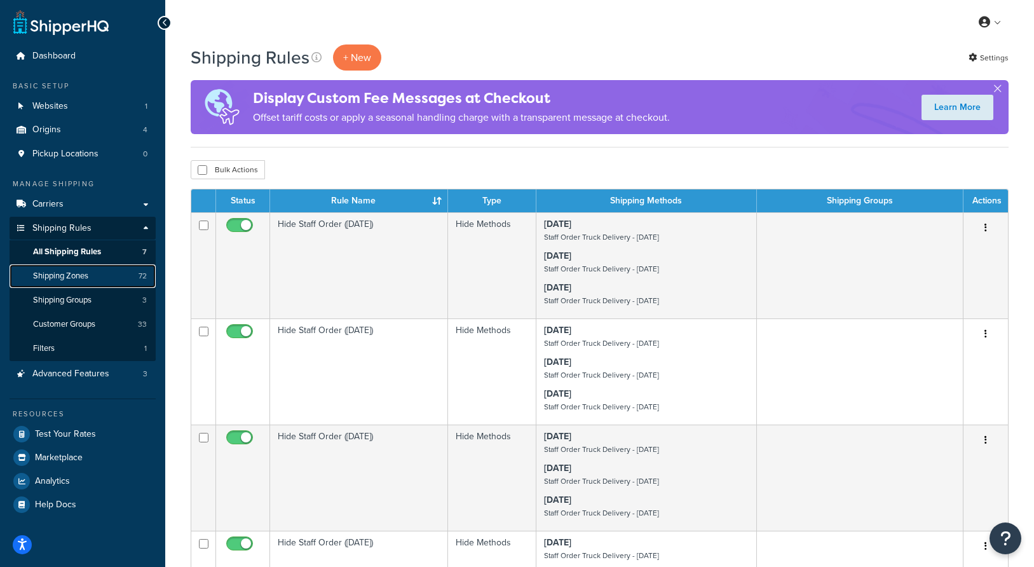
click at [75, 280] on span "Shipping Zones" at bounding box center [60, 276] width 55 height 11
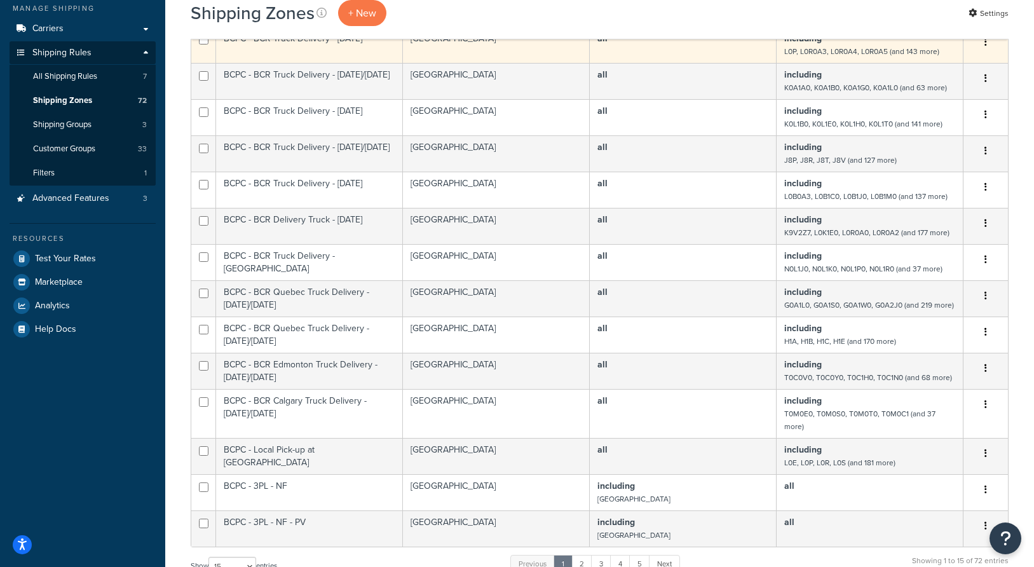
scroll to position [473, 0]
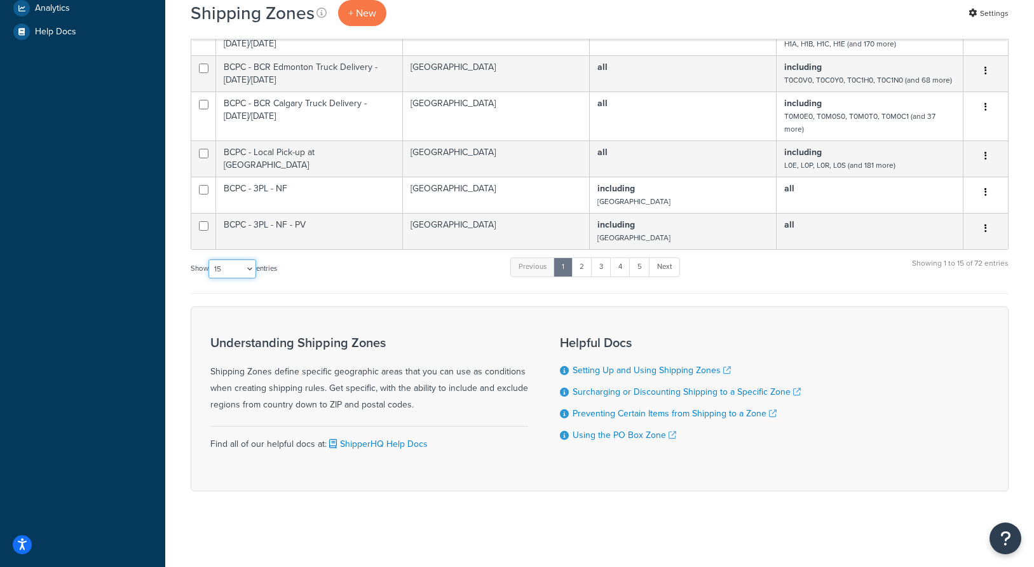
click at [250, 269] on select "10 15 25 50 100" at bounding box center [232, 268] width 48 height 19
select select "100"
click at [210, 278] on select "10 15 25 50 100" at bounding box center [232, 268] width 48 height 19
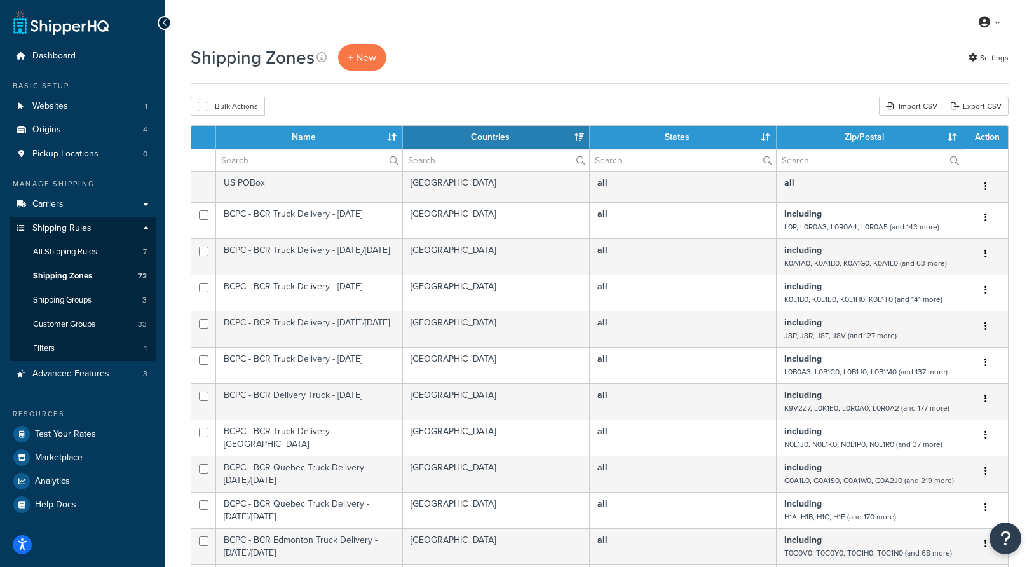
scroll to position [1418, 0]
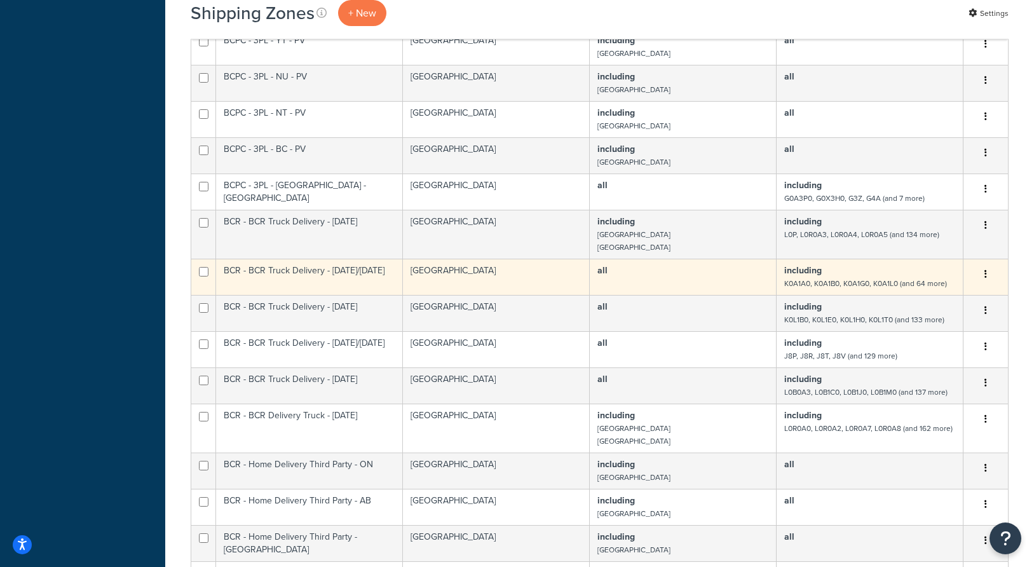
click at [985, 275] on icon "button" at bounding box center [985, 273] width 3 height 9
click at [925, 297] on link "Edit" at bounding box center [934, 300] width 100 height 26
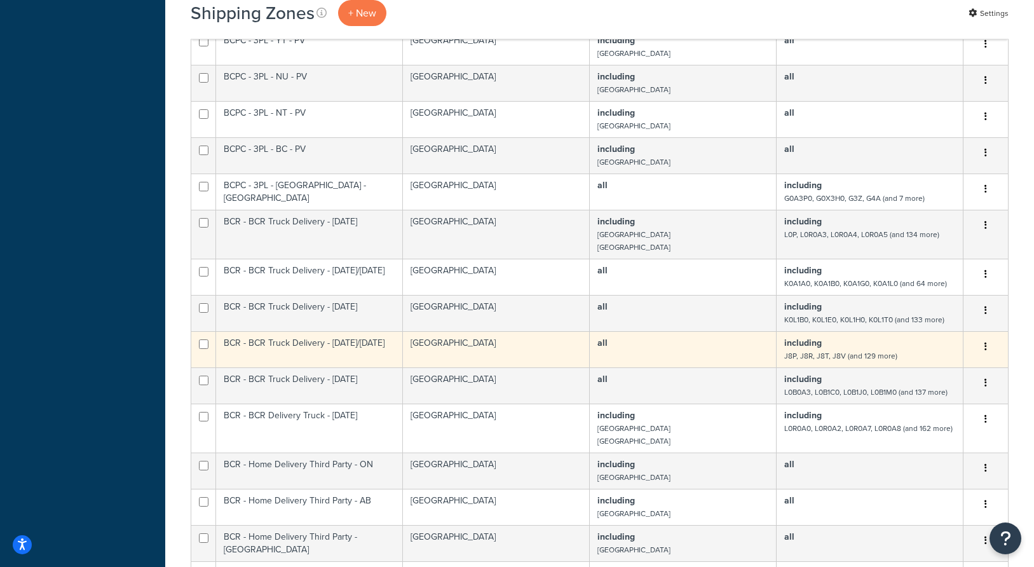
click at [989, 348] on button "button" at bounding box center [986, 347] width 18 height 20
click at [922, 373] on link "Edit" at bounding box center [934, 372] width 100 height 26
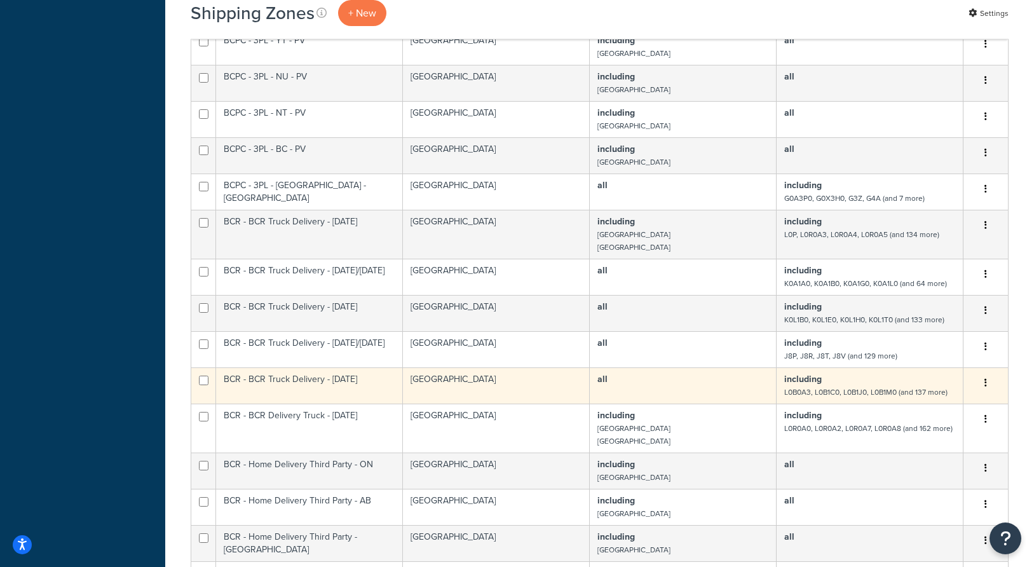
click at [985, 383] on icon "button" at bounding box center [985, 382] width 3 height 9
click at [925, 405] on link "Edit" at bounding box center [934, 408] width 100 height 26
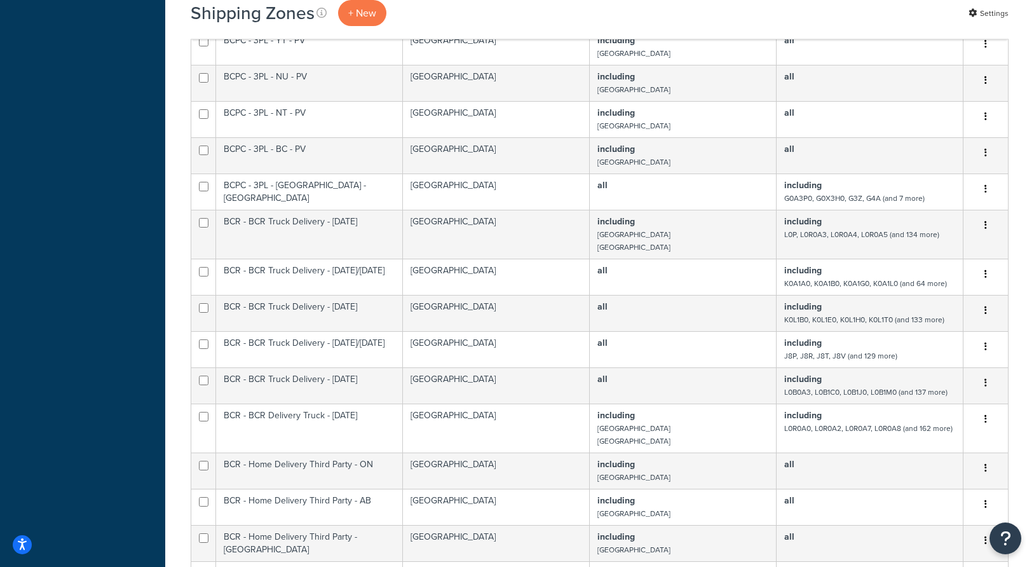
scroll to position [2132, 0]
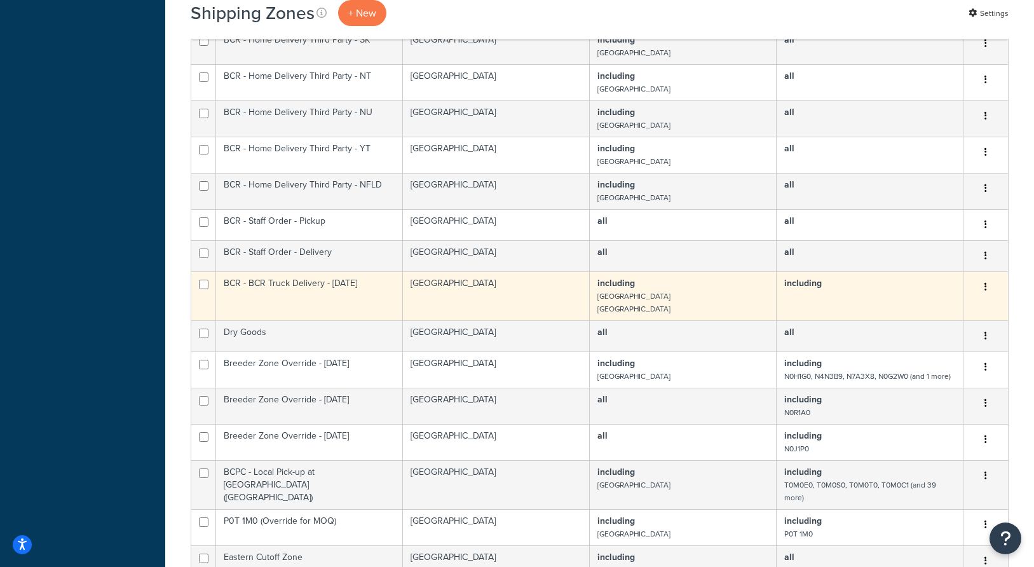
click at [987, 293] on button "button" at bounding box center [986, 287] width 18 height 20
click at [911, 368] on link "Delete" at bounding box center [934, 364] width 100 height 26
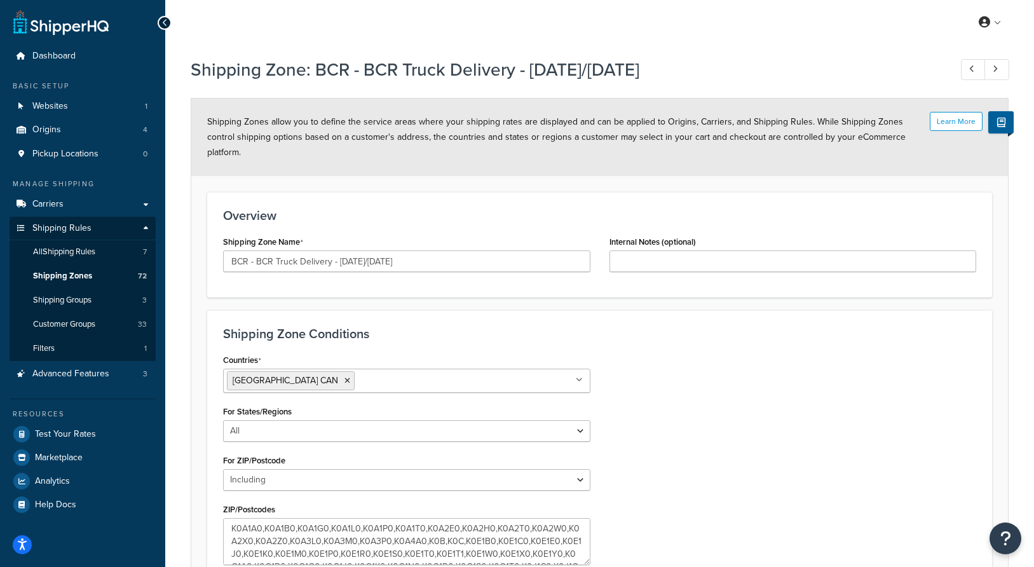
select select "including"
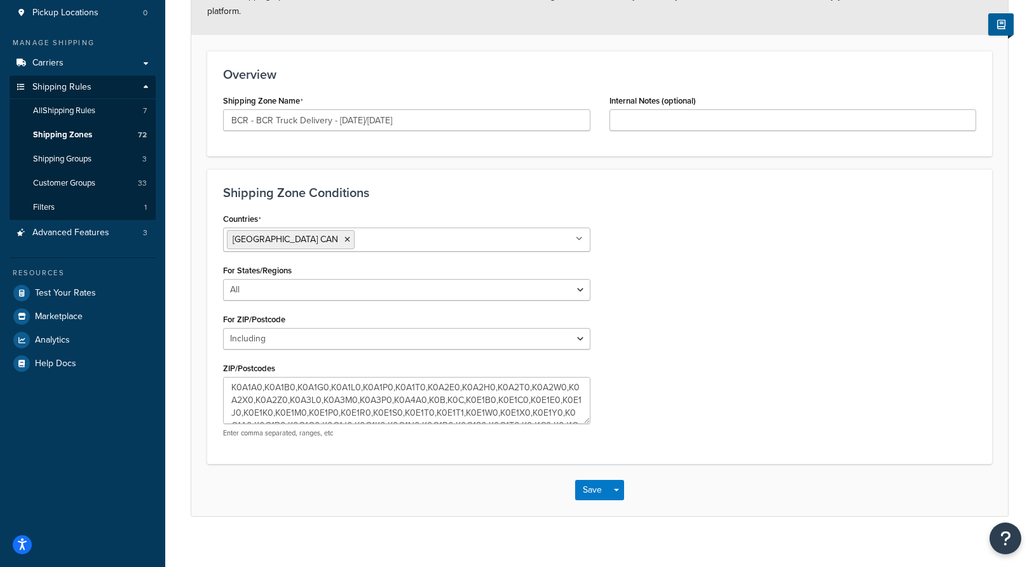
scroll to position [154, 0]
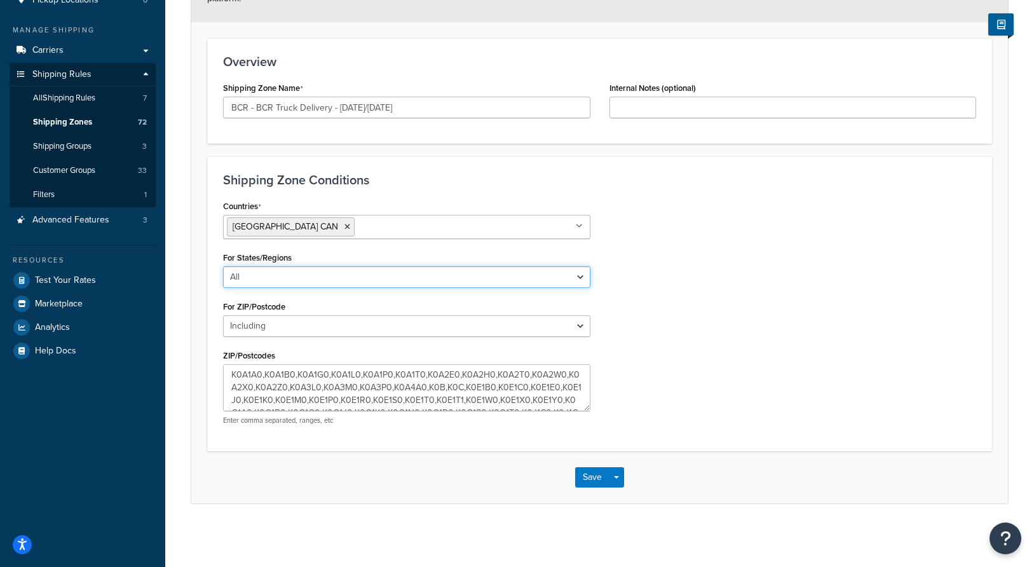
click at [419, 269] on select "All Including Excluding" at bounding box center [406, 277] width 367 height 22
select select "including"
click at [223, 266] on select "All Including Excluding" at bounding box center [406, 277] width 367 height 22
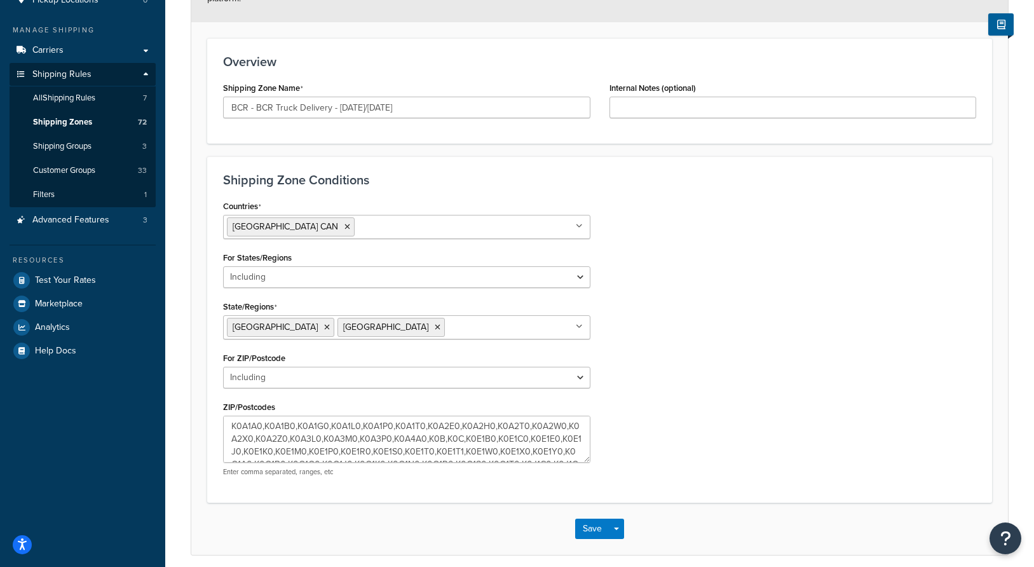
click at [692, 290] on div "Countries Canada CAN All Countries ALL United States USA Afghanistan AFG Albani…" at bounding box center [600, 341] width 772 height 289
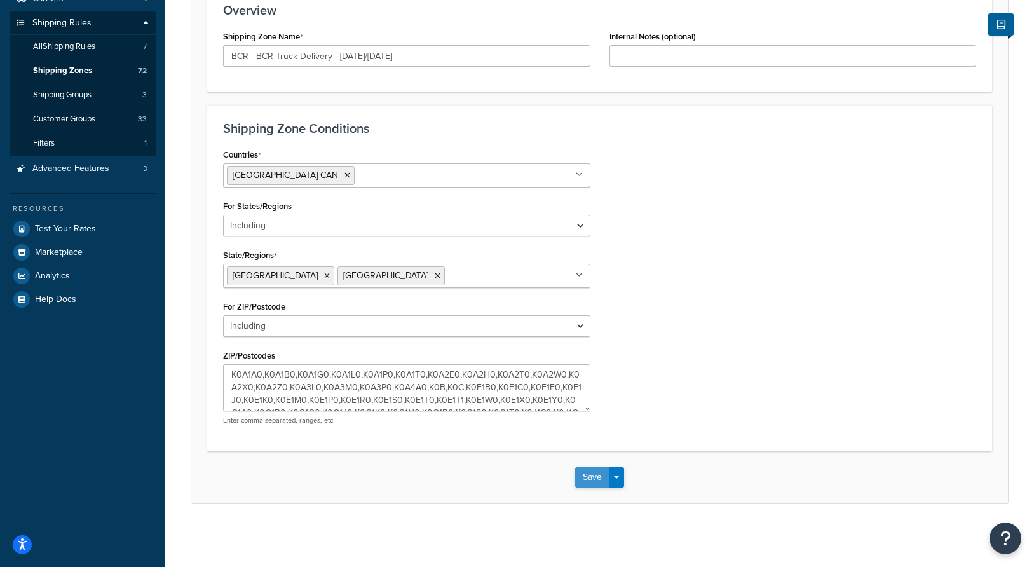
click at [588, 470] on button "Save" at bounding box center [592, 477] width 34 height 20
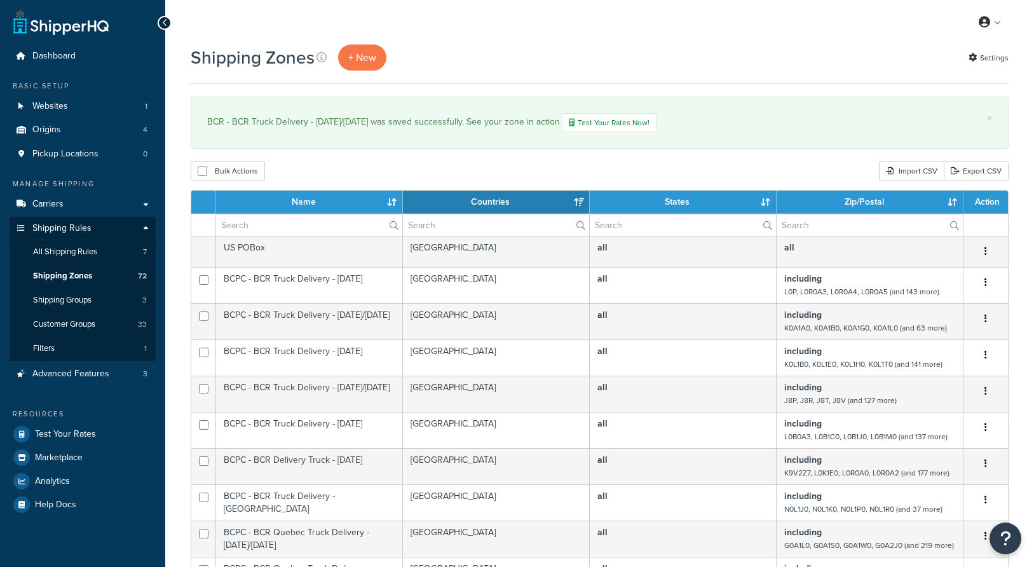
select select "15"
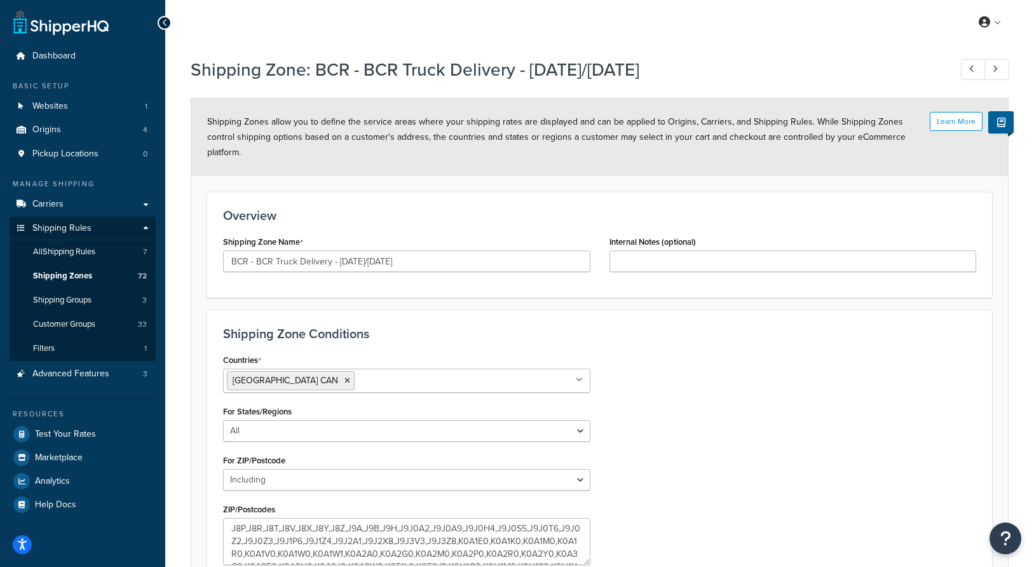
select select "including"
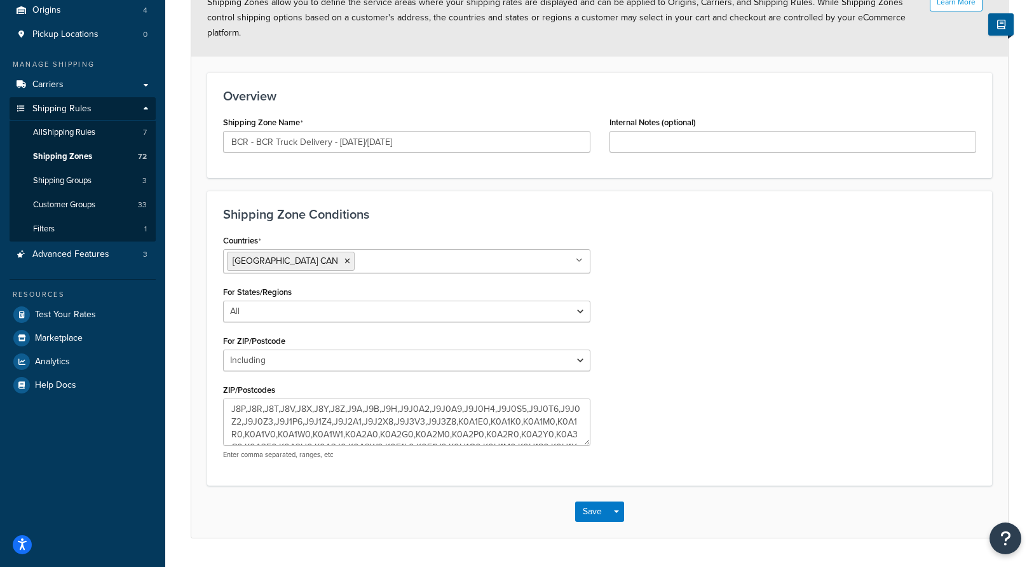
scroll to position [126, 0]
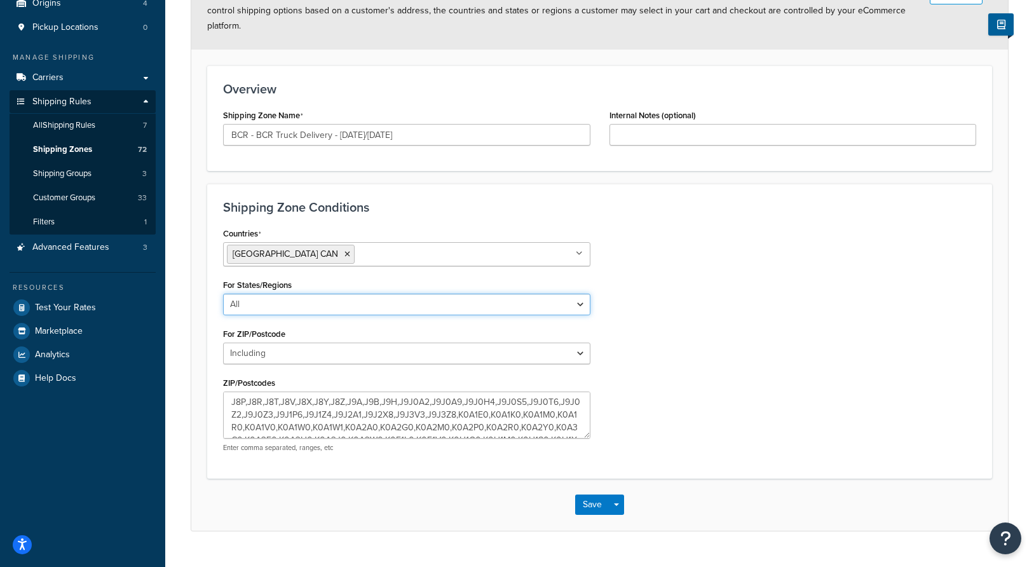
click at [403, 301] on select "All Including Excluding" at bounding box center [406, 305] width 367 height 22
select select "including"
click at [223, 294] on select "All Including Excluding" at bounding box center [406, 305] width 367 height 22
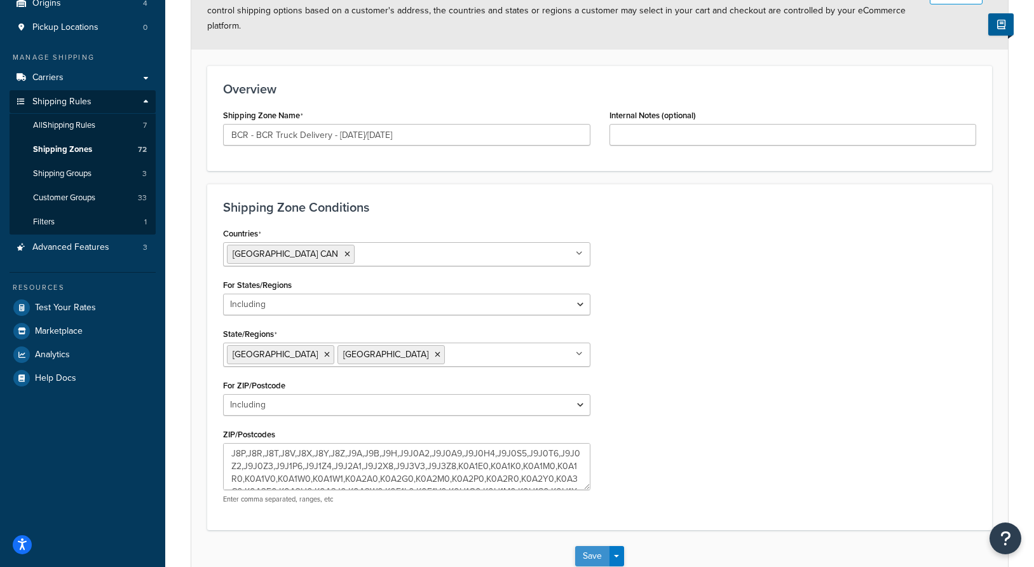
click at [588, 550] on button "Save" at bounding box center [592, 556] width 34 height 20
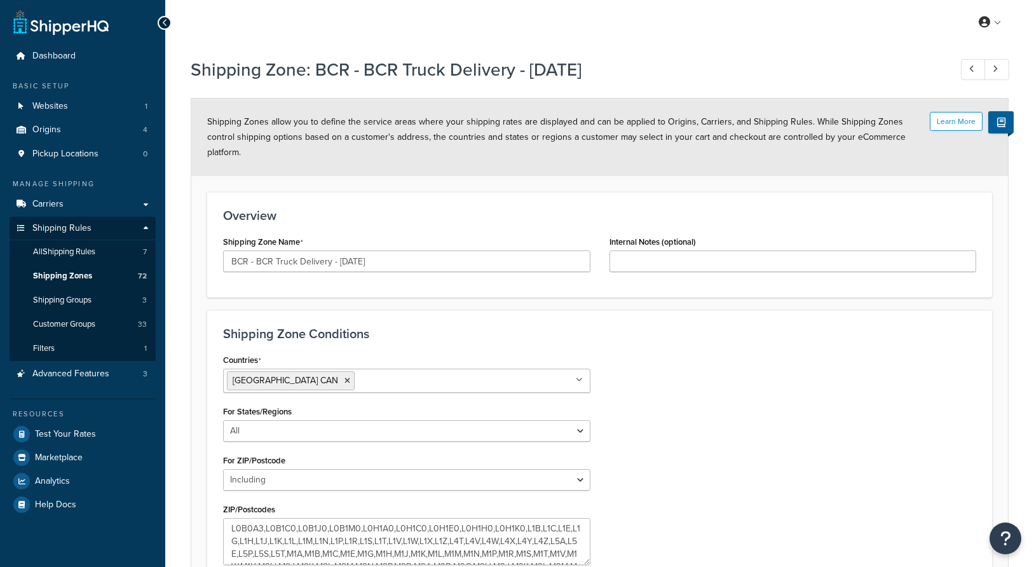
select select "including"
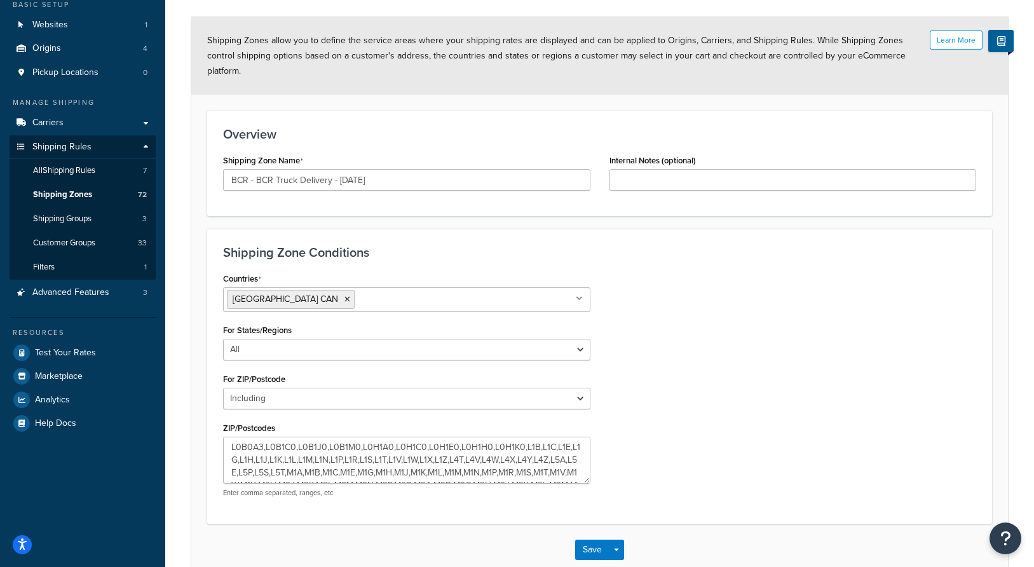
scroll to position [106, 0]
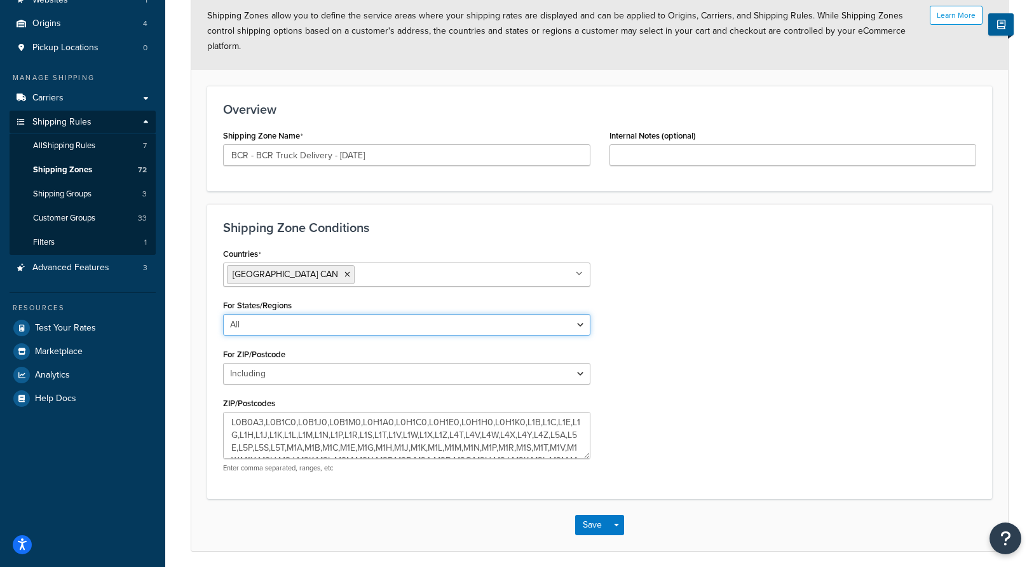
click at [531, 323] on select "All Including Excluding" at bounding box center [406, 325] width 367 height 22
select select "including"
click at [223, 314] on select "All Including Excluding" at bounding box center [406, 325] width 367 height 22
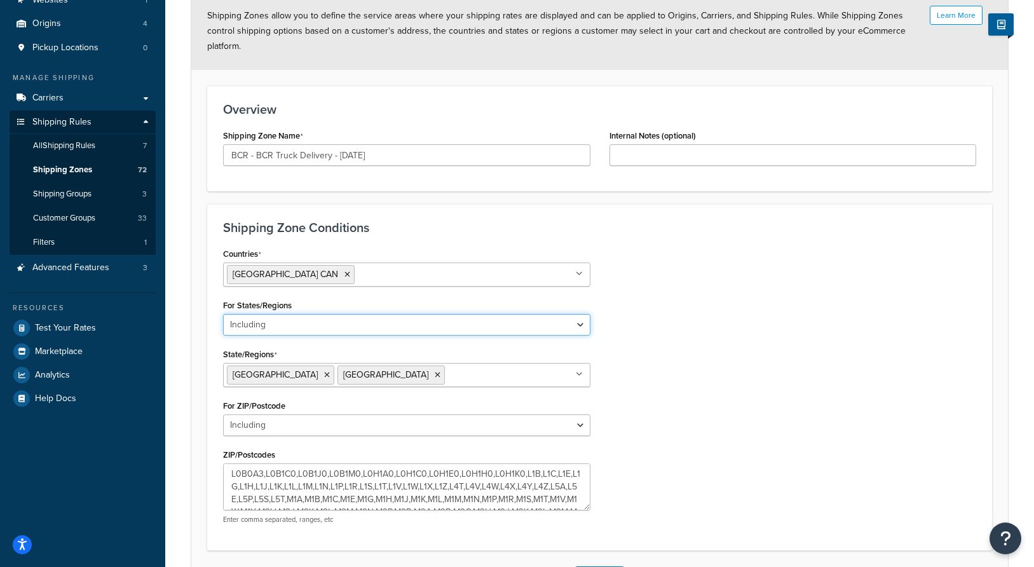
scroll to position [205, 0]
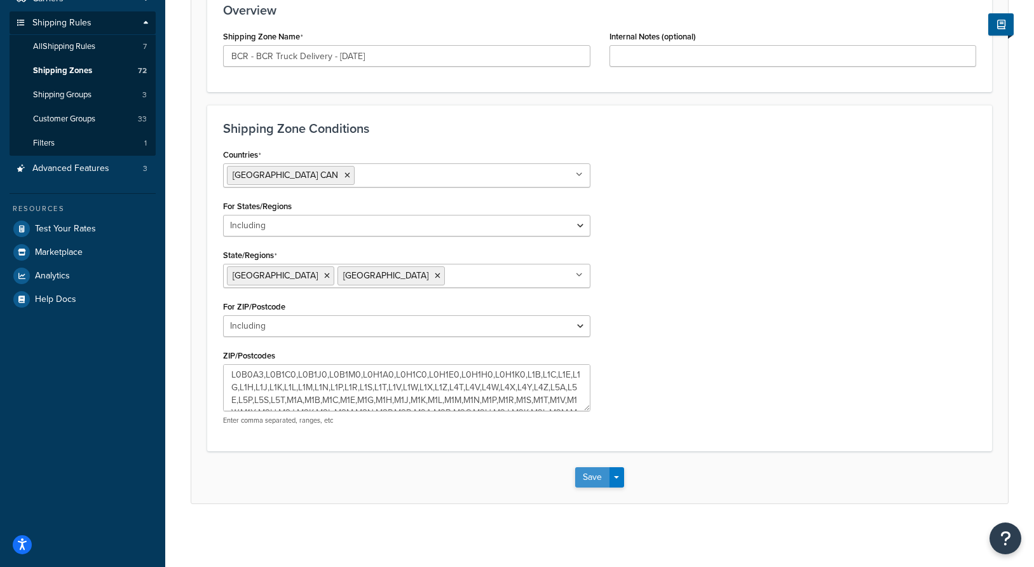
click at [583, 480] on button "Save" at bounding box center [592, 477] width 34 height 20
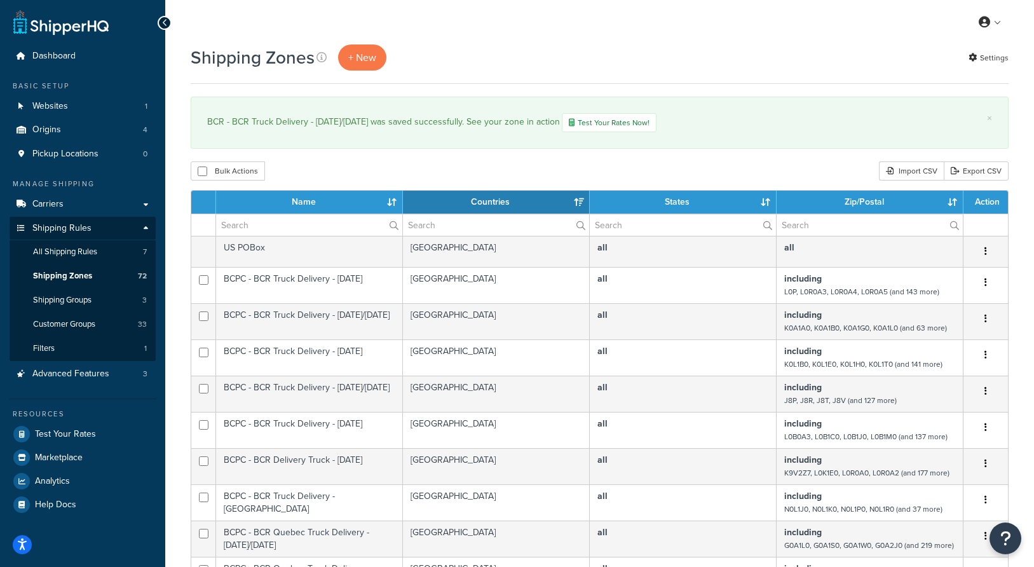
select select "15"
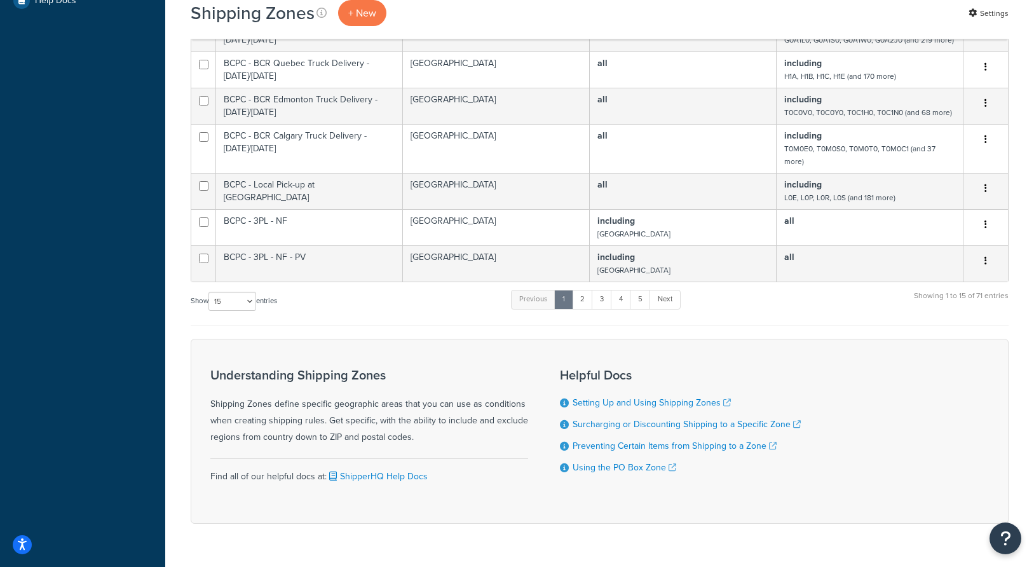
scroll to position [536, 0]
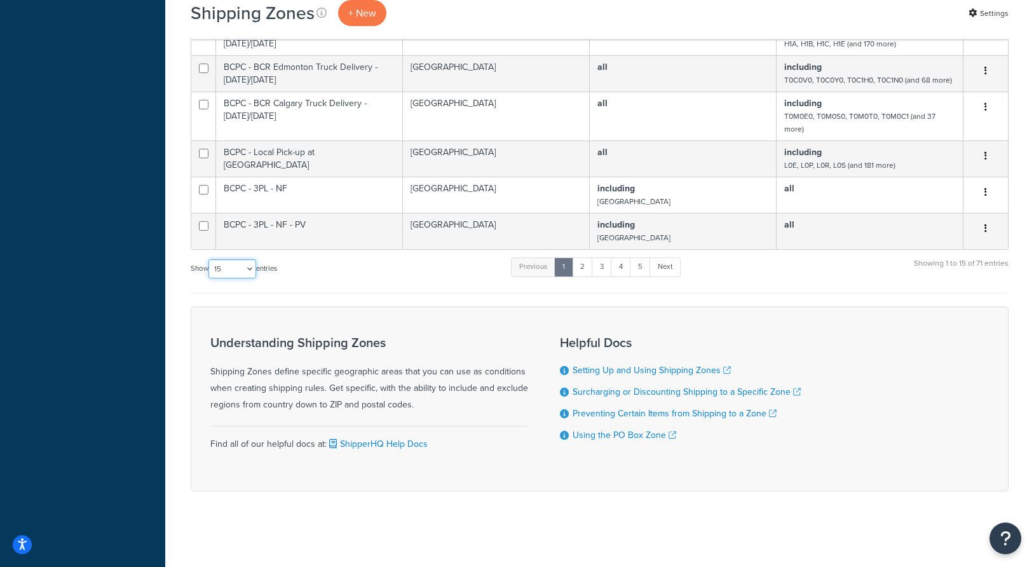
click at [245, 267] on select "10 15 25 50 100" at bounding box center [232, 268] width 48 height 19
select select "100"
click at [210, 278] on select "10 15 25 50 100" at bounding box center [232, 268] width 48 height 19
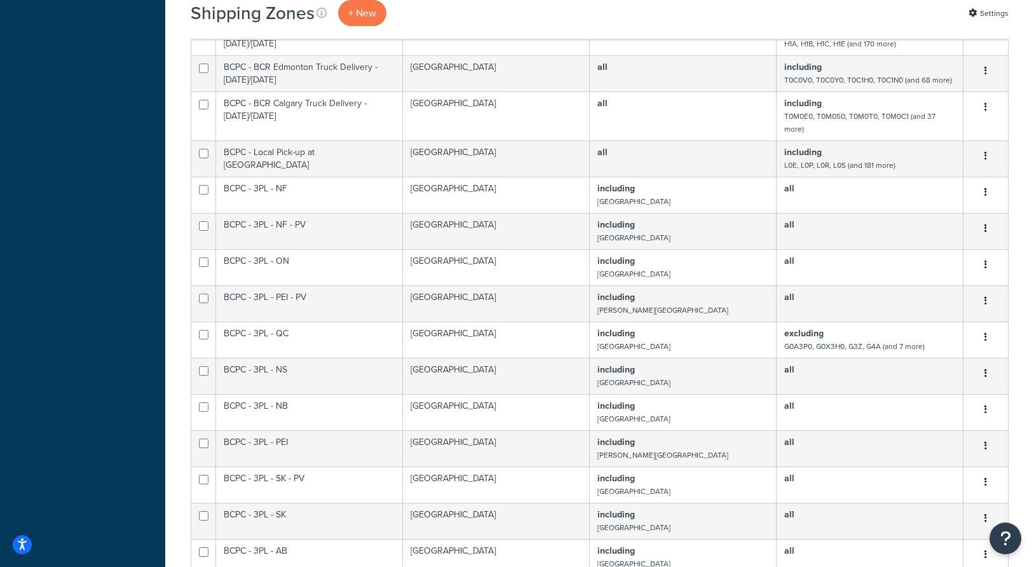
scroll to position [212, 0]
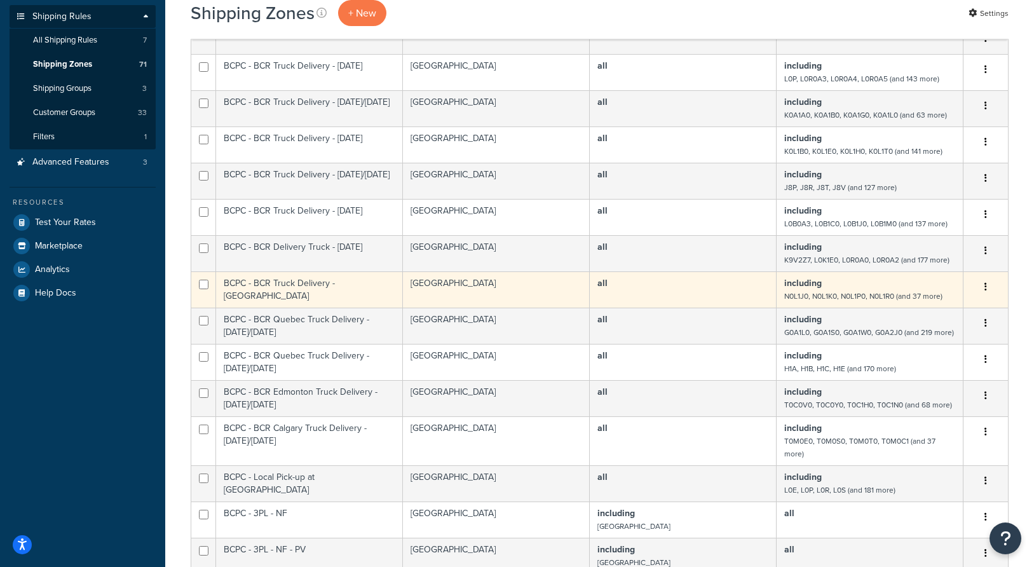
click at [986, 286] on icon "button" at bounding box center [985, 286] width 3 height 9
click at [942, 307] on link "Edit" at bounding box center [934, 312] width 100 height 26
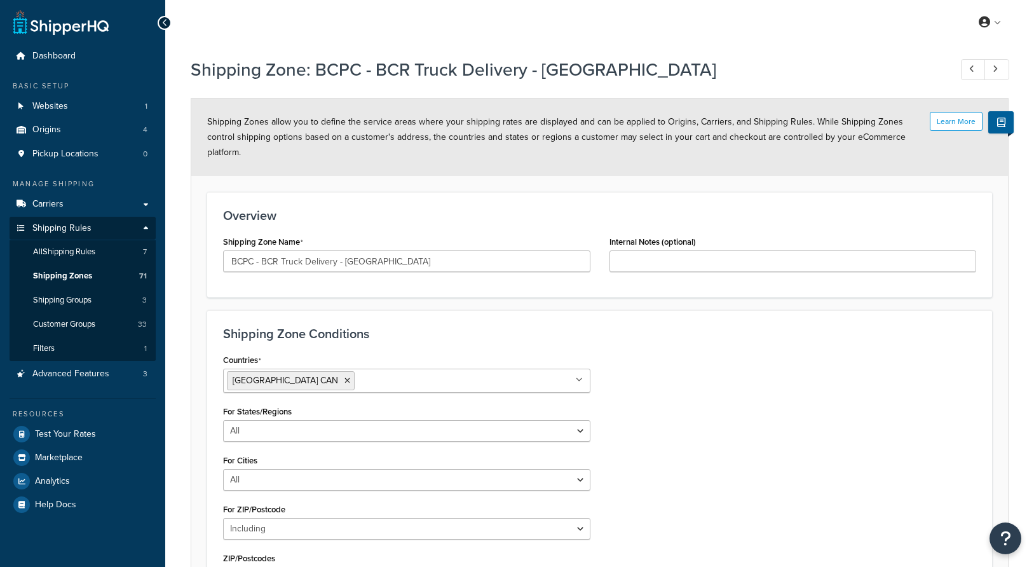
select select "including"
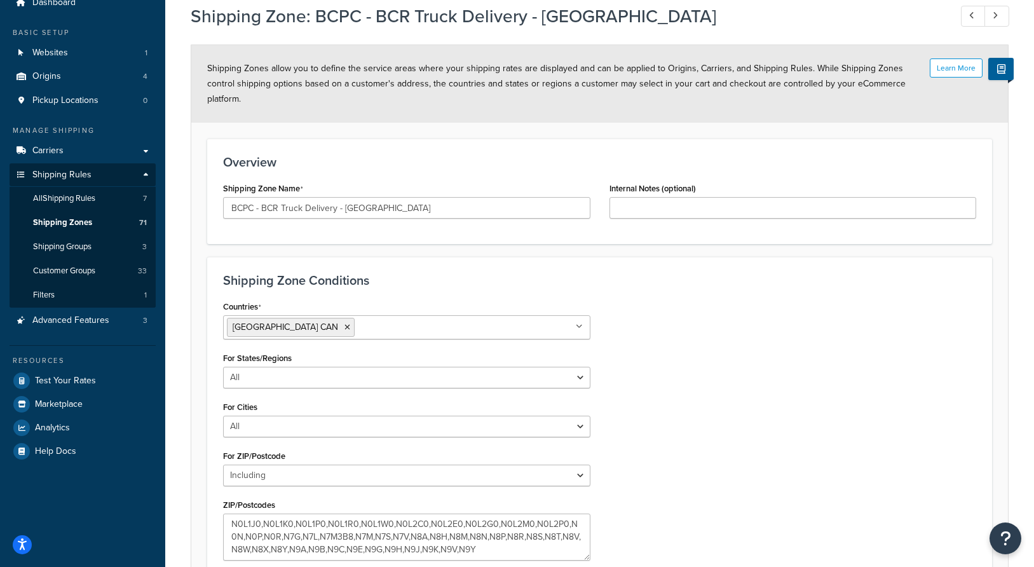
scroll to position [132, 0]
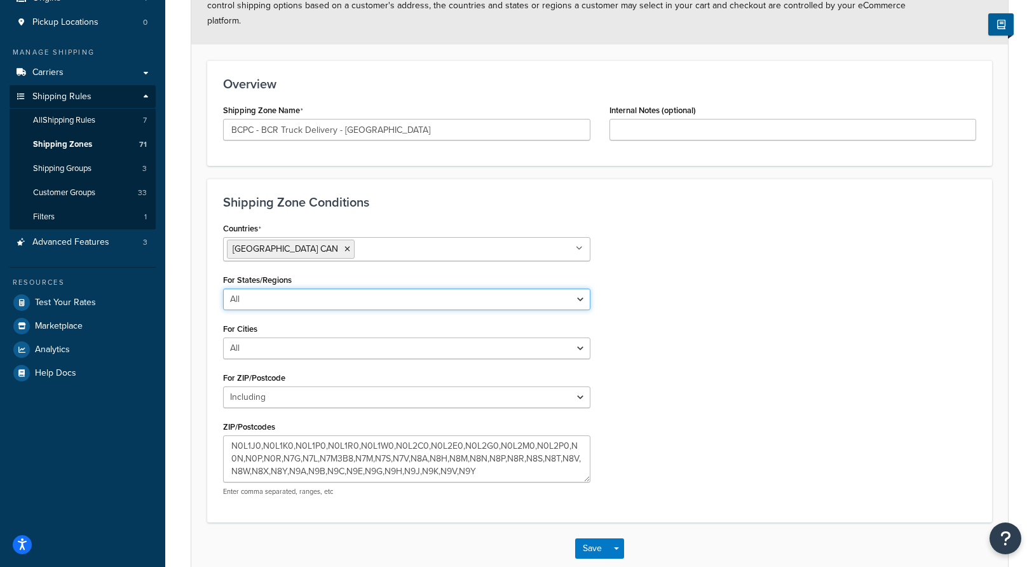
click at [449, 299] on select "All Including Excluding" at bounding box center [406, 299] width 367 height 22
select select "including"
click at [223, 288] on select "All Including Excluding" at bounding box center [406, 299] width 367 height 22
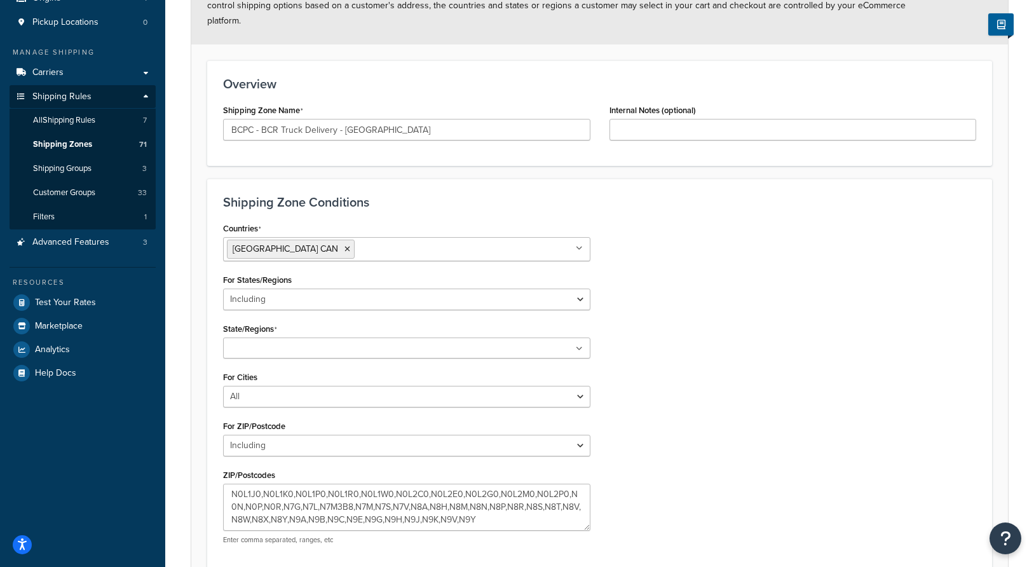
click at [522, 345] on ul at bounding box center [406, 347] width 367 height 21
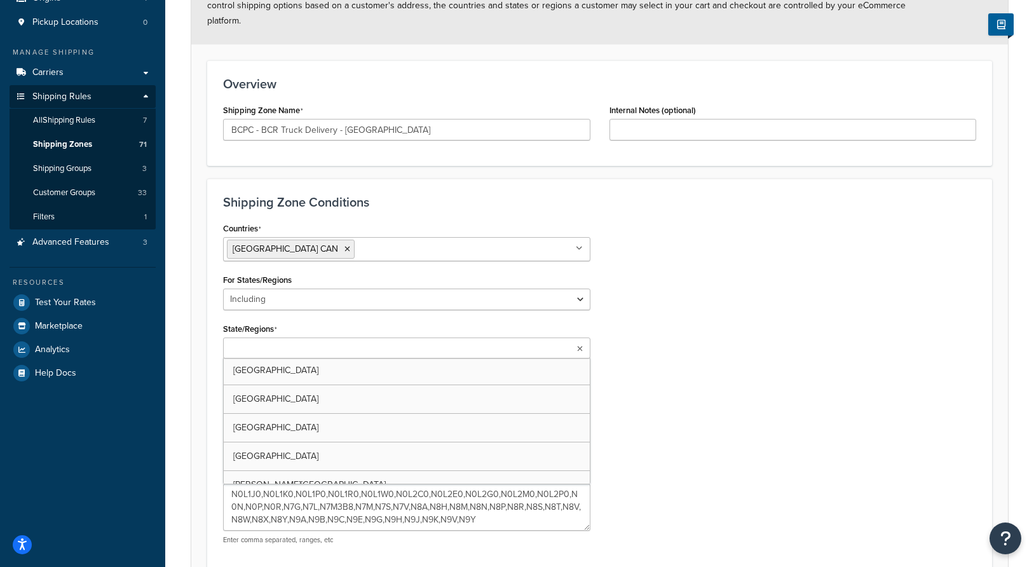
scroll to position [151, 0]
click at [736, 379] on div "Countries Canada CAN All Countries ALL United States USA Afghanistan AFG Albani…" at bounding box center [600, 388] width 772 height 338
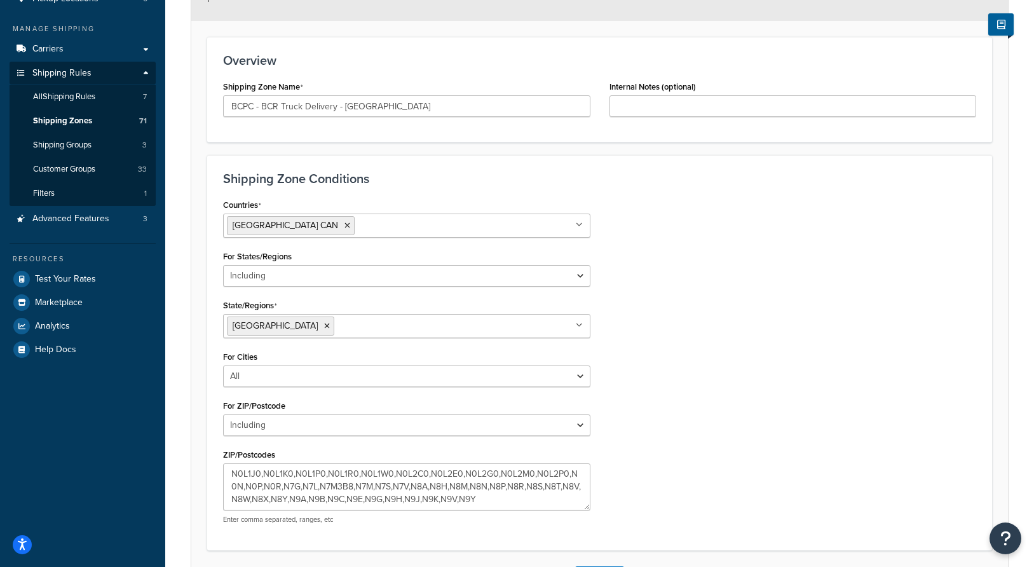
scroll to position [254, 0]
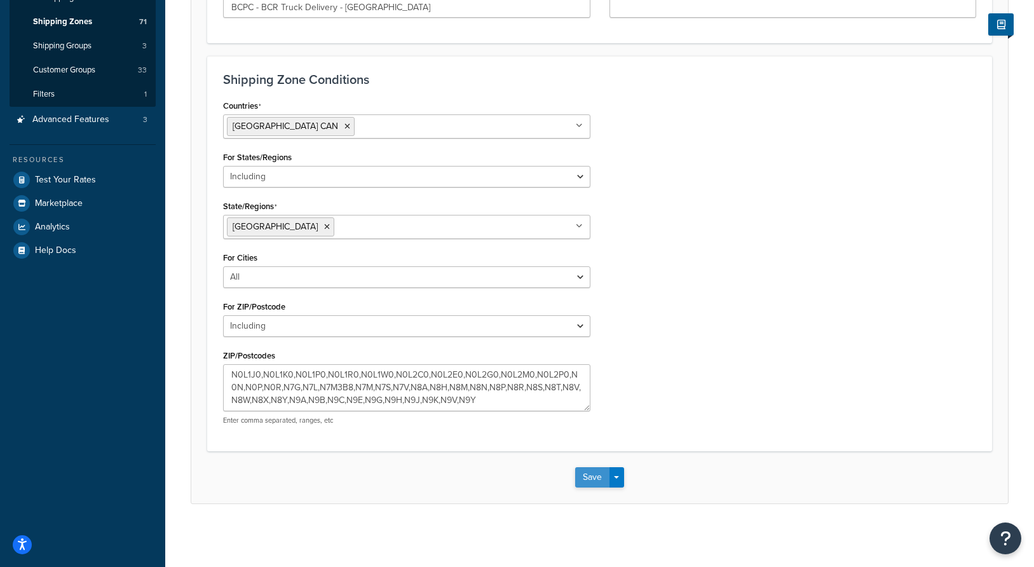
click at [583, 475] on button "Save" at bounding box center [592, 477] width 34 height 20
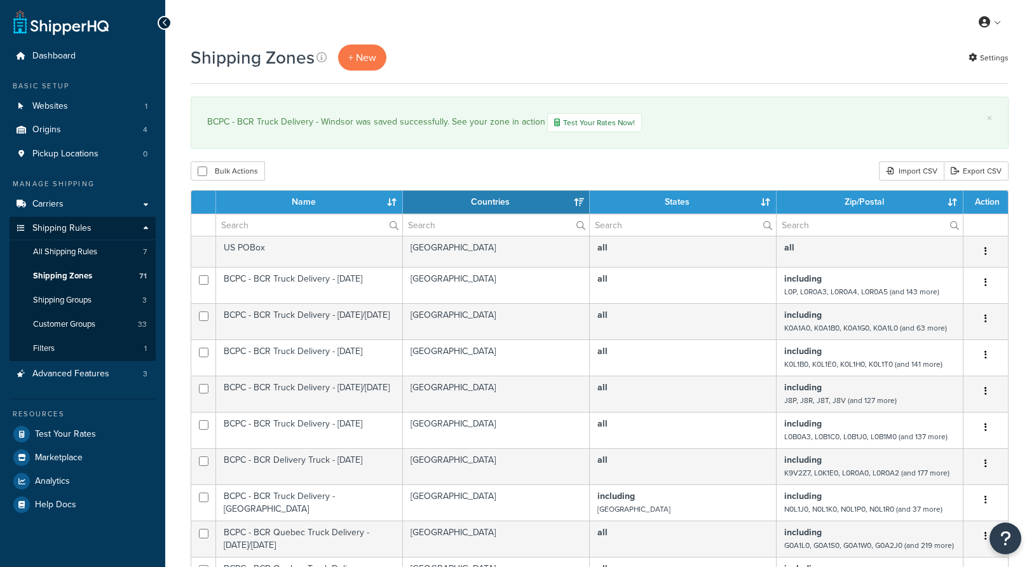
select select "15"
